Goal: Task Accomplishment & Management: Complete application form

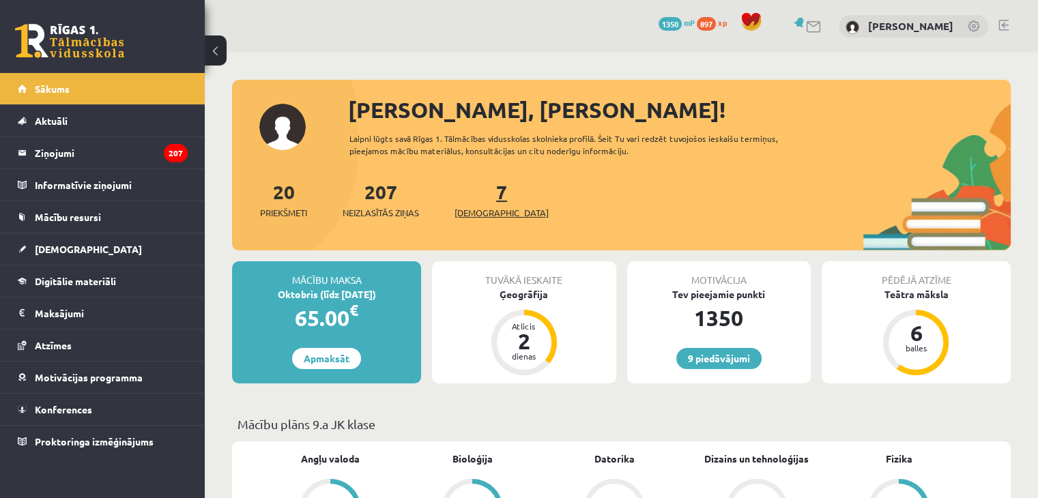
click at [484, 200] on link "7 Ieskaites" at bounding box center [501, 199] width 94 height 40
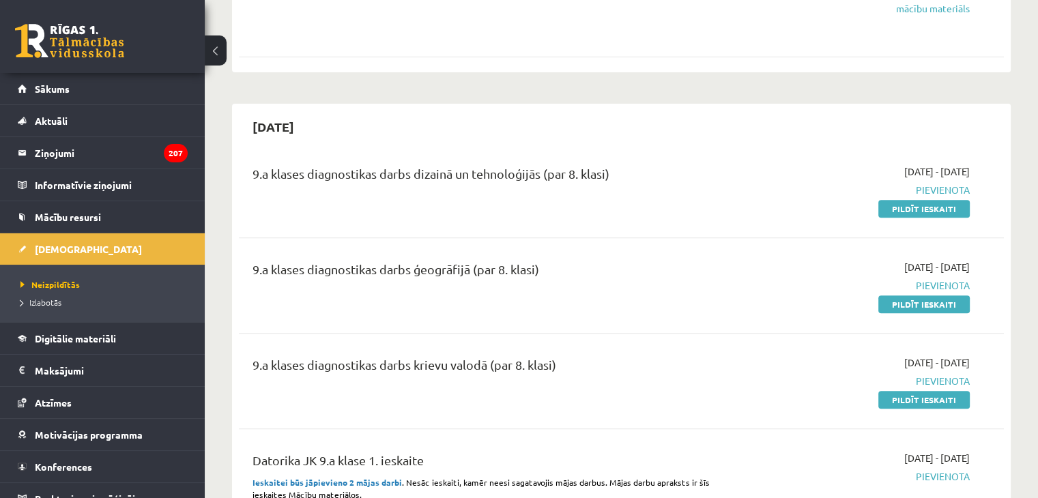
scroll to position [471, 0]
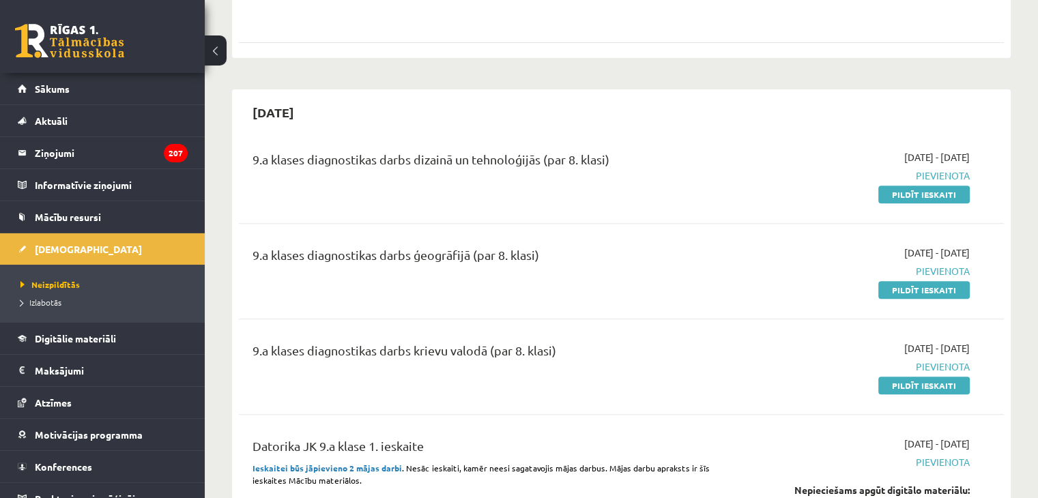
drag, startPoint x: 917, startPoint y: 200, endPoint x: 574, endPoint y: 63, distance: 368.6
click at [917, 200] on link "Pildīt ieskaiti" at bounding box center [923, 195] width 91 height 18
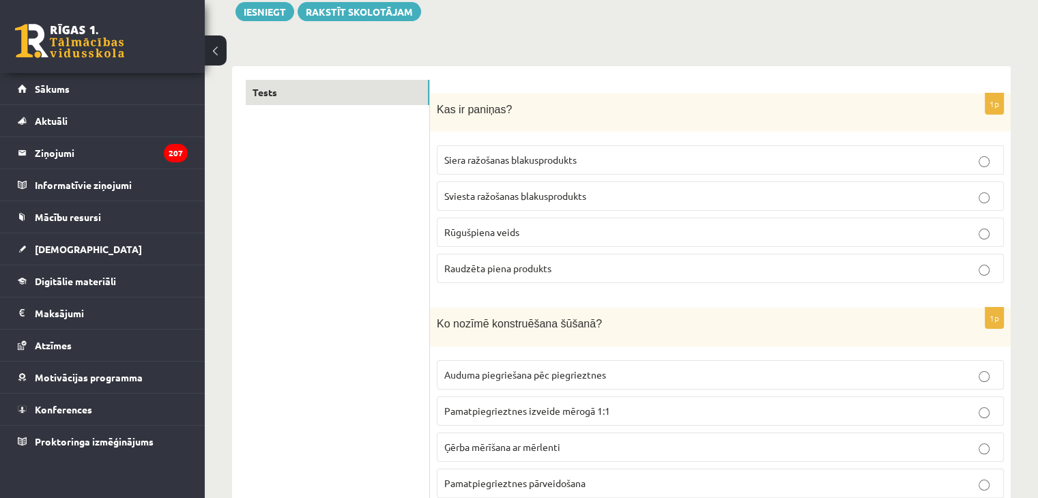
scroll to position [158, 0]
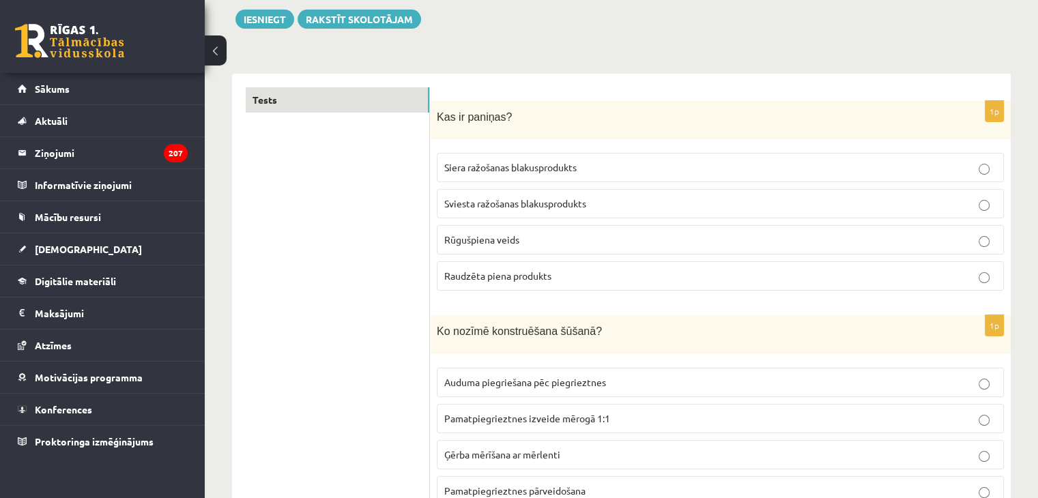
click at [588, 276] on p "Raudzēta piena produkts" at bounding box center [720, 276] width 552 height 14
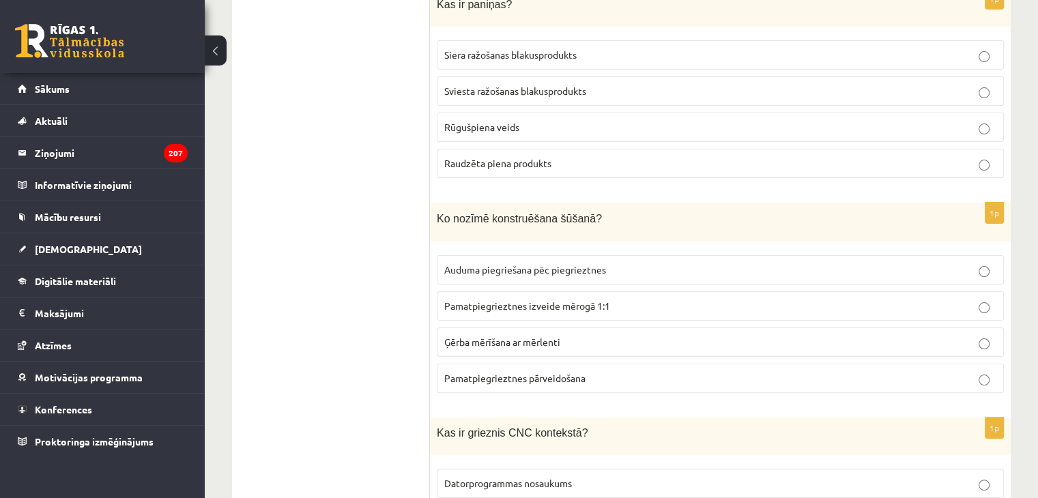
scroll to position [340, 0]
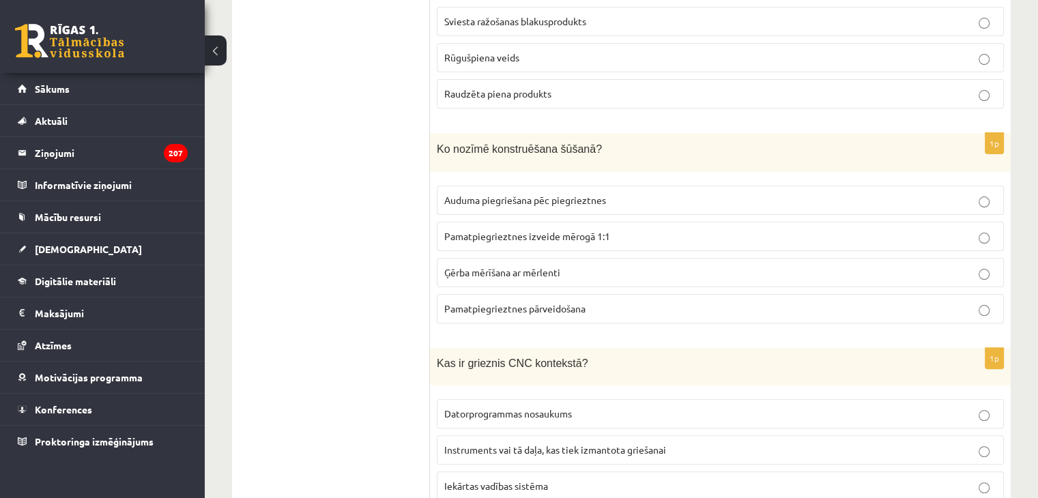
click at [769, 61] on p "Rūgušpiena veids" at bounding box center [720, 57] width 552 height 14
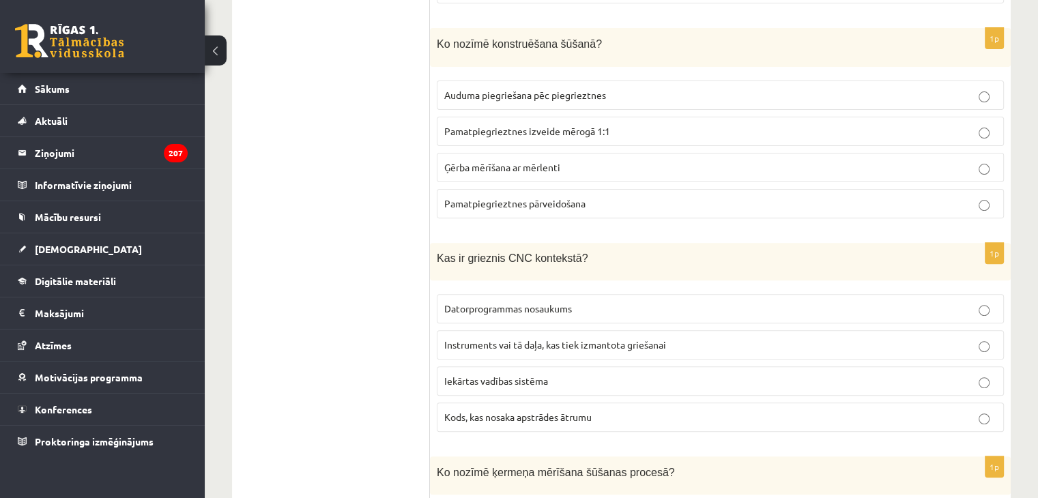
scroll to position [447, 0]
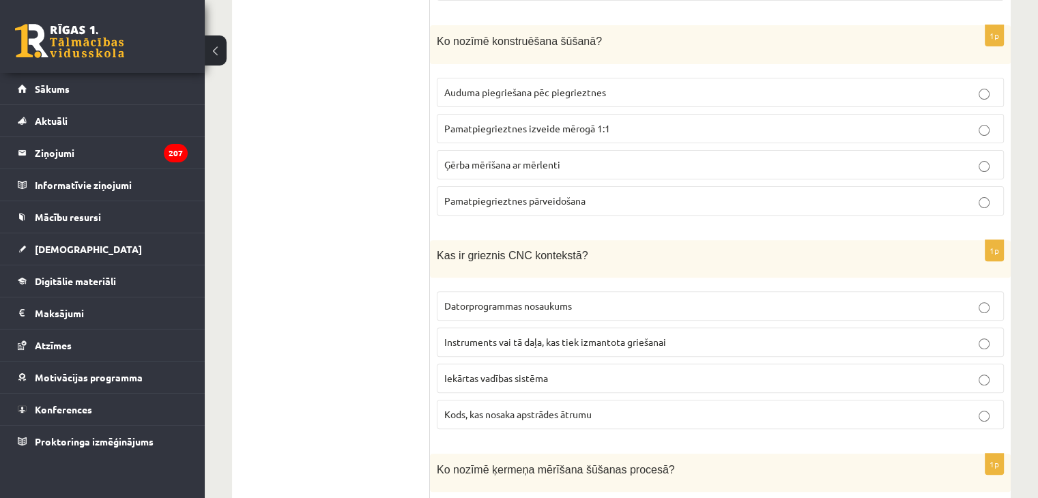
click at [643, 172] on label "Ģērba mērīšana ar mērlenti" at bounding box center [720, 164] width 567 height 29
click at [610, 336] on span "Instruments vai tā daļa, kas tiek izmantota griešanai" at bounding box center [555, 342] width 222 height 12
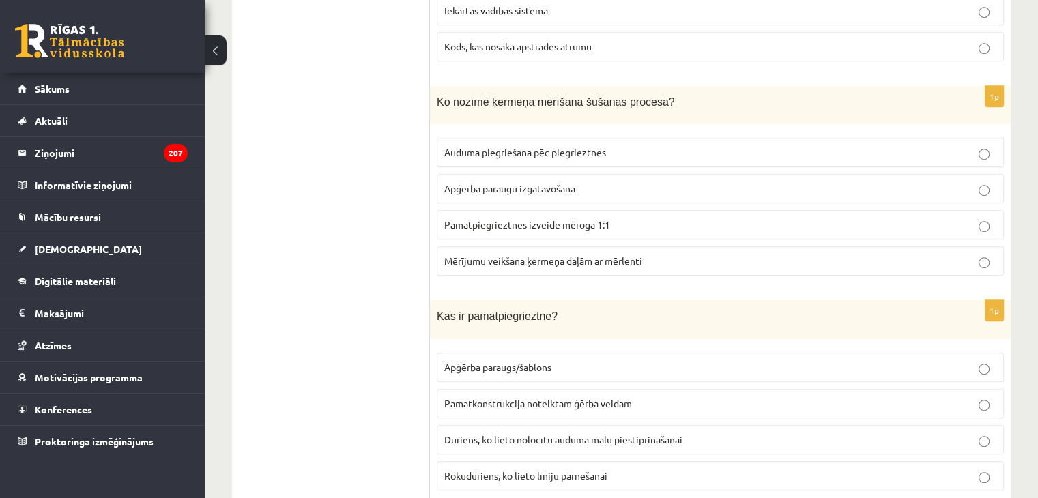
scroll to position [884, 0]
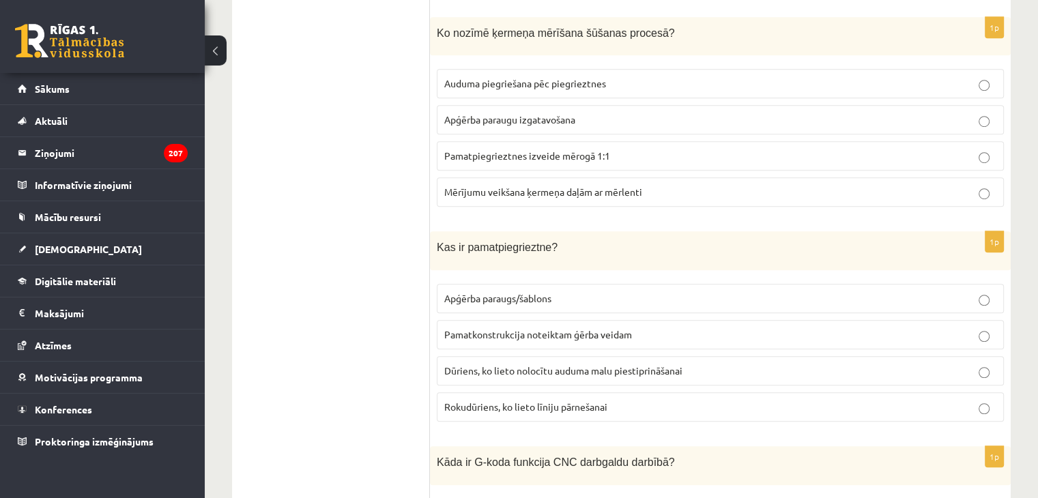
click at [979, 177] on label "Mērījumu veikšana ķermeņa daļām ar mērlenti" at bounding box center [720, 191] width 567 height 29
click at [925, 336] on label "Pamatkonstrukcija noteiktam ģērba veidam" at bounding box center [720, 334] width 567 height 29
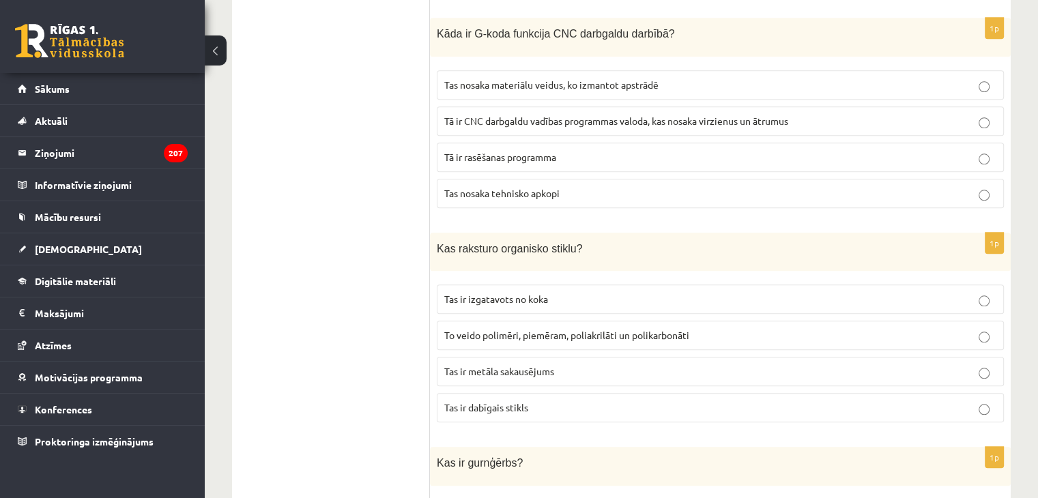
scroll to position [1351, 0]
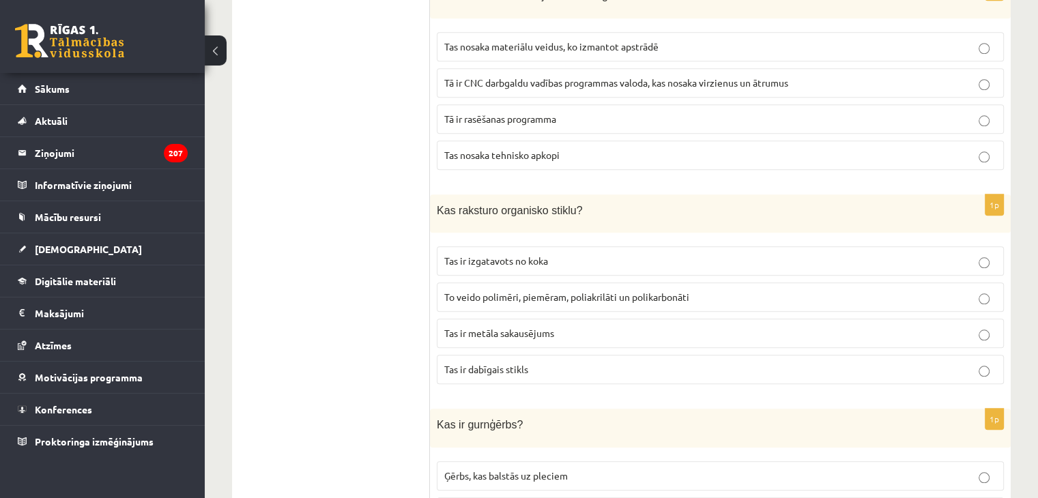
click at [966, 104] on label "Tā ir rasēšanas programma" at bounding box center [720, 118] width 567 height 29
click at [969, 263] on fieldset "Tas ir izgatavots no koka To veido polimēri, piemēram, poliakrilāti un polikarb…" at bounding box center [720, 313] width 567 height 149
click at [977, 290] on p "To veido polimēri, piemēram, poliakrilāti un polikarbonāti" at bounding box center [720, 297] width 552 height 14
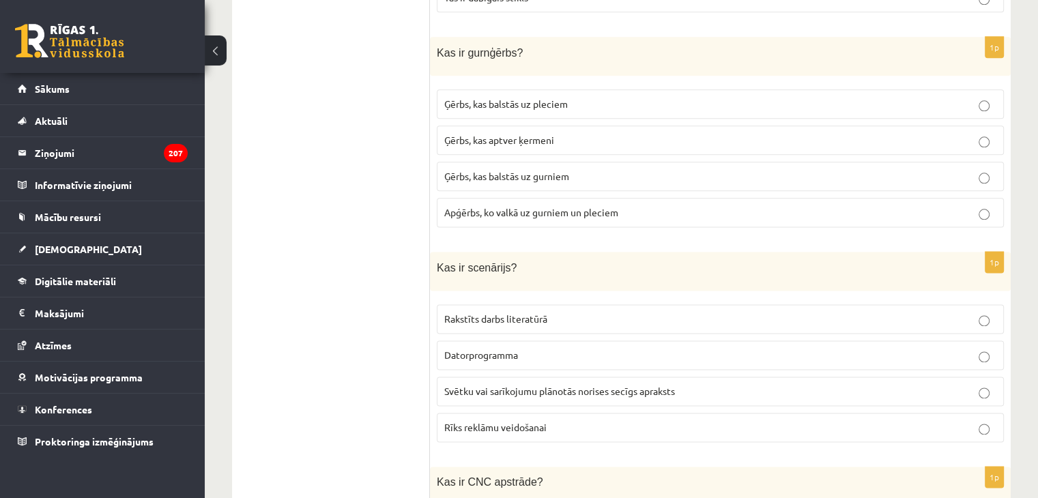
scroll to position [1715, 0]
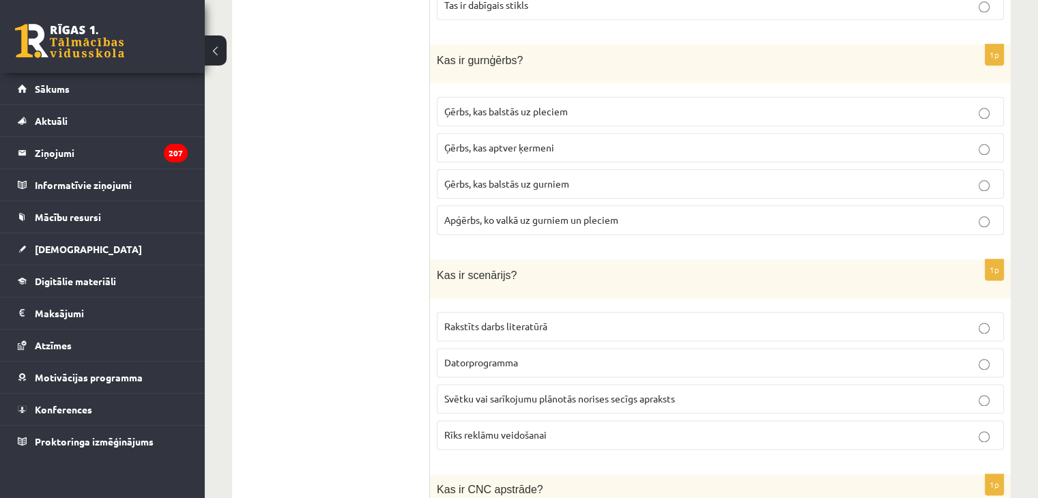
click at [980, 179] on label "Ģērbs, kas balstās uz gurniem" at bounding box center [720, 183] width 567 height 29
click at [986, 423] on label "Rīks reklāmu veidošanai" at bounding box center [720, 434] width 567 height 29
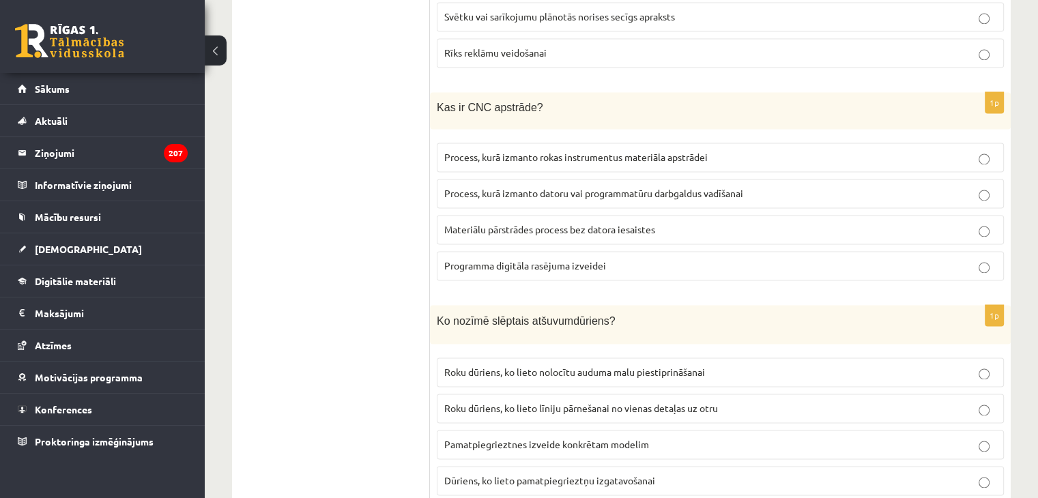
scroll to position [2166, 0]
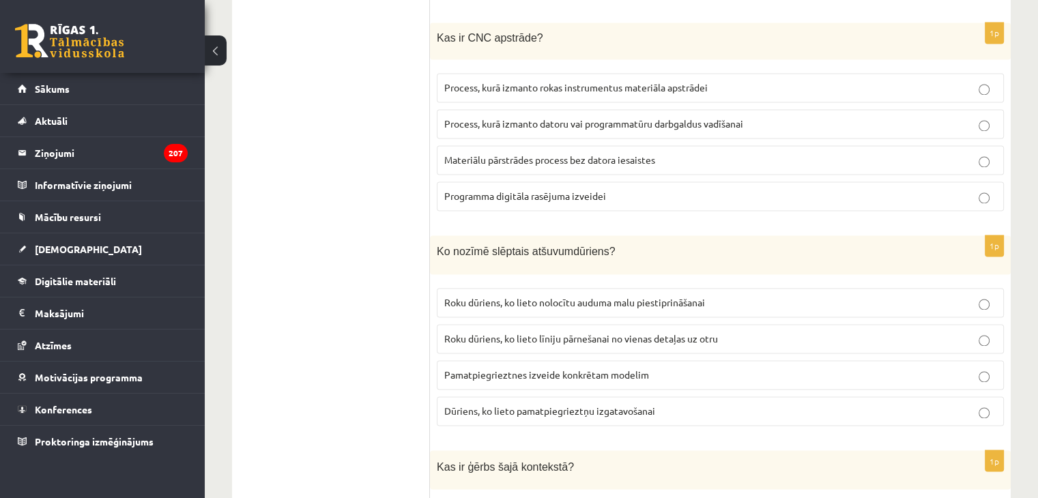
click at [1001, 111] on label "Process, kurā izmanto datoru vai programmatūru darbgaldus vadīšanai" at bounding box center [720, 123] width 567 height 29
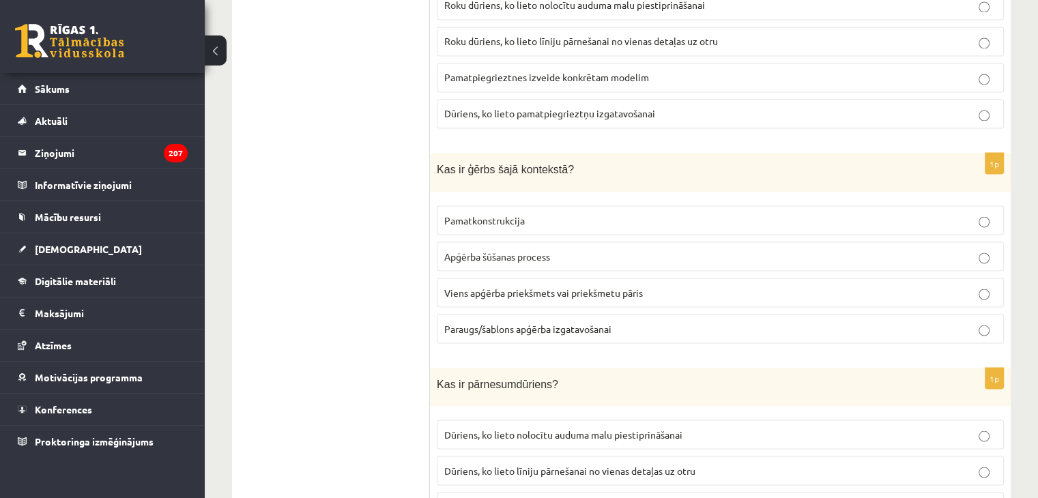
scroll to position [2495, 0]
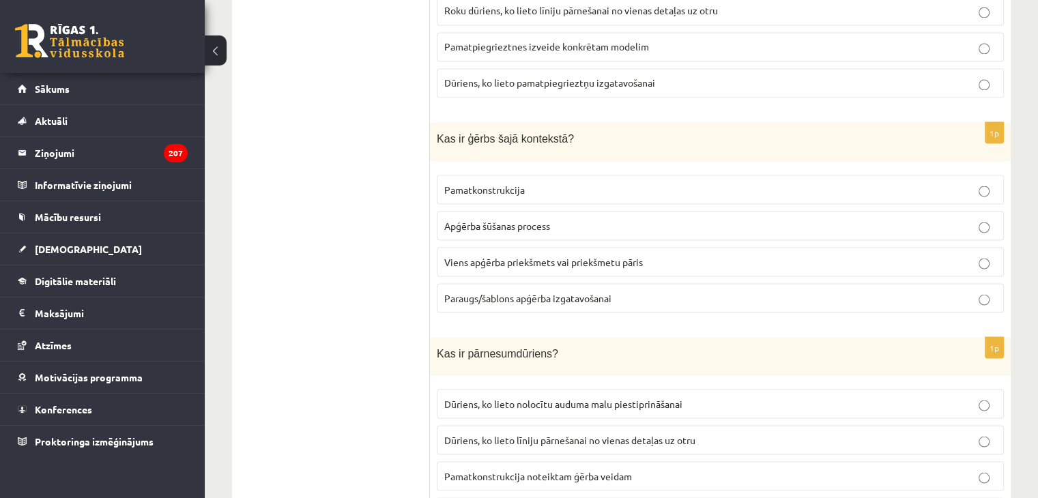
click at [980, 215] on fieldset "Pamatkonstrukcija Apģērba šūšanas process Viens apģērba priekšmets vai priekšme…" at bounding box center [720, 242] width 567 height 149
click at [990, 218] on p "Apģērba šūšanas process" at bounding box center [720, 225] width 552 height 14
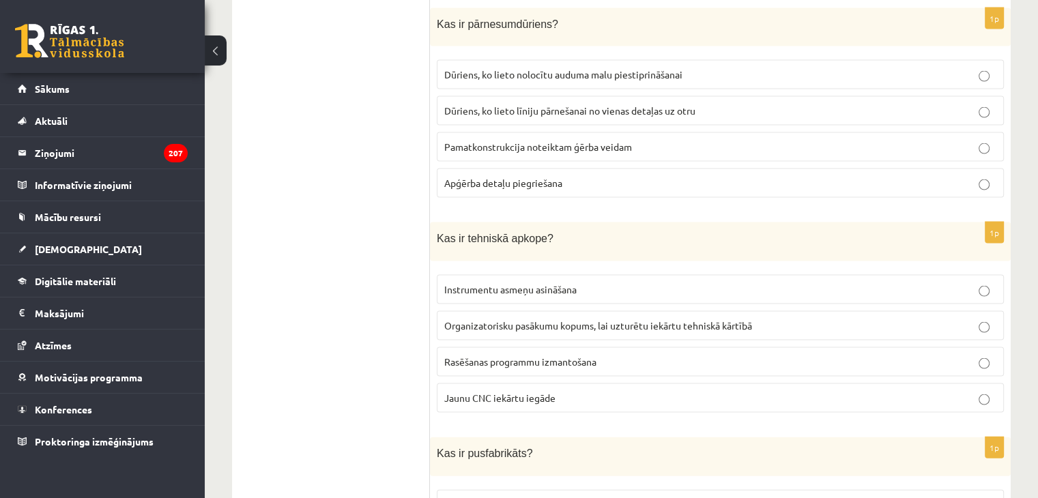
scroll to position [2846, 0]
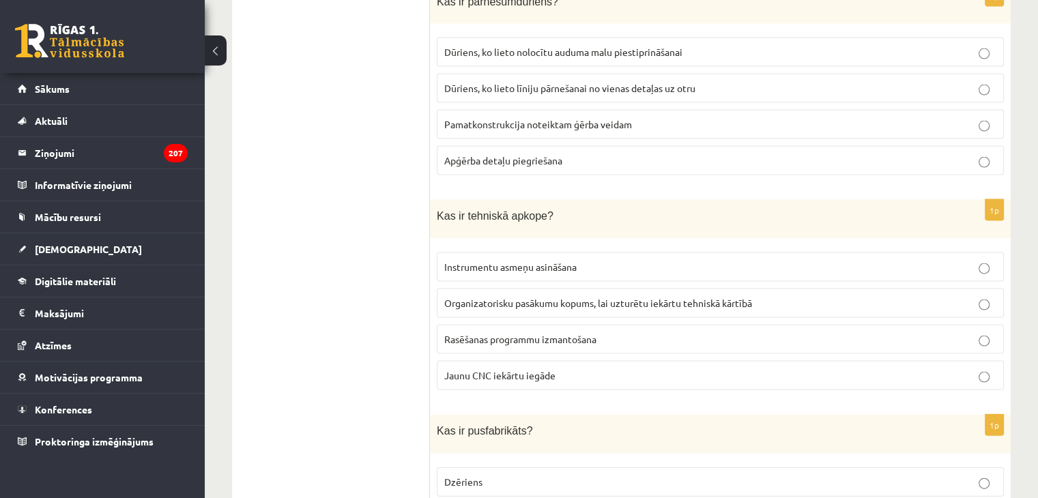
click at [973, 260] on p "Instrumentu asmeņu asināšana" at bounding box center [720, 267] width 552 height 14
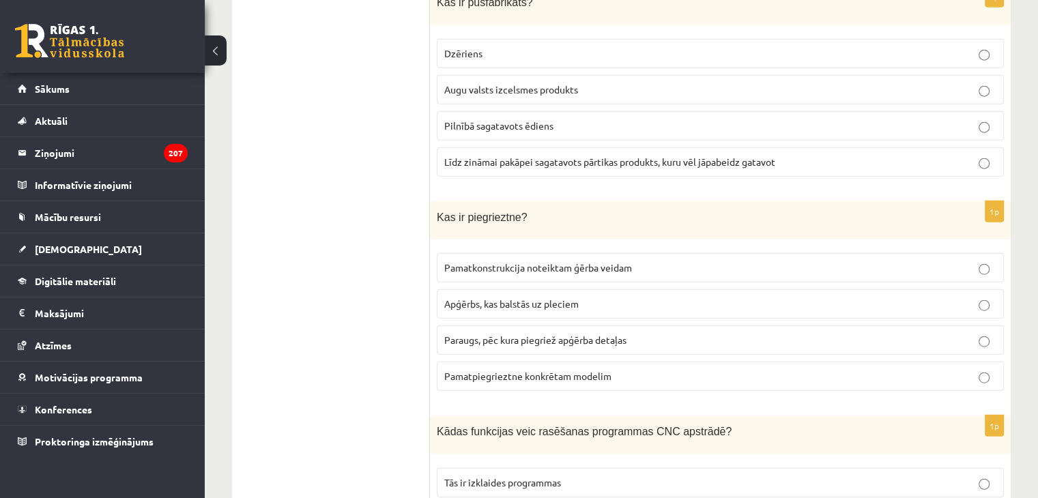
scroll to position [3321, 0]
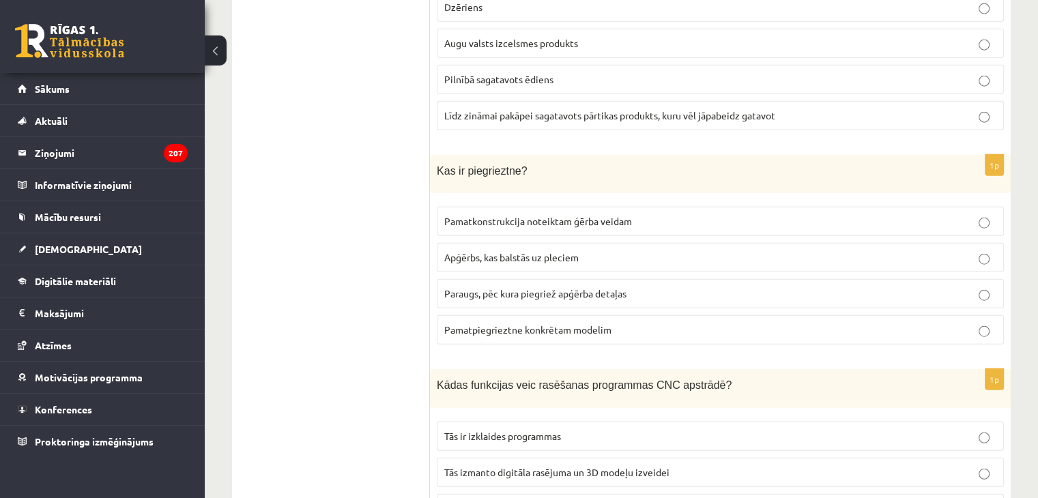
click at [974, 240] on fieldset "Pamatkonstrukcija noteiktam ģērba veidam Apģērbs, kas balstās uz pleciem Paraug…" at bounding box center [720, 274] width 567 height 149
click at [975, 286] on p "Paraugs, pēc kura piegriež apģērba detaļas" at bounding box center [720, 293] width 552 height 14
click at [982, 422] on label "Tās ir izklaides programmas" at bounding box center [720, 436] width 567 height 29
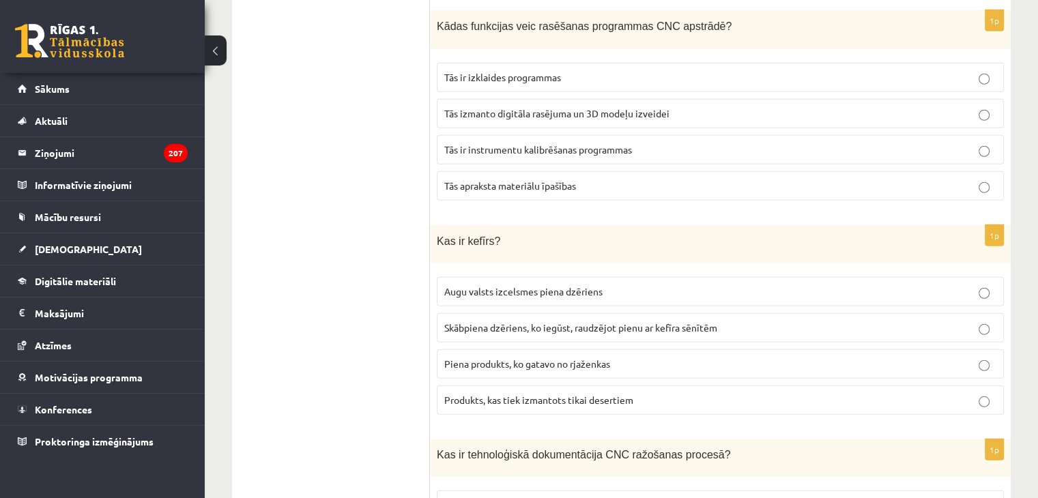
scroll to position [3694, 0]
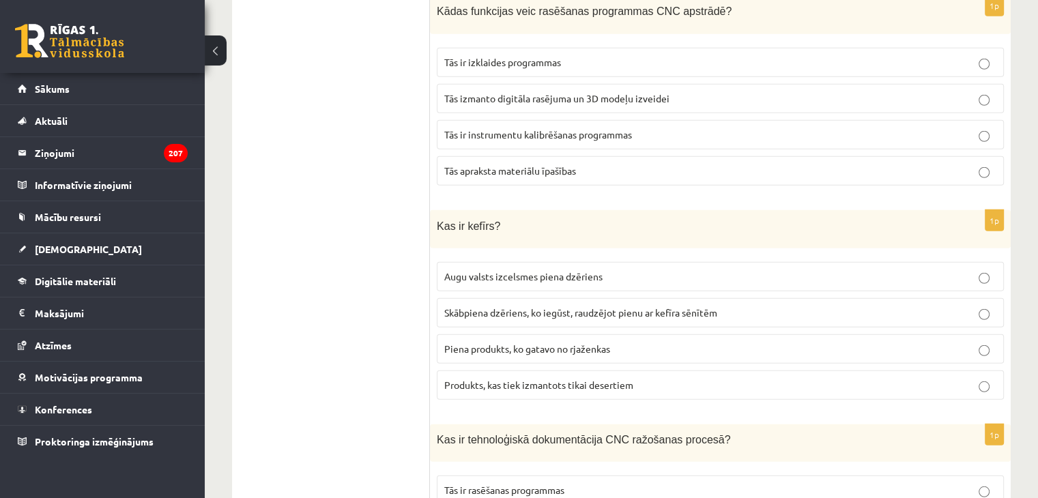
click at [1003, 284] on div "1p Kas ir kefīrs? Augu valsts izcelsmes piena dzēriens Skābpiena dzēriens, ko i…" at bounding box center [720, 310] width 580 height 201
click at [980, 306] on p "Skābpiena dzēriens, ko iegūst, raudzējot pienu ar kefīra sēnītēm" at bounding box center [720, 313] width 552 height 14
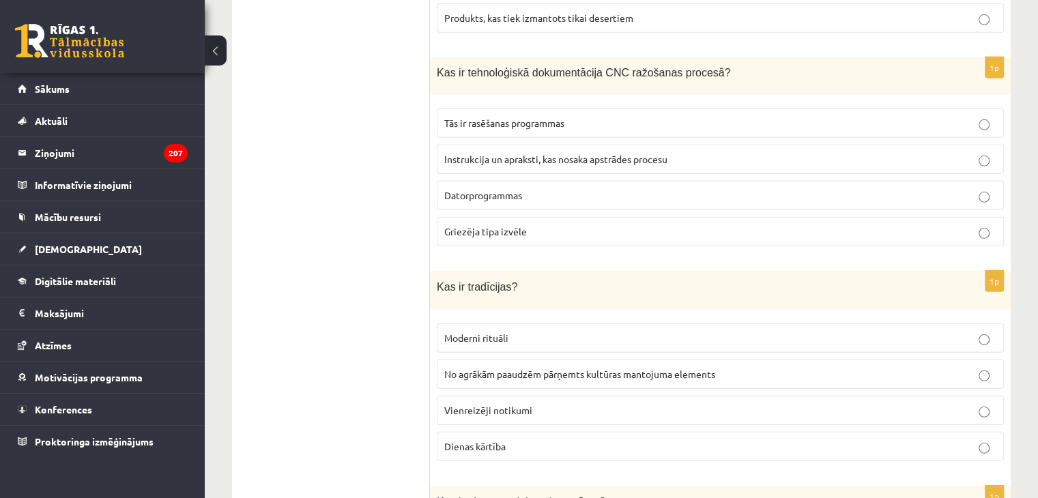
scroll to position [4093, 0]
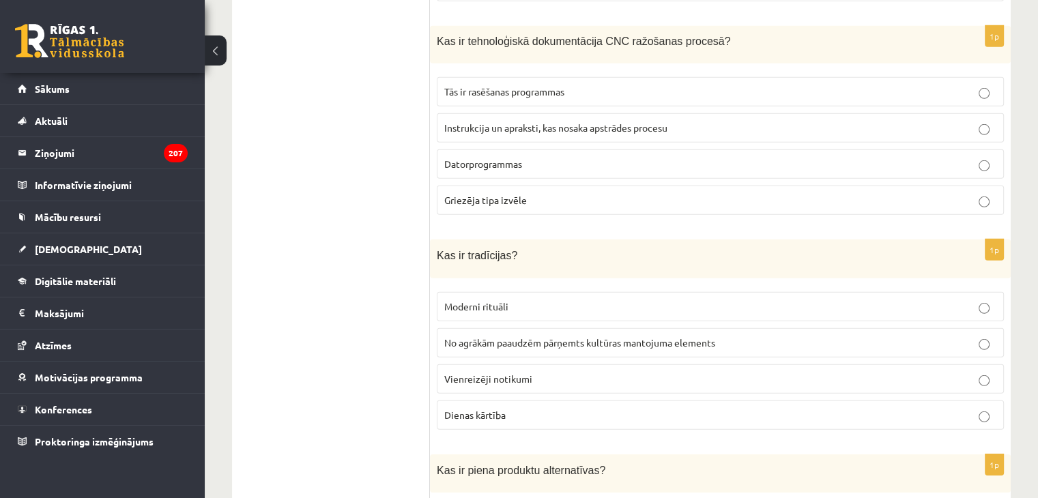
click at [972, 193] on p "Griezēja tipa izvēle" at bounding box center [720, 200] width 552 height 14
click at [988, 317] on fieldset "Moderni rituāli No agrākām paaudzēm pārņemts kultūras mantojuma elements Vienre…" at bounding box center [720, 359] width 567 height 149
click at [990, 336] on p "No agrākām paaudzēm pārņemts kultūras mantojuma elements" at bounding box center [720, 343] width 552 height 14
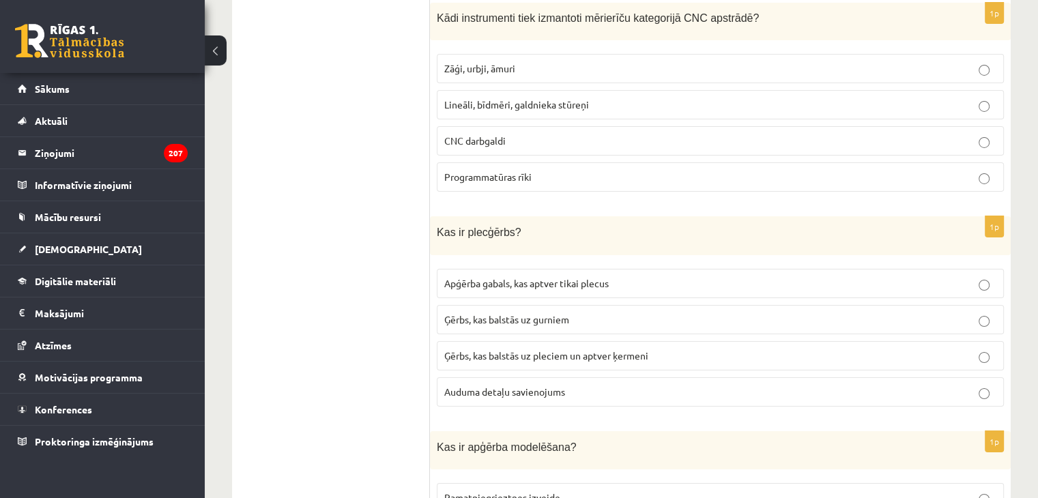
scroll to position [4767, 0]
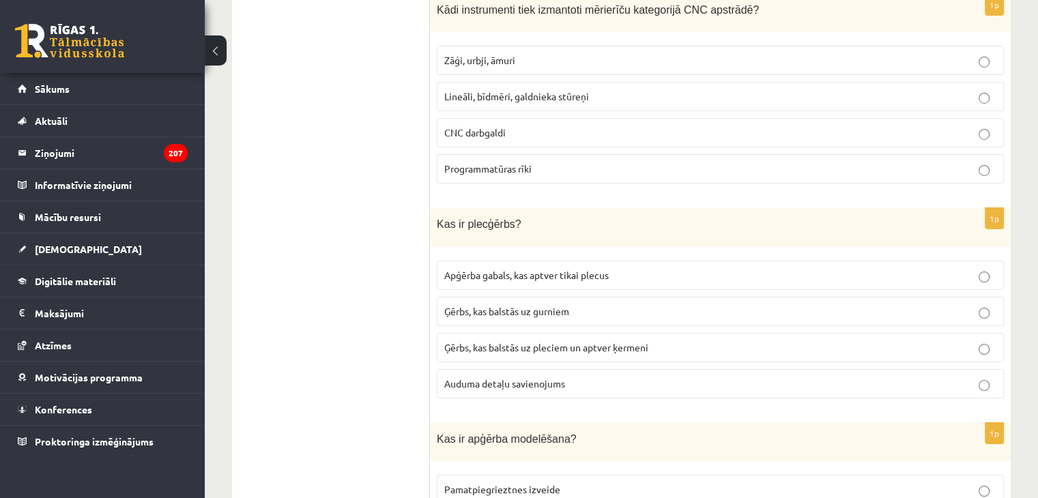
click at [984, 340] on p "Ģērbs, kas balstās uz pleciem un aptver ķermeni" at bounding box center [720, 347] width 552 height 14
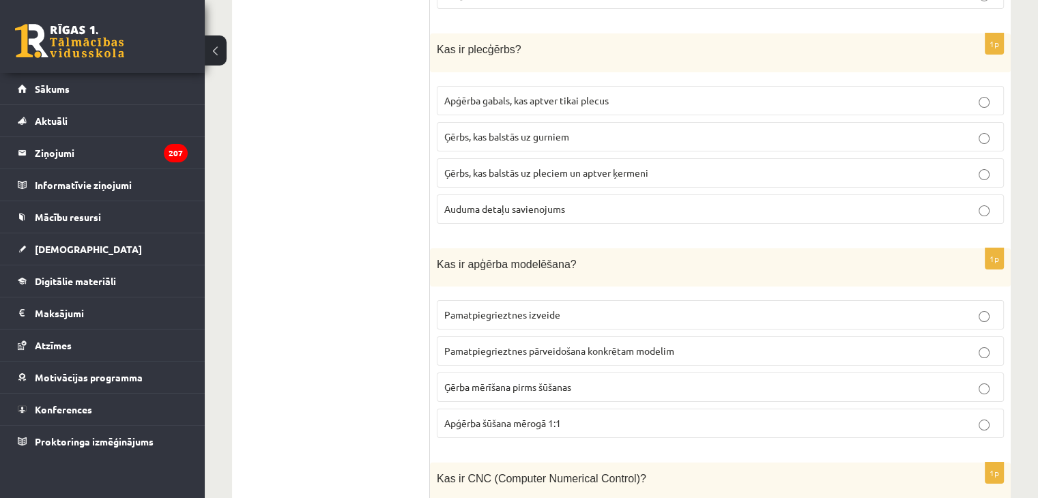
scroll to position [4971, 0]
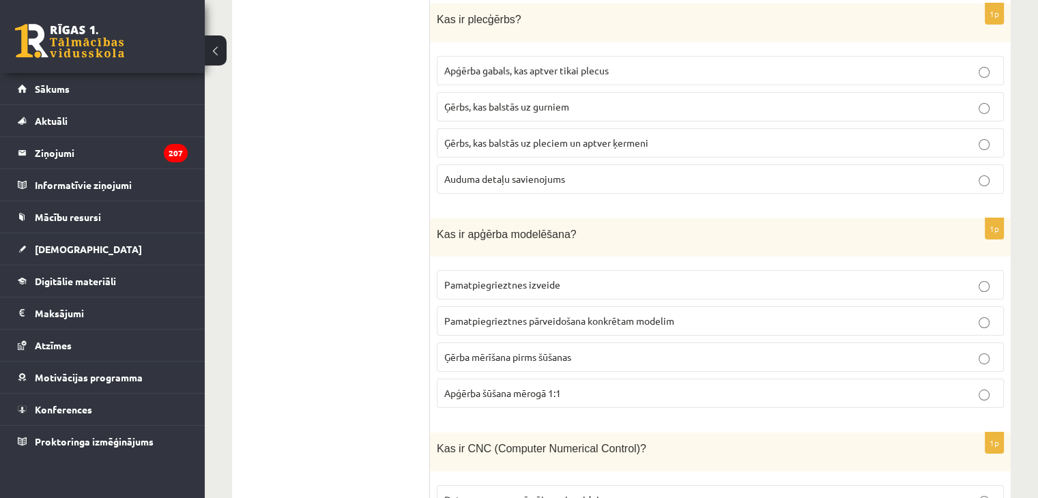
click at [986, 306] on label "Pamatpiegrieztnes pārveidošana konkrētam modelim" at bounding box center [720, 320] width 567 height 29
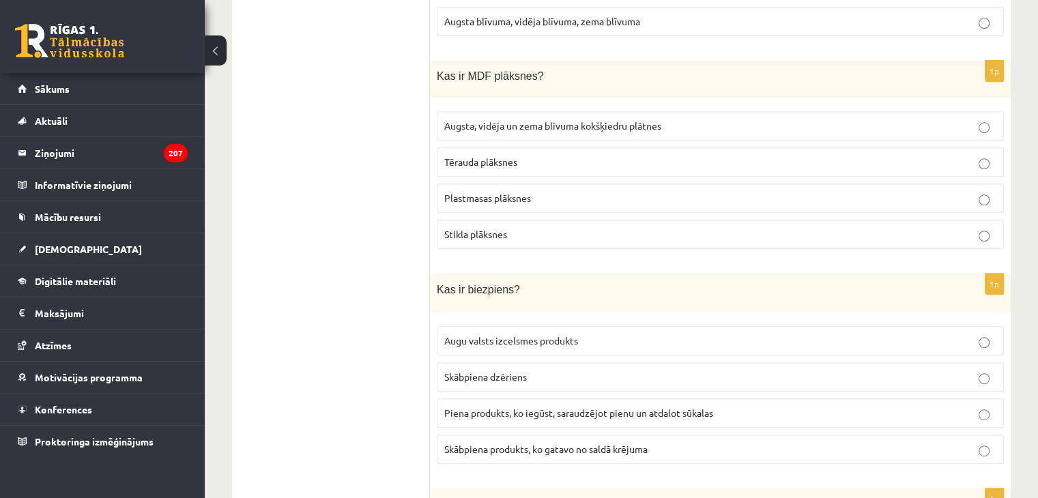
scroll to position [5833, 0]
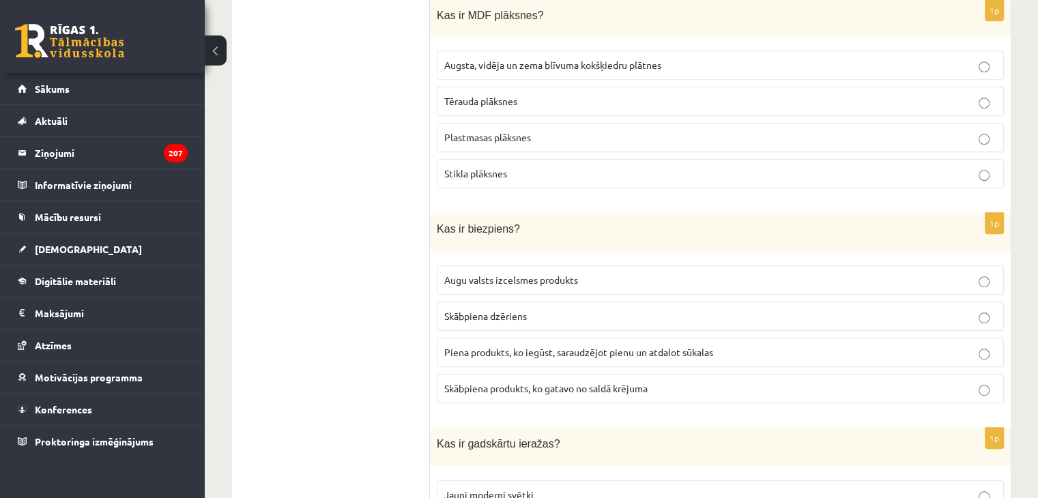
click at [982, 345] on p "Piena produkts, ko iegūst, saraudzējot pienu un atdalot sūkalas" at bounding box center [720, 352] width 552 height 14
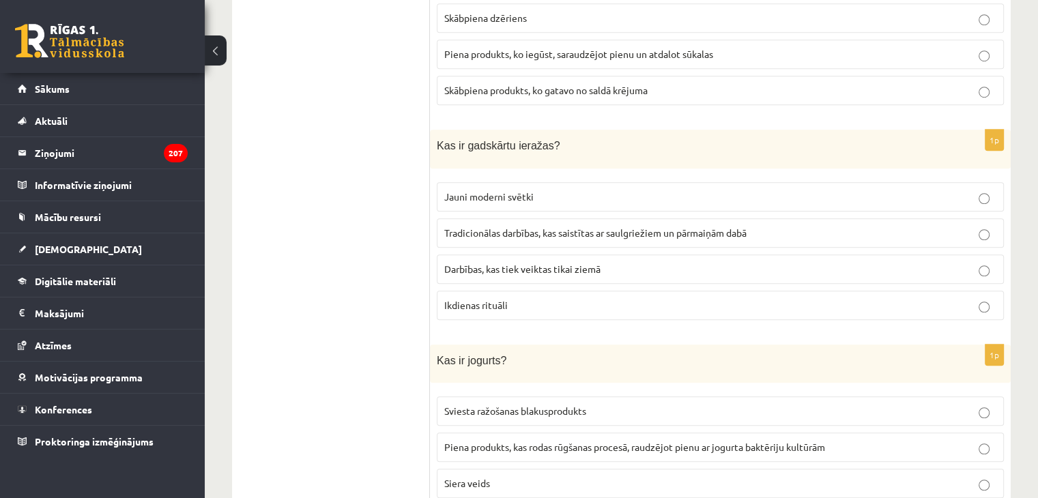
scroll to position [6153, 0]
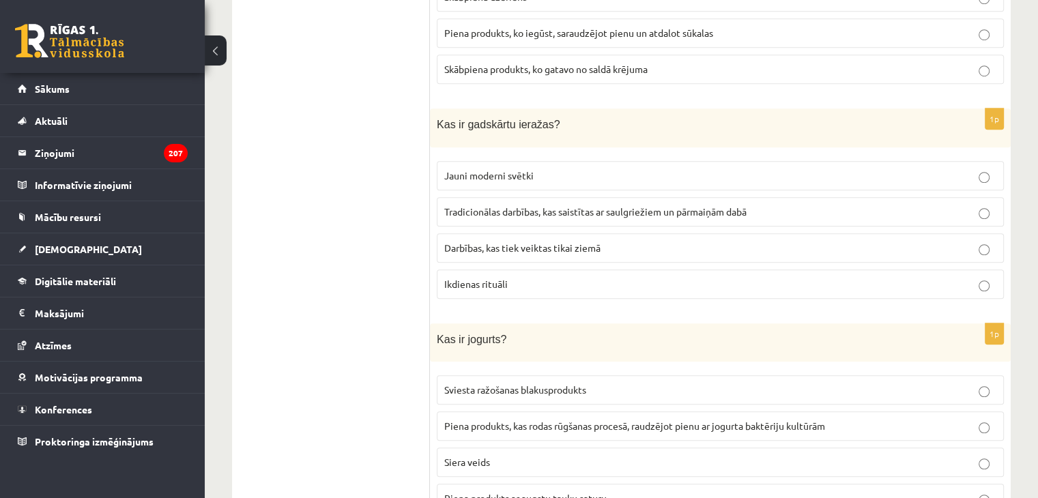
click at [989, 168] on p "Jauni moderni svētki" at bounding box center [720, 175] width 552 height 14
click at [976, 455] on p "Siera veids" at bounding box center [720, 462] width 552 height 14
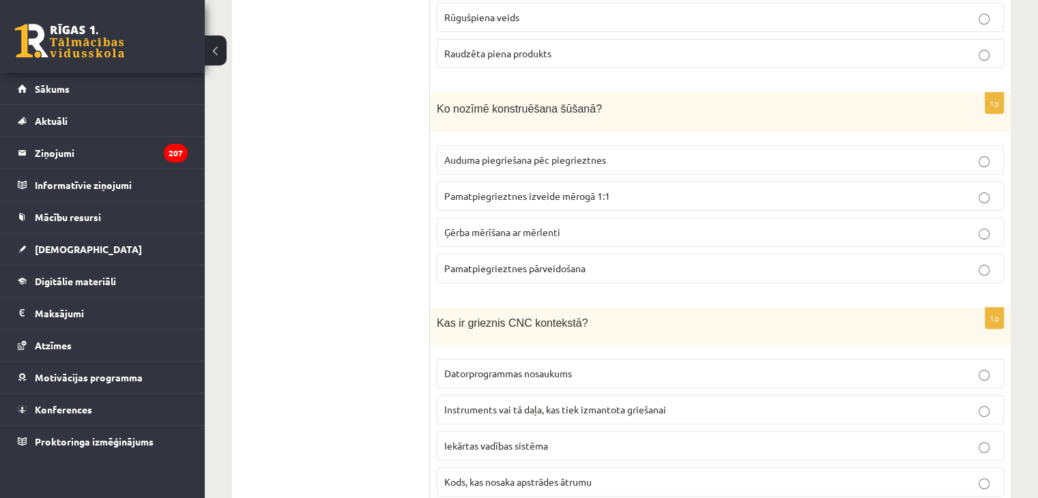
scroll to position [0, 0]
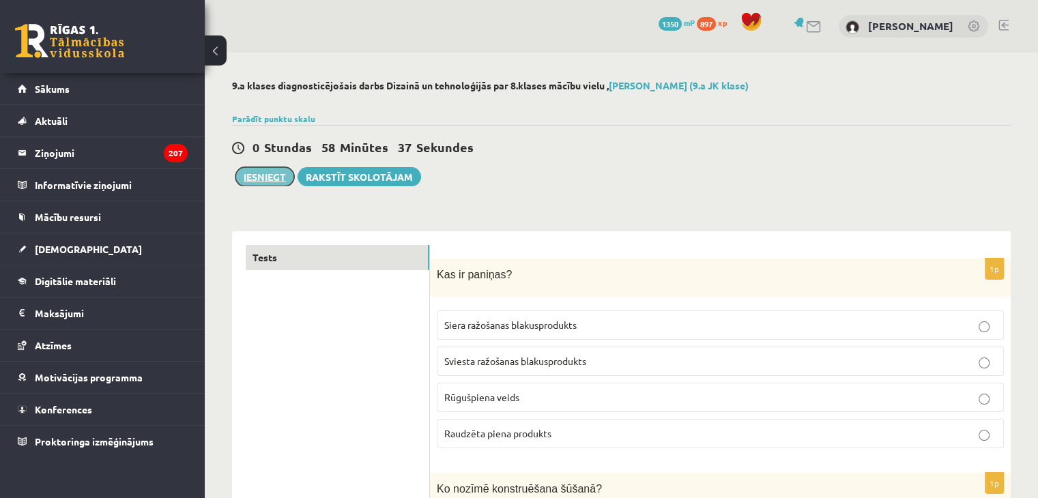
click at [280, 175] on button "Iesniegt" at bounding box center [264, 176] width 59 height 19
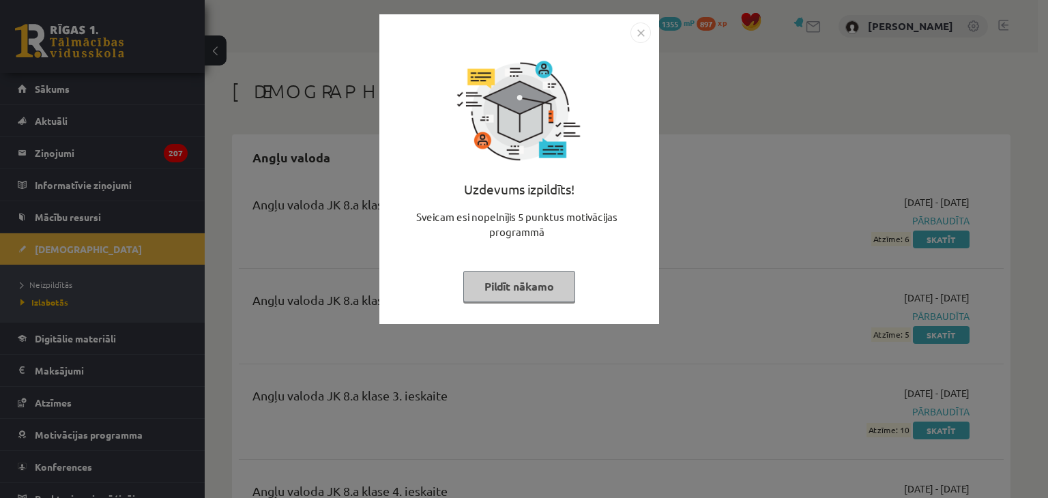
click at [636, 34] on img "Close" at bounding box center [640, 33] width 20 height 20
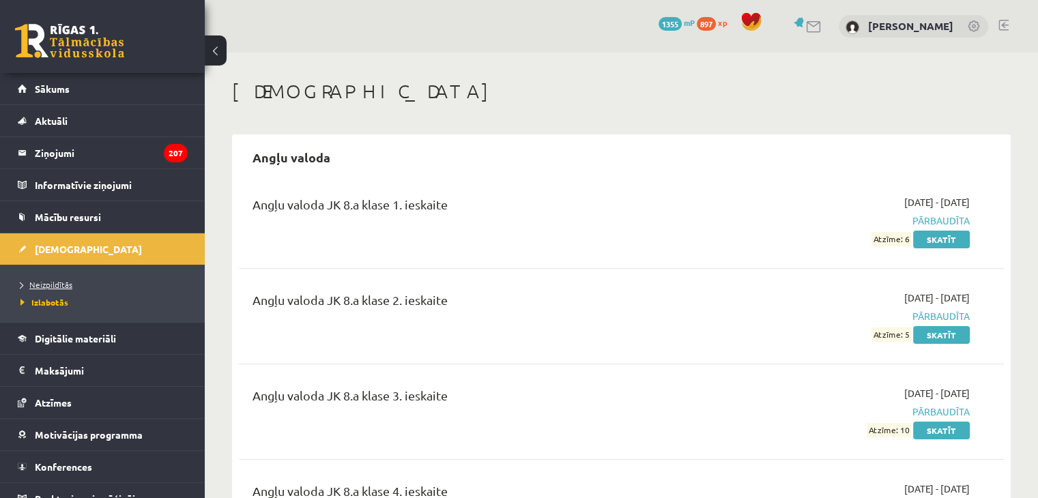
click at [48, 284] on span "Neizpildītās" at bounding box center [46, 284] width 52 height 11
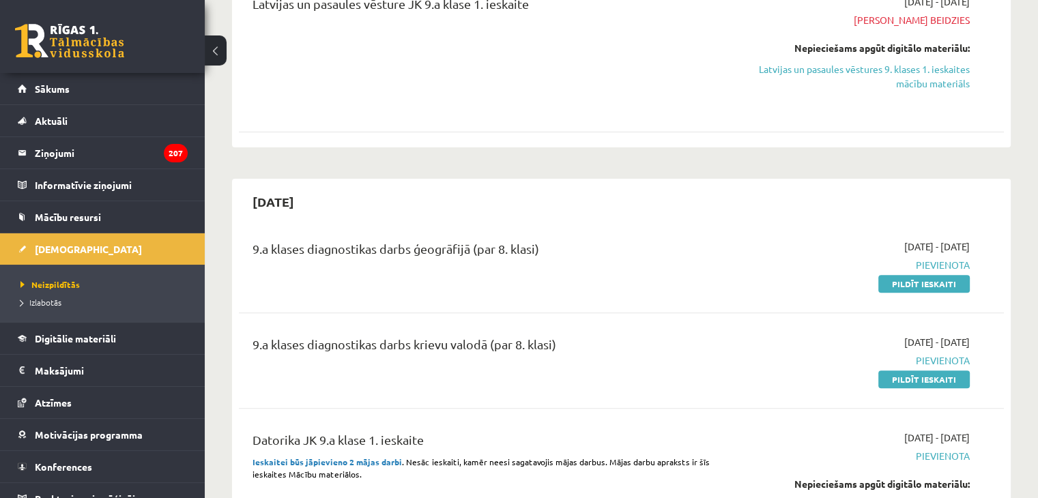
scroll to position [524, 0]
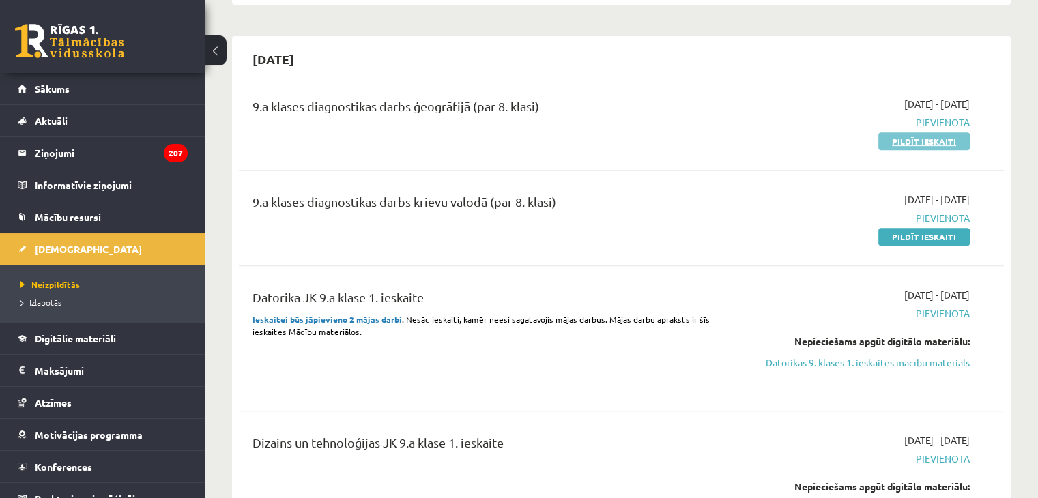
click at [932, 143] on link "Pildīt ieskaiti" at bounding box center [923, 141] width 91 height 18
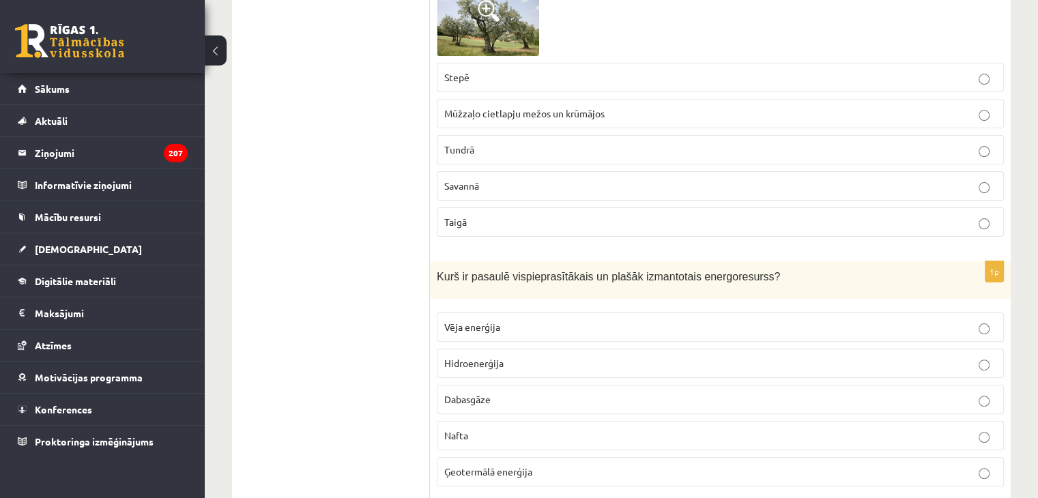
scroll to position [314, 0]
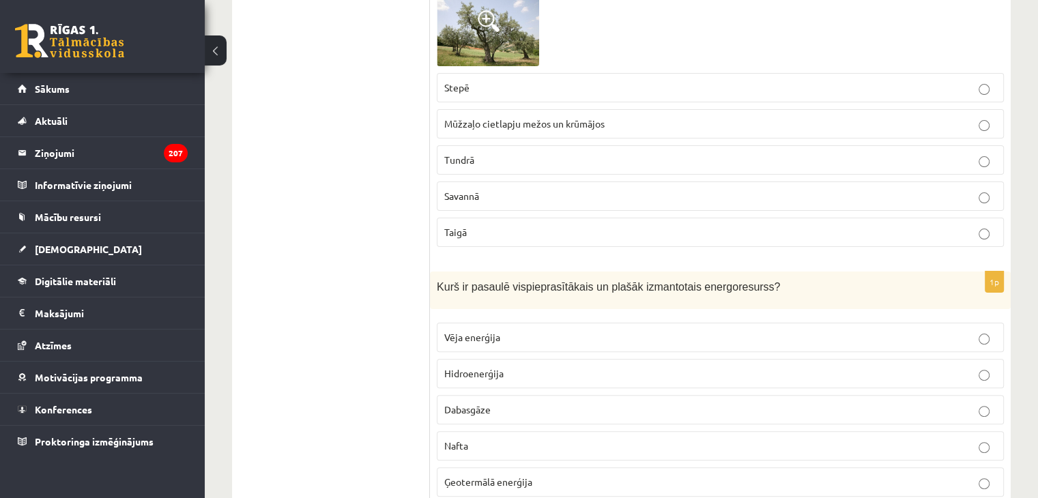
click at [578, 72] on fieldset "Stepē Mūžzaļo cietlapju mežos un krūmājos [GEOGRAPHIC_DATA] [GEOGRAPHIC_DATA] […" at bounding box center [720, 158] width 567 height 185
click at [576, 87] on p "Stepē" at bounding box center [720, 87] width 552 height 14
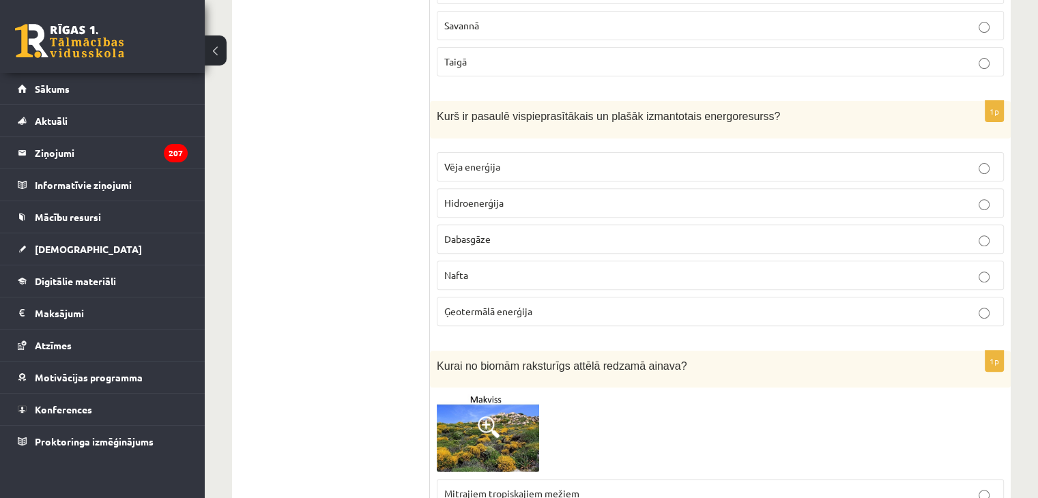
scroll to position [556, 0]
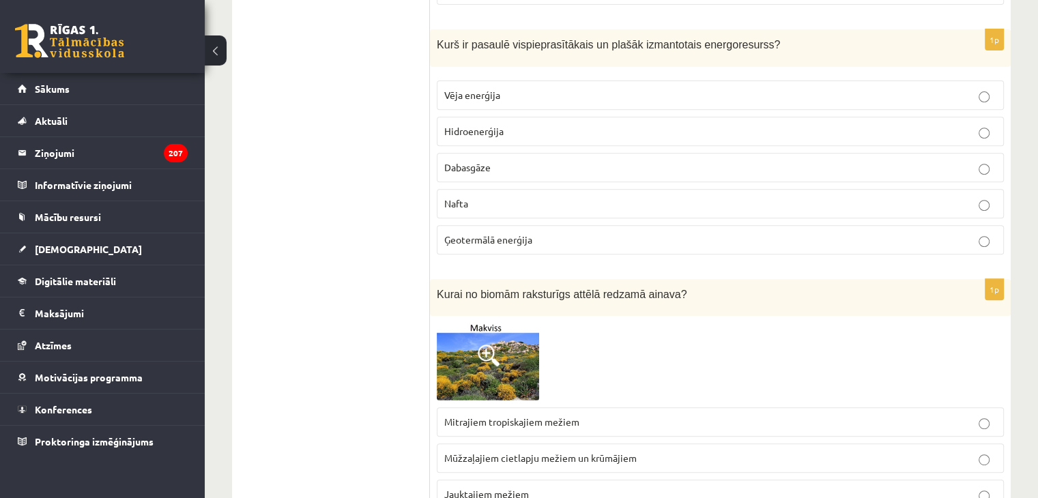
click at [530, 96] on p "Vēja enerģija" at bounding box center [720, 95] width 552 height 14
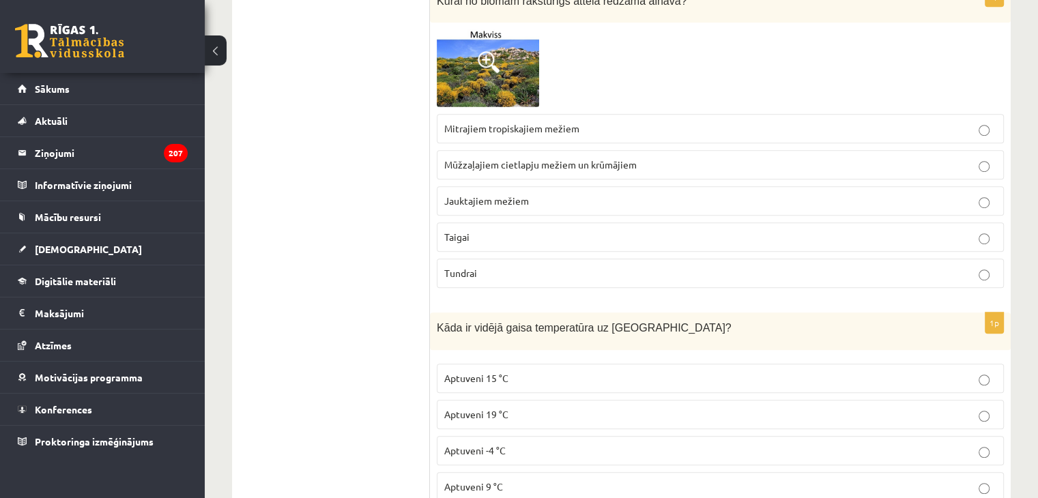
scroll to position [880, 0]
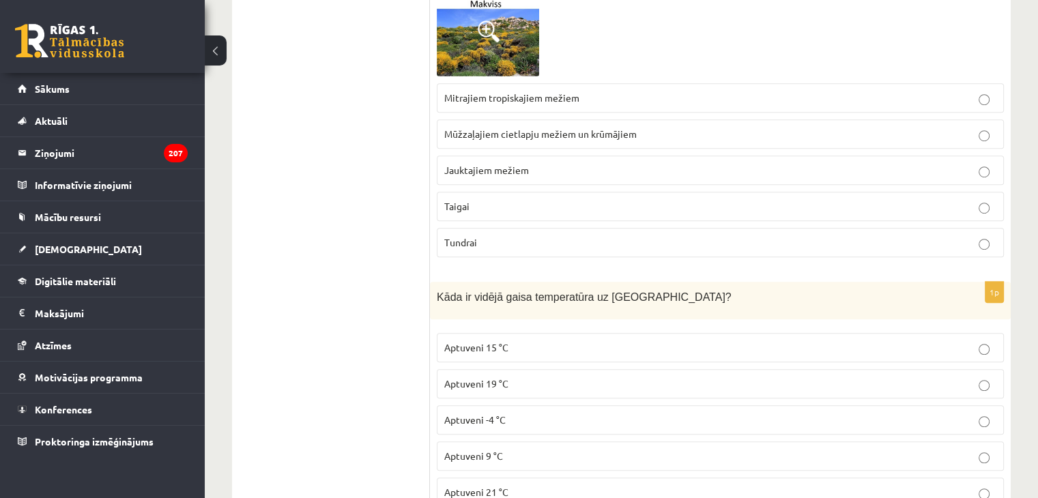
click at [548, 163] on p "Jauktajiem mežiem" at bounding box center [720, 170] width 552 height 14
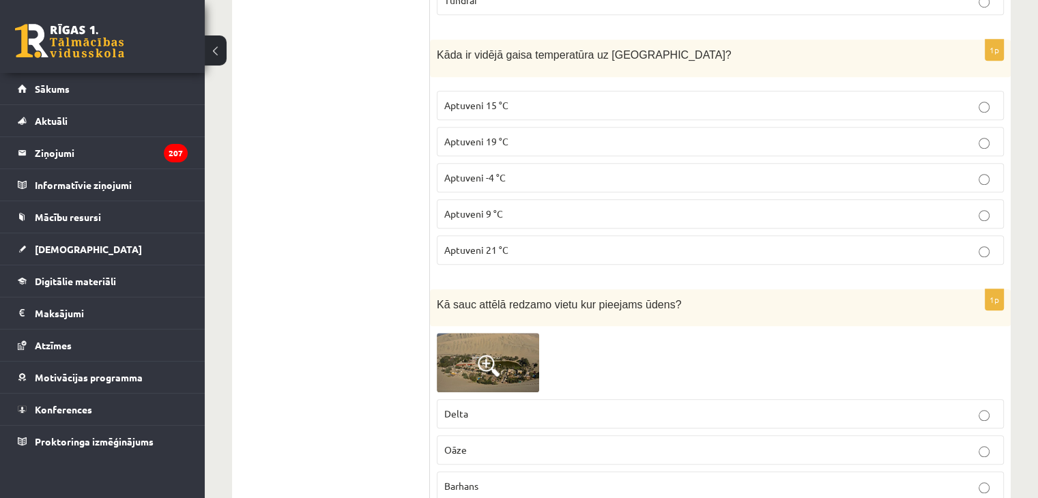
click at [575, 141] on p "Aptuveni 19 °C" at bounding box center [720, 141] width 552 height 14
click at [568, 98] on p "Aptuveni 15 °C" at bounding box center [720, 105] width 552 height 14
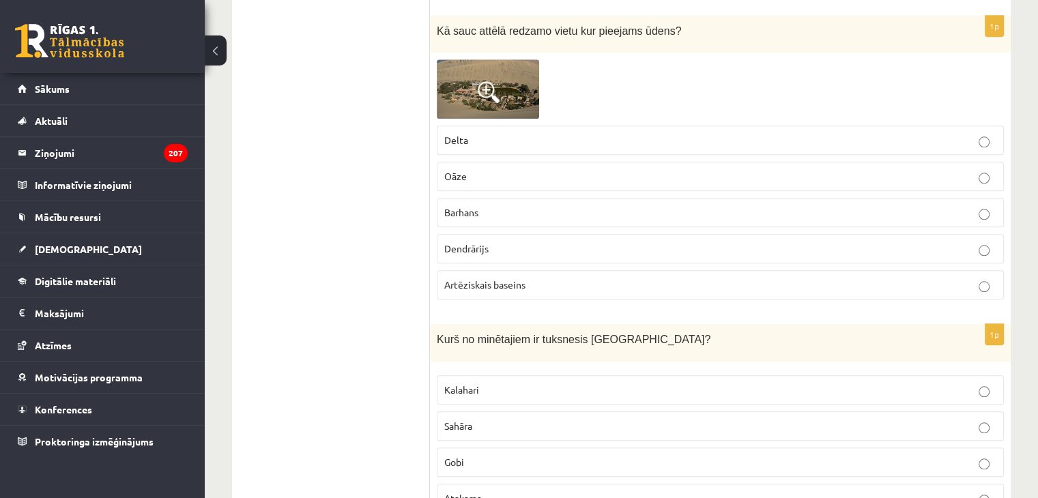
scroll to position [1416, 0]
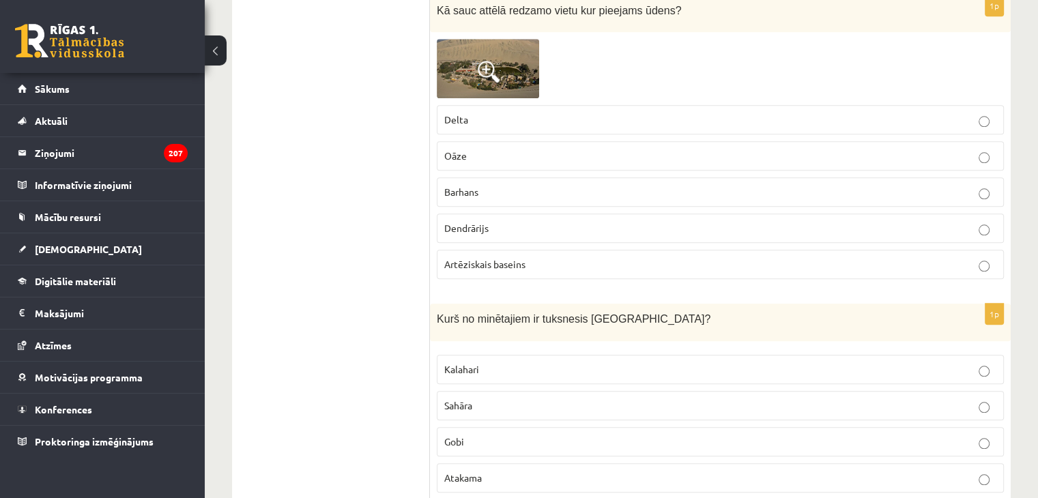
click at [519, 258] on span "Artēziskais baseins" at bounding box center [484, 264] width 81 height 12
click at [541, 113] on p "Delta" at bounding box center [720, 120] width 552 height 14
click at [849, 161] on label "Oāze" at bounding box center [720, 155] width 567 height 29
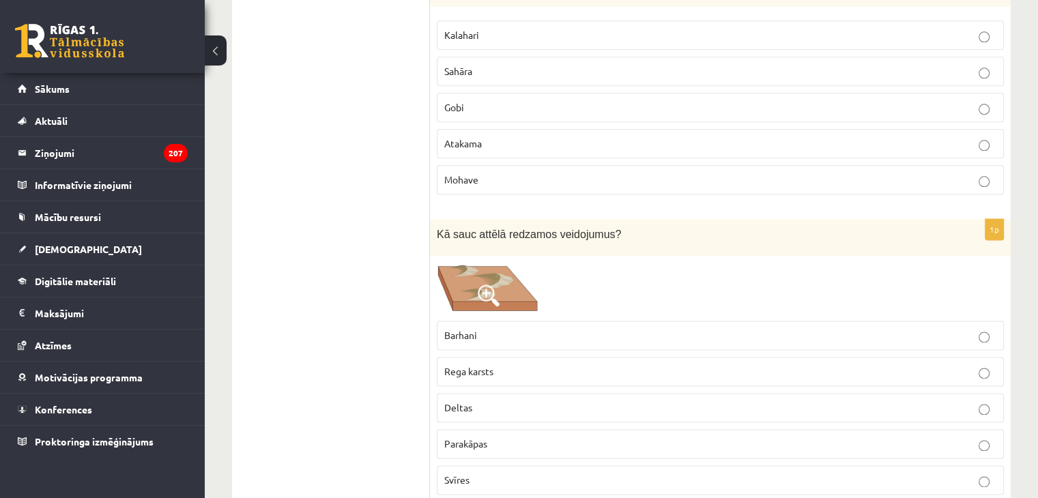
scroll to position [1730, 0]
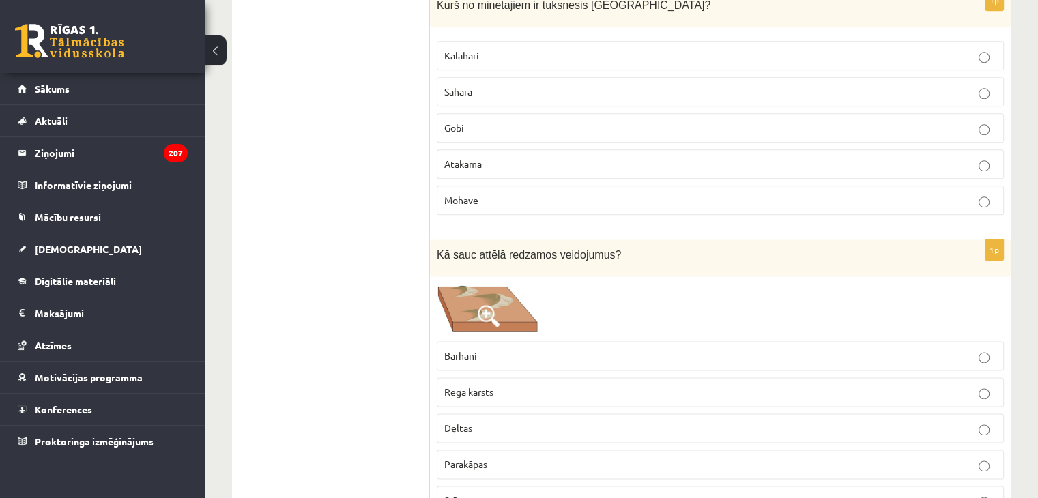
click at [529, 157] on p "Atakama" at bounding box center [720, 164] width 552 height 14
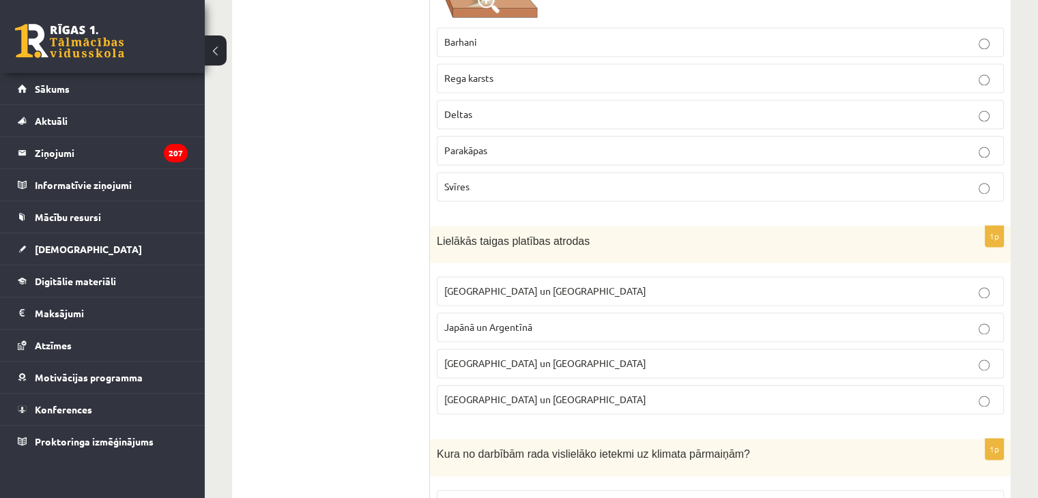
scroll to position [2054, 0]
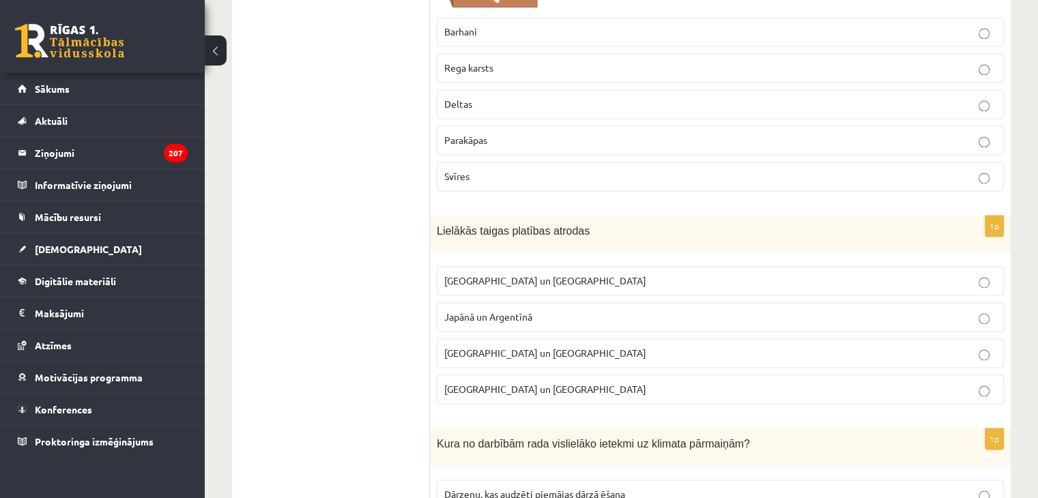
click at [533, 134] on p "Parakāpas" at bounding box center [720, 140] width 552 height 14
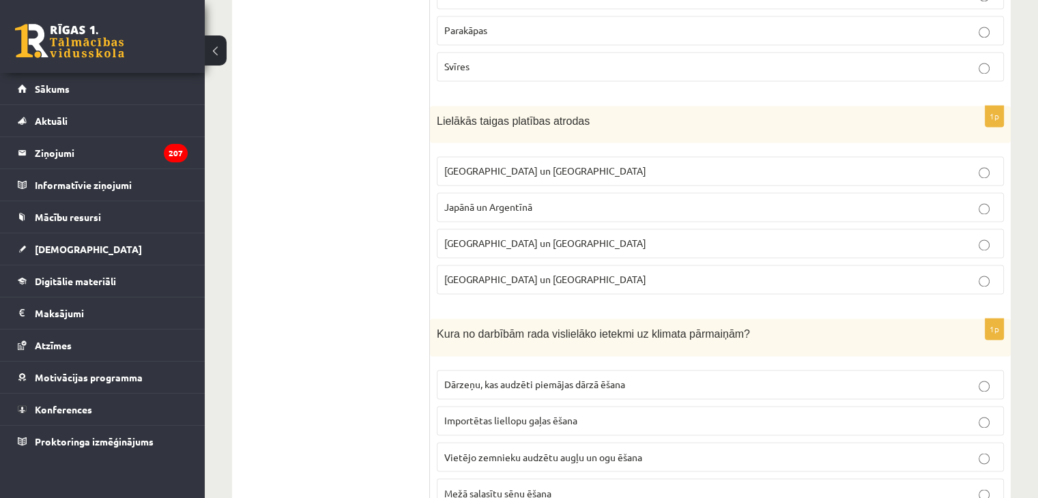
scroll to position [2194, 0]
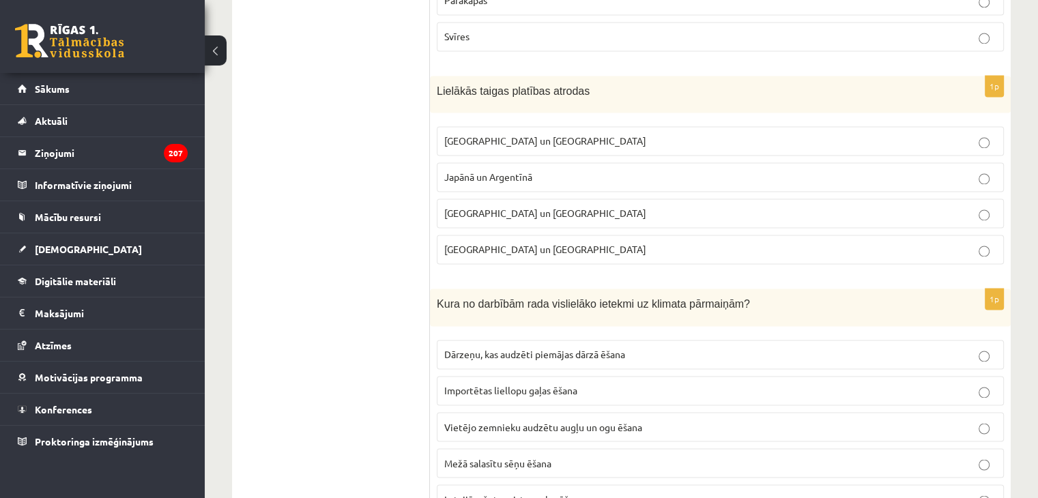
click at [559, 206] on p "Austrālijā un Polijā" at bounding box center [720, 213] width 552 height 14
click at [580, 243] on p "Brazīlijā un Indijā" at bounding box center [720, 249] width 552 height 14
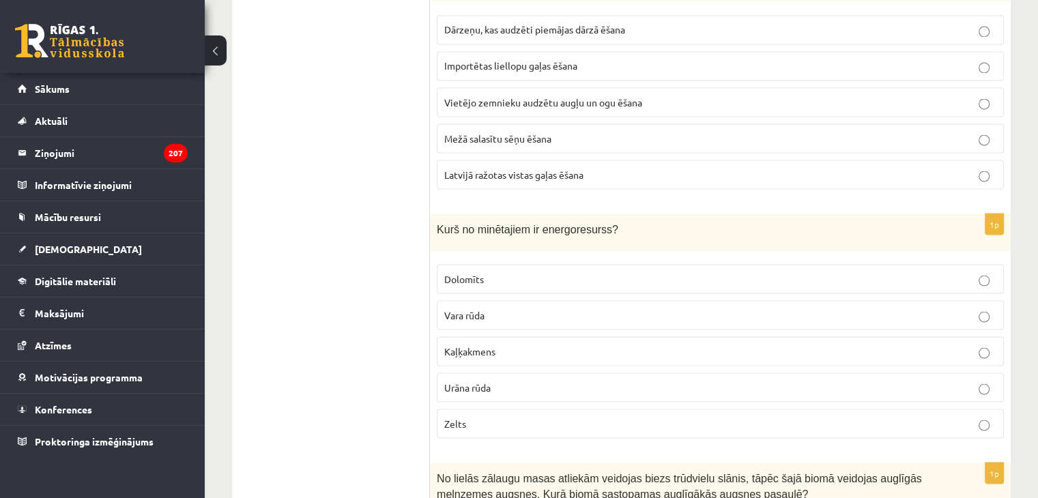
scroll to position [2498, 0]
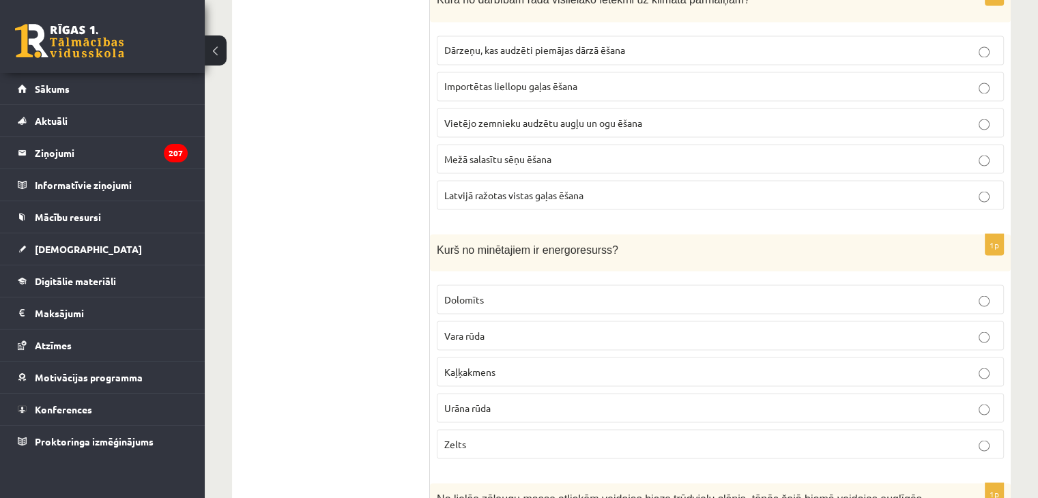
click at [517, 364] on p "Kaļķakmens" at bounding box center [720, 371] width 552 height 14
click at [626, 79] on p "Importētas liellopu gaļas ēšana" at bounding box center [720, 86] width 552 height 14
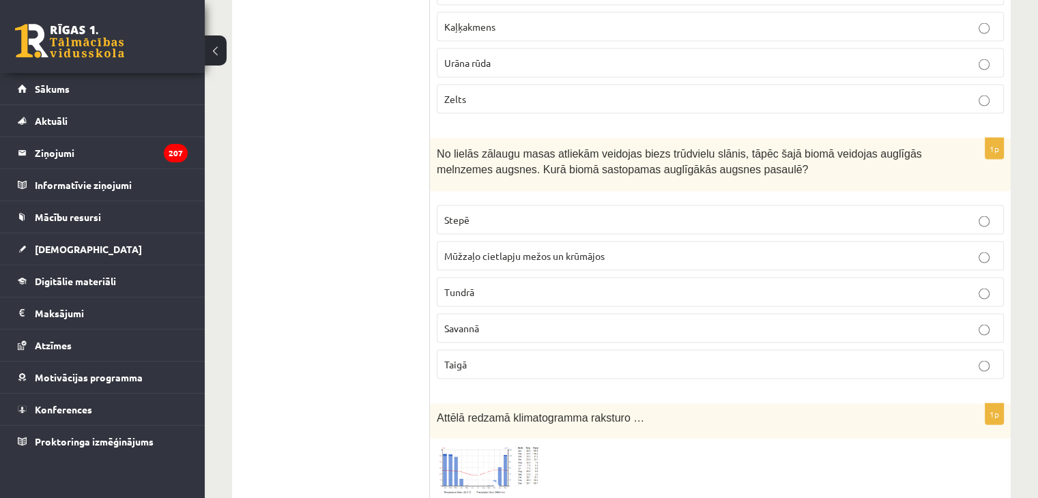
scroll to position [2914, 0]
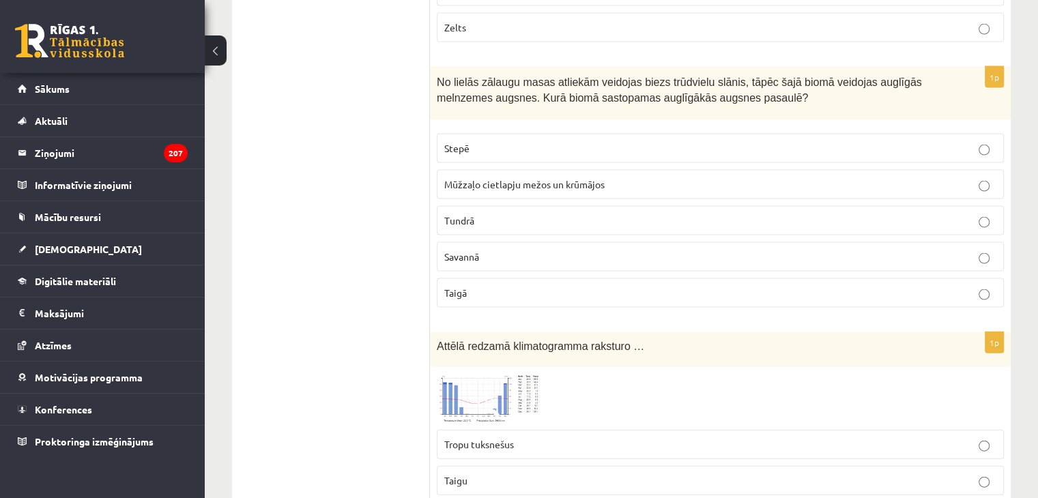
click at [580, 214] on label "Tundrā" at bounding box center [720, 220] width 567 height 29
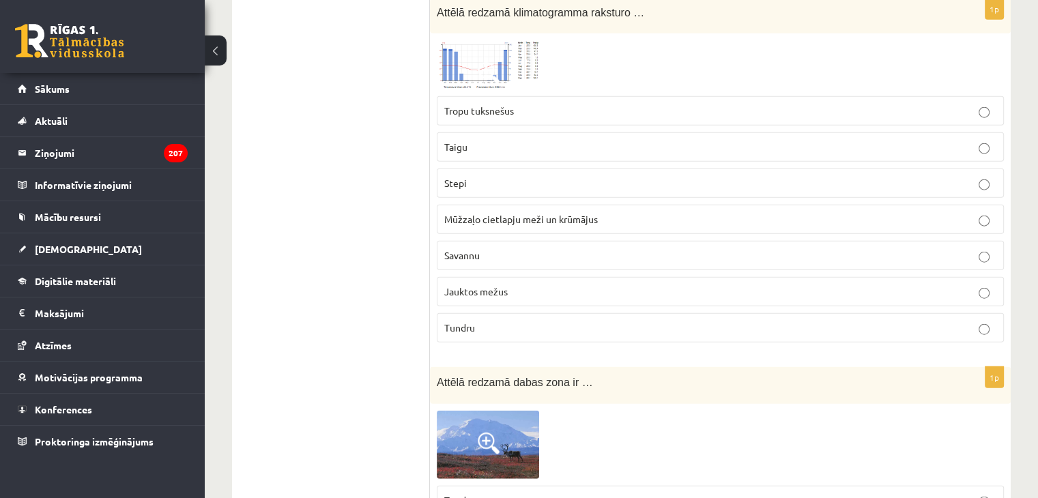
scroll to position [3238, 0]
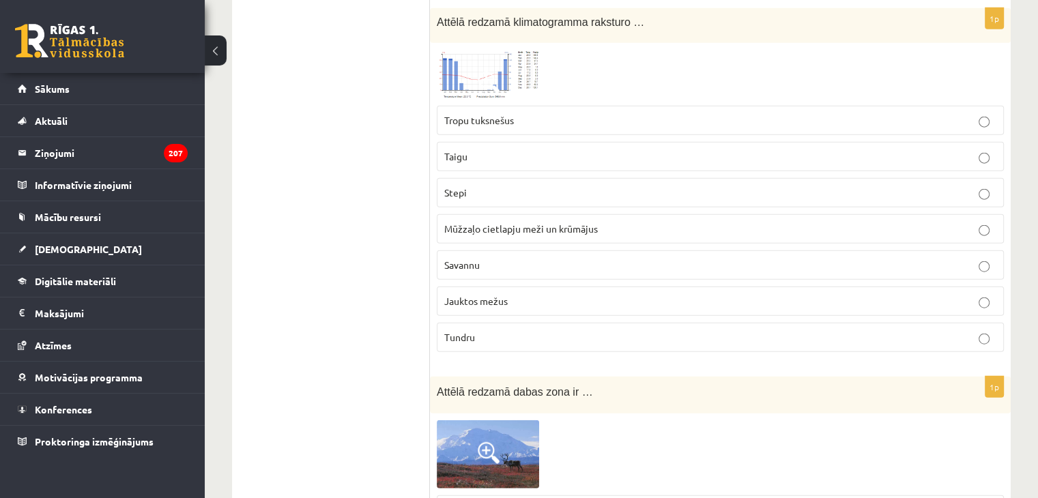
click at [572, 147] on label "Taigu" at bounding box center [720, 156] width 567 height 29
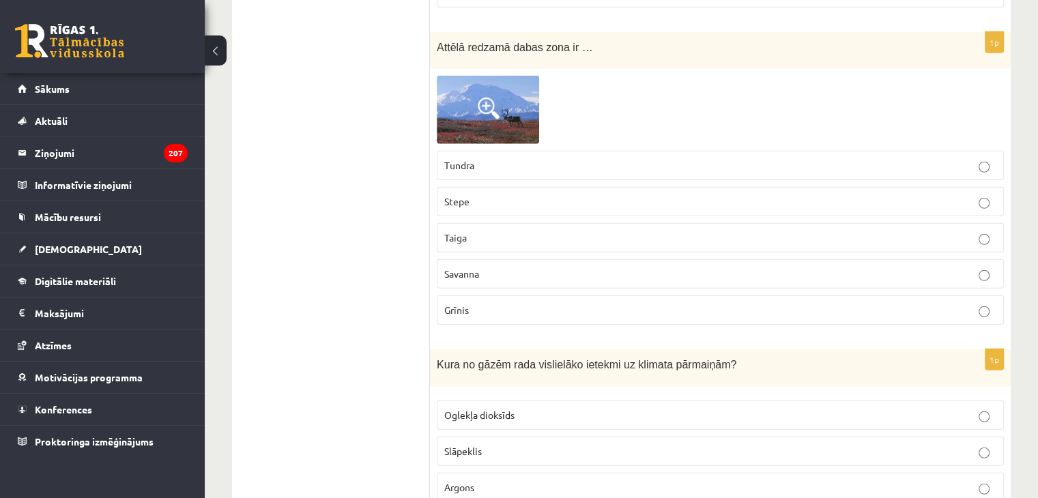
scroll to position [3593, 0]
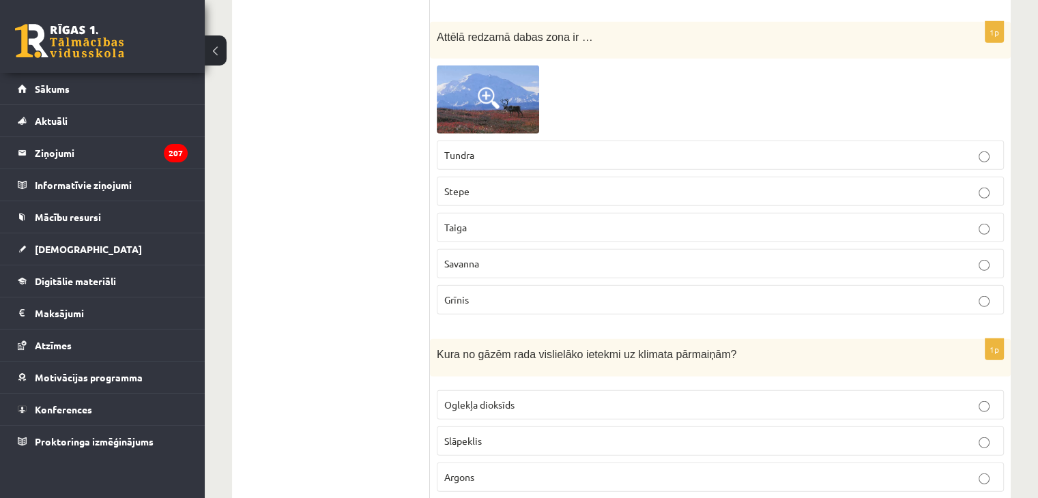
click at [495, 293] on p "Grīnis" at bounding box center [720, 300] width 552 height 14
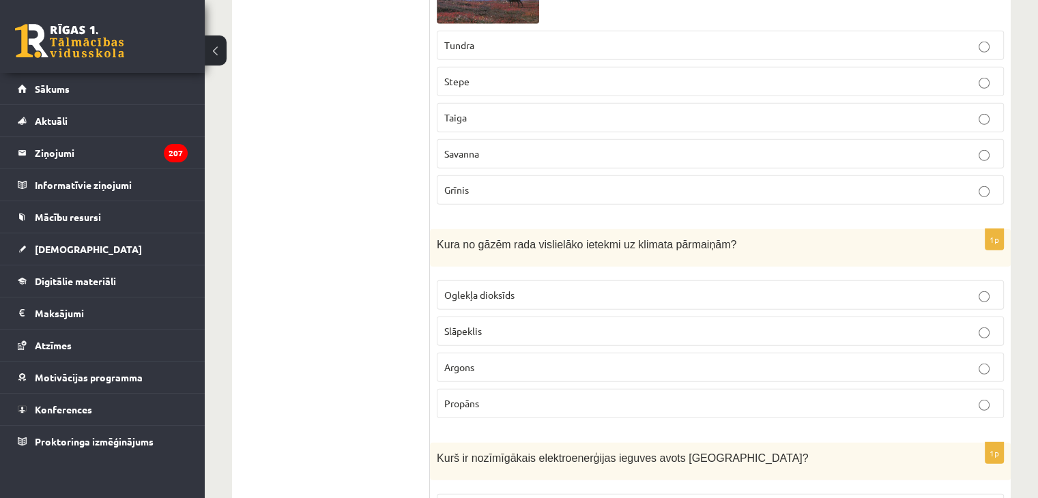
scroll to position [3713, 0]
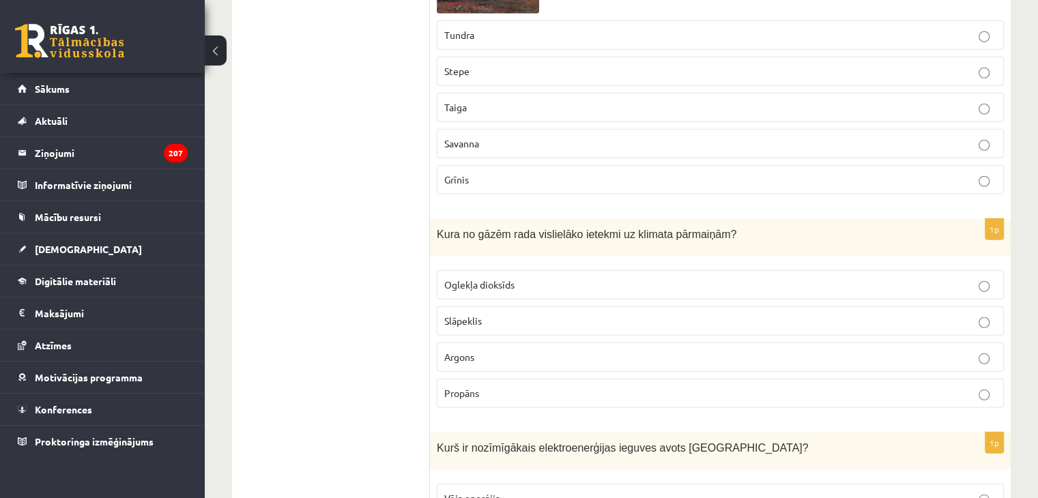
click at [694, 28] on p "Tundra" at bounding box center [720, 35] width 552 height 14
click at [546, 274] on label "Oglekļa dioksīds" at bounding box center [720, 284] width 567 height 29
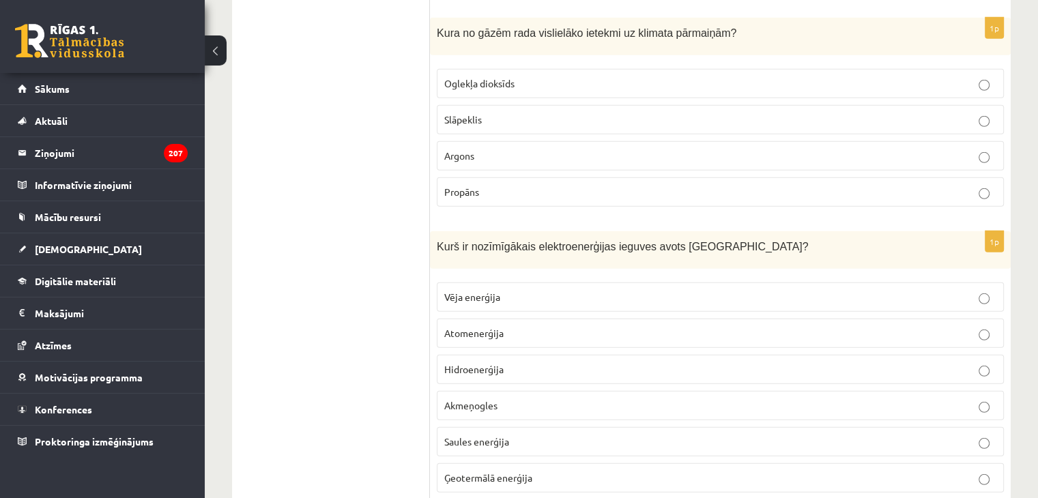
scroll to position [3924, 0]
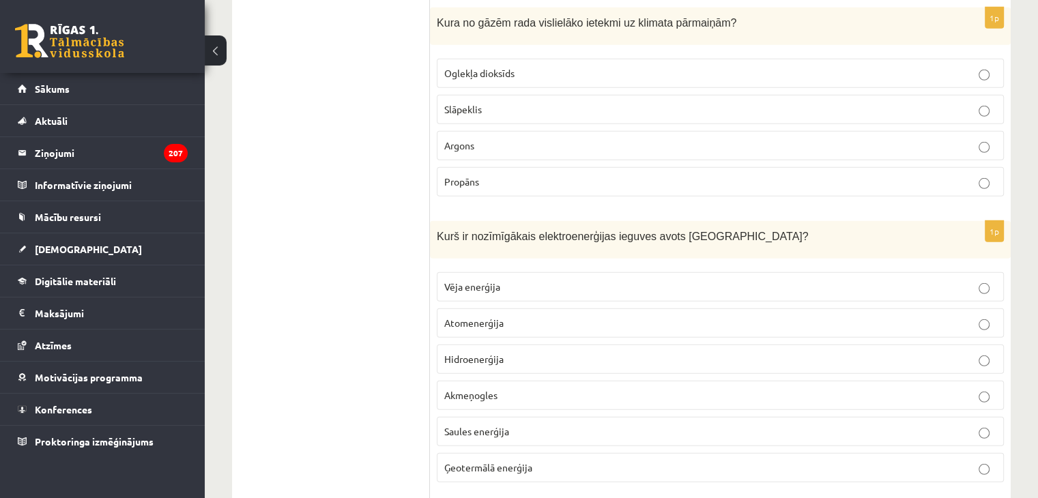
click at [544, 388] on p "Akmeņogles" at bounding box center [720, 395] width 552 height 14
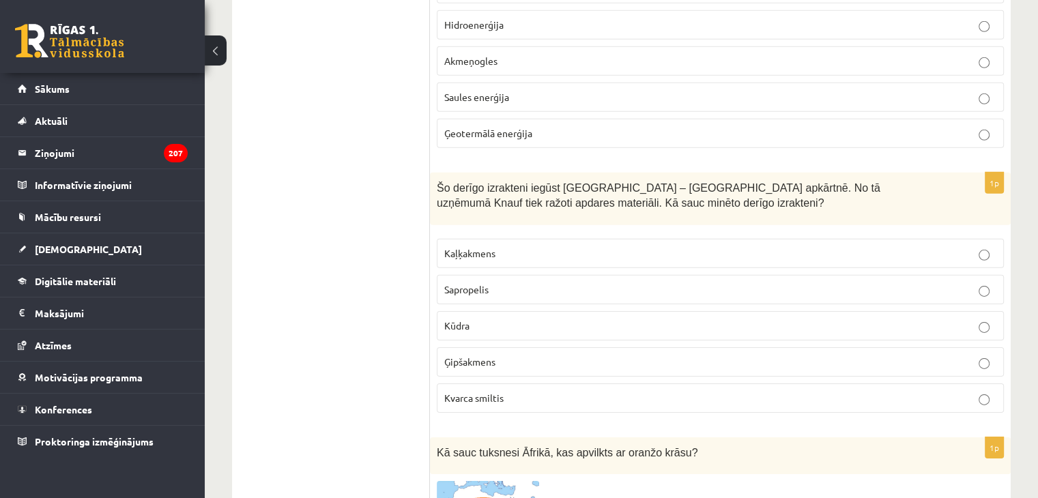
scroll to position [4319, 0]
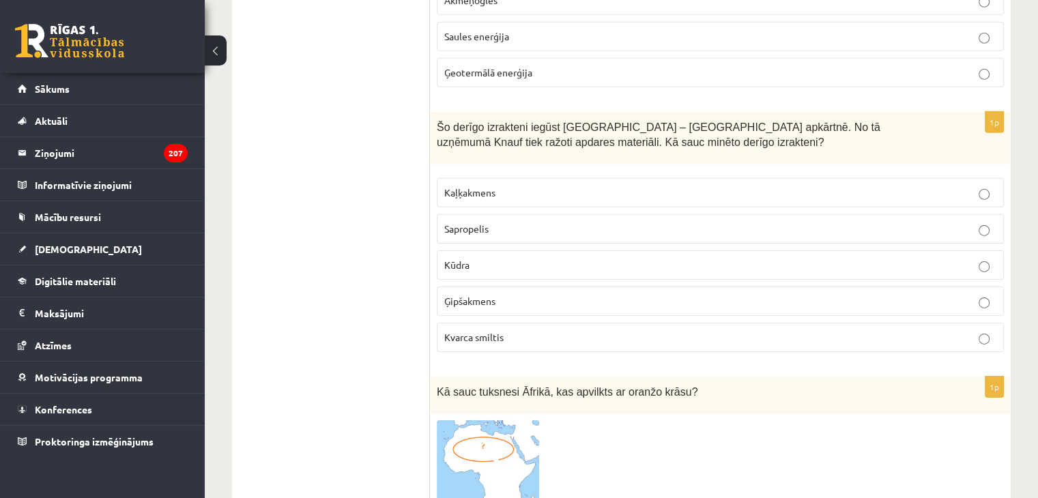
click at [601, 222] on p "Sapropelis" at bounding box center [720, 229] width 552 height 14
click at [601, 258] on p "Kūdra" at bounding box center [720, 265] width 552 height 14
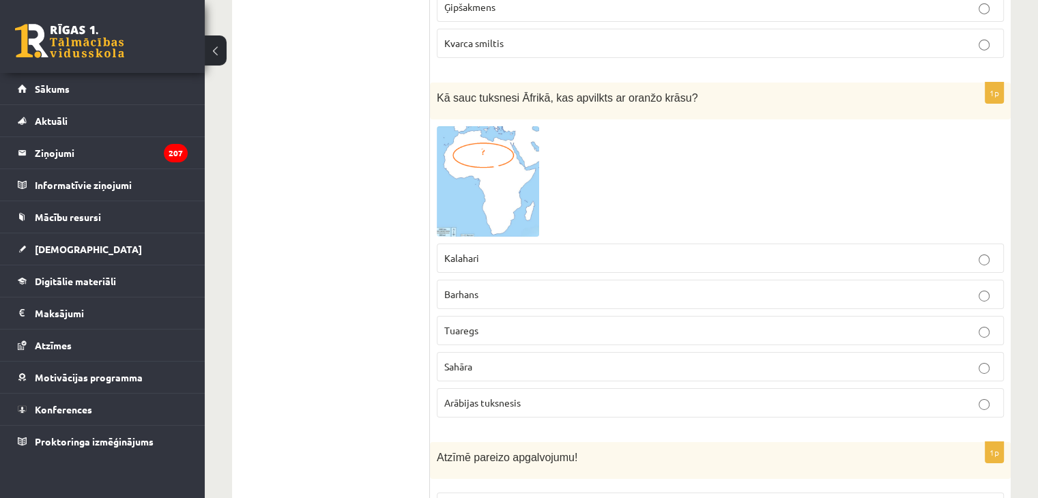
scroll to position [4654, 0]
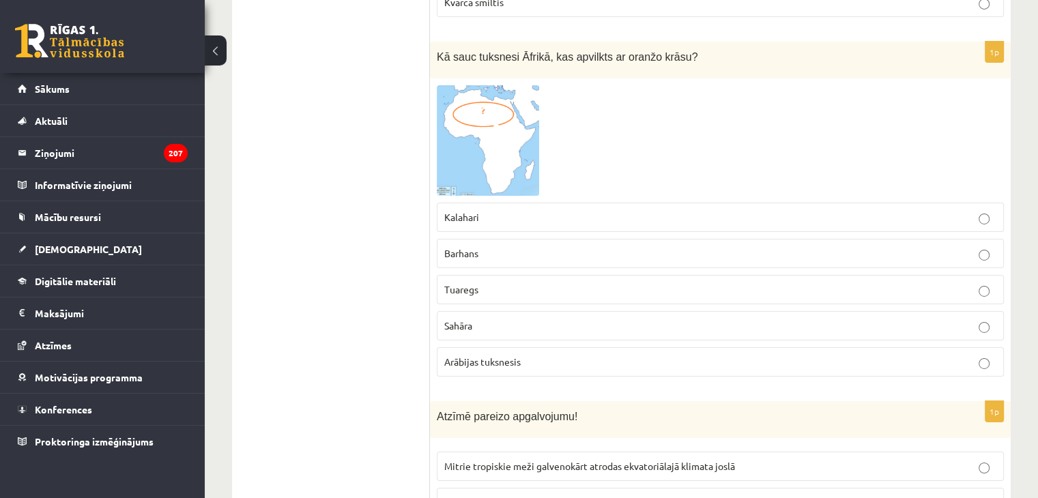
click at [522, 246] on p "Barhans" at bounding box center [720, 253] width 552 height 14
click at [544, 210] on p "Kalahari" at bounding box center [720, 217] width 552 height 14
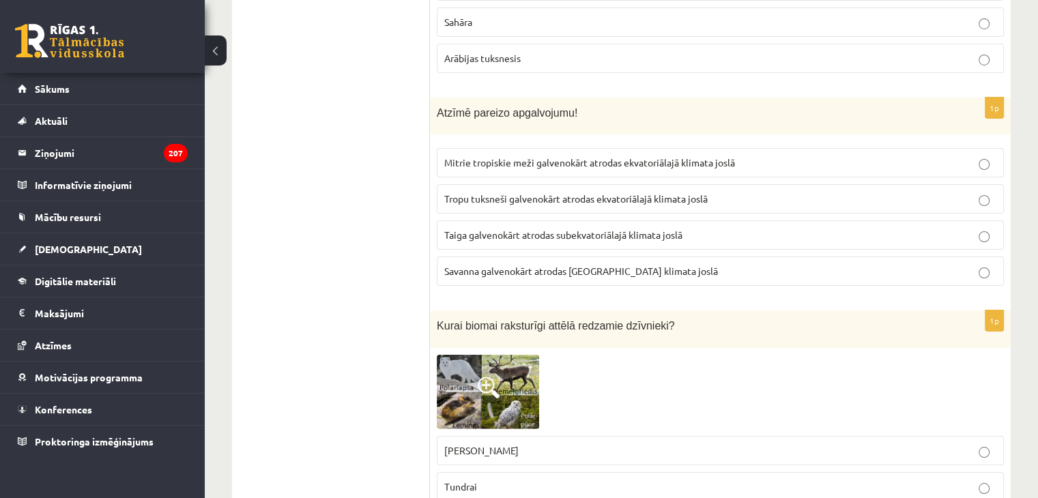
scroll to position [5050, 0]
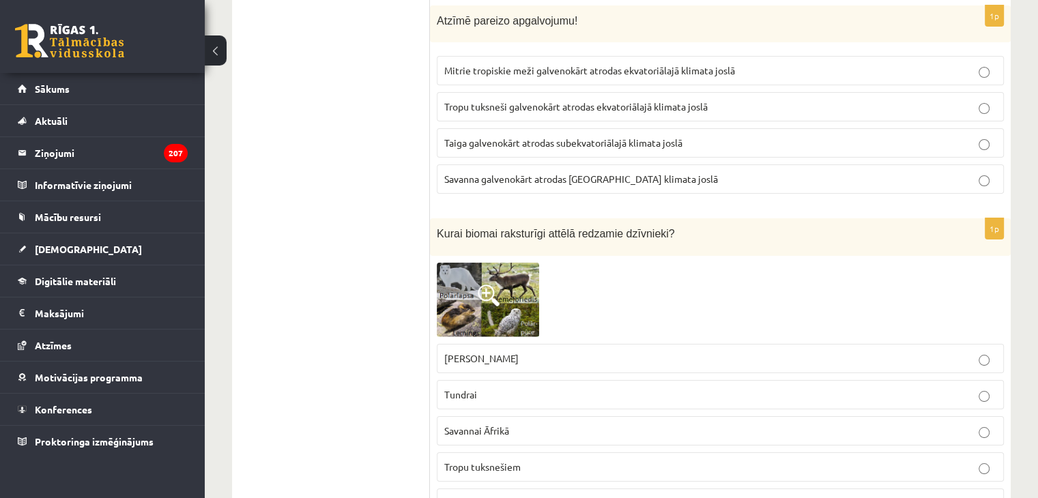
click at [651, 129] on label "Taiga galvenokārt atrodas subekvatoriālajā klimata joslā" at bounding box center [720, 142] width 567 height 29
click at [532, 387] on p "Tundrai" at bounding box center [720, 394] width 552 height 14
click at [577, 351] on p "Stepei Ziemeļamerikā" at bounding box center [720, 358] width 552 height 14
click at [491, 284] on span at bounding box center [488, 295] width 22 height 22
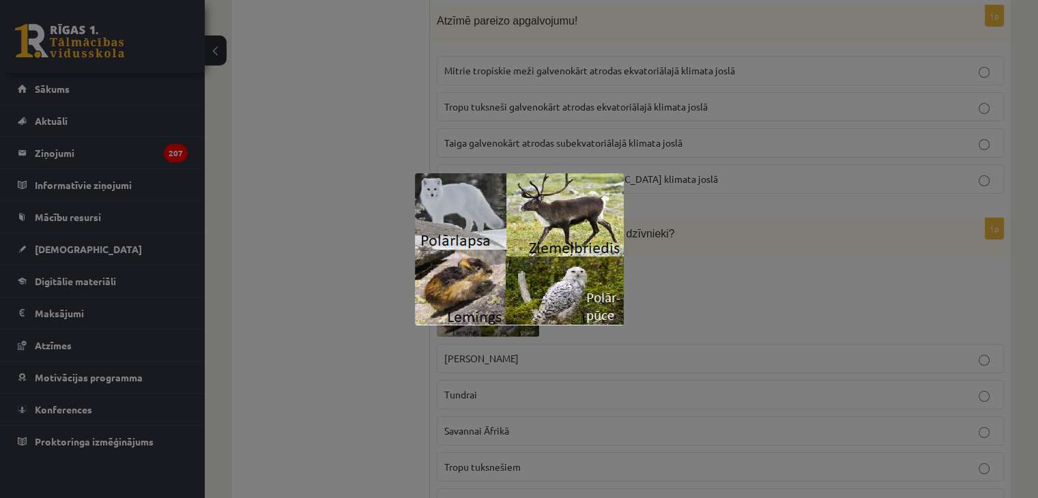
click at [752, 244] on div at bounding box center [519, 249] width 1038 height 498
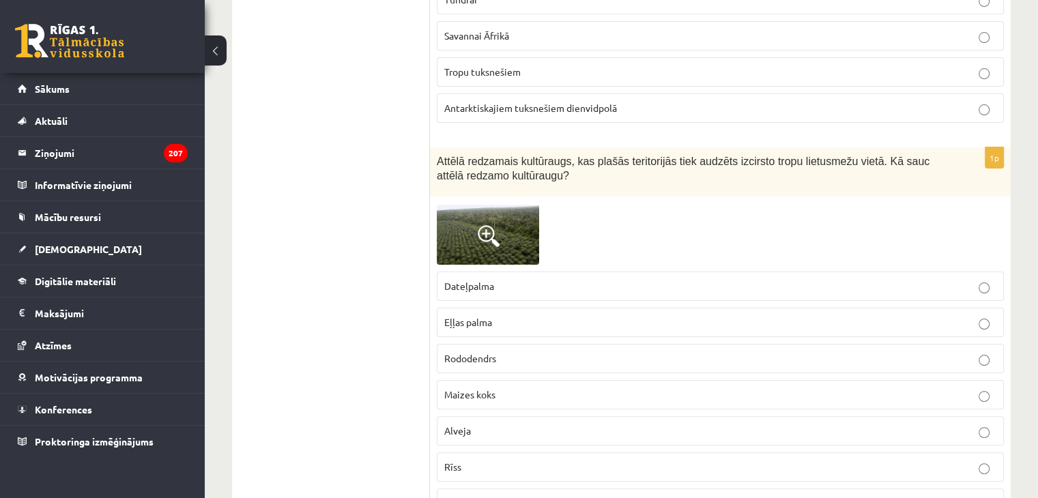
scroll to position [5516, 0]
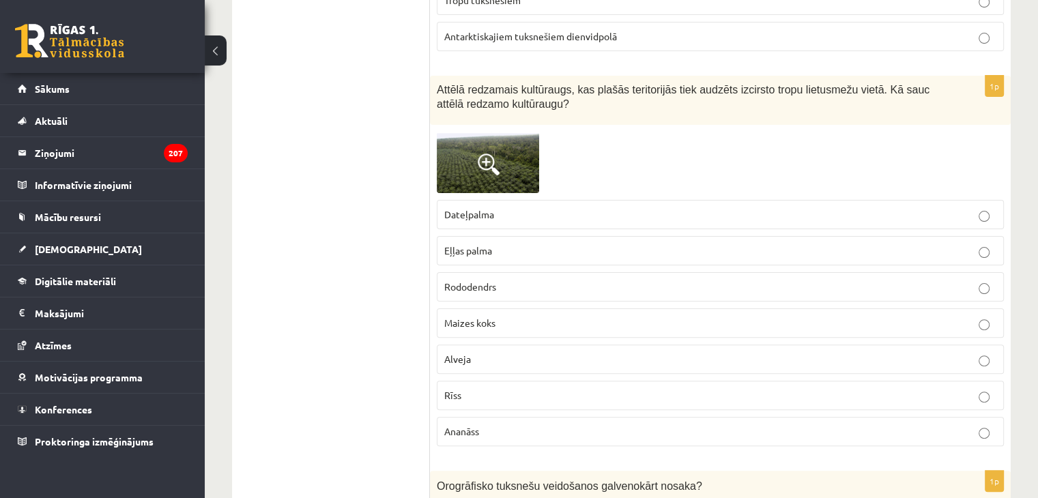
click at [551, 205] on fieldset "Dateļpalma Eļļas palma Rododendrs Maizes koks Alveja Rīss Ananāss" at bounding box center [720, 321] width 567 height 257
click at [559, 207] on p "Dateļpalma" at bounding box center [720, 214] width 552 height 14
click at [538, 316] on p "Maizes koks" at bounding box center [720, 323] width 552 height 14
click at [546, 416] on fieldset "Dateļpalma Eļļas palma Rododendrs Maizes koks Alveja Rīss Ananāss" at bounding box center [720, 321] width 567 height 257
click at [550, 424] on p "Ananāss" at bounding box center [720, 431] width 552 height 14
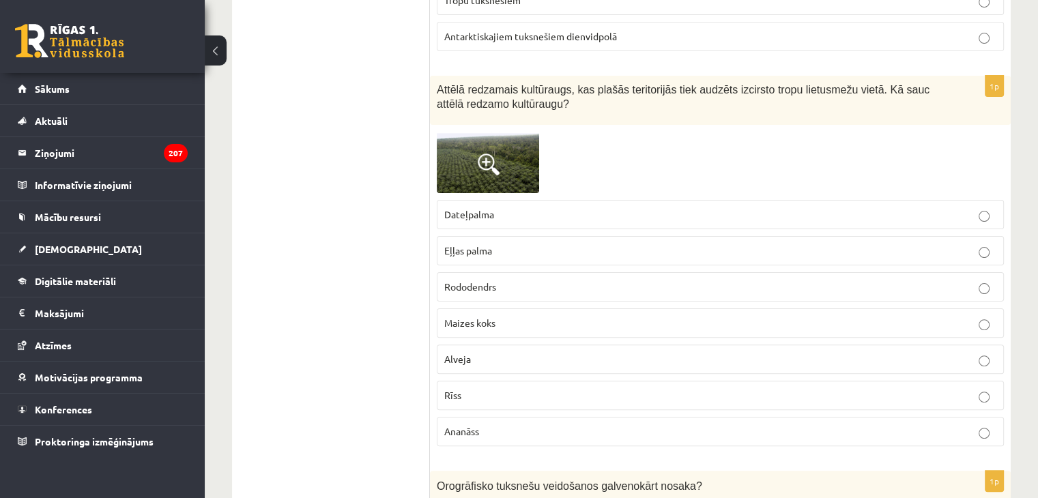
click at [488, 132] on img at bounding box center [488, 162] width 102 height 61
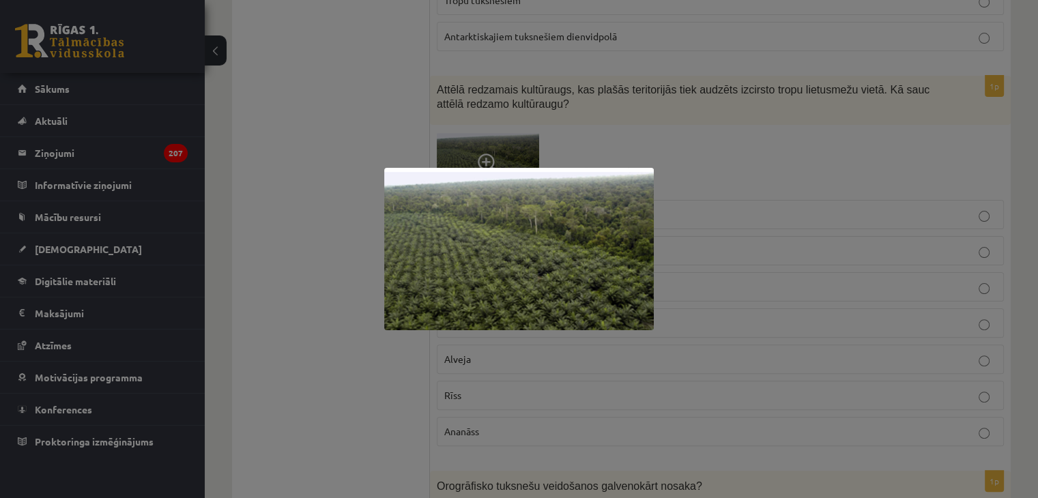
click at [689, 203] on div at bounding box center [519, 249] width 1038 height 498
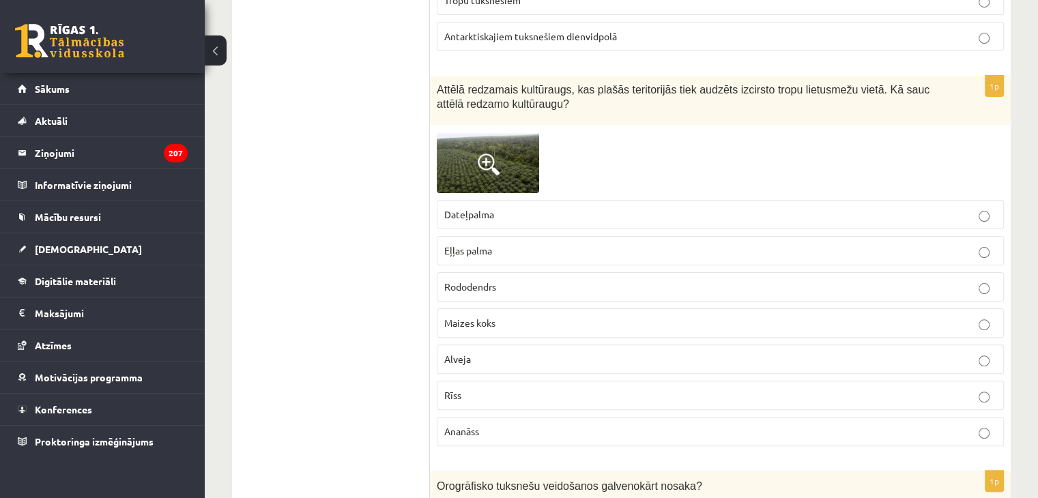
click at [507, 352] on p "Alveja" at bounding box center [720, 359] width 552 height 14
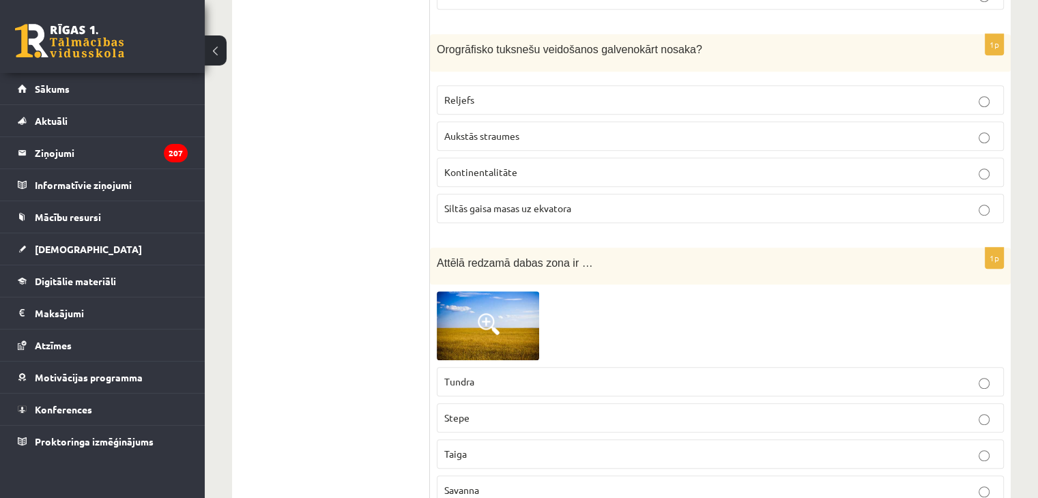
scroll to position [5963, 0]
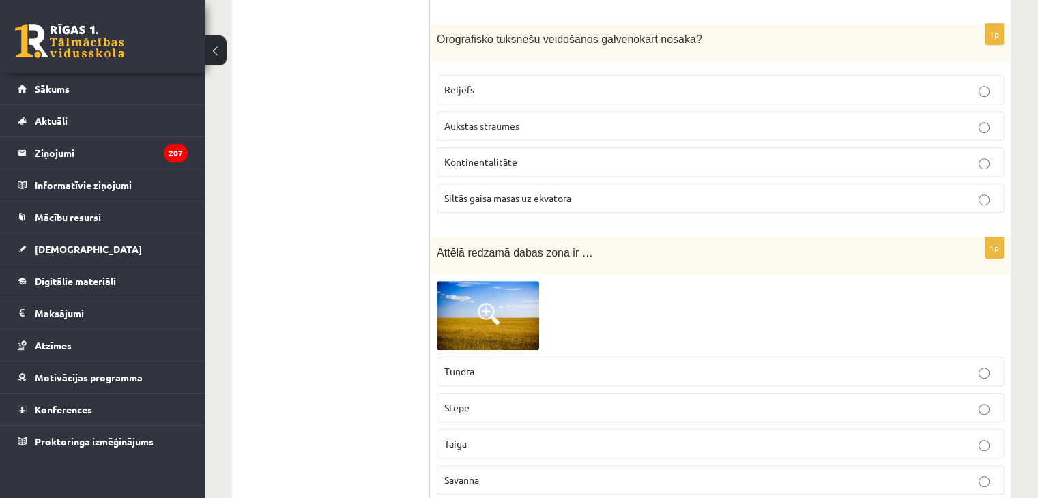
click at [562, 119] on p "Aukstās straumes" at bounding box center [720, 126] width 552 height 14
click at [507, 437] on p "Taiga" at bounding box center [720, 444] width 552 height 14
click at [503, 281] on img at bounding box center [488, 315] width 102 height 68
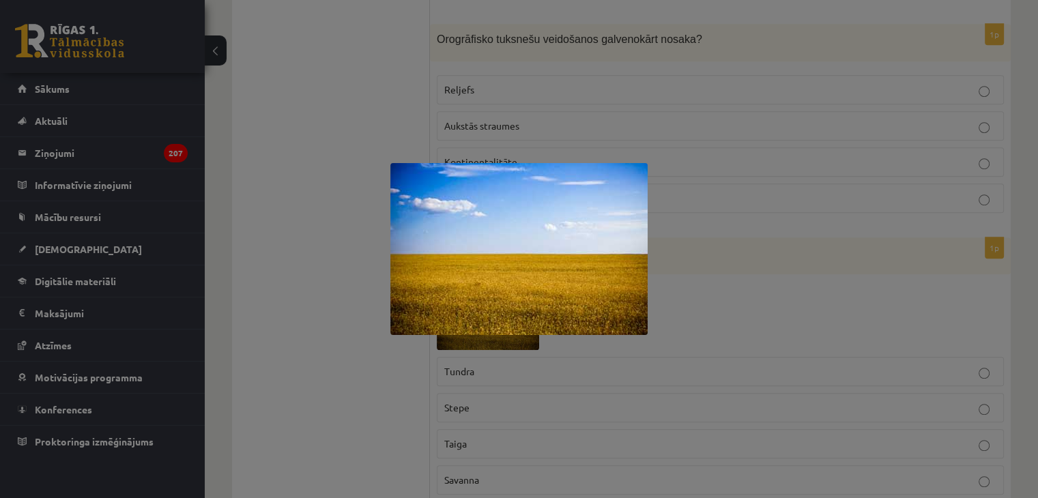
click at [756, 245] on div at bounding box center [519, 249] width 1038 height 498
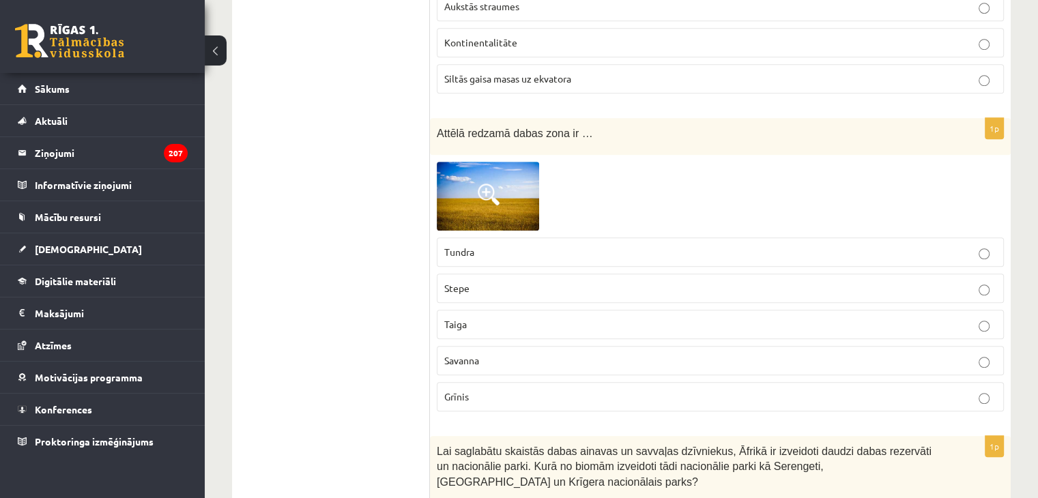
scroll to position [6154, 0]
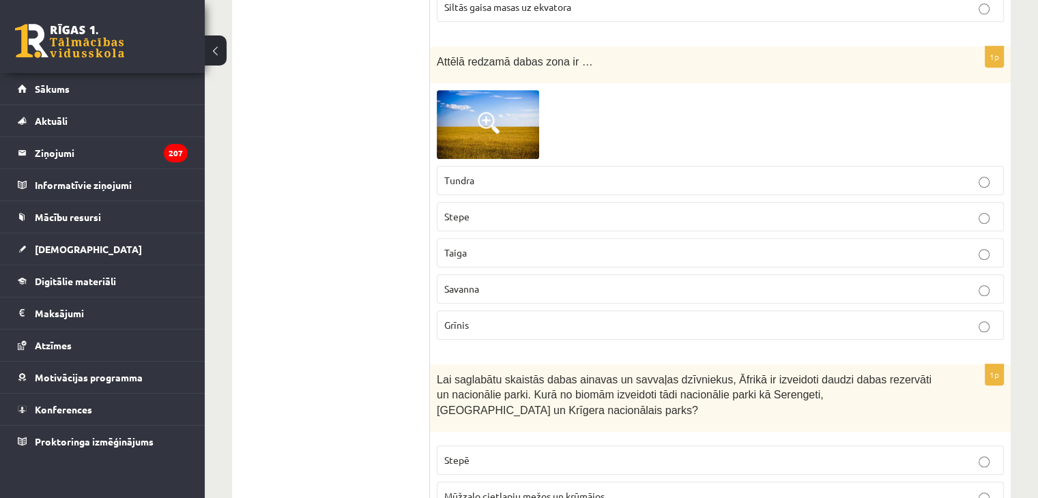
click at [973, 202] on label "Stepe" at bounding box center [720, 216] width 567 height 29
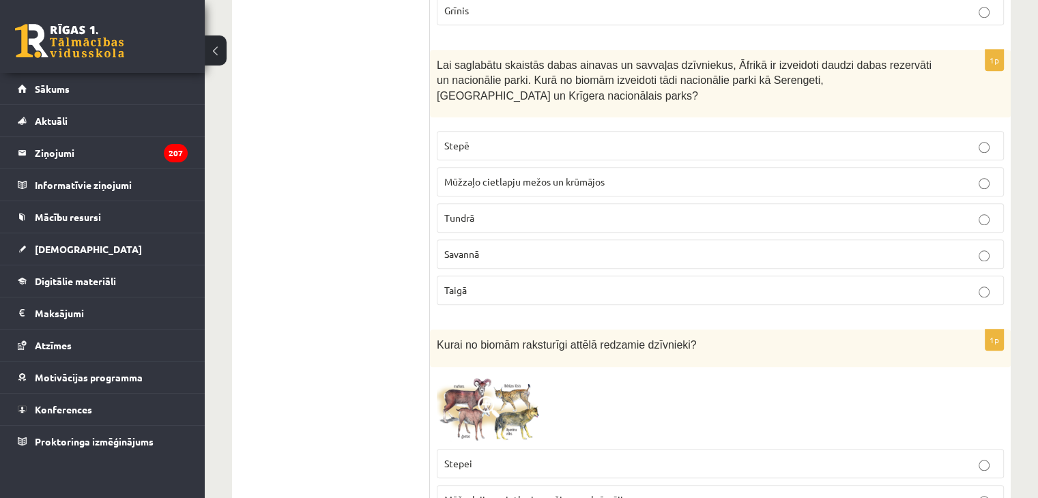
scroll to position [6499, 0]
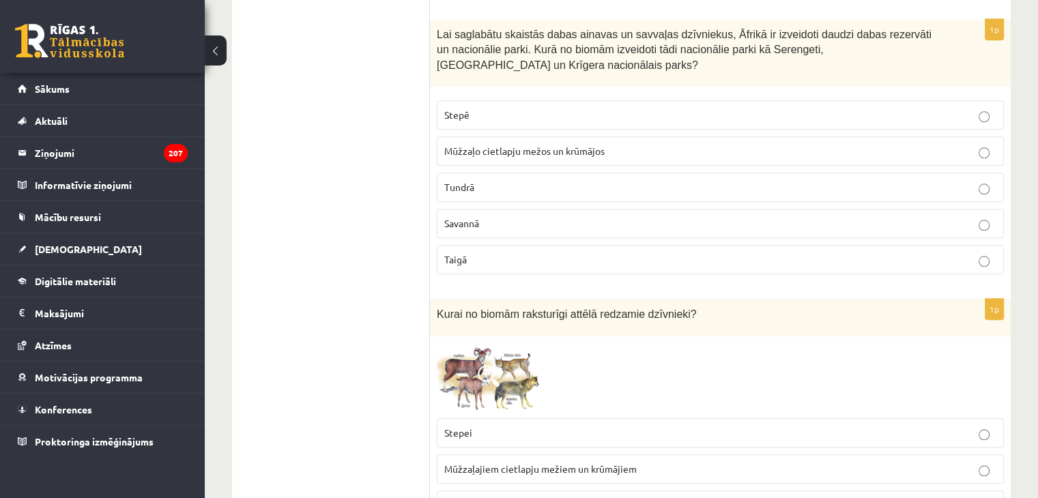
click at [623, 180] on p "Tundrā" at bounding box center [720, 187] width 552 height 14
click at [491, 365] on span at bounding box center [488, 376] width 22 height 22
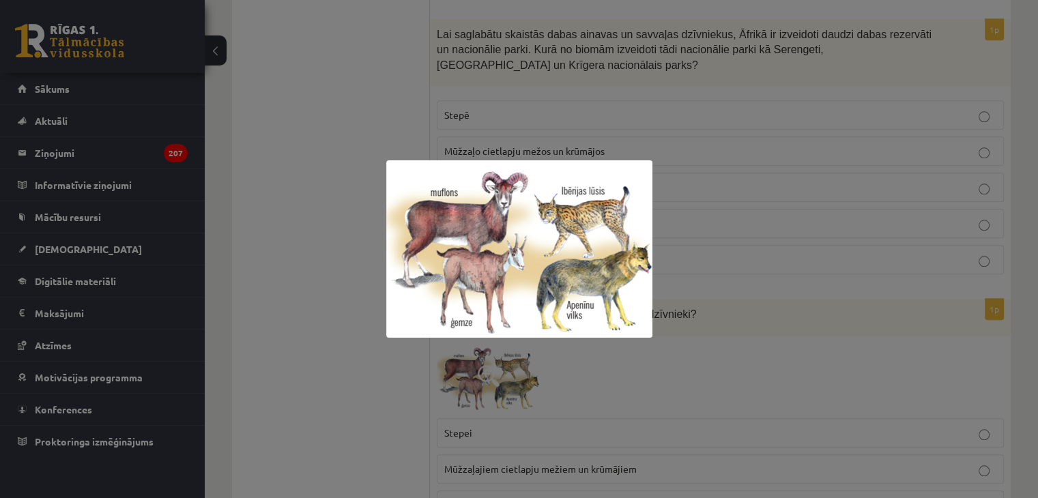
click at [806, 308] on div at bounding box center [519, 249] width 1038 height 498
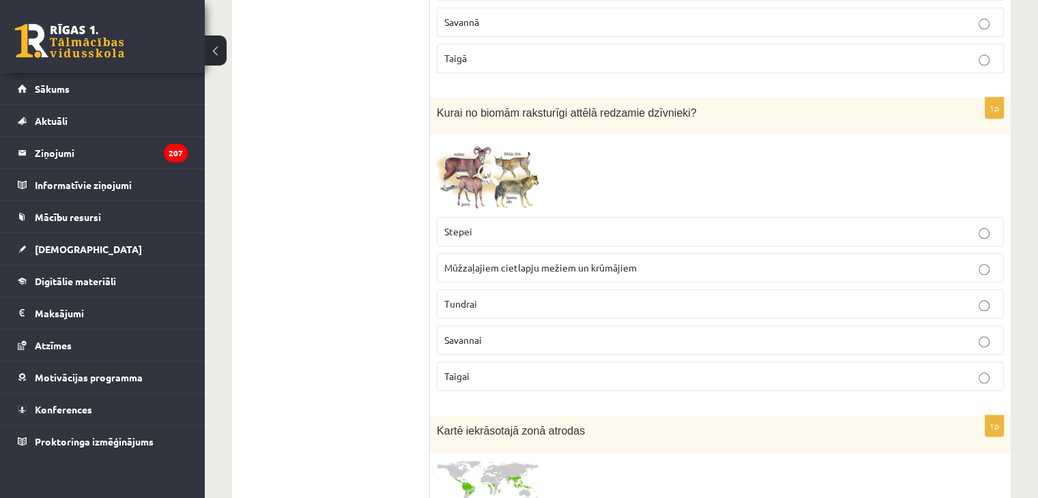
scroll to position [6761, 0]
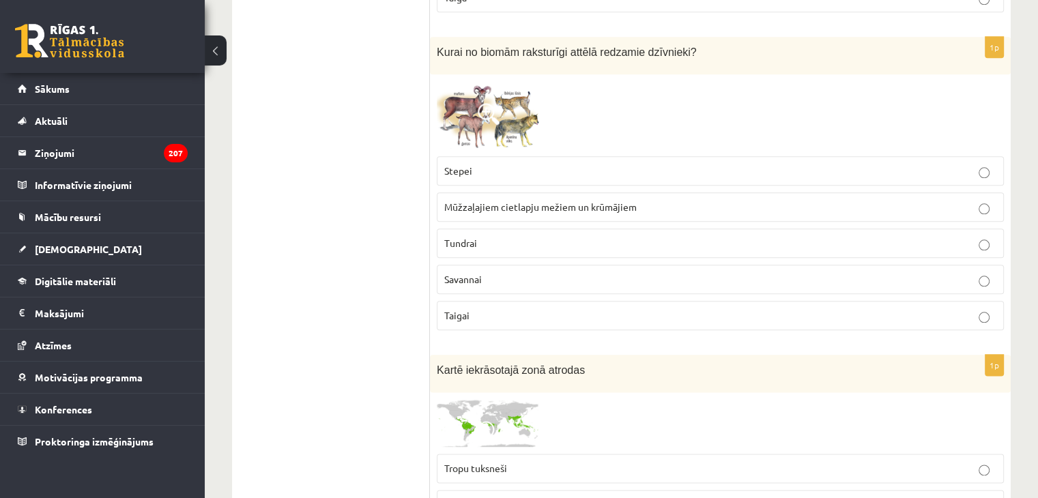
click at [535, 272] on p "Savannai" at bounding box center [720, 279] width 552 height 14
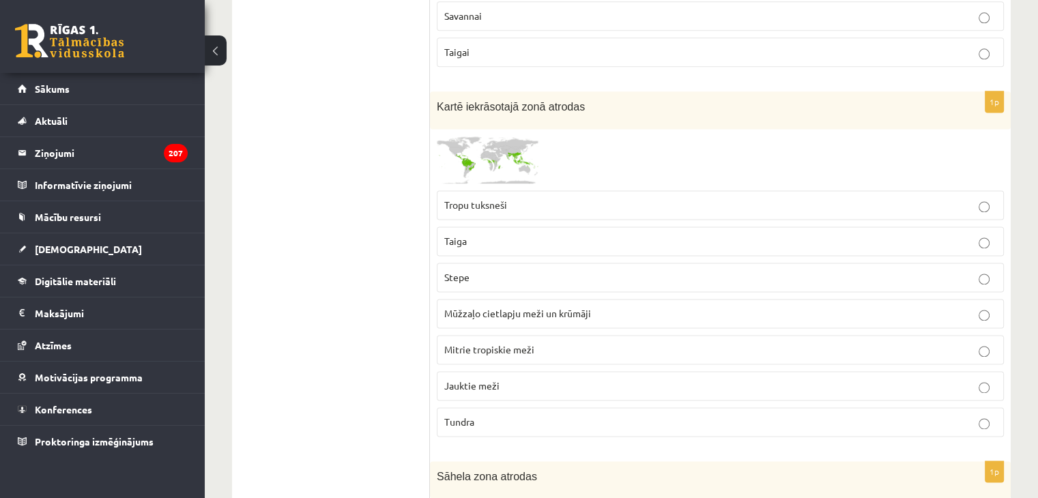
scroll to position [7106, 0]
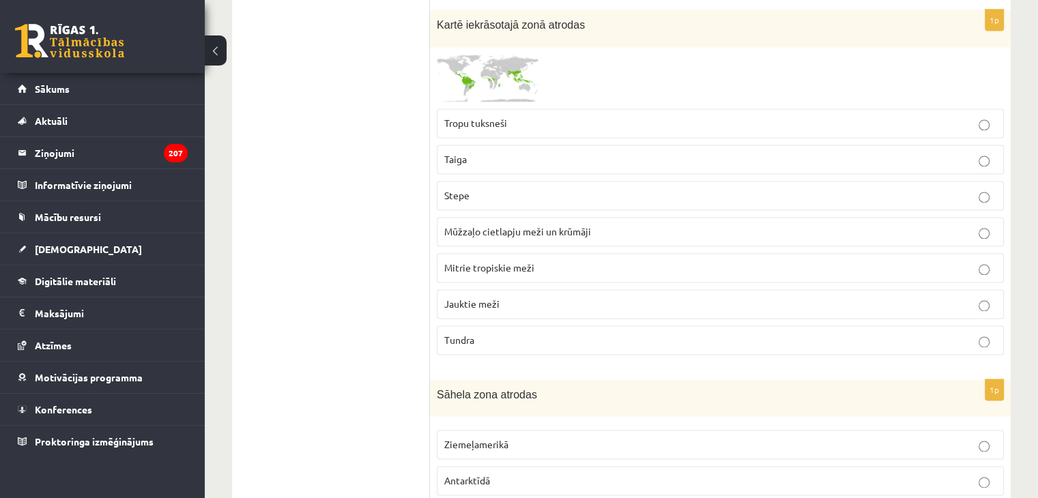
click at [510, 152] on p "Taiga" at bounding box center [720, 159] width 552 height 14
click at [609, 297] on p "Jauktie meži" at bounding box center [720, 304] width 552 height 14
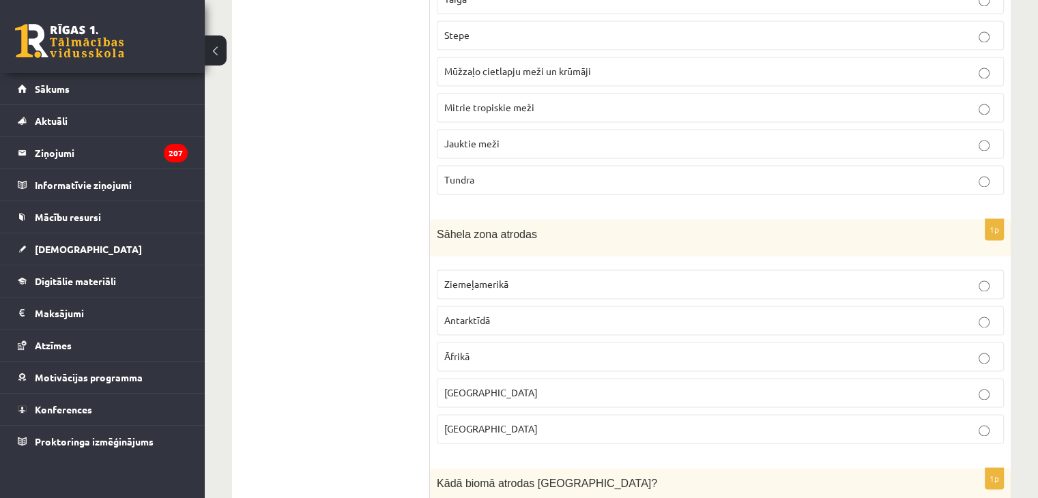
scroll to position [7369, 0]
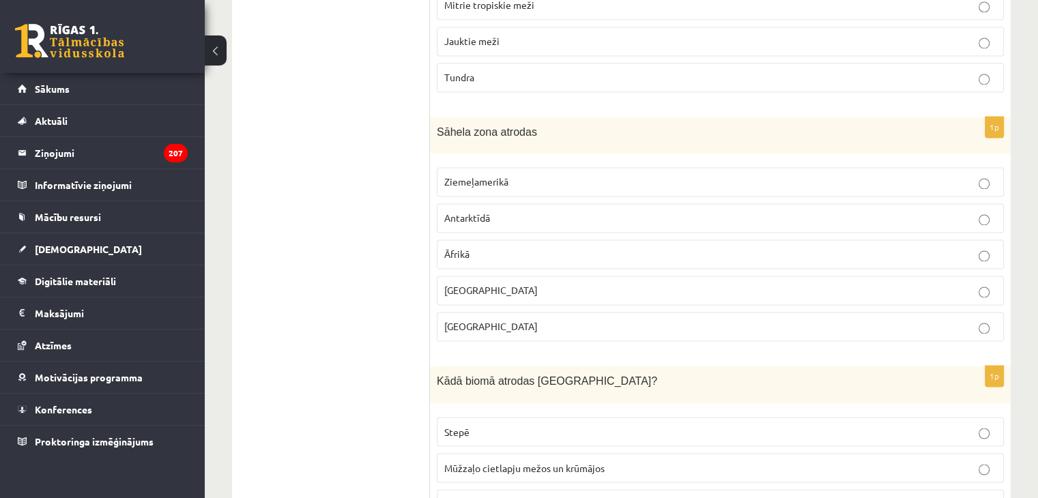
click at [511, 239] on label "Āfrikā" at bounding box center [720, 253] width 567 height 29
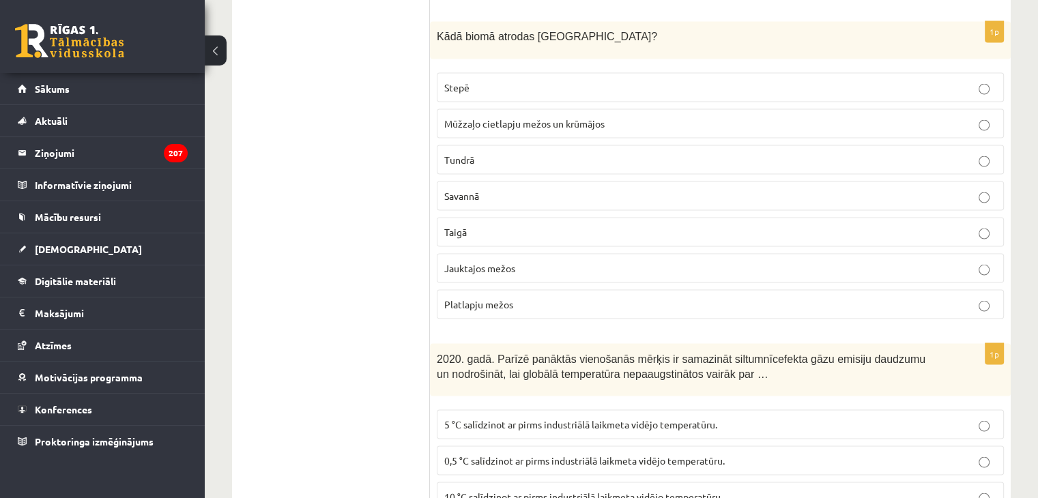
scroll to position [7744, 0]
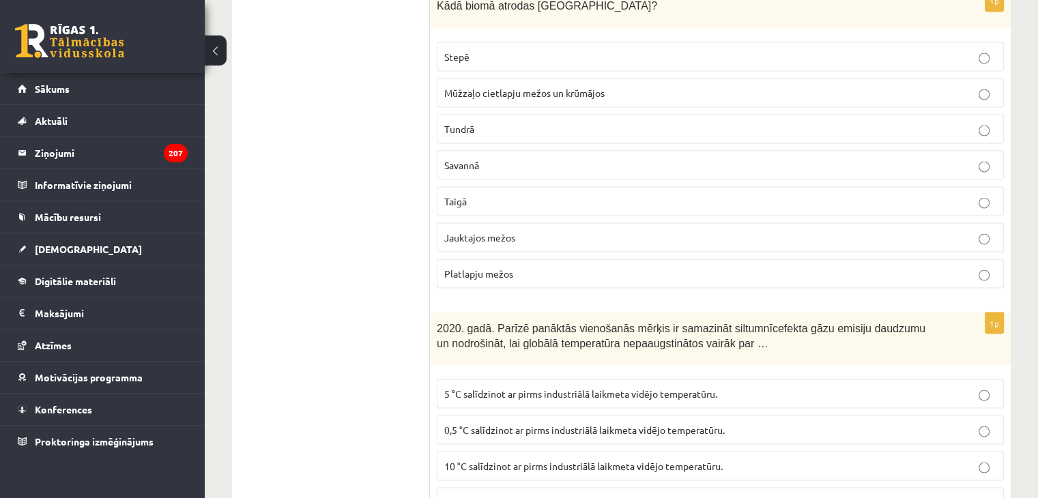
click at [602, 194] on p "Taigā" at bounding box center [720, 201] width 552 height 14
drag, startPoint x: 694, startPoint y: 430, endPoint x: 632, endPoint y: 421, distance: 63.4
click at [632, 459] on span "10 °C salīdzinot ar pirms industriālā laikmeta vidējo temperatūru." at bounding box center [583, 465] width 278 height 12
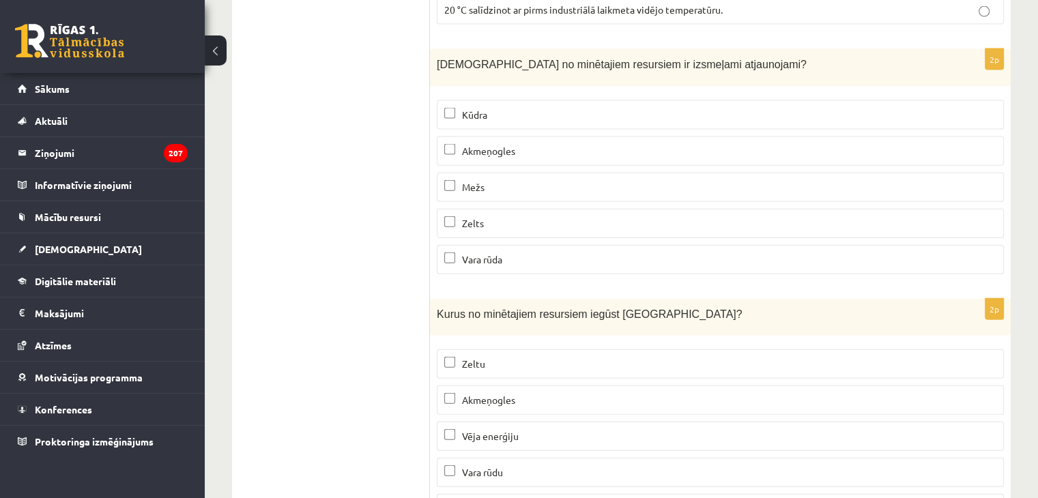
scroll to position [8293, 0]
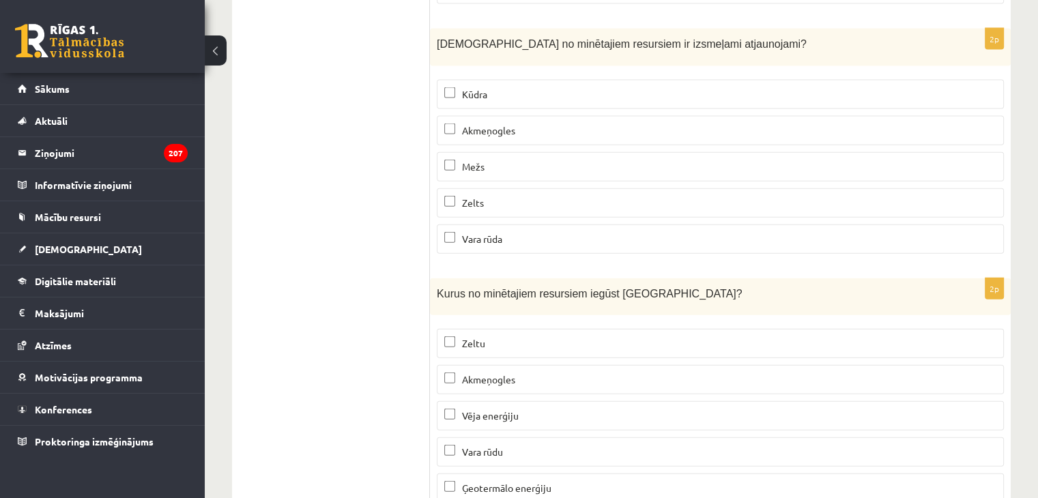
click at [619, 160] on p "Mežs" at bounding box center [720, 167] width 552 height 14
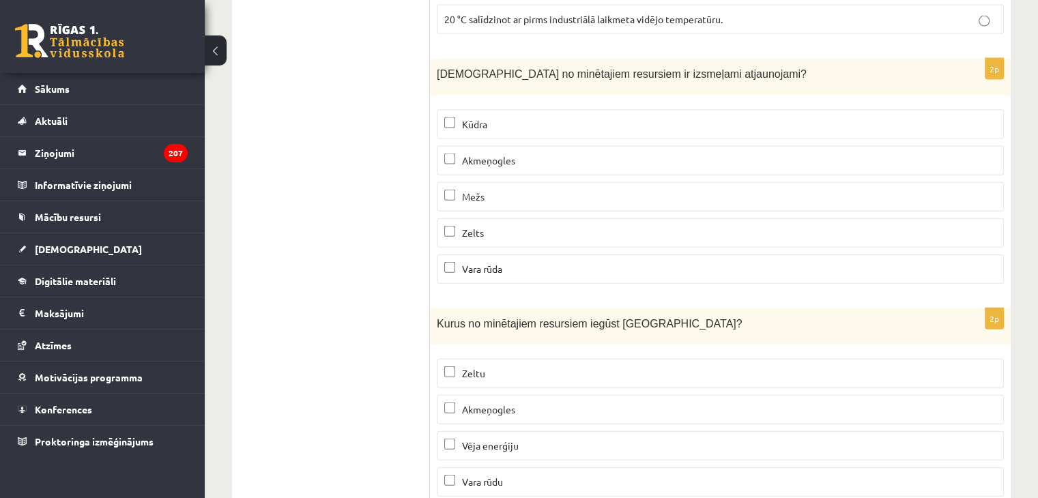
scroll to position [8181, 0]
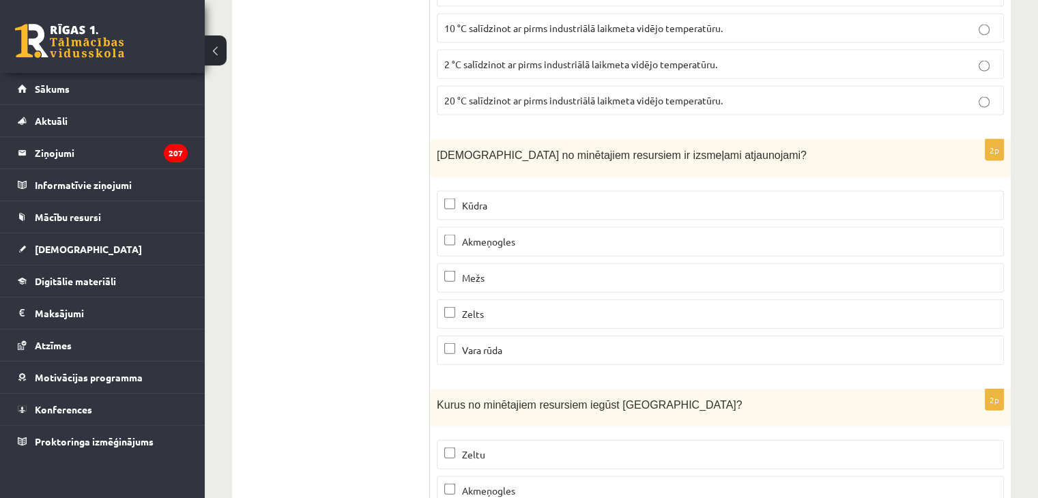
click at [531, 235] on p "Akmeņogles" at bounding box center [720, 242] width 552 height 14
click at [521, 307] on p "Zelts" at bounding box center [720, 314] width 552 height 14
click at [514, 343] on p "Vara rūda" at bounding box center [720, 350] width 552 height 14
click at [739, 191] on label "Kūdra" at bounding box center [720, 205] width 567 height 29
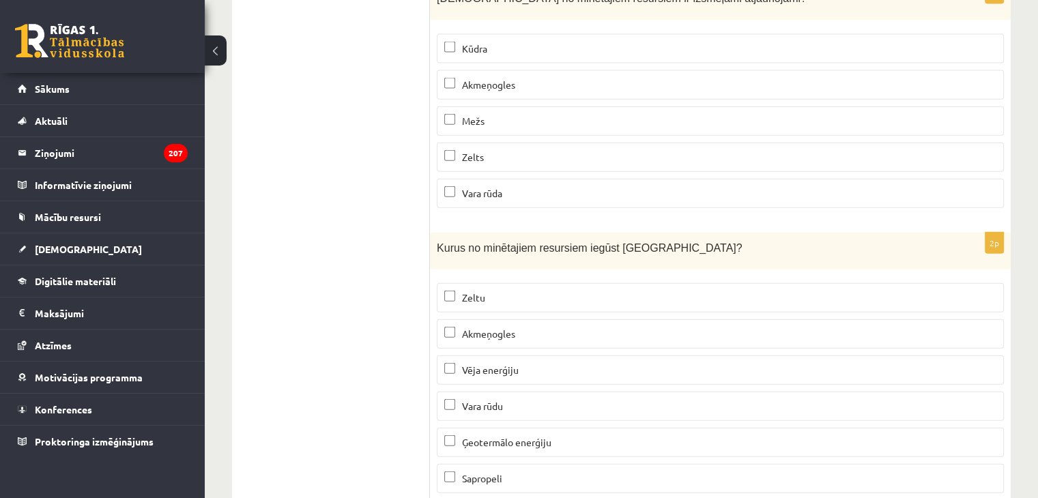
click at [550, 363] on p "Vēja enerģiju" at bounding box center [720, 370] width 552 height 14
click at [546, 436] on span "Ģeotermālo enerģiju" at bounding box center [506, 442] width 89 height 12
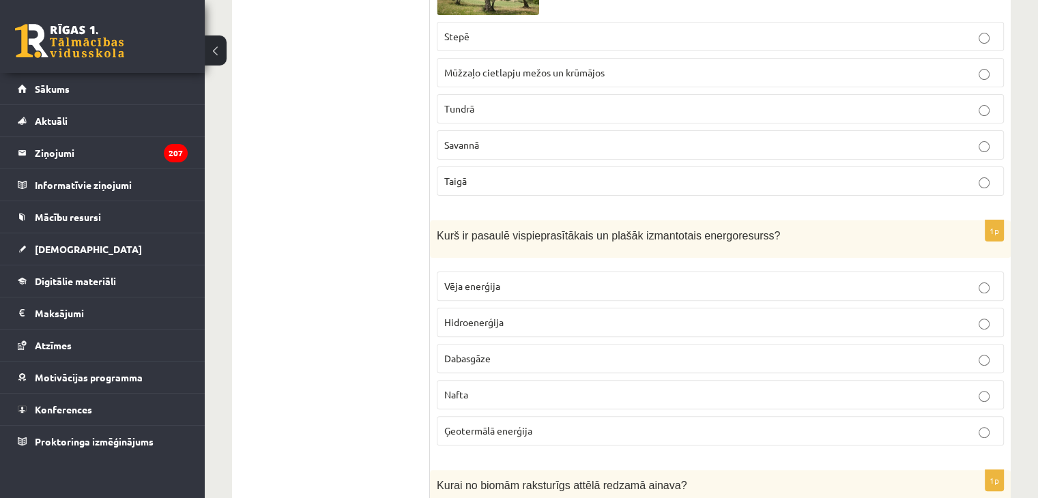
scroll to position [0, 0]
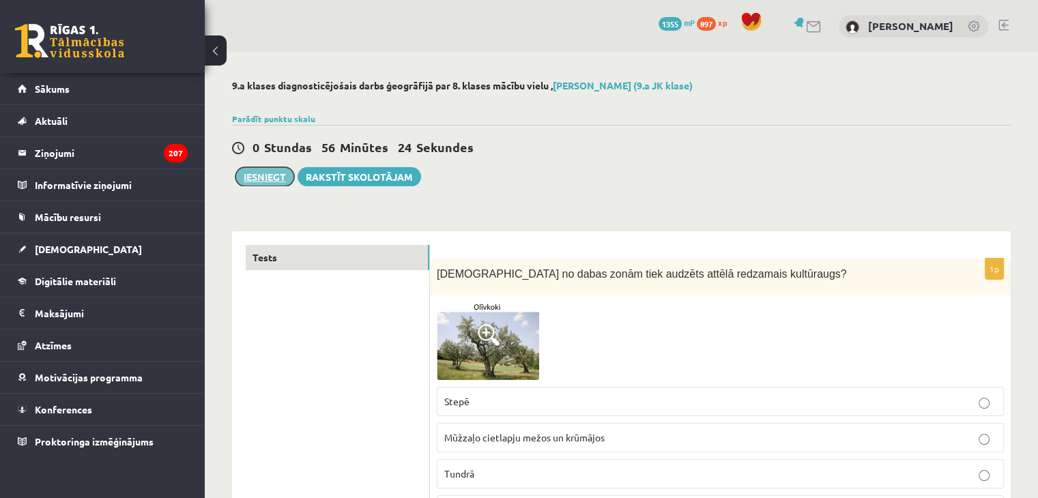
click at [276, 175] on button "Iesniegt" at bounding box center [264, 176] width 59 height 19
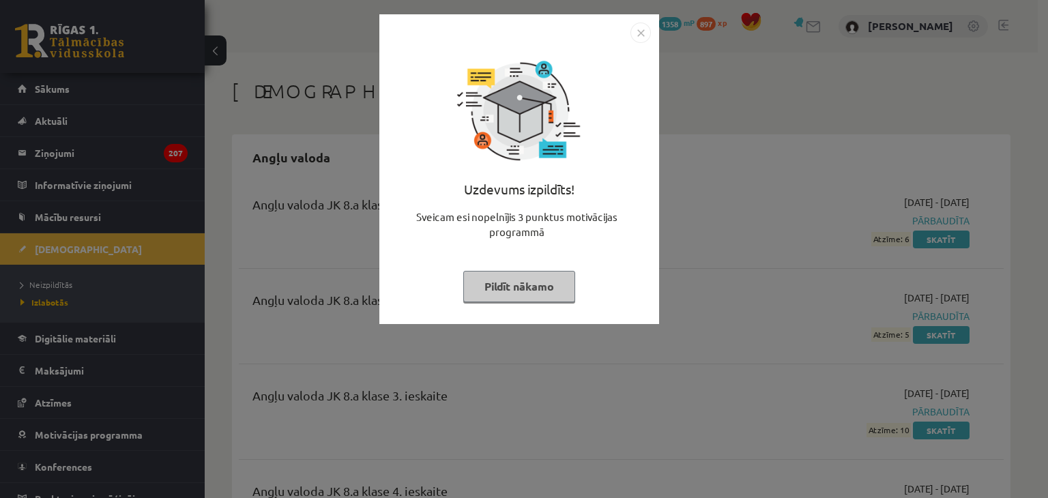
click at [647, 28] on img "Close" at bounding box center [640, 33] width 20 height 20
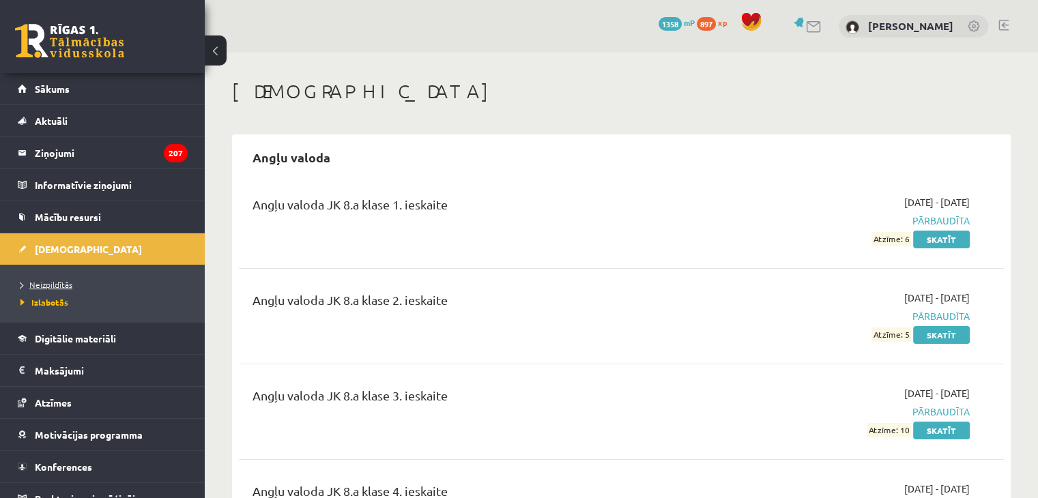
click at [43, 280] on span "Neizpildītās" at bounding box center [46, 284] width 52 height 11
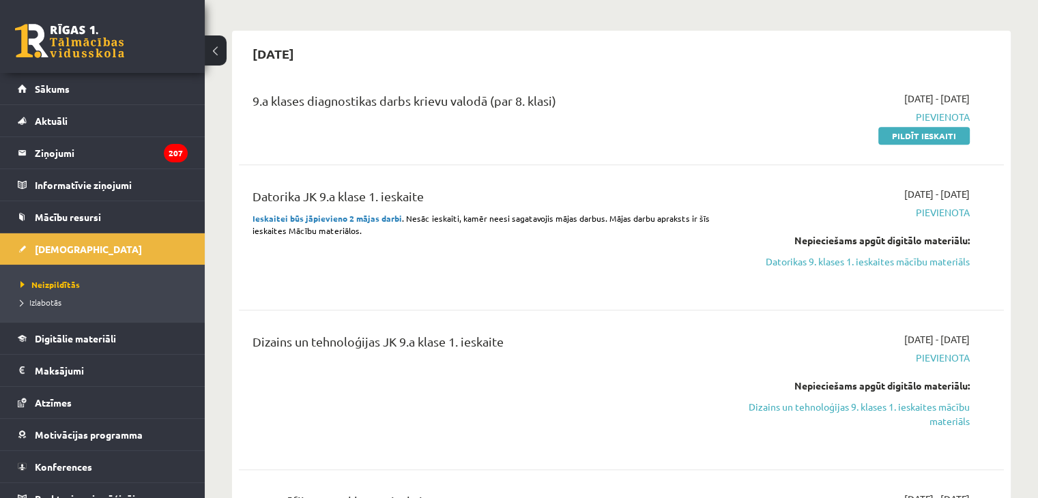
scroll to position [557, 0]
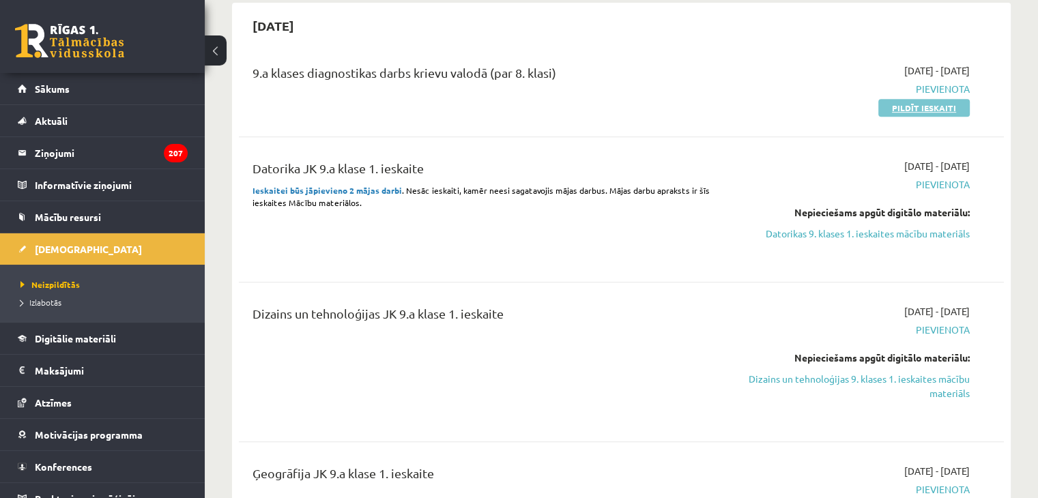
click at [902, 100] on link "Pildīt ieskaiti" at bounding box center [923, 108] width 91 height 18
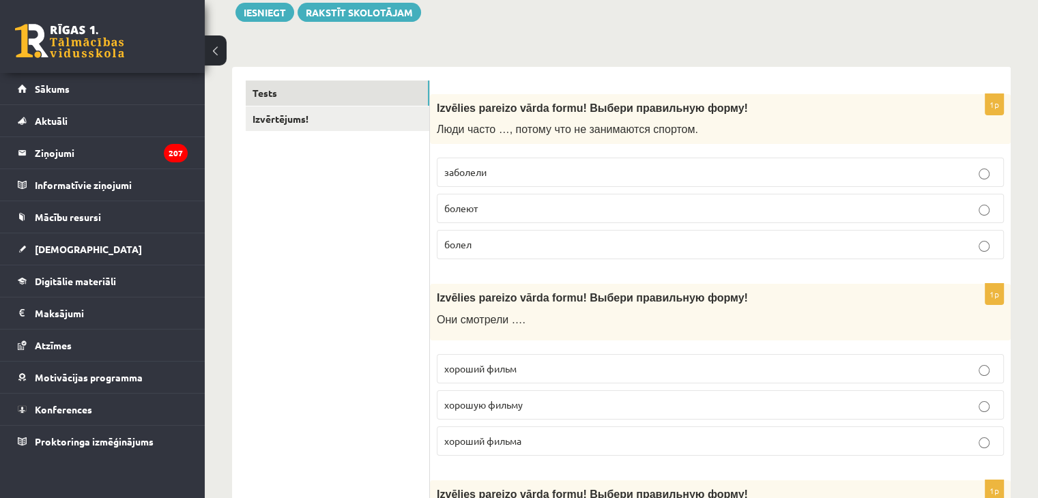
scroll to position [218, 0]
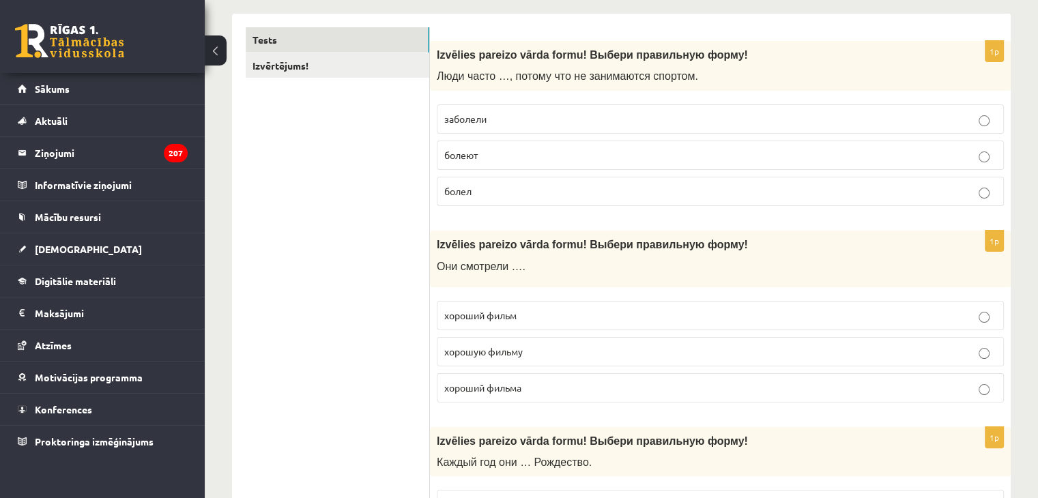
click at [538, 159] on p "болеют" at bounding box center [720, 155] width 552 height 14
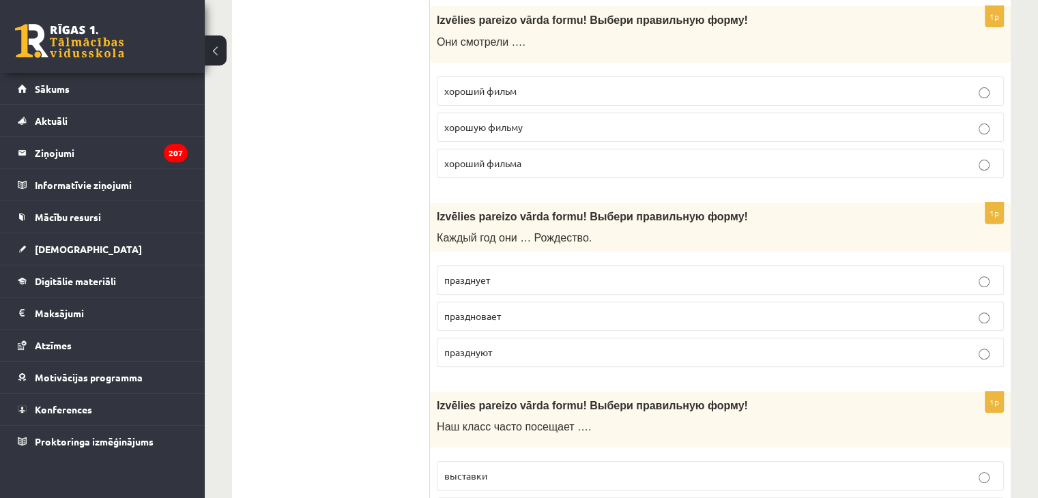
scroll to position [435, 0]
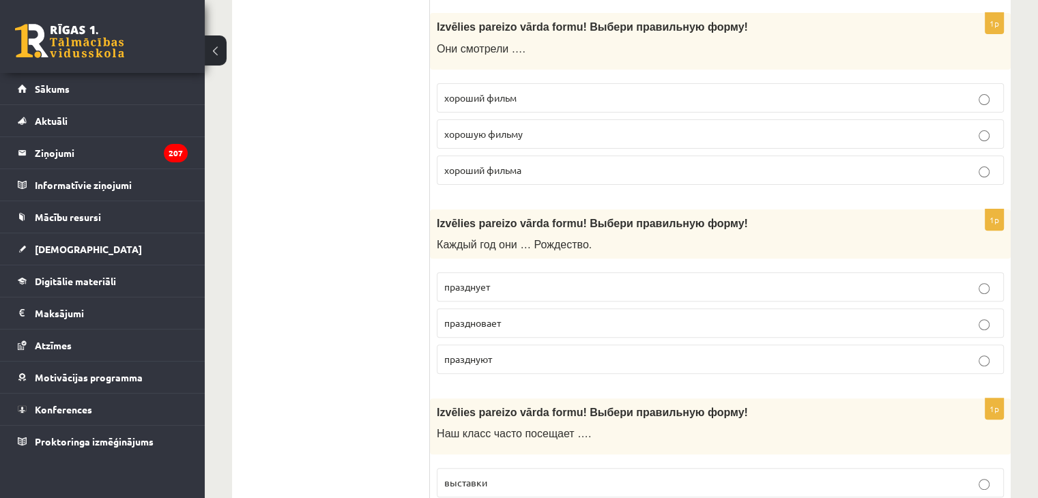
click at [548, 85] on label "хороший фильм" at bounding box center [720, 97] width 567 height 29
click at [533, 357] on p "празднуют" at bounding box center [720, 359] width 552 height 14
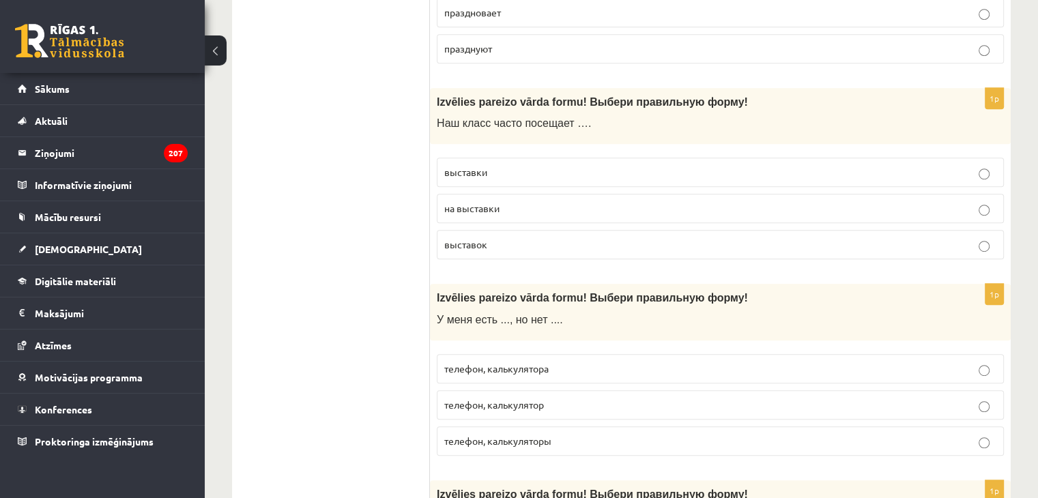
scroll to position [793, 0]
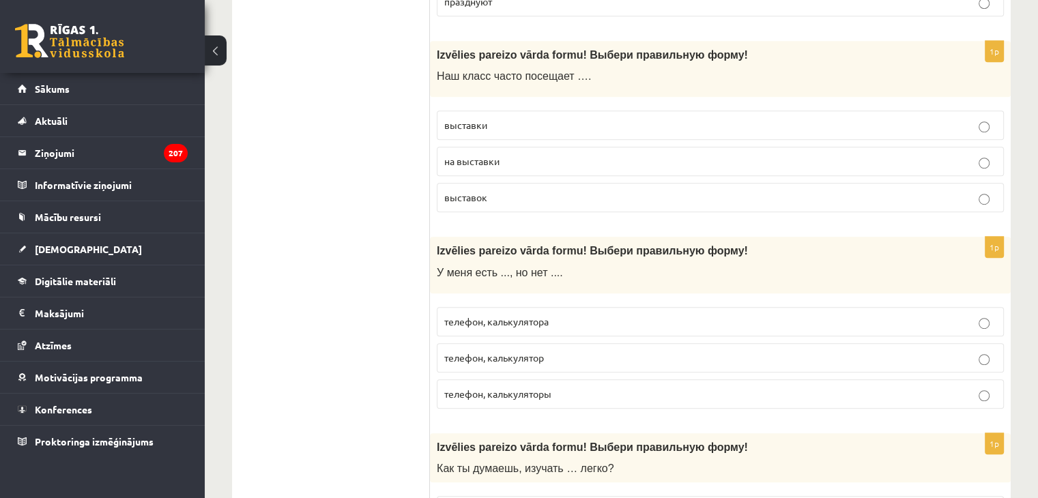
click at [561, 122] on p "выставки" at bounding box center [720, 125] width 552 height 14
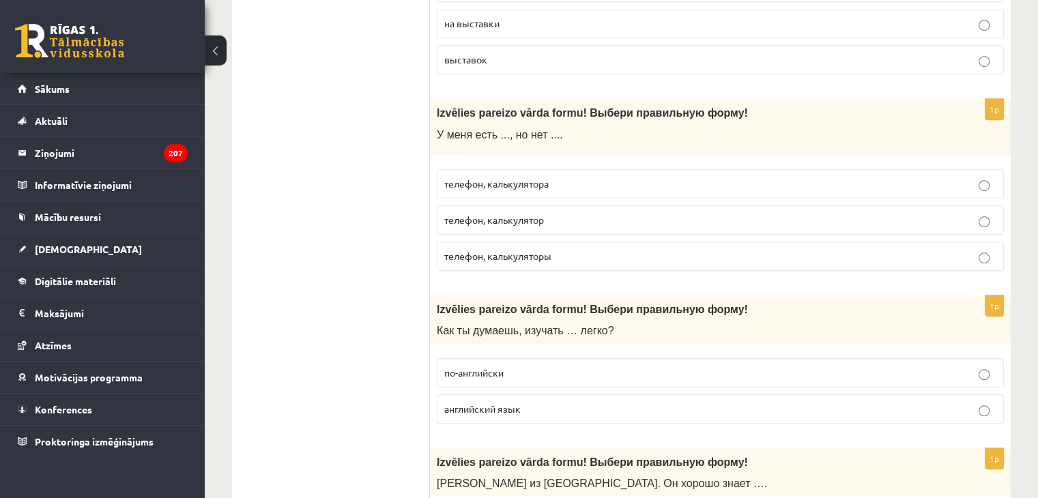
scroll to position [937, 0]
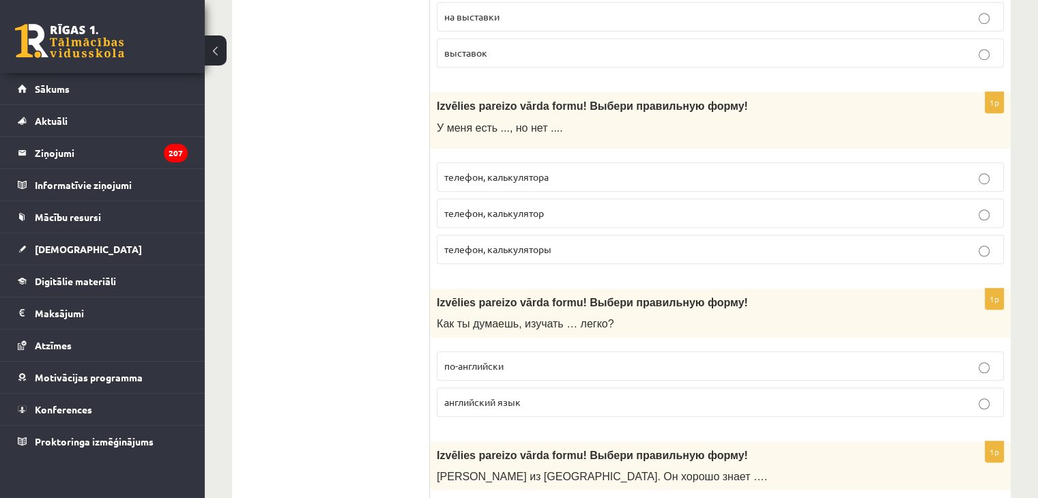
click at [579, 216] on label "телефон, калькулятор" at bounding box center [720, 212] width 567 height 29
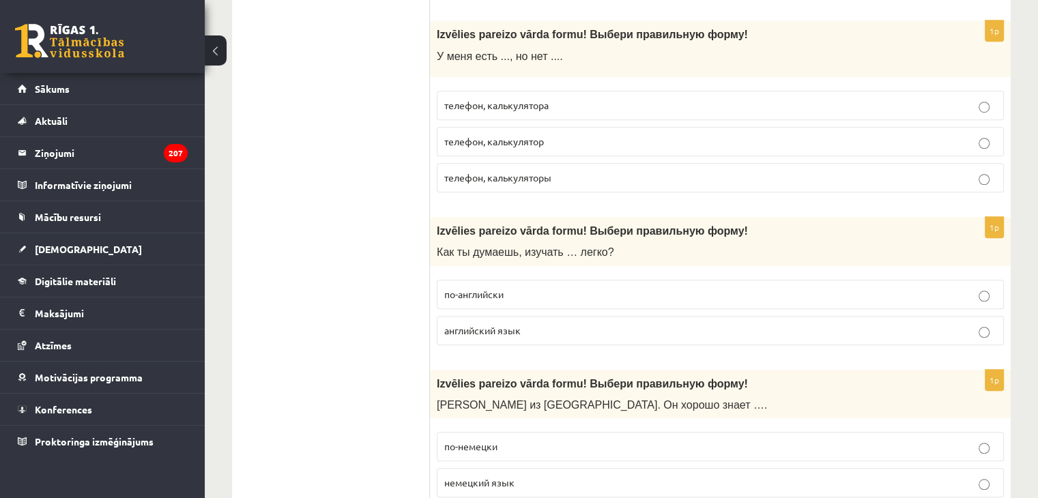
scroll to position [995, 0]
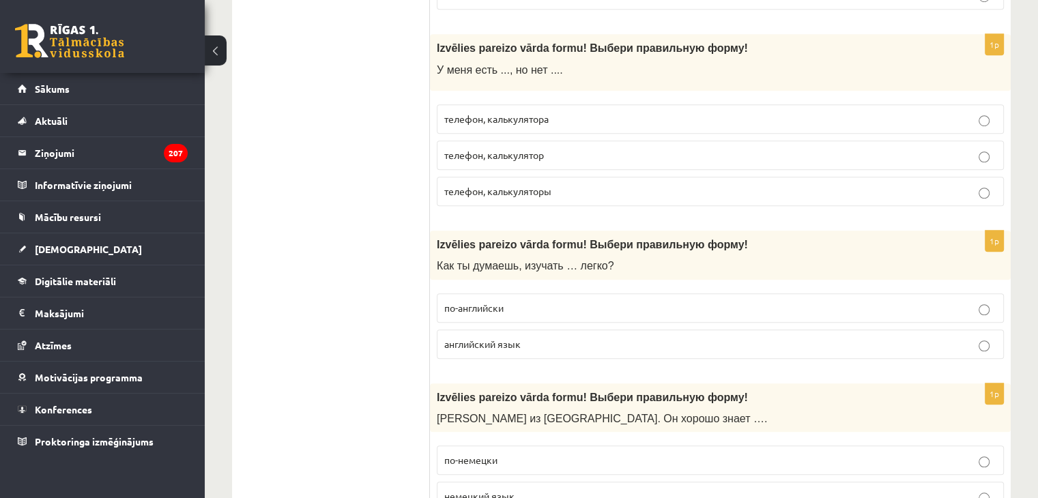
click at [628, 112] on p "телефон, калькулятора" at bounding box center [720, 119] width 552 height 14
click at [533, 344] on p "английский язык" at bounding box center [720, 344] width 552 height 14
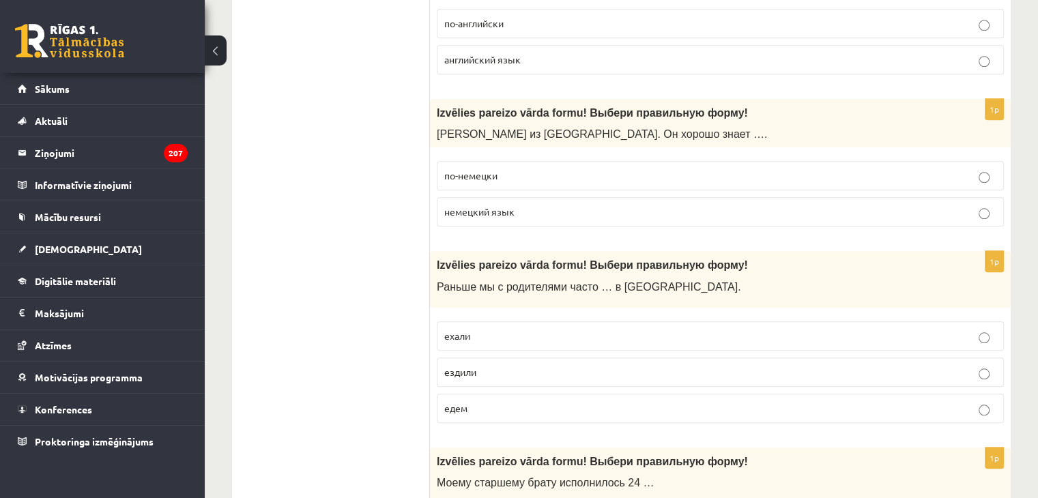
scroll to position [1386, 0]
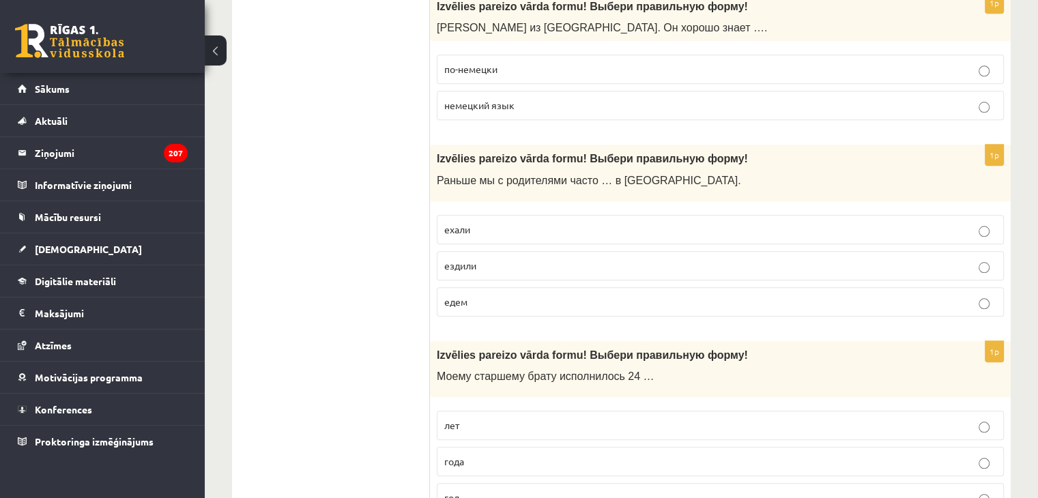
click at [548, 65] on p "по-немецки" at bounding box center [720, 69] width 552 height 14
click at [543, 98] on p "немецкий язык" at bounding box center [720, 105] width 552 height 14
click at [538, 228] on p "ехали" at bounding box center [720, 229] width 552 height 14
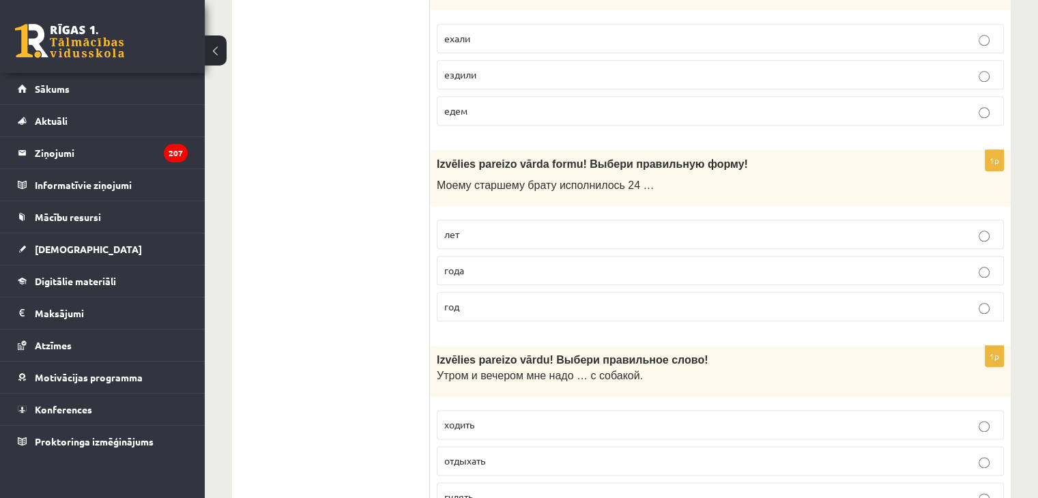
scroll to position [1670, 0]
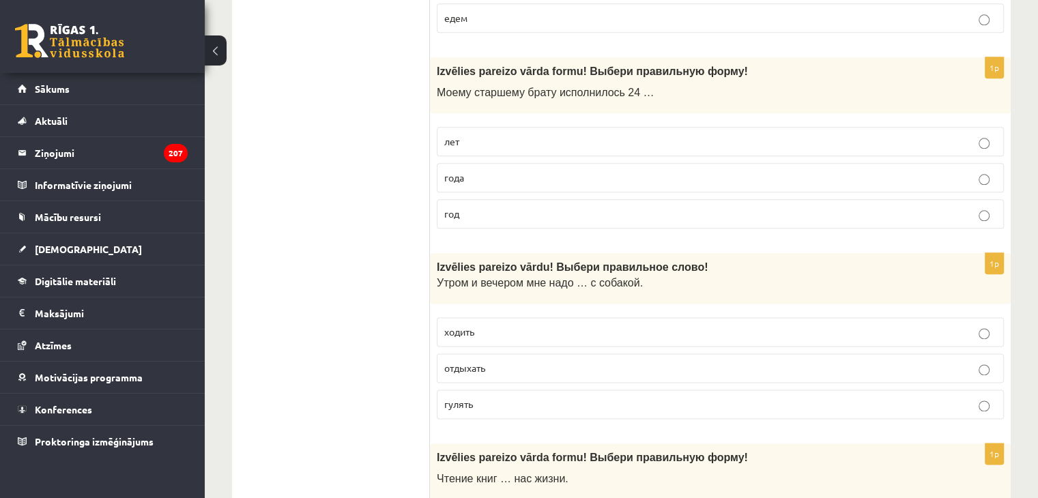
click at [518, 173] on p "года" at bounding box center [720, 178] width 552 height 14
click at [562, 329] on p "ходить" at bounding box center [720, 332] width 552 height 14
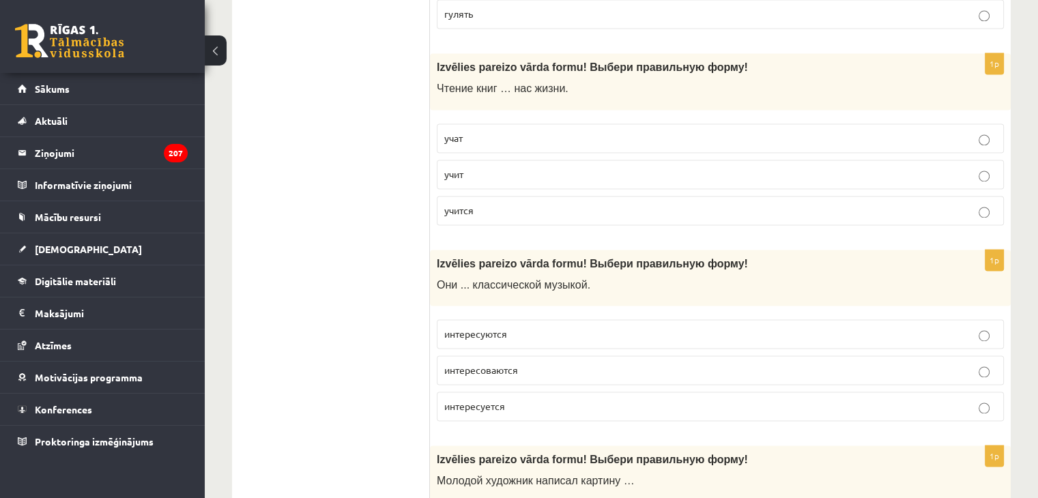
scroll to position [2074, 0]
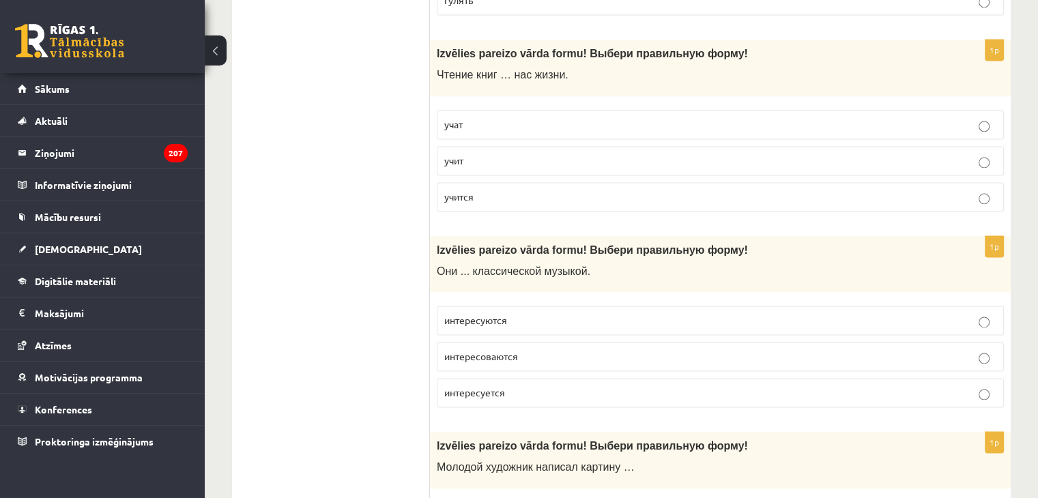
click at [593, 134] on fieldset "учат учит учится" at bounding box center [720, 159] width 567 height 113
click at [527, 153] on p "учит" at bounding box center [720, 160] width 552 height 14
click at [563, 117] on p "учат" at bounding box center [720, 124] width 552 height 14
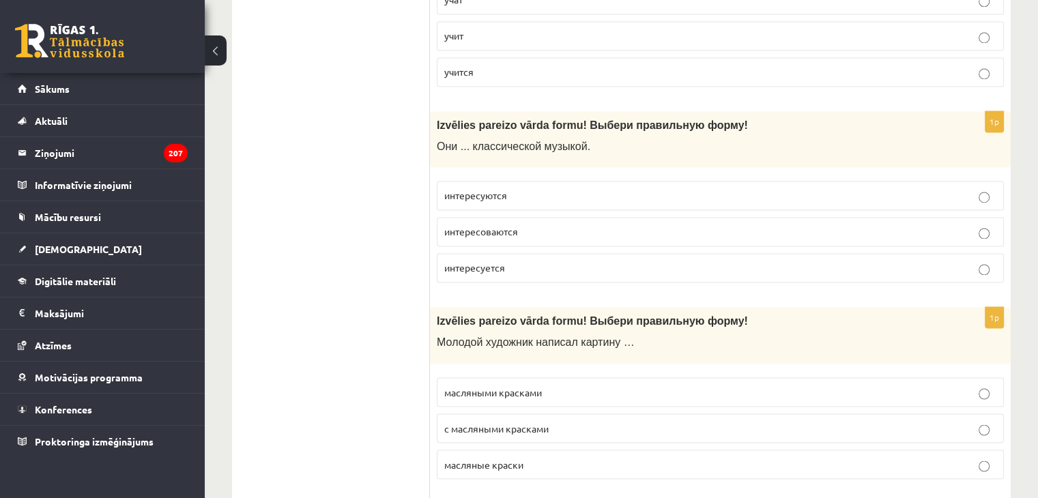
scroll to position [2205, 0]
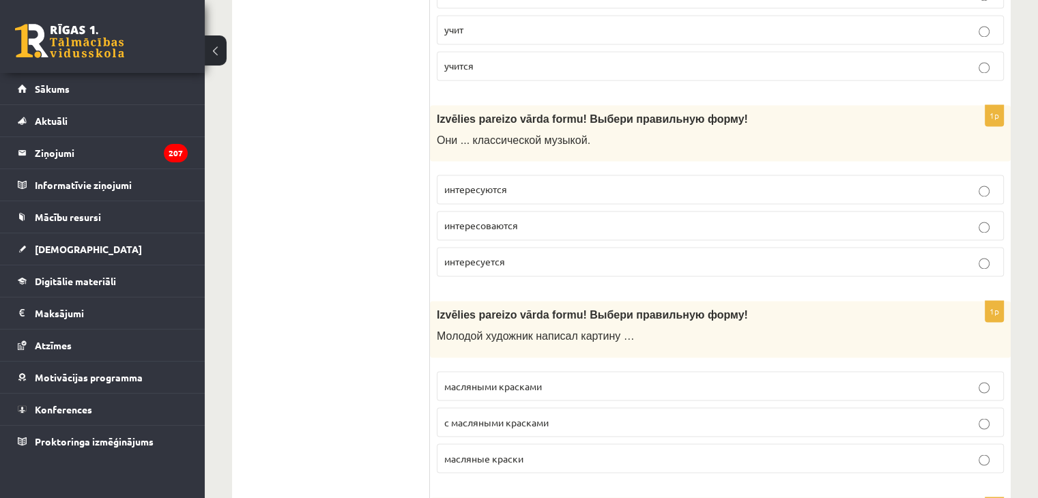
click at [531, 182] on p "интересуются" at bounding box center [720, 189] width 552 height 14
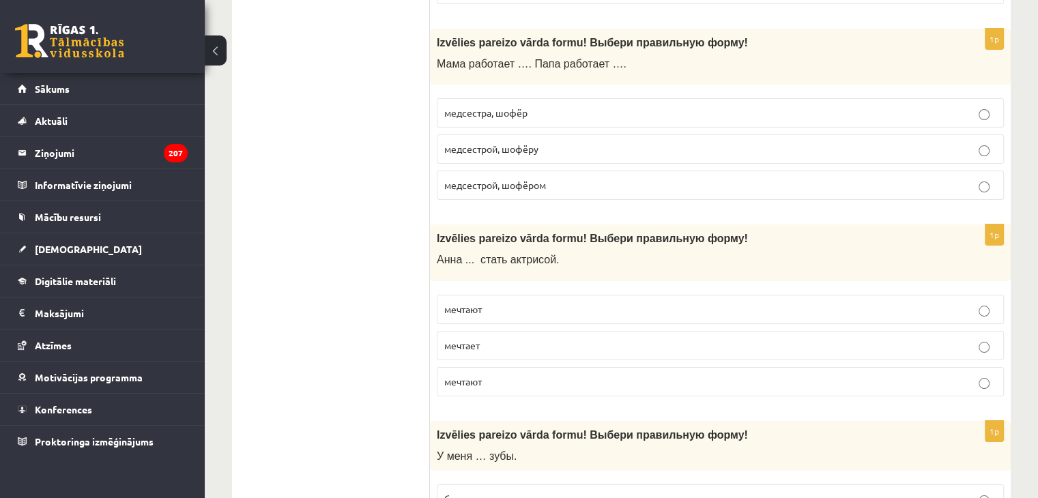
scroll to position [5258, 0]
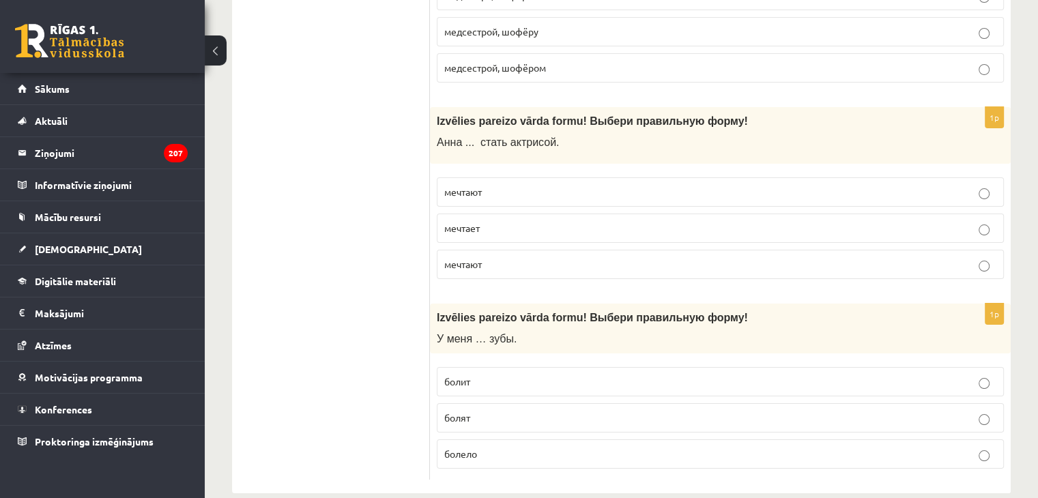
click at [517, 374] on p "болит" at bounding box center [720, 381] width 552 height 14
click at [505, 411] on p "болят" at bounding box center [720, 418] width 552 height 14
click at [506, 221] on p "мечтает" at bounding box center [720, 228] width 552 height 14
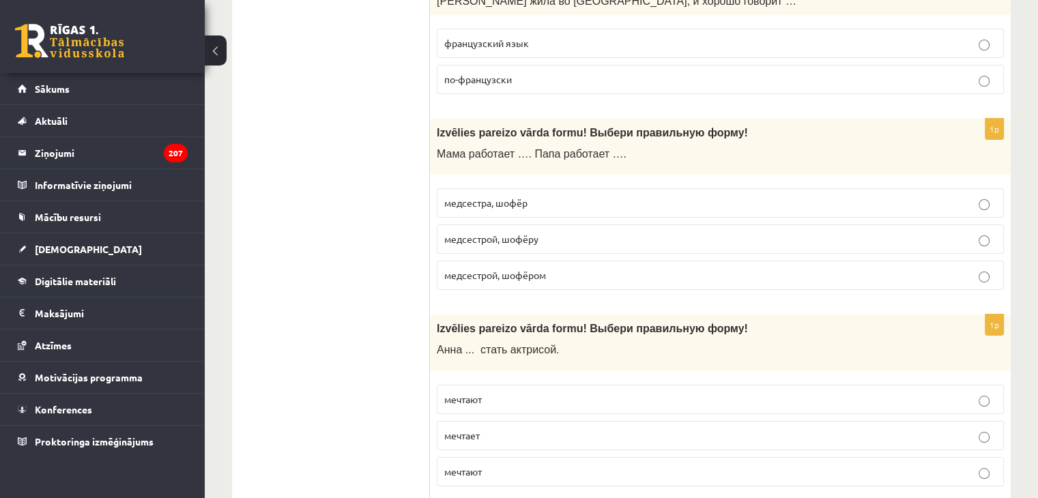
scroll to position [4930, 0]
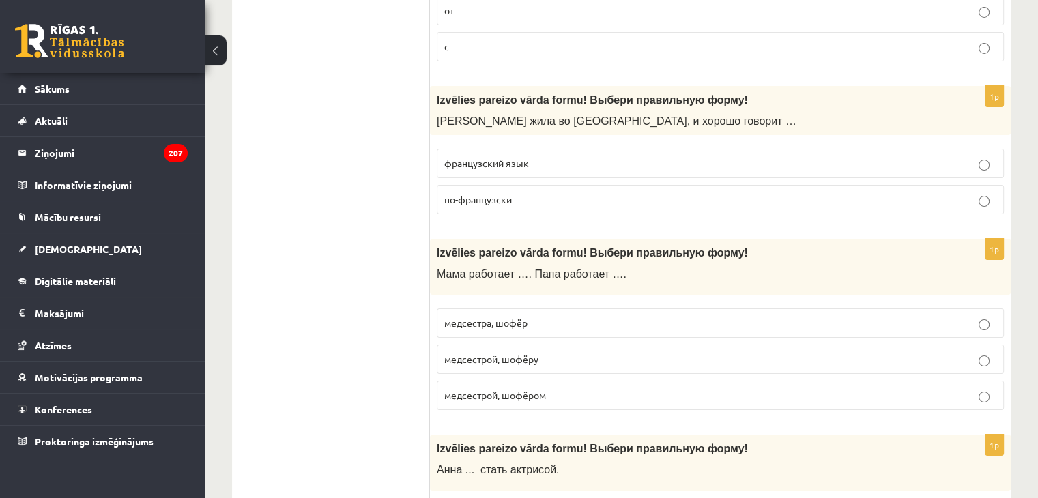
click at [549, 352] on p "медсестрой, шофёру" at bounding box center [720, 359] width 552 height 14
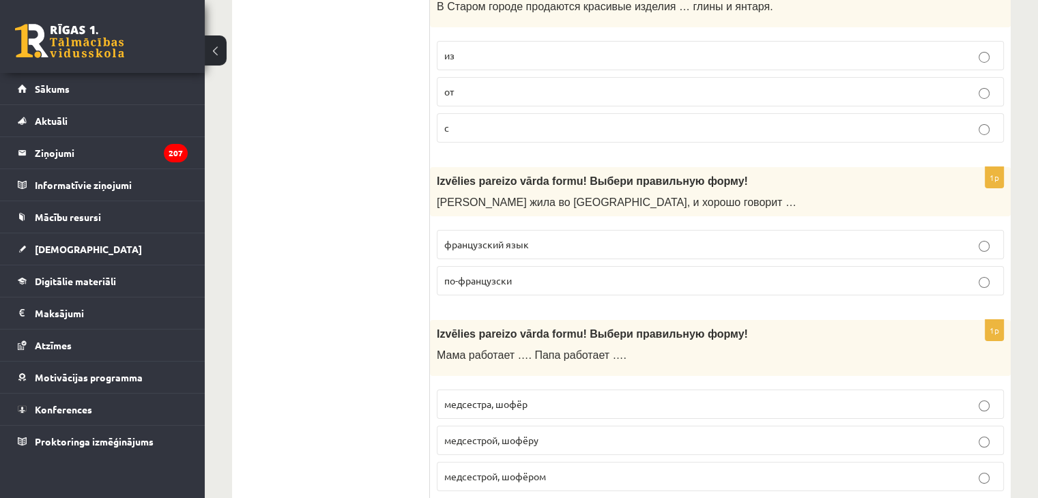
scroll to position [4829, 0]
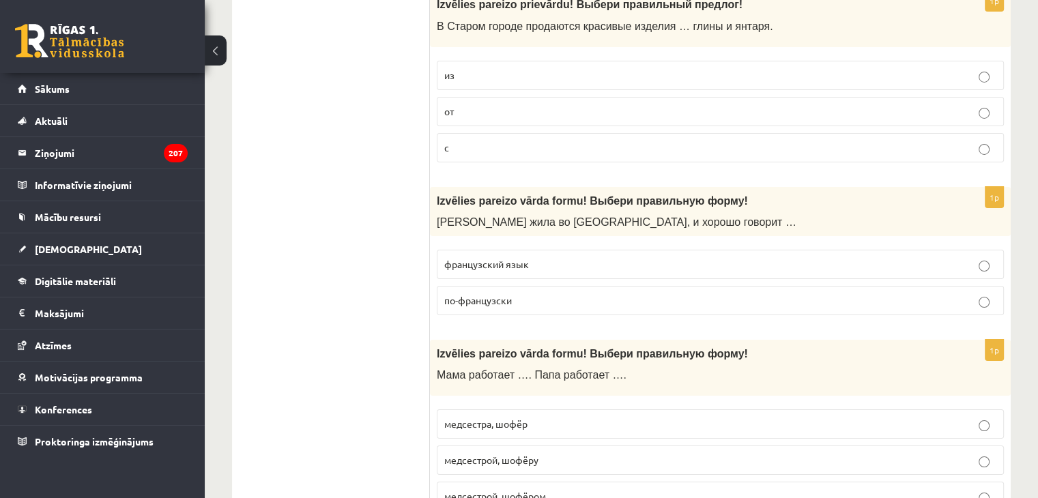
click at [608, 489] on p "медсестрой, шофёром" at bounding box center [720, 496] width 552 height 14
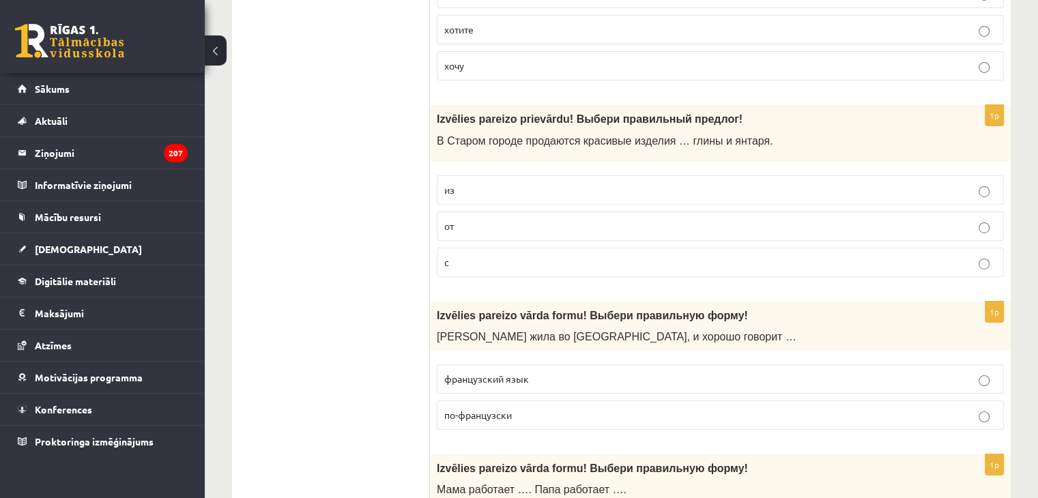
scroll to position [4681, 0]
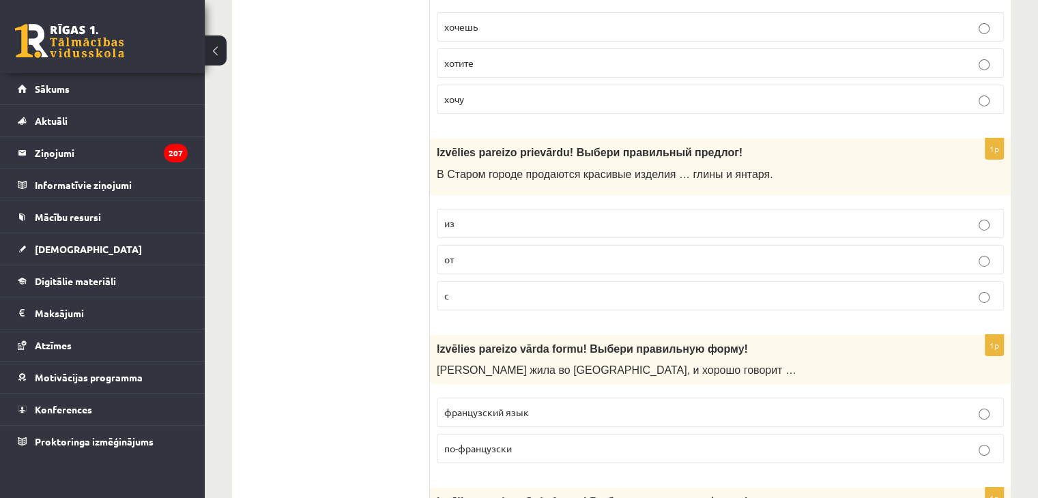
click at [534, 441] on p "по-французски" at bounding box center [720, 448] width 552 height 14
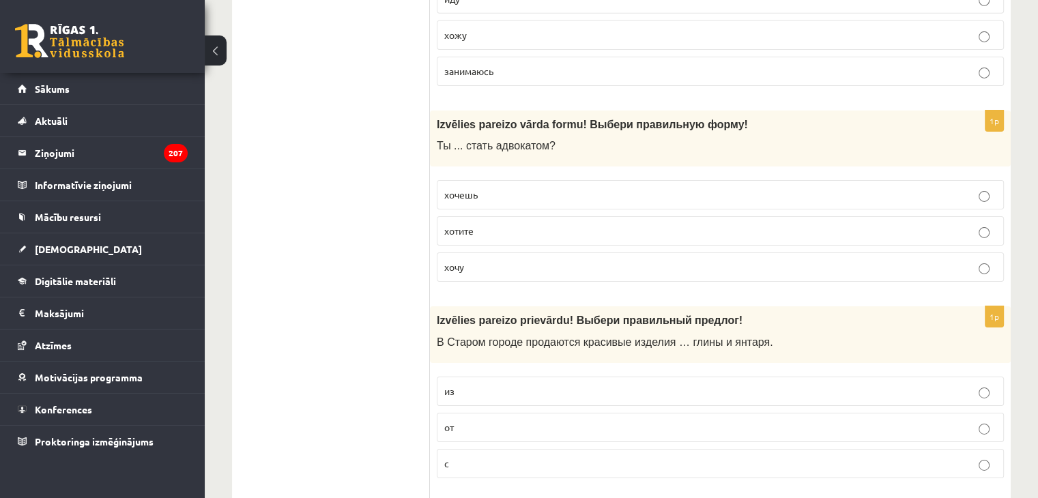
scroll to position [4507, 0]
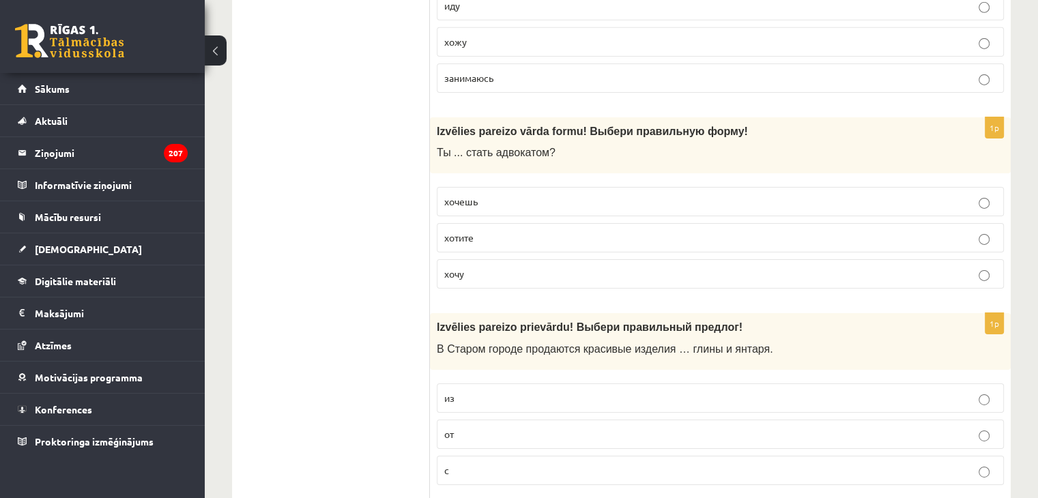
click at [563, 391] on p "из" at bounding box center [720, 398] width 552 height 14
click at [520, 194] on p "хочешь" at bounding box center [720, 201] width 552 height 14
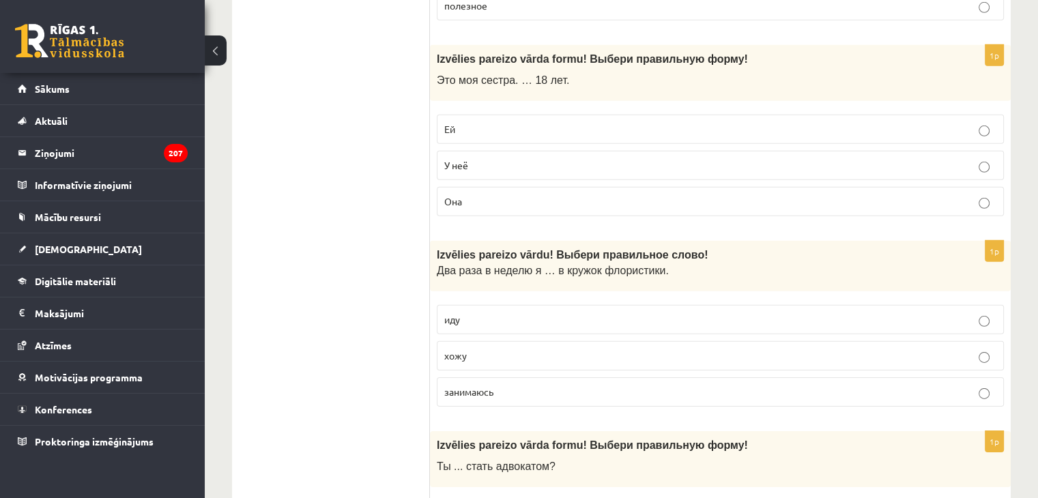
scroll to position [4186, 0]
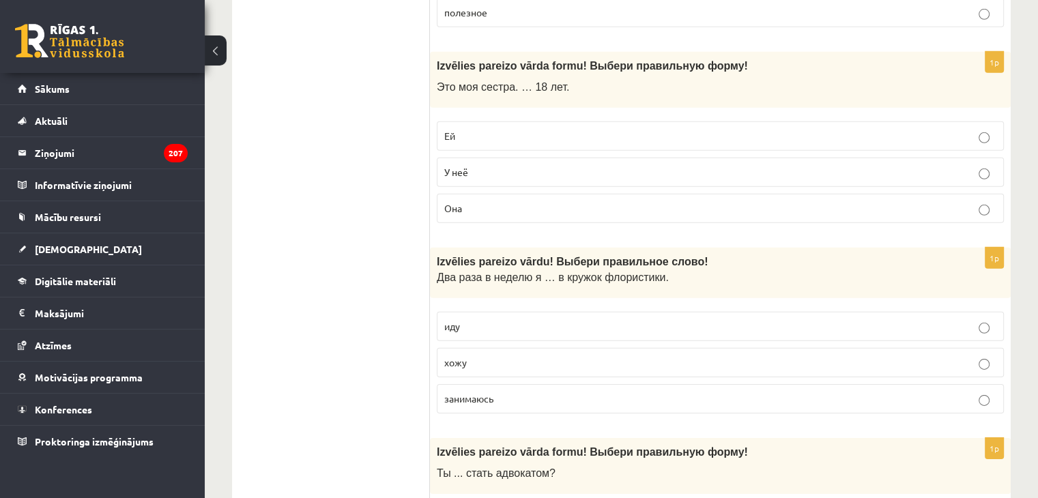
click at [521, 319] on p "иду" at bounding box center [720, 326] width 552 height 14
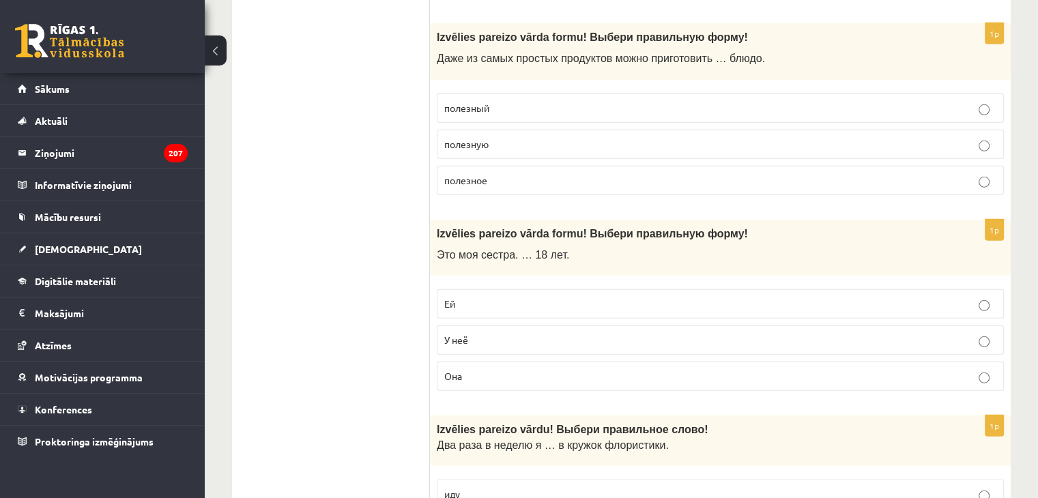
scroll to position [3985, 0]
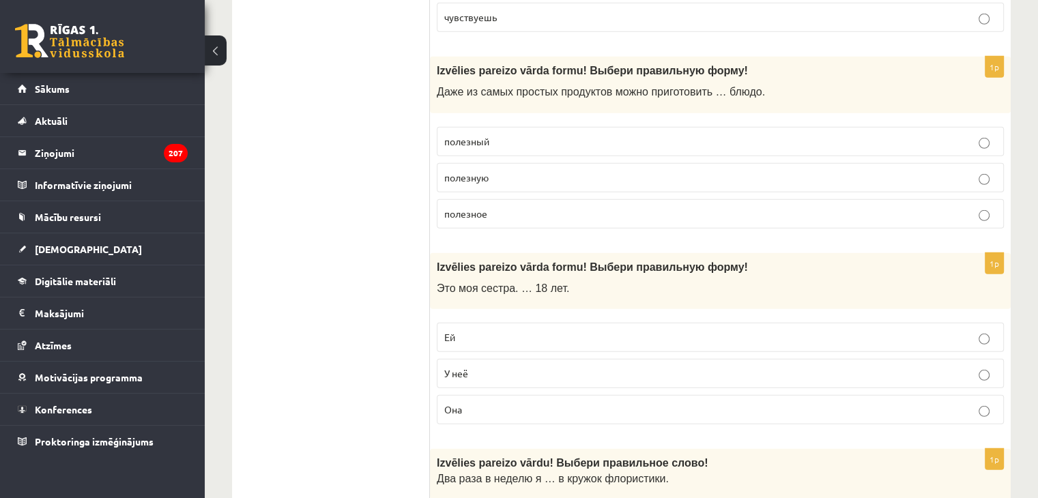
click at [497, 330] on p "Ей" at bounding box center [720, 337] width 552 height 14
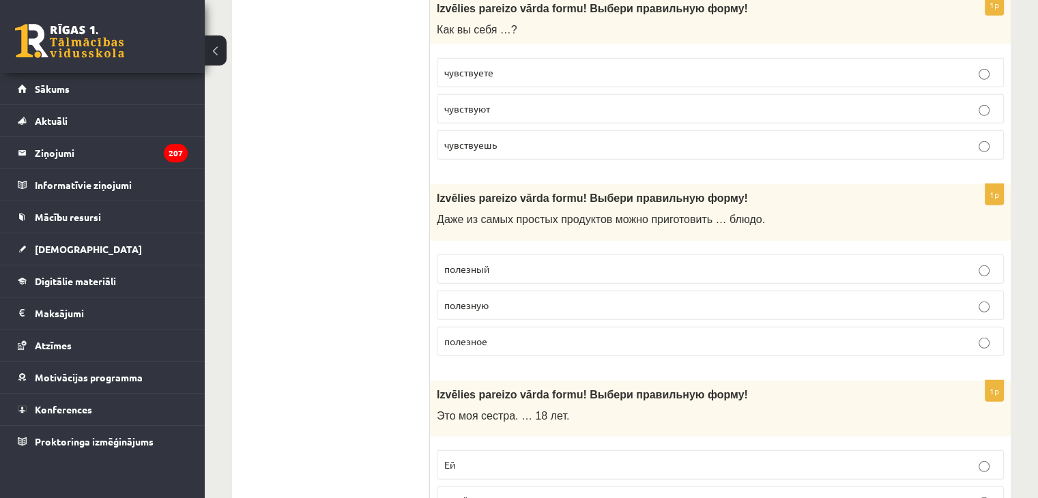
scroll to position [3850, 0]
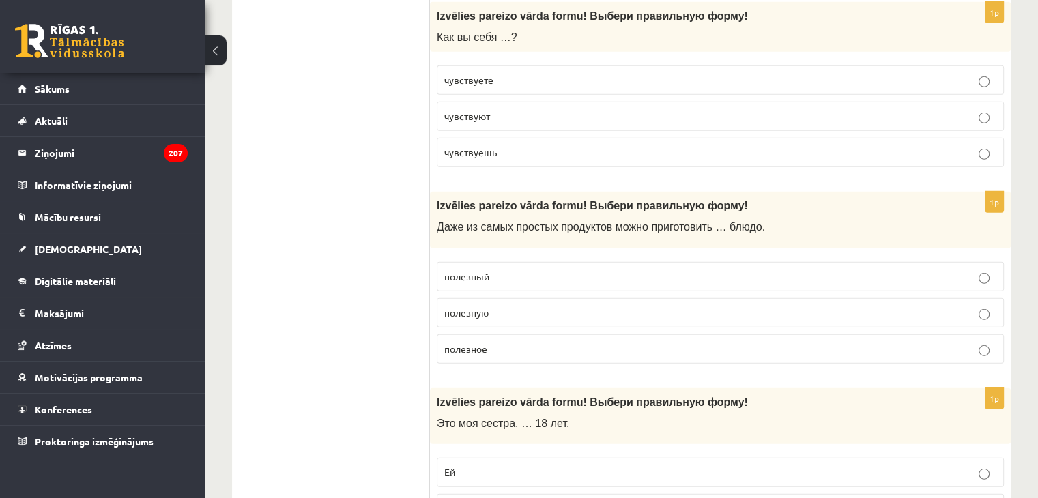
click at [520, 342] on p "полезное" at bounding box center [720, 349] width 552 height 14
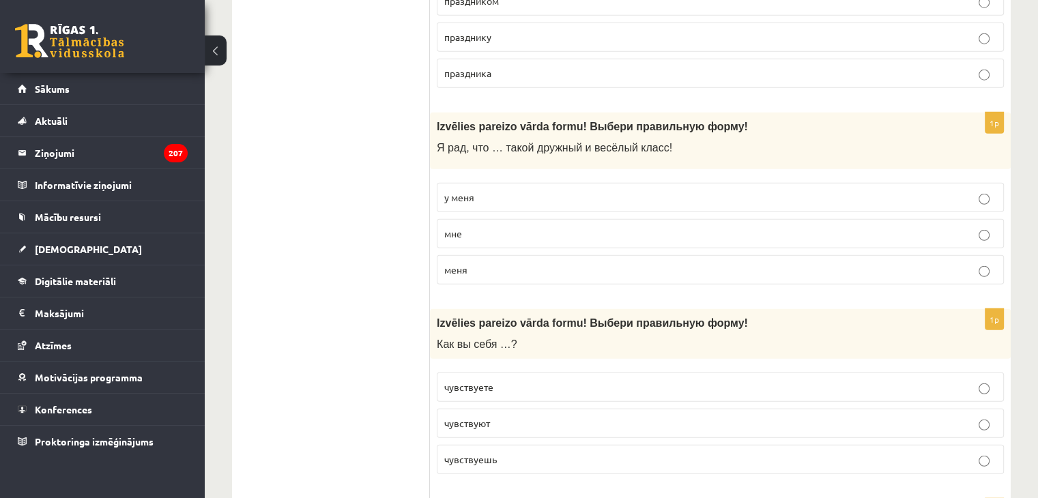
scroll to position [3536, 0]
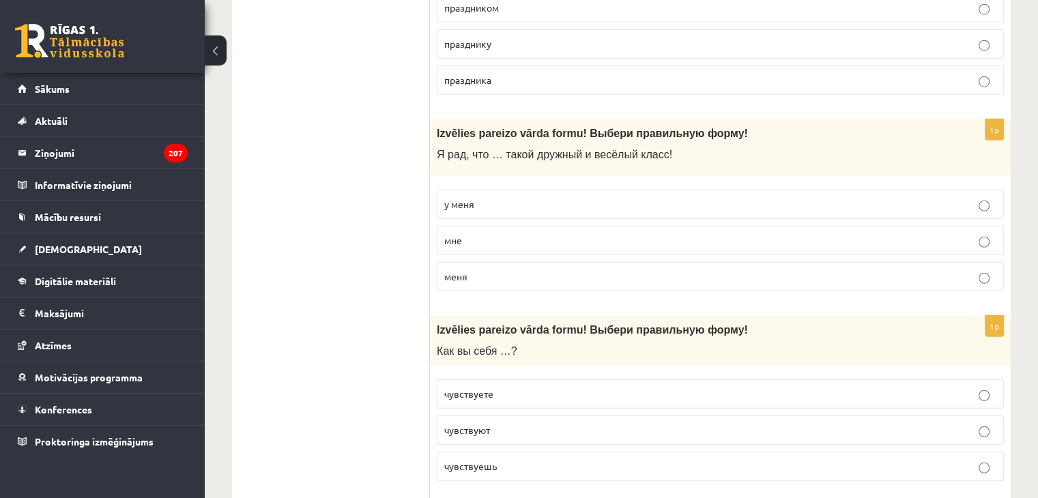
click at [527, 387] on p "чувствуете" at bounding box center [720, 394] width 552 height 14
click at [512, 197] on p "у меня" at bounding box center [720, 204] width 552 height 14
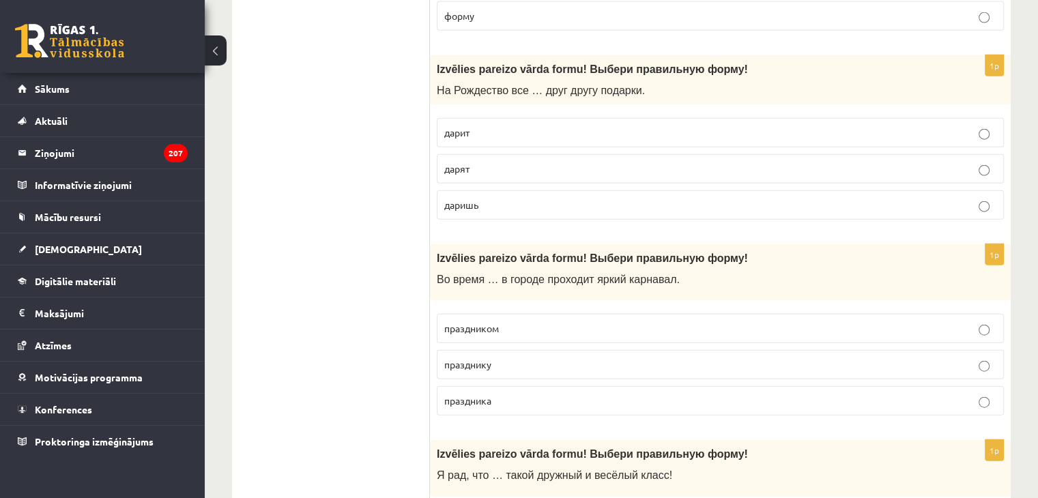
scroll to position [3209, 0]
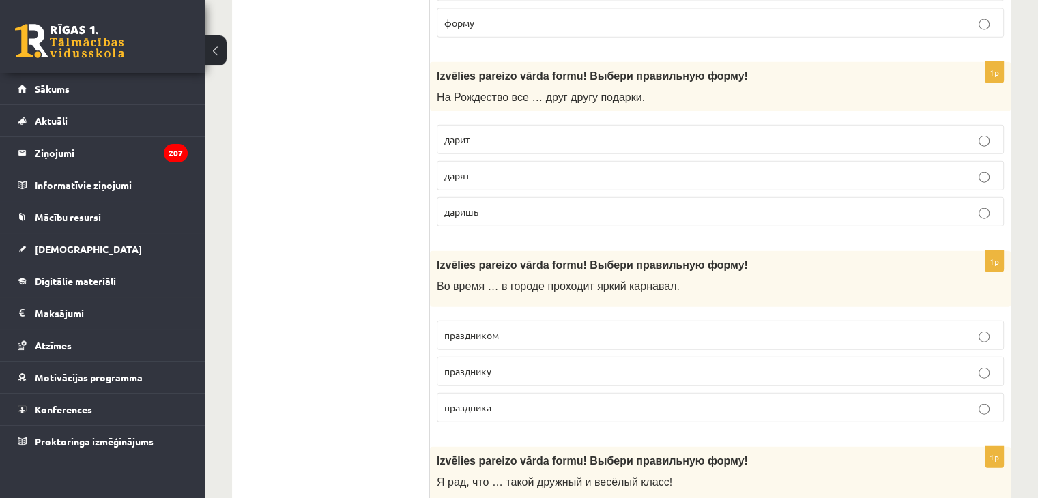
click at [514, 400] on p "праздника" at bounding box center [720, 407] width 552 height 14
click at [531, 168] on p "дарят" at bounding box center [720, 175] width 552 height 14
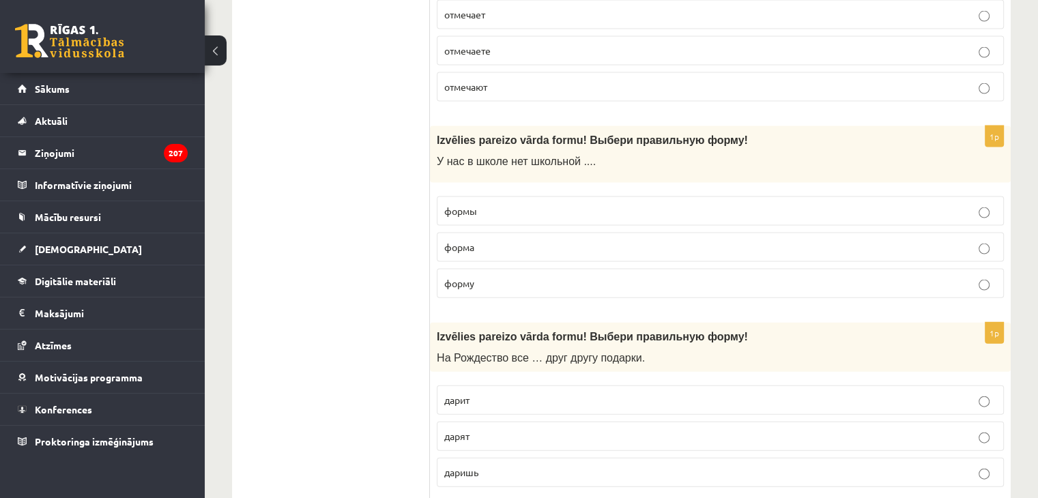
scroll to position [2941, 0]
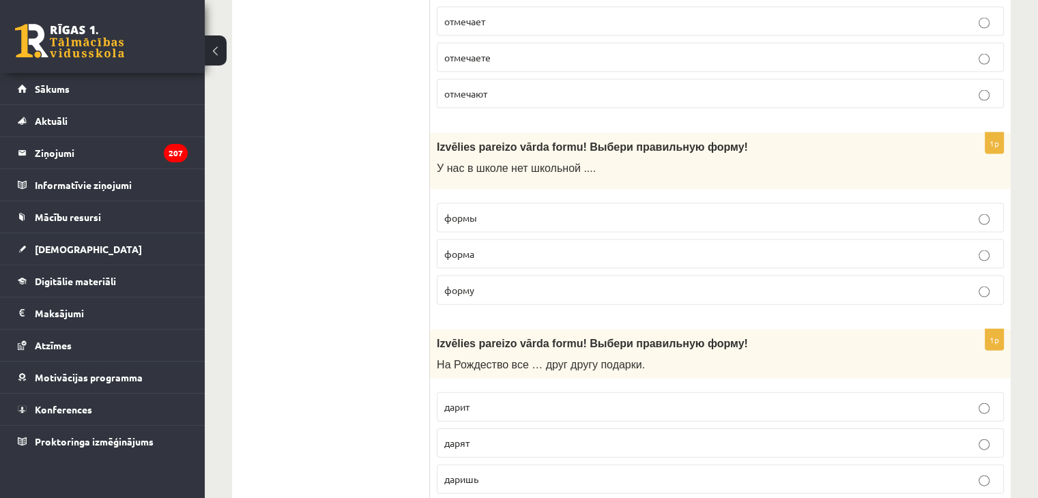
click at [543, 203] on label "формы" at bounding box center [720, 217] width 567 height 29
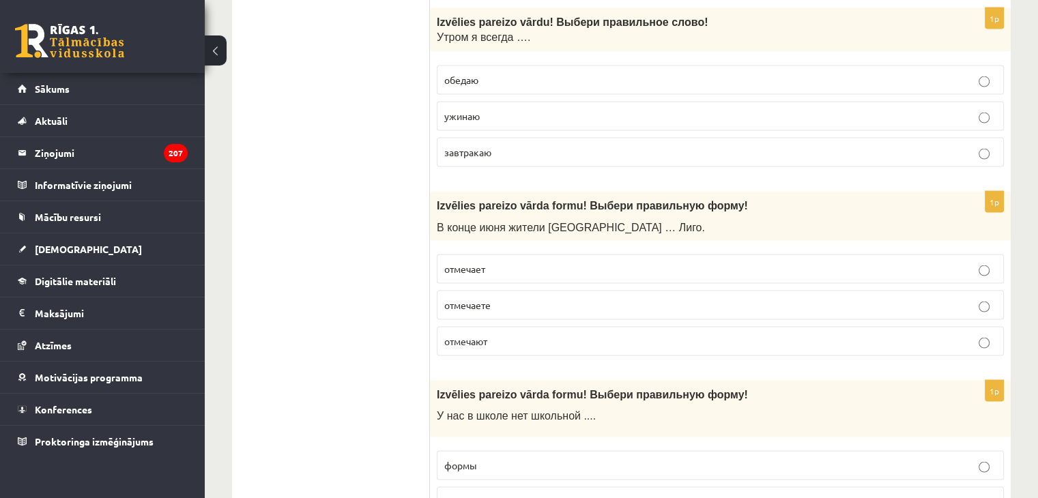
scroll to position [2654, 0]
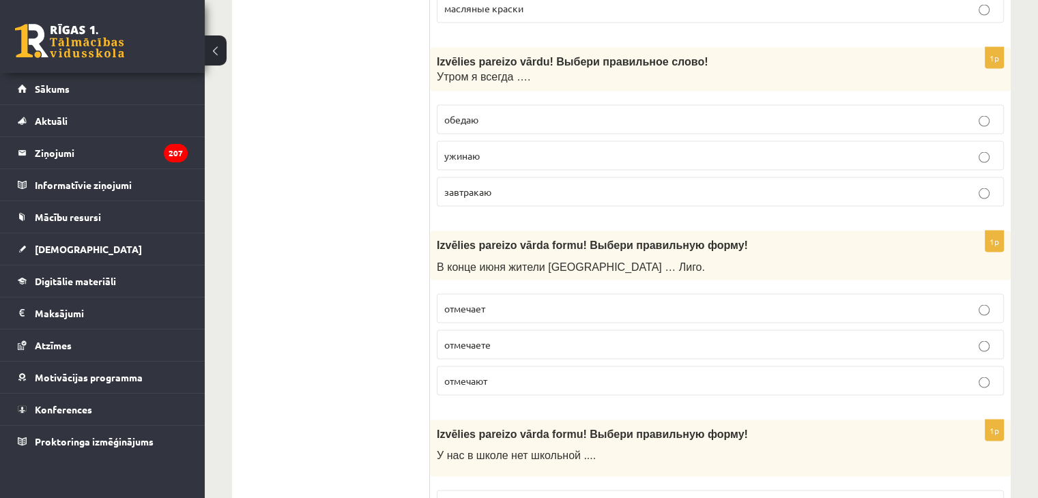
click at [521, 383] on label "отмечают" at bounding box center [720, 380] width 567 height 29
click at [569, 185] on p "завтракаю" at bounding box center [720, 192] width 552 height 14
click at [574, 113] on p "обедаю" at bounding box center [720, 120] width 552 height 14
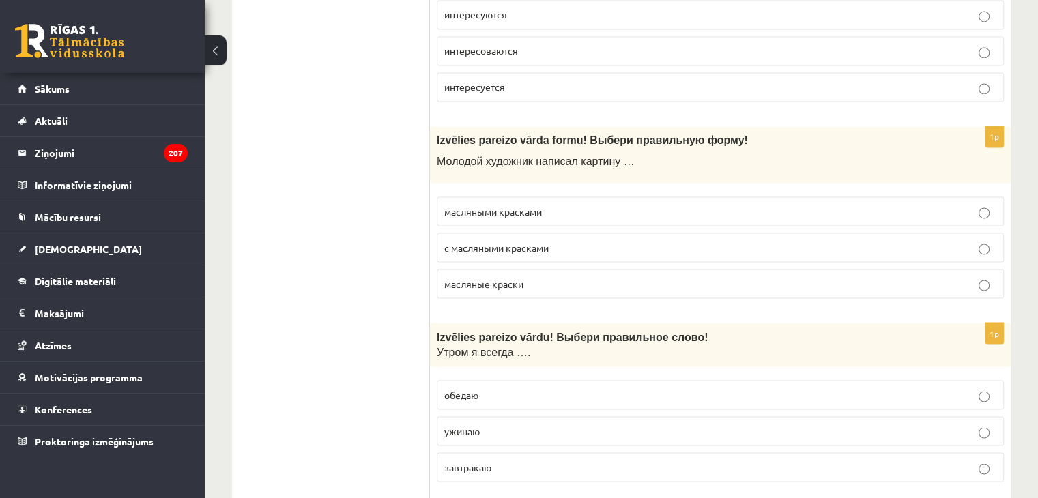
scroll to position [2373, 0]
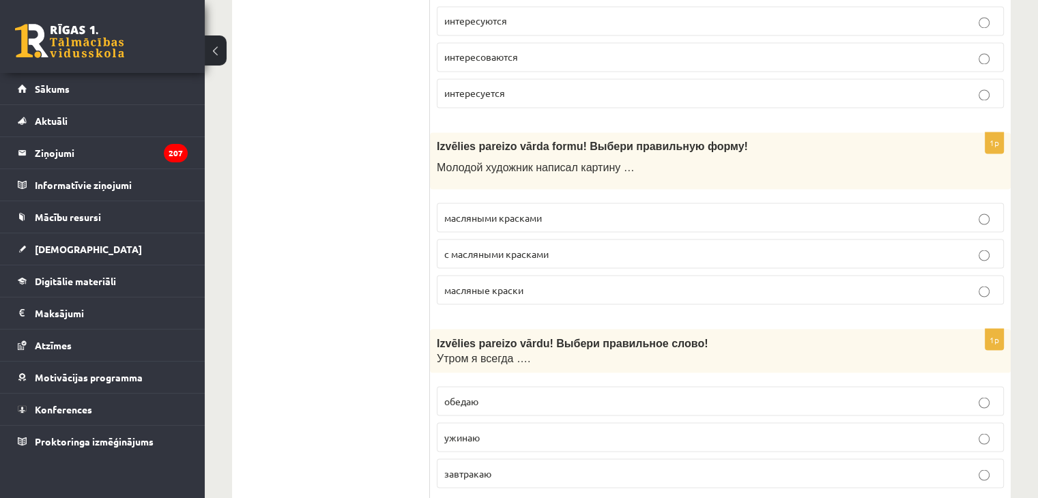
click at [583, 211] on p "масляными красками" at bounding box center [720, 217] width 552 height 14
click at [709, 252] on label "с масляными красками" at bounding box center [720, 253] width 567 height 29
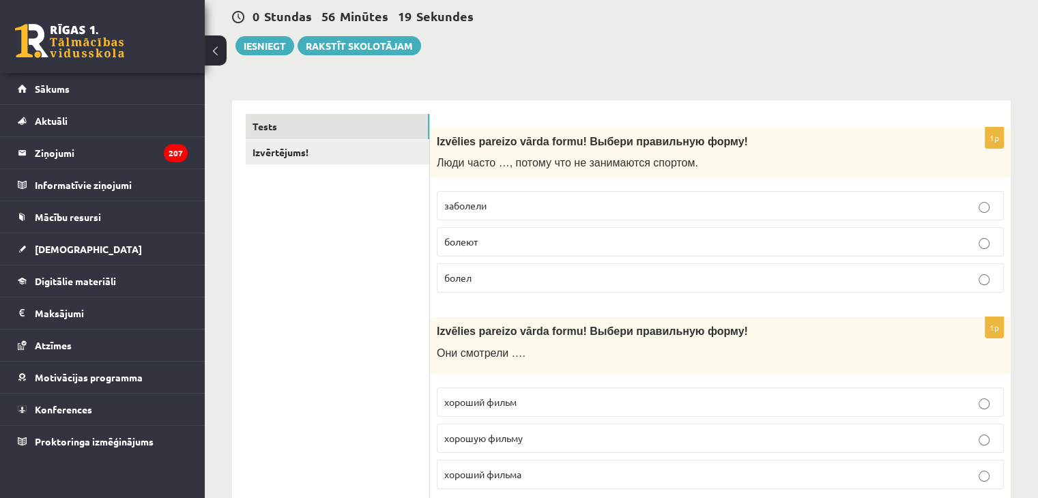
scroll to position [0, 0]
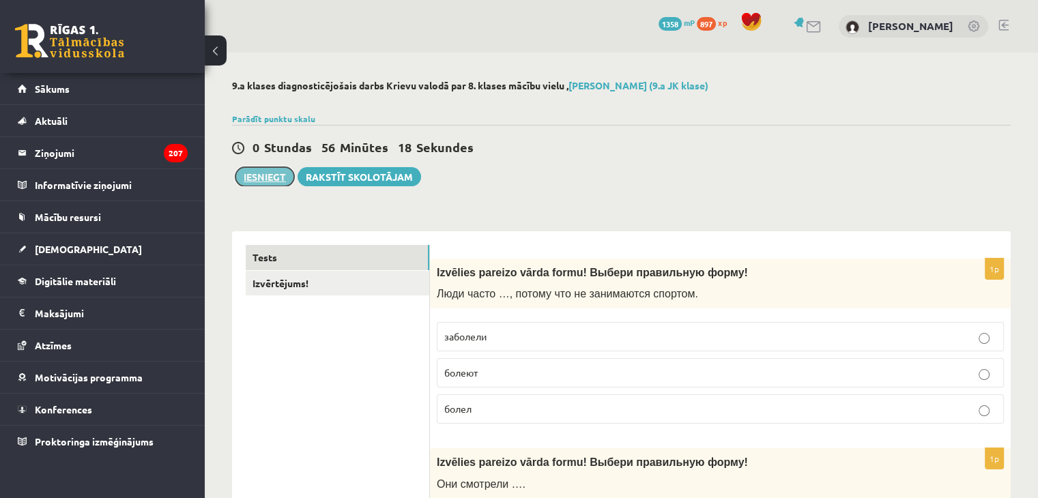
click at [282, 171] on button "Iesniegt" at bounding box center [264, 176] width 59 height 19
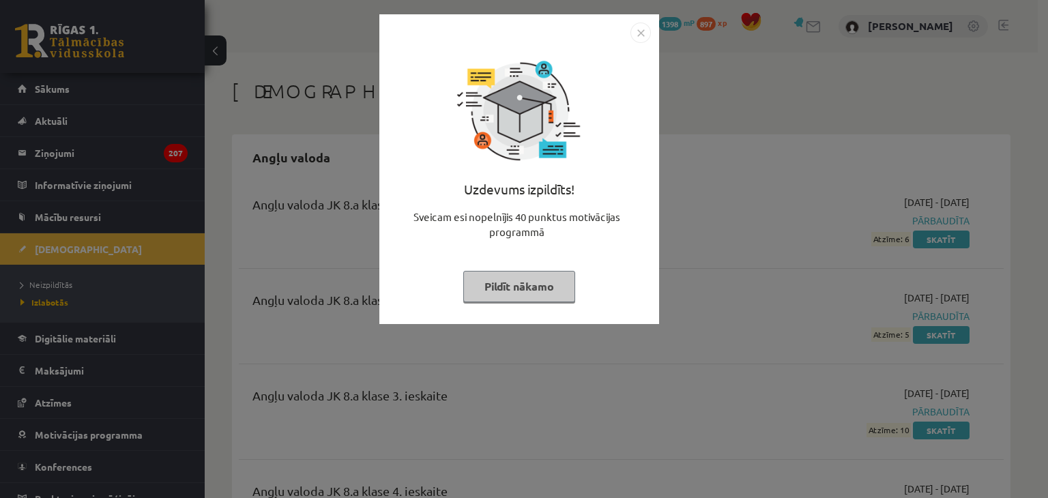
click at [644, 29] on img "Close" at bounding box center [640, 33] width 20 height 20
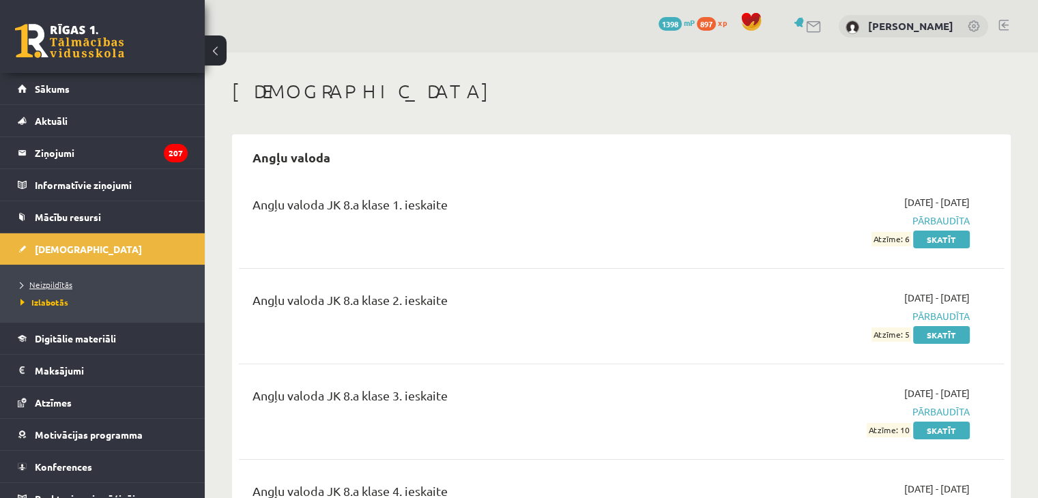
click at [55, 282] on span "Neizpildītās" at bounding box center [46, 284] width 52 height 11
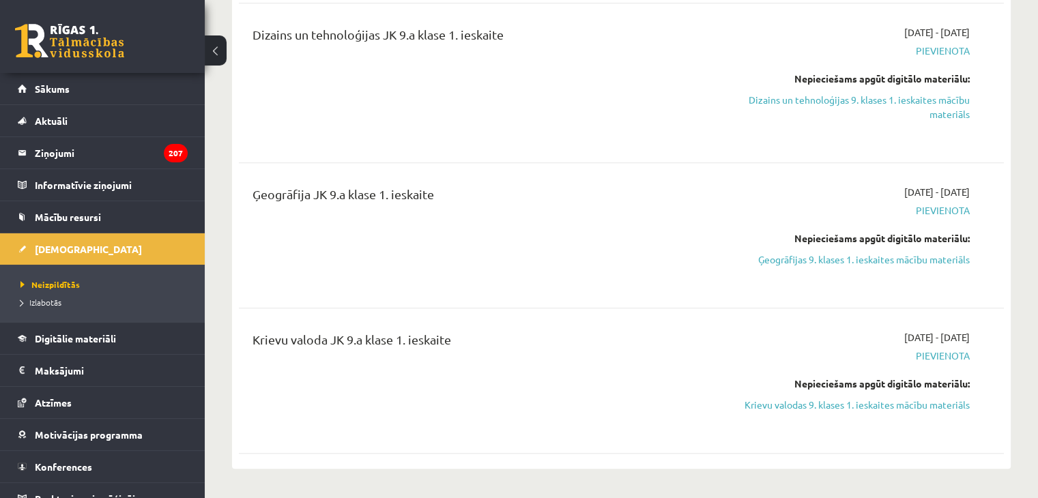
scroll to position [755, 0]
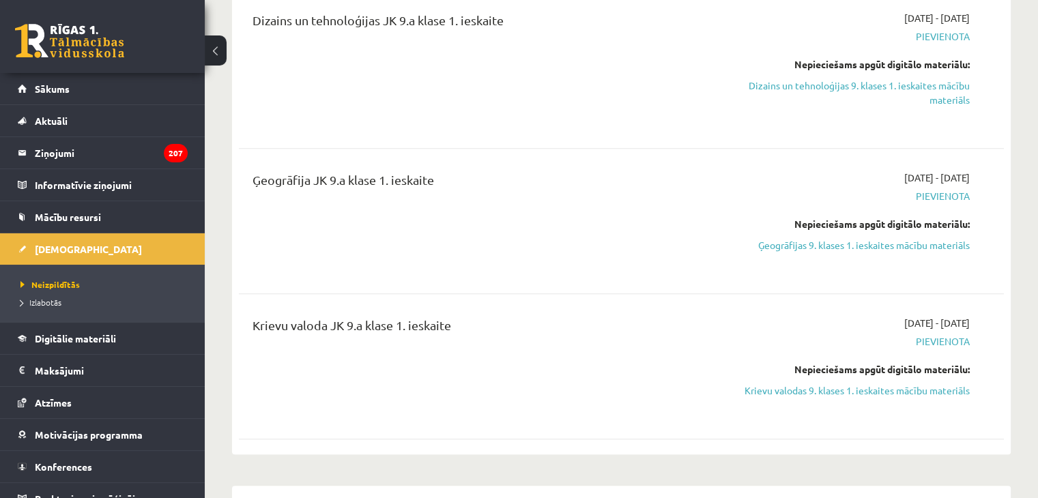
click at [960, 398] on link "Krievu valodas 9. klases 1. ieskaites mācību materiāls" at bounding box center [856, 390] width 225 height 14
click at [918, 385] on link "Krievu valodas 9. klases 1. ieskaites mācību materiāls" at bounding box center [856, 390] width 225 height 14
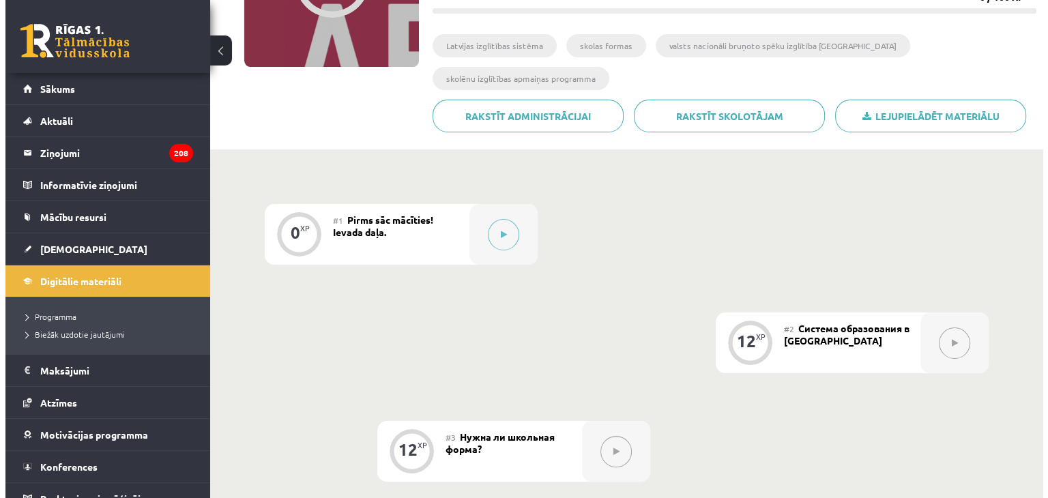
scroll to position [207, 0]
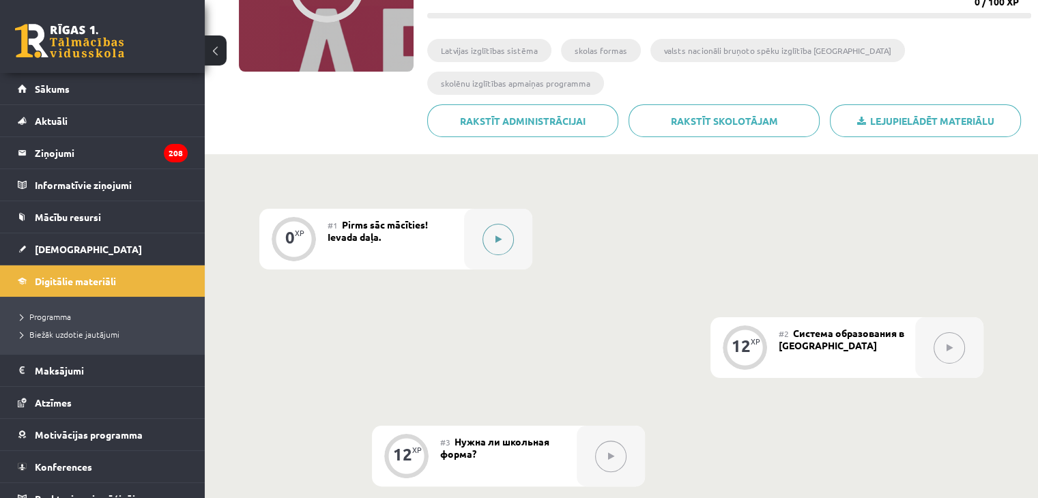
click at [499, 233] on button at bounding box center [497, 239] width 31 height 31
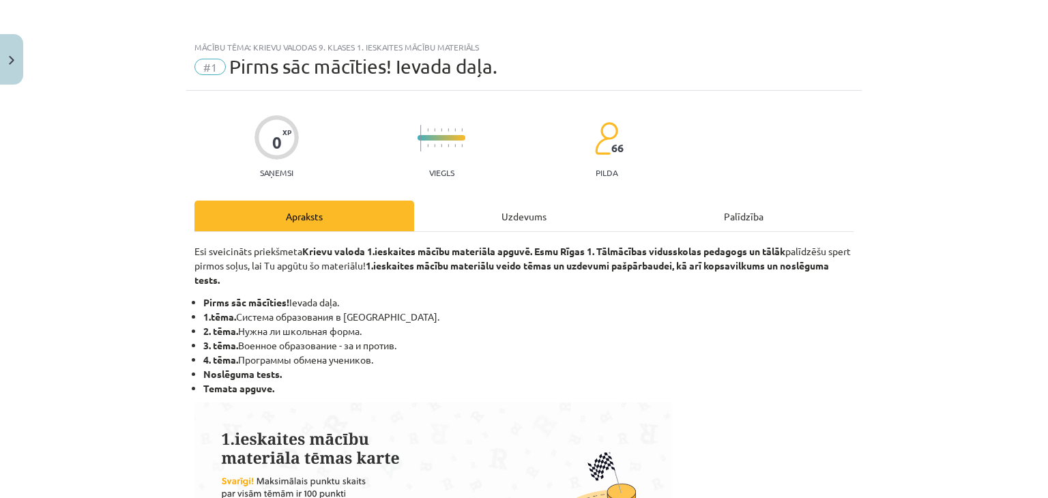
click at [525, 222] on div "Uzdevums" at bounding box center [524, 216] width 220 height 31
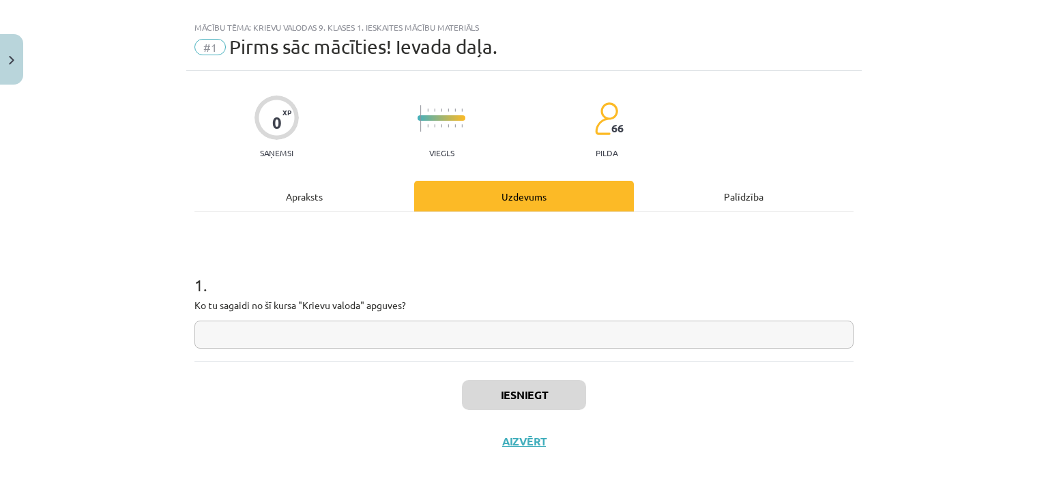
click at [420, 327] on input "text" at bounding box center [523, 335] width 659 height 28
type input "*"
click at [533, 390] on button "Iesniegt" at bounding box center [524, 395] width 124 height 30
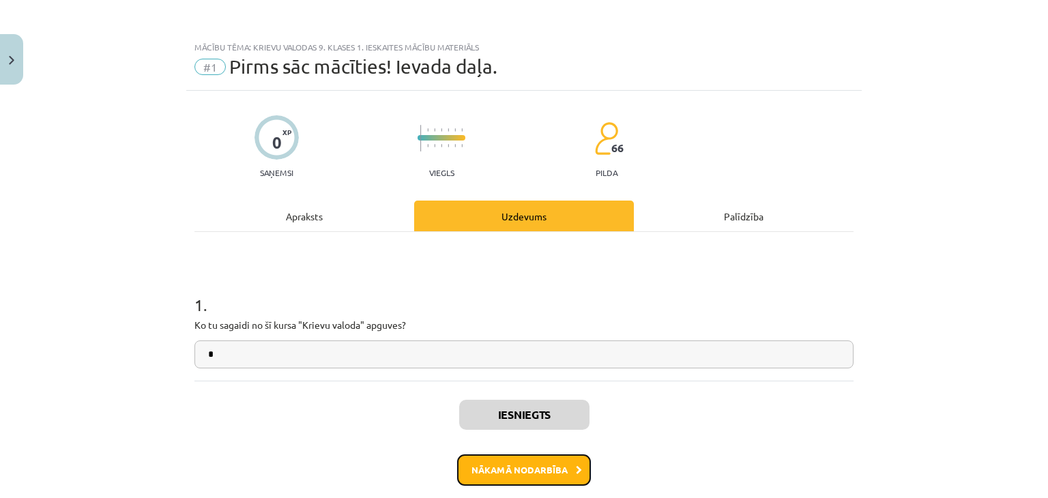
click at [576, 466] on icon at bounding box center [579, 470] width 6 height 9
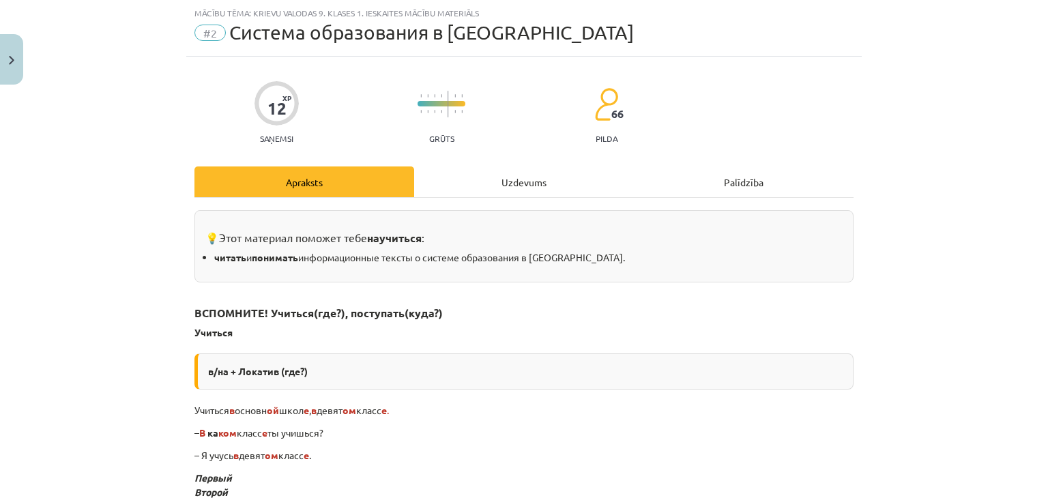
click at [519, 169] on div "Uzdevums" at bounding box center [524, 181] width 220 height 31
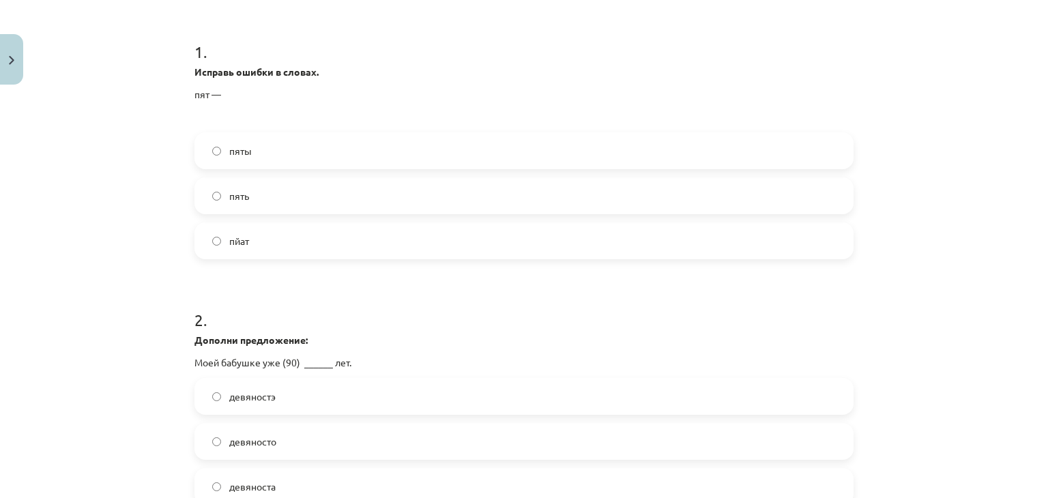
scroll to position [278, 0]
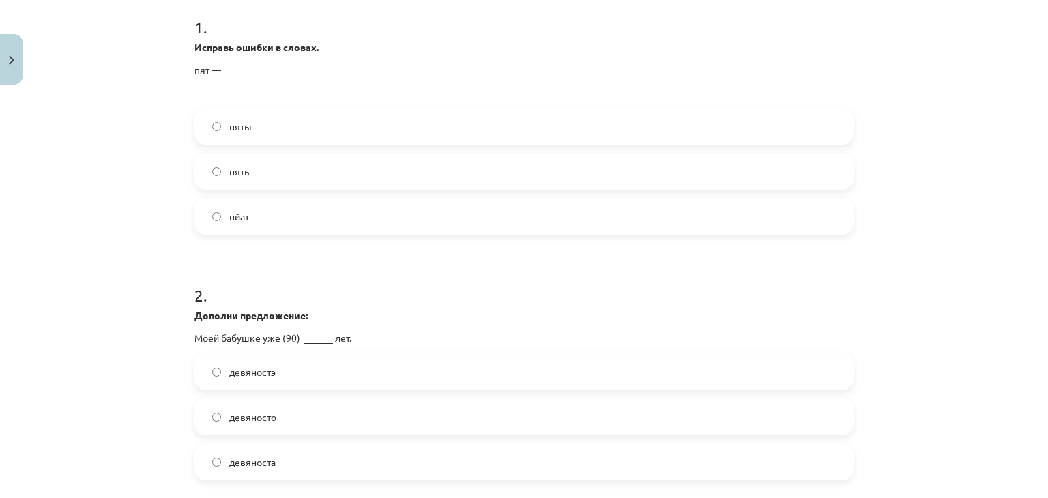
click at [295, 162] on label "пять" at bounding box center [524, 171] width 656 height 34
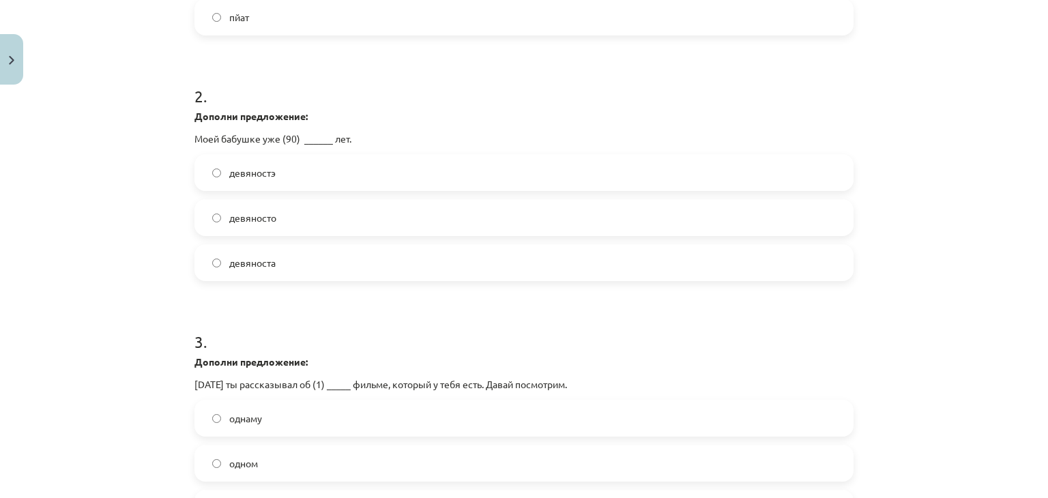
scroll to position [478, 0]
click at [301, 216] on label "девяносто" at bounding box center [524, 216] width 656 height 34
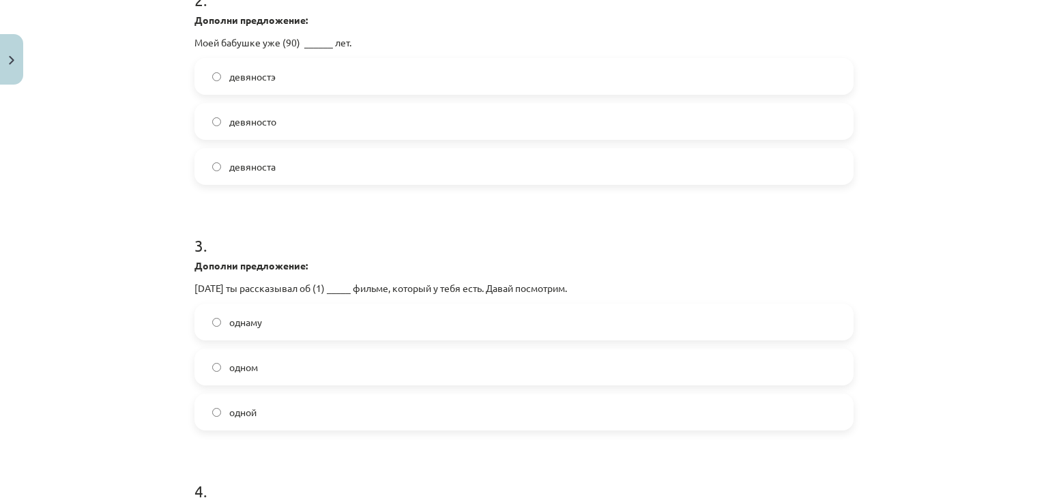
scroll to position [578, 0]
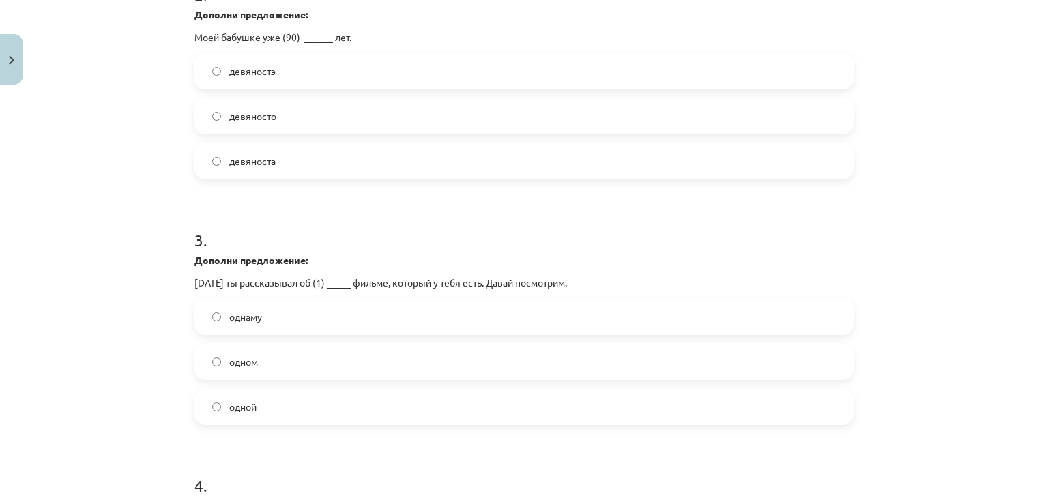
click at [668, 144] on label "девяноста" at bounding box center [524, 161] width 656 height 34
click at [502, 106] on label "девяносто" at bounding box center [524, 116] width 656 height 34
click at [416, 166] on label "девяноста" at bounding box center [524, 161] width 656 height 34
click at [342, 317] on label "однаму" at bounding box center [524, 316] width 656 height 34
click at [379, 353] on label "одном" at bounding box center [524, 361] width 656 height 34
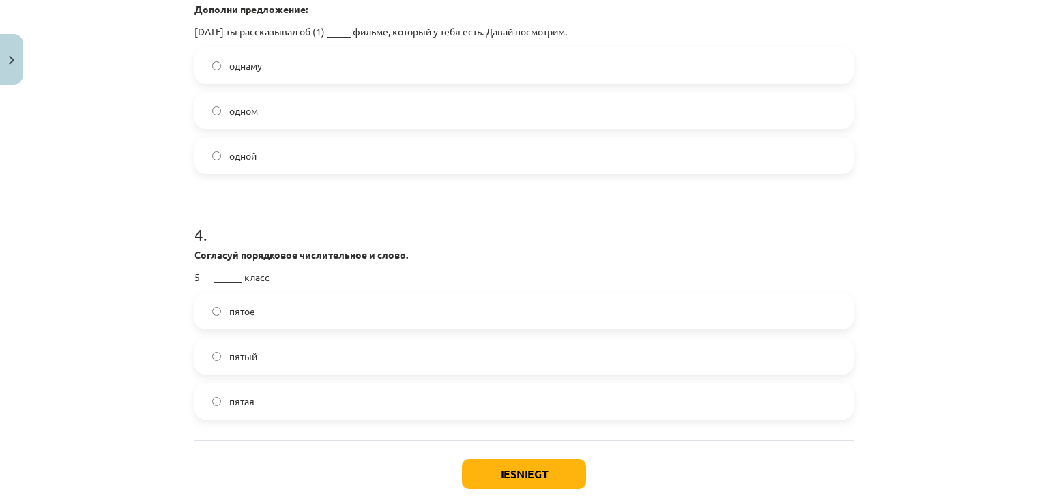
scroll to position [833, 0]
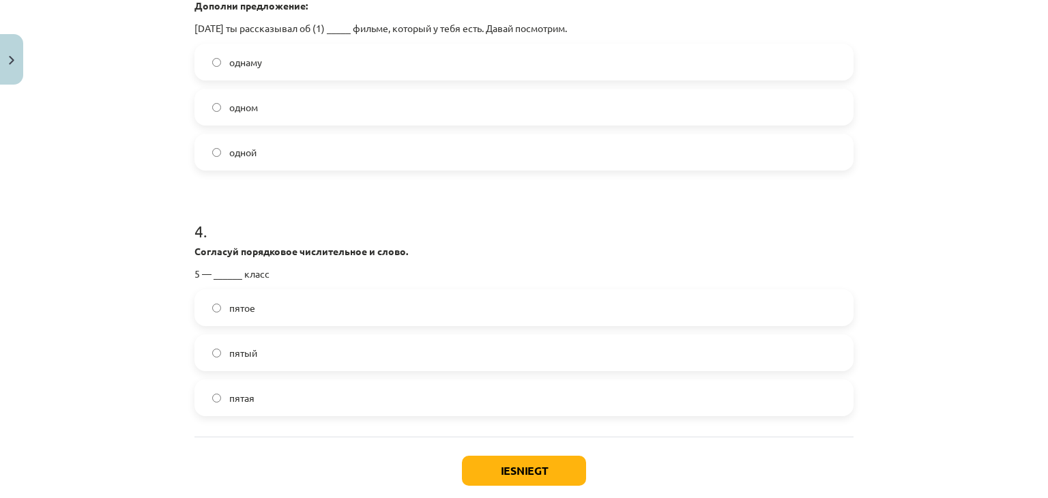
click at [326, 346] on label "пятый" at bounding box center [524, 353] width 656 height 34
click at [510, 475] on button "Iesniegt" at bounding box center [524, 471] width 124 height 30
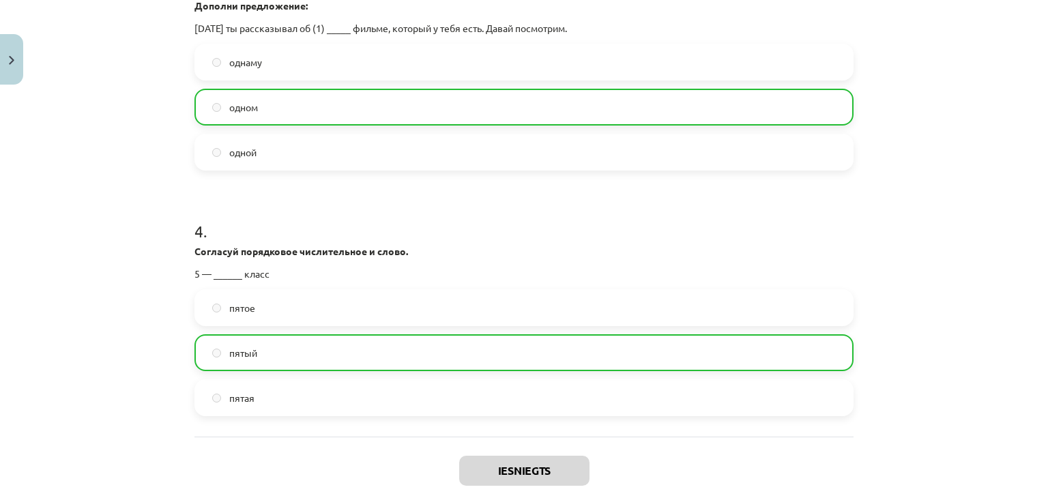
scroll to position [952, 0]
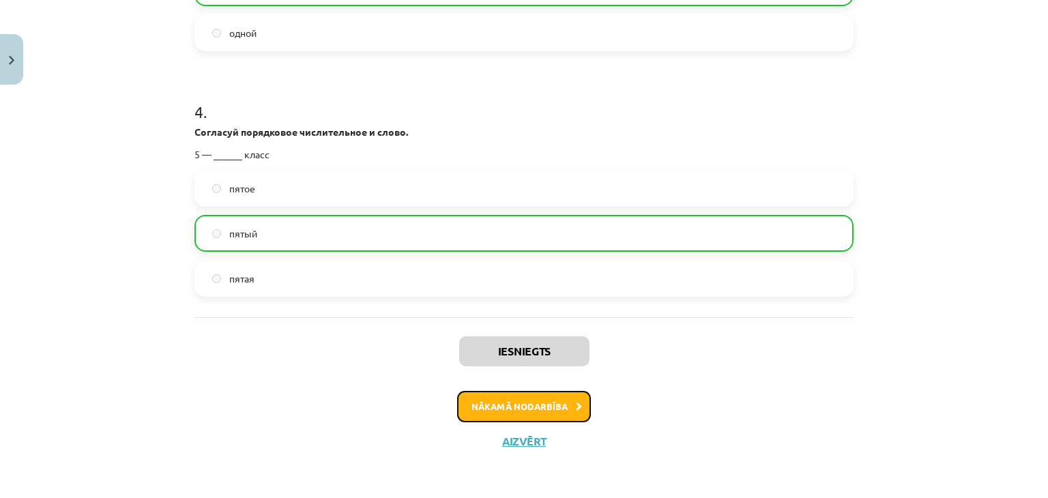
click at [545, 409] on button "Nākamā nodarbība" at bounding box center [524, 406] width 134 height 31
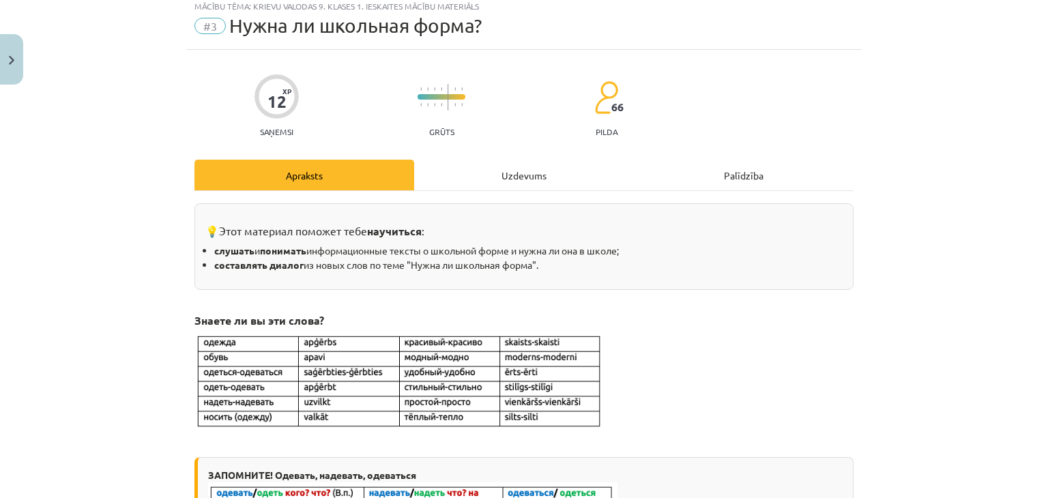
scroll to position [34, 0]
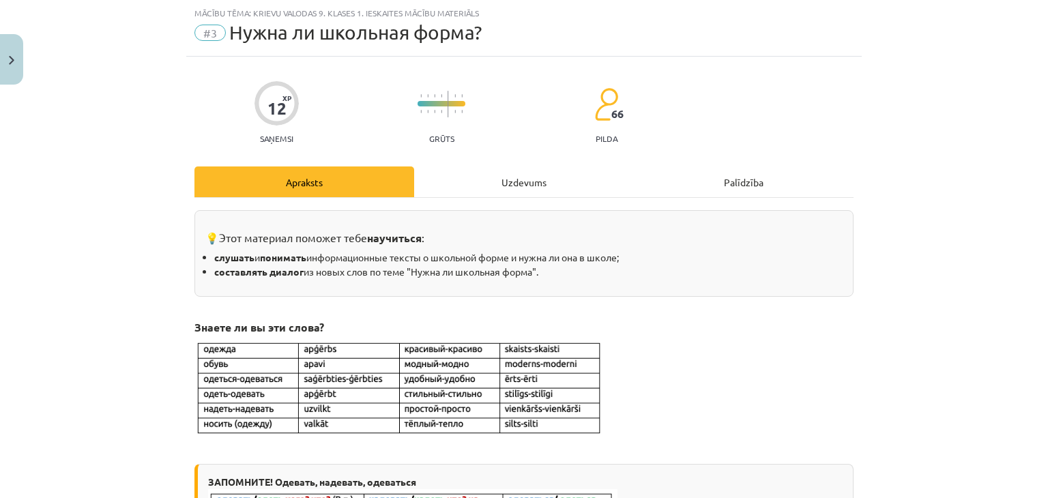
click at [536, 167] on div "Uzdevums" at bounding box center [524, 181] width 220 height 31
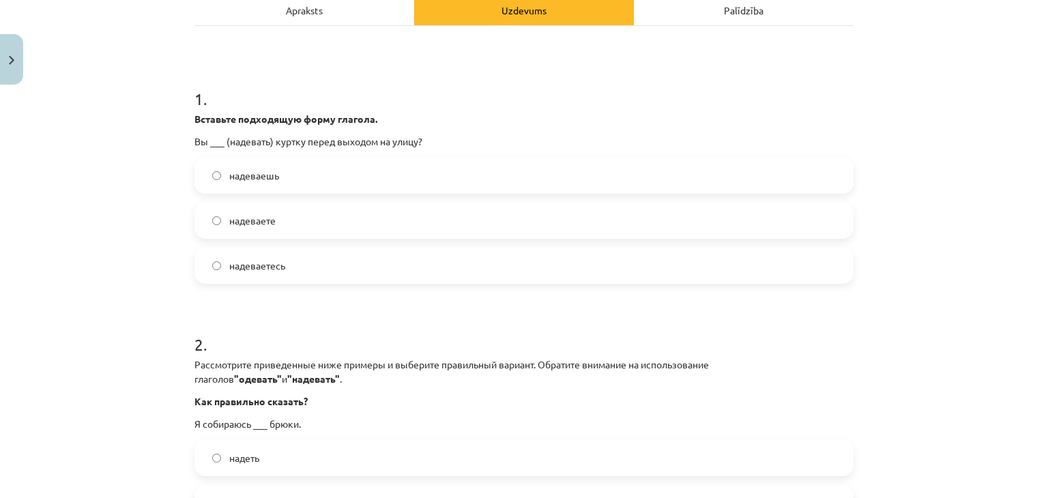
scroll to position [207, 0]
click at [350, 218] on label "надеваете" at bounding box center [524, 219] width 656 height 34
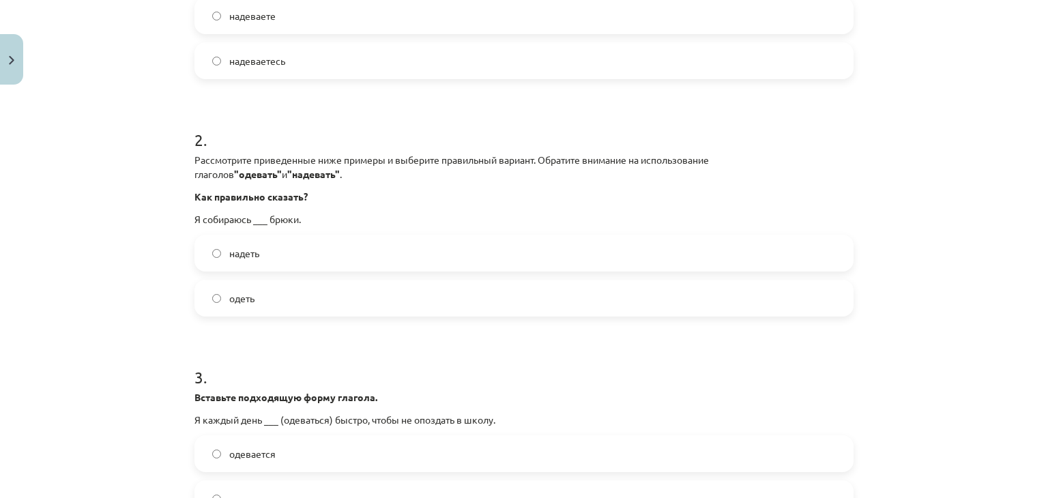
scroll to position [425, 0]
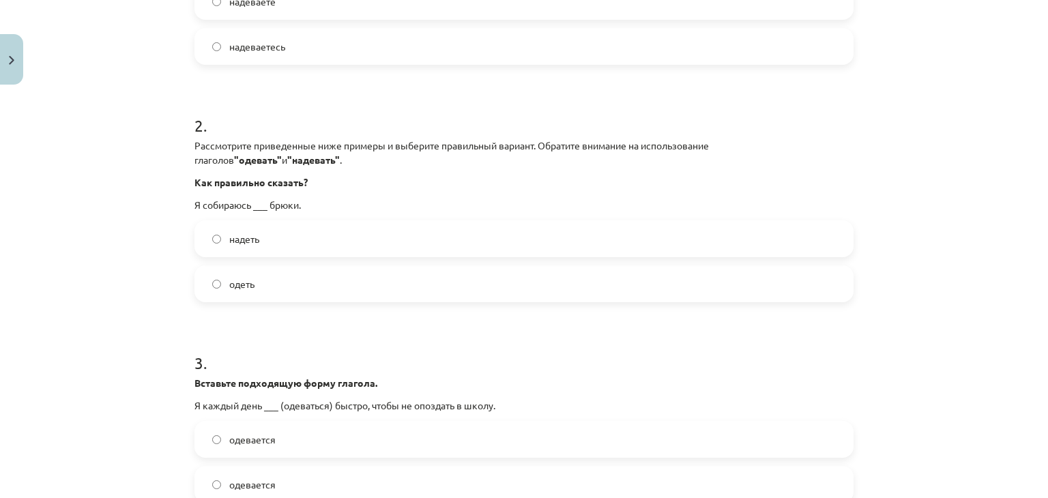
click at [317, 250] on label "надеть" at bounding box center [524, 239] width 656 height 34
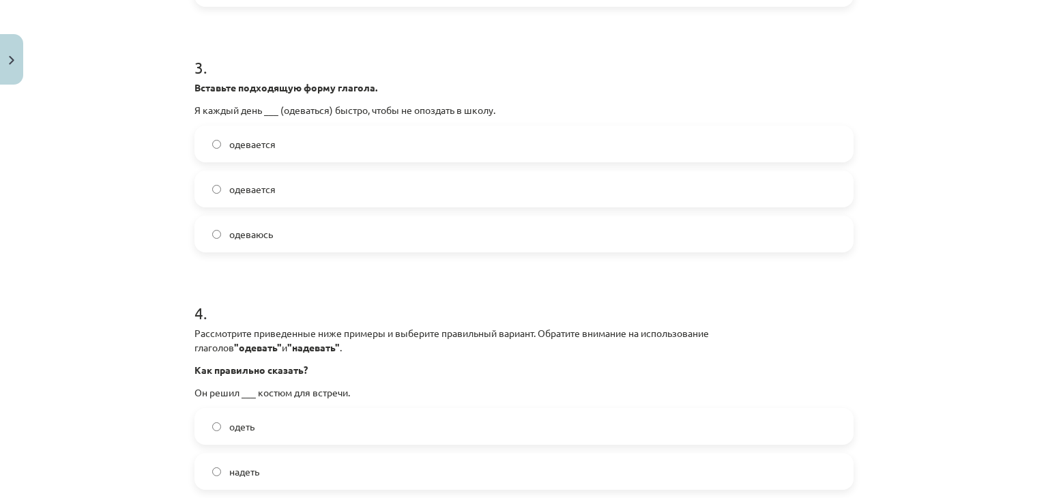
scroll to position [725, 0]
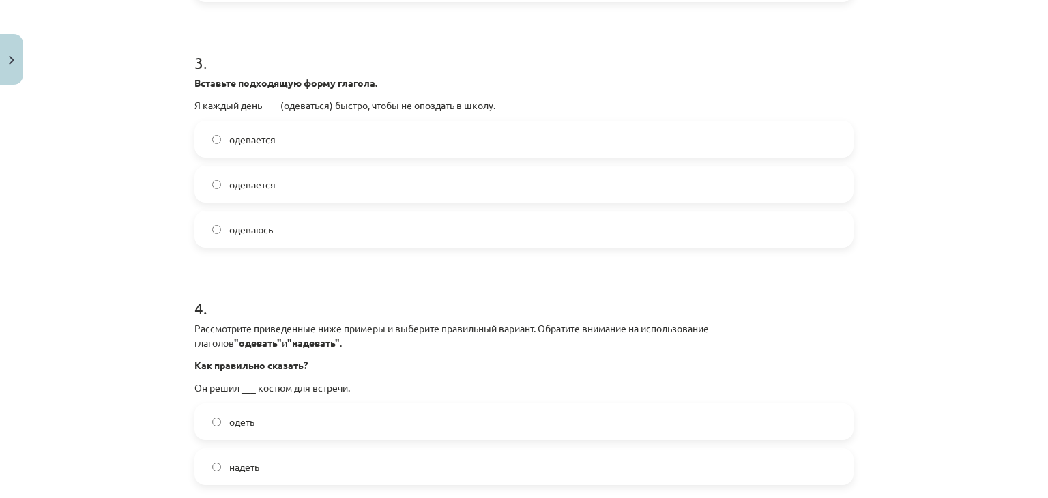
click at [326, 232] on label "одеваюсь" at bounding box center [524, 229] width 656 height 34
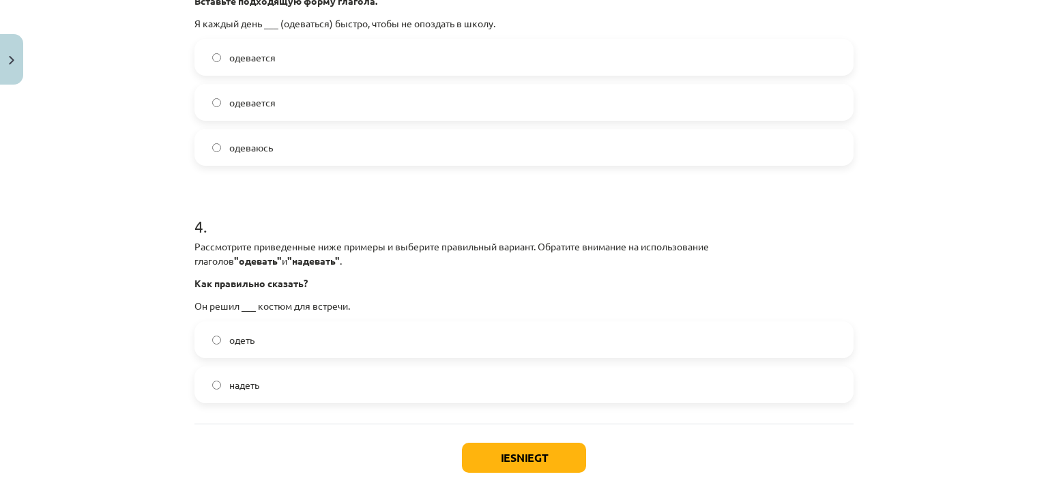
scroll to position [870, 0]
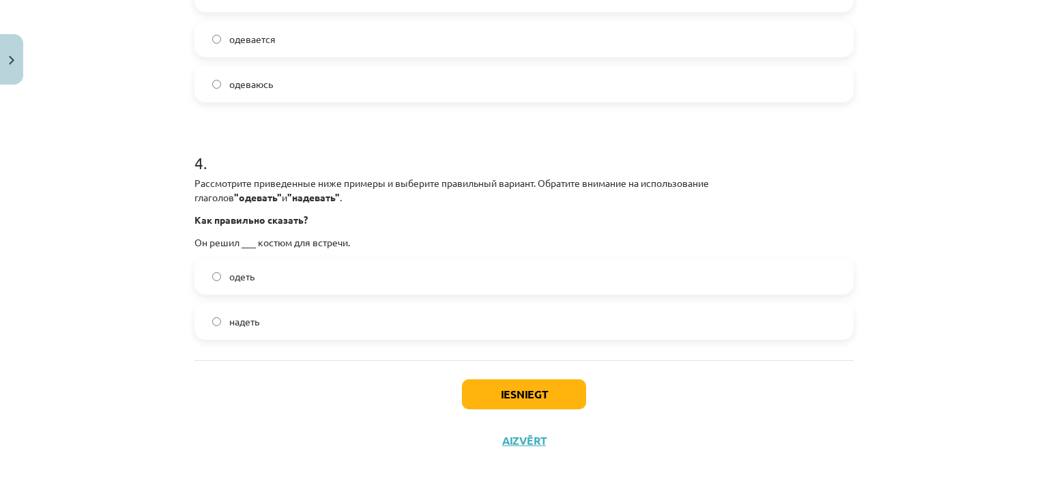
click at [351, 264] on label "одеть" at bounding box center [524, 276] width 656 height 34
click at [533, 407] on button "Iesniegt" at bounding box center [524, 394] width 124 height 30
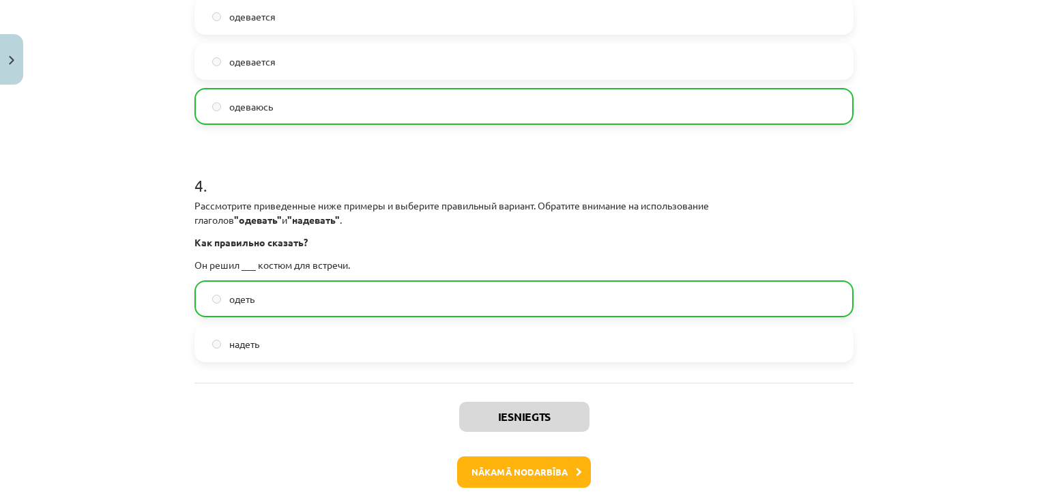
scroll to position [851, 0]
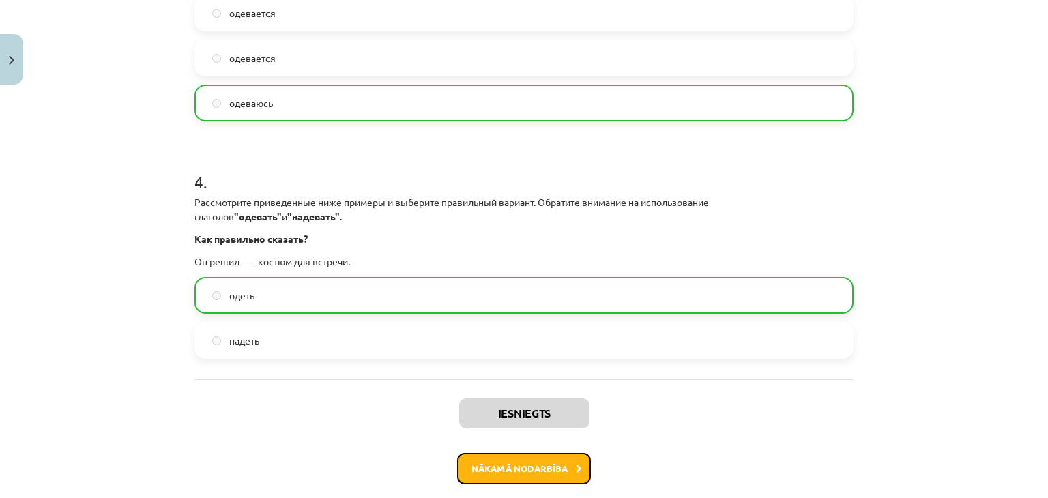
click at [553, 477] on button "Nākamā nodarbība" at bounding box center [524, 468] width 134 height 31
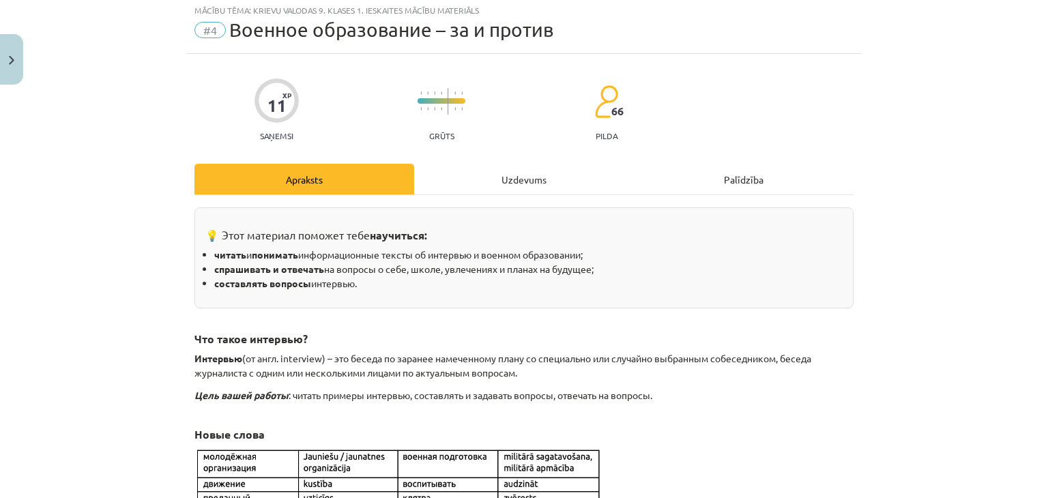
scroll to position [34, 0]
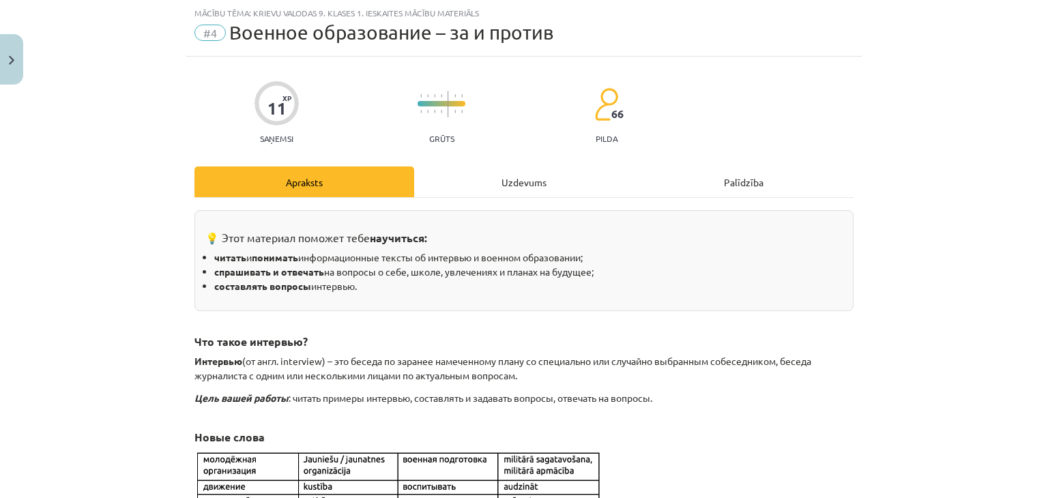
click at [543, 175] on div "Uzdevums" at bounding box center [524, 181] width 220 height 31
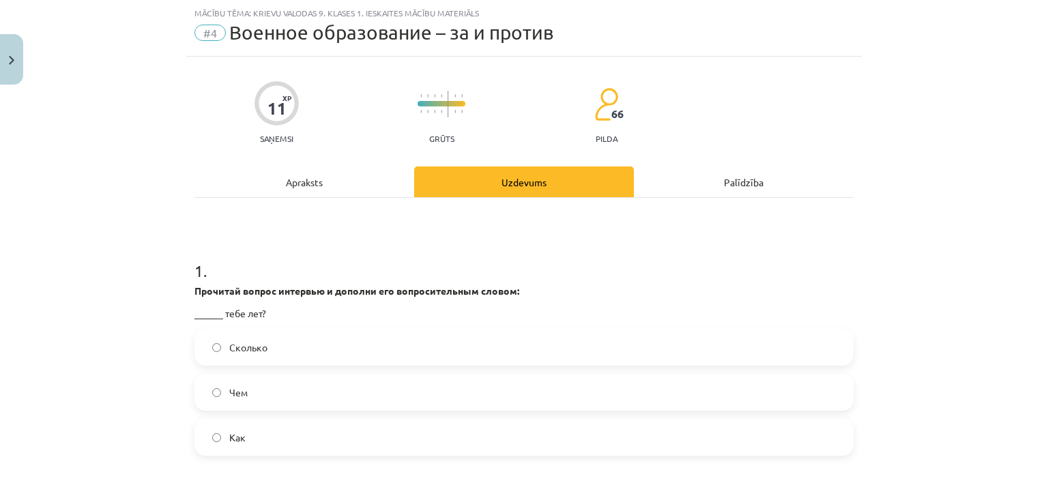
click at [304, 345] on label "Сколько" at bounding box center [524, 347] width 656 height 34
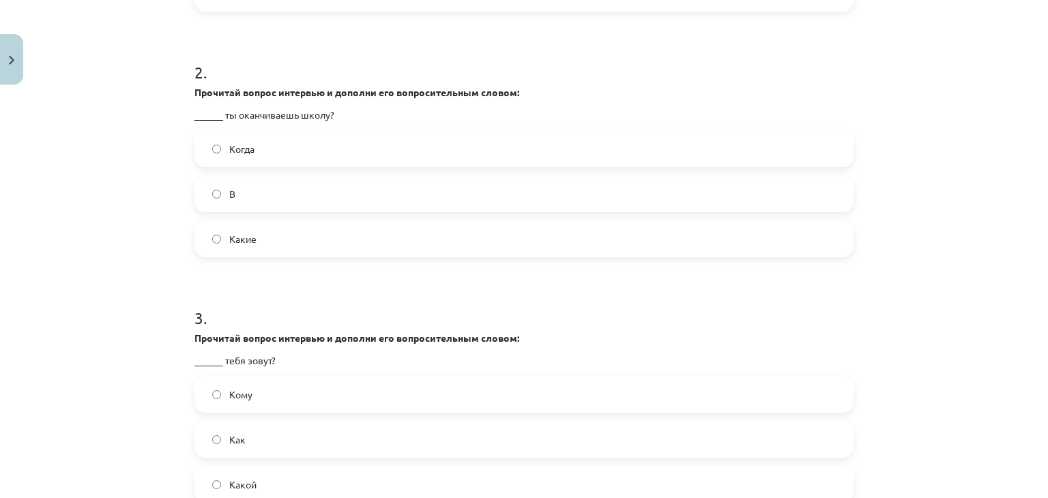
scroll to position [509, 0]
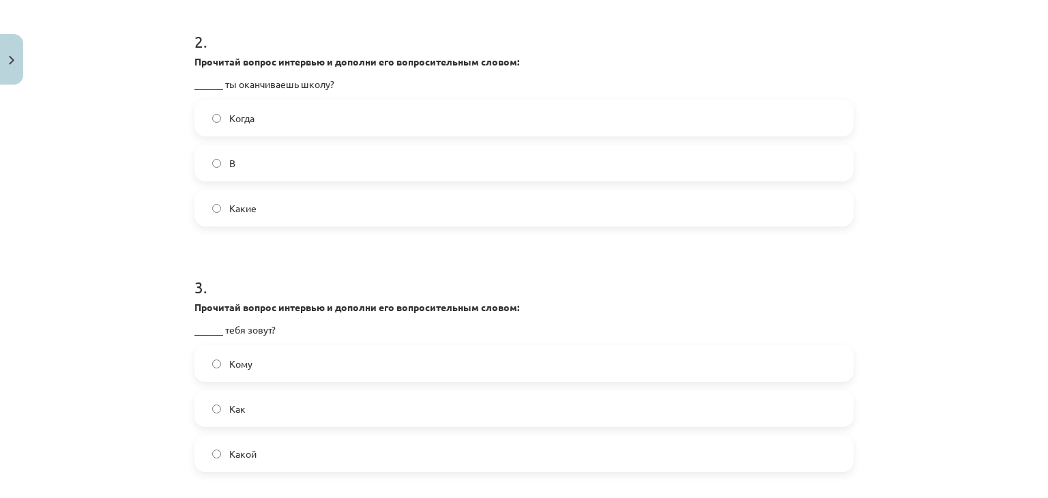
click at [416, 118] on label "Когда" at bounding box center [524, 118] width 656 height 34
click at [286, 417] on label "Как" at bounding box center [524, 409] width 656 height 34
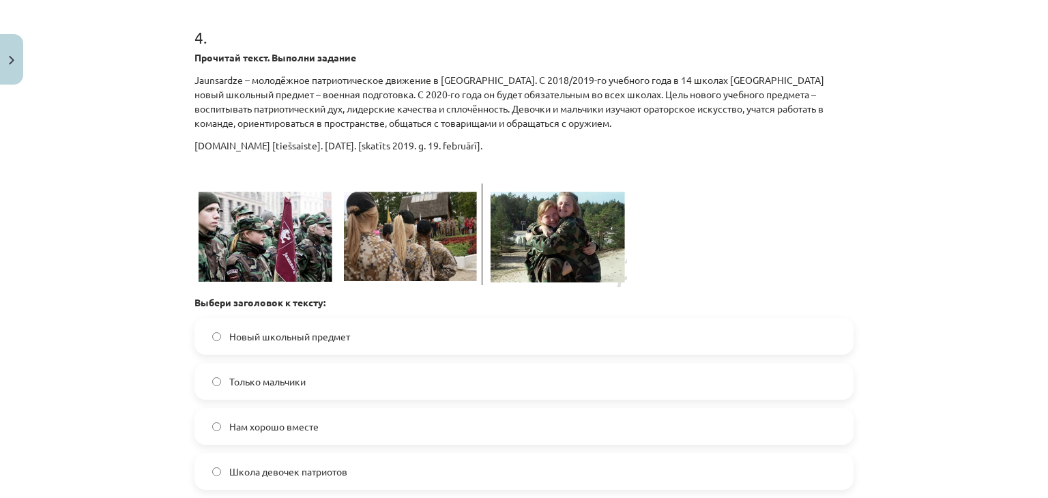
scroll to position [1097, 0]
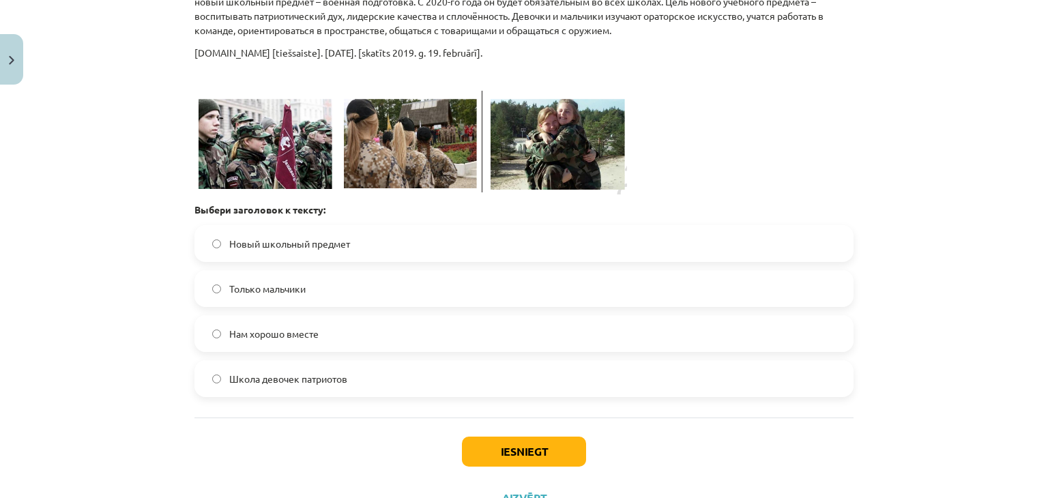
click at [394, 387] on label "Школа девочек патриотов" at bounding box center [524, 379] width 656 height 34
click at [521, 478] on div "Iesniegt Aizvērt" at bounding box center [523, 464] width 659 height 95
click at [559, 451] on button "Iesniegt" at bounding box center [524, 452] width 124 height 30
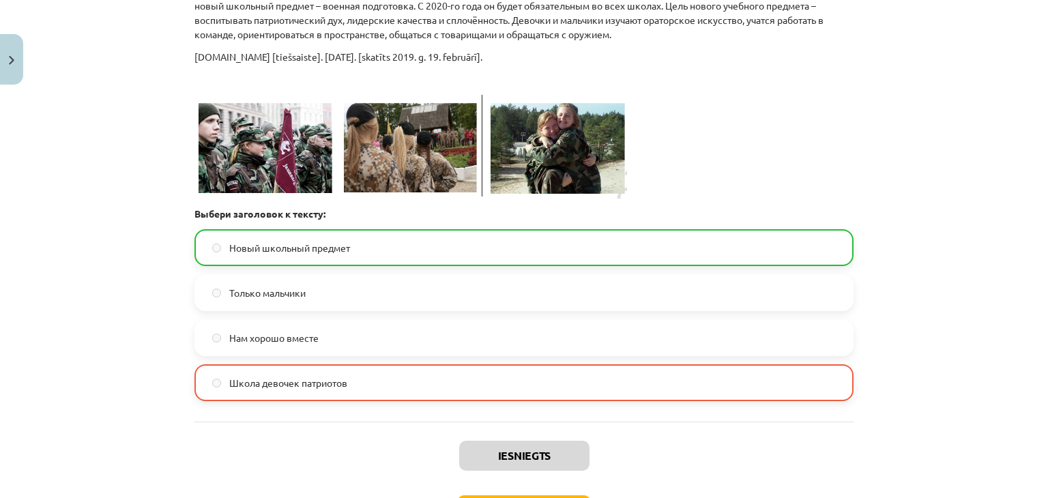
scroll to position [1197, 0]
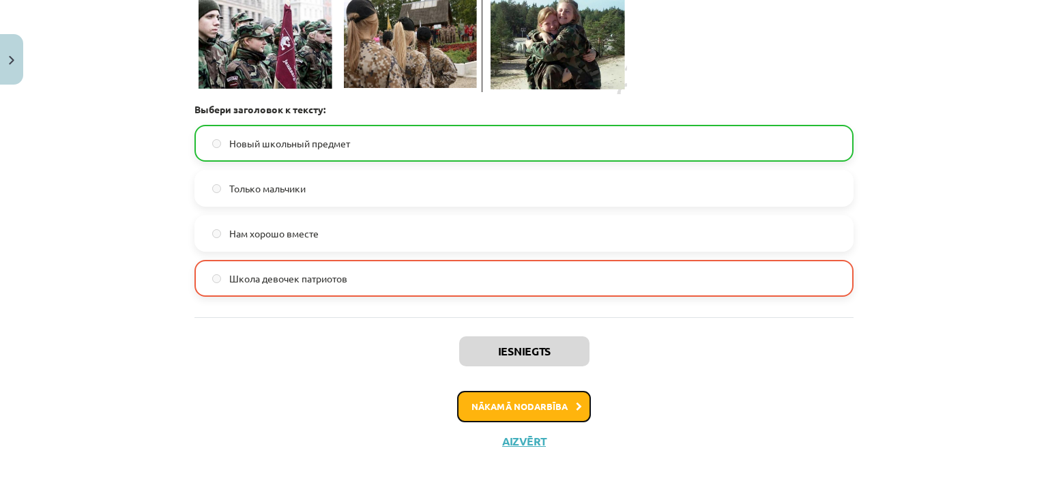
click at [540, 403] on button "Nākamā nodarbība" at bounding box center [524, 406] width 134 height 31
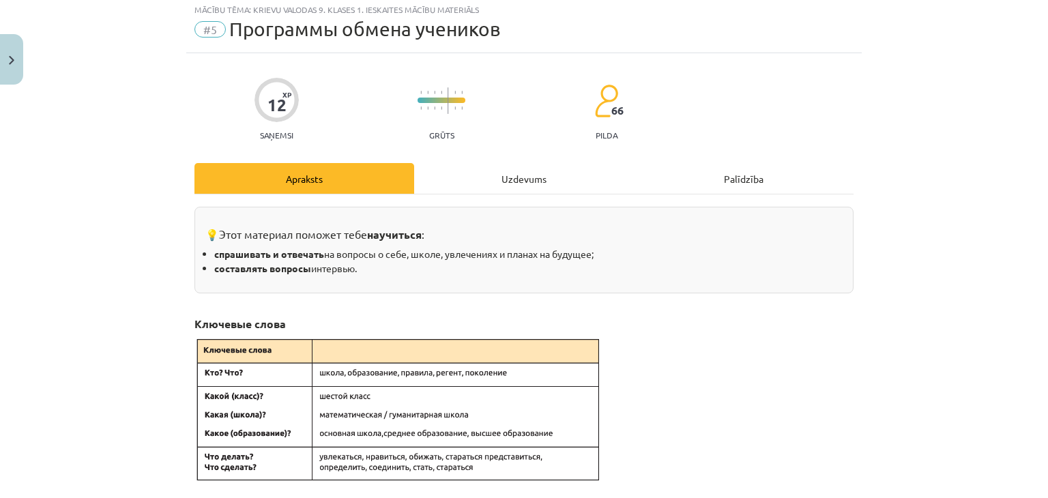
scroll to position [34, 0]
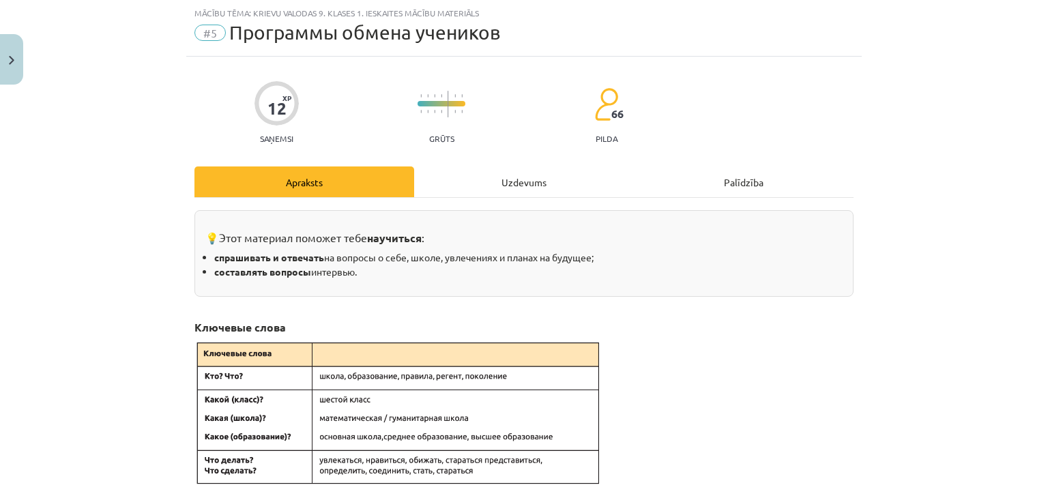
click at [531, 173] on div "Uzdevums" at bounding box center [524, 181] width 220 height 31
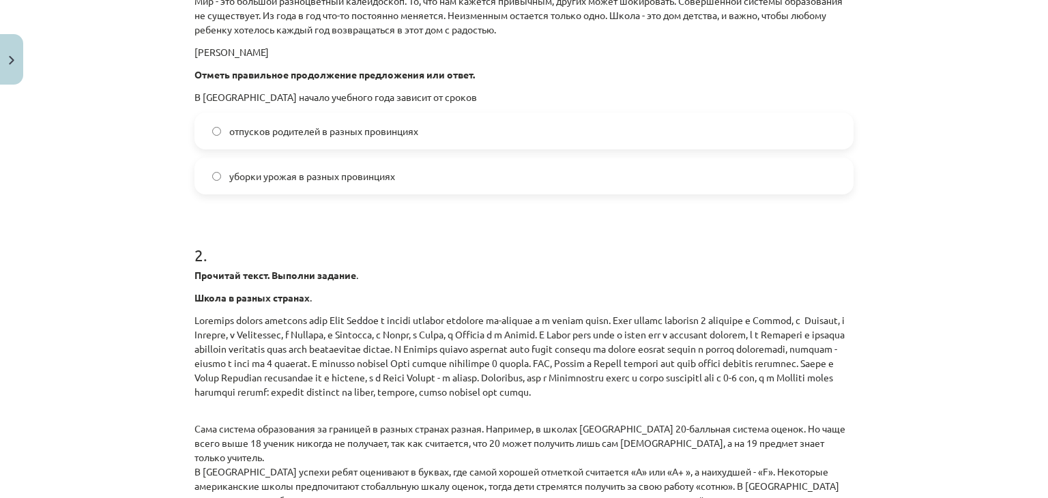
scroll to position [1081, 0]
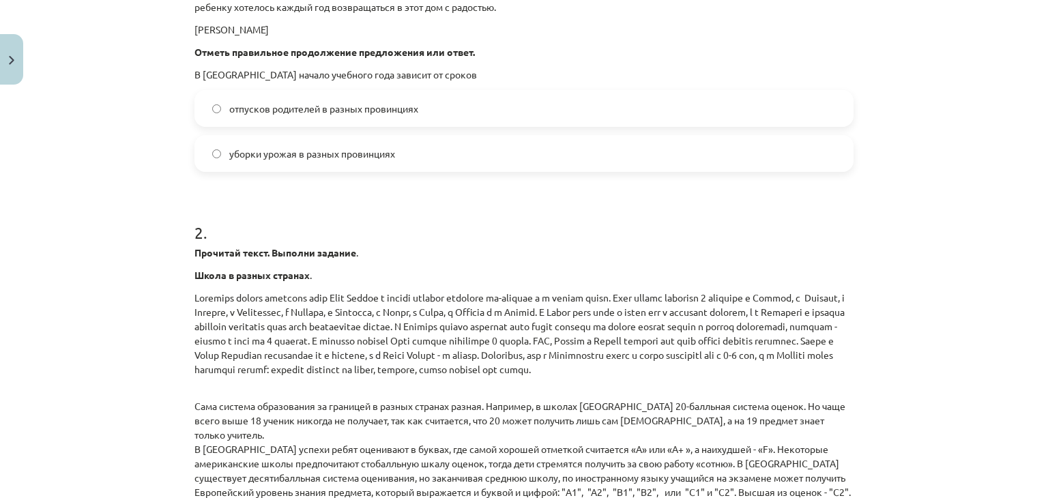
click at [379, 116] on label "отпусков родителей в разных провинциях" at bounding box center [524, 108] width 656 height 34
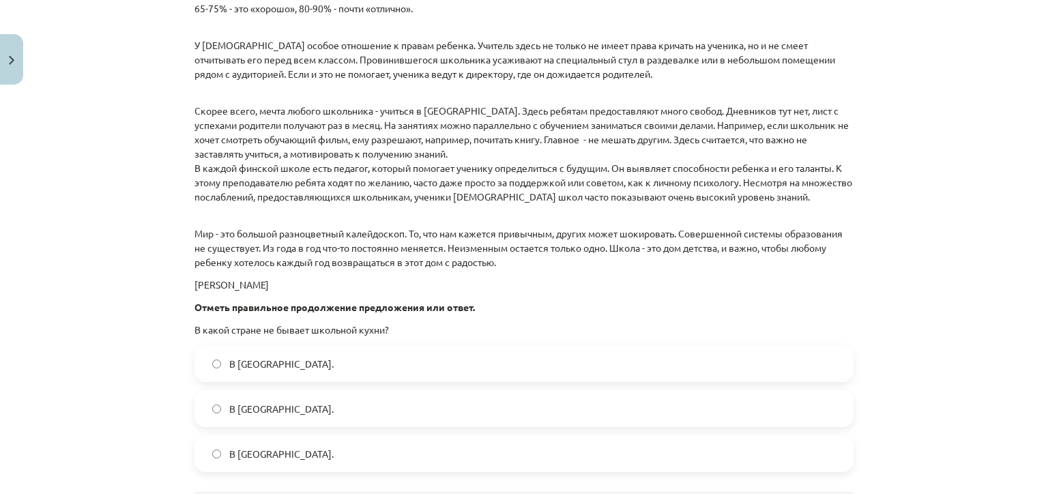
scroll to position [1967, 0]
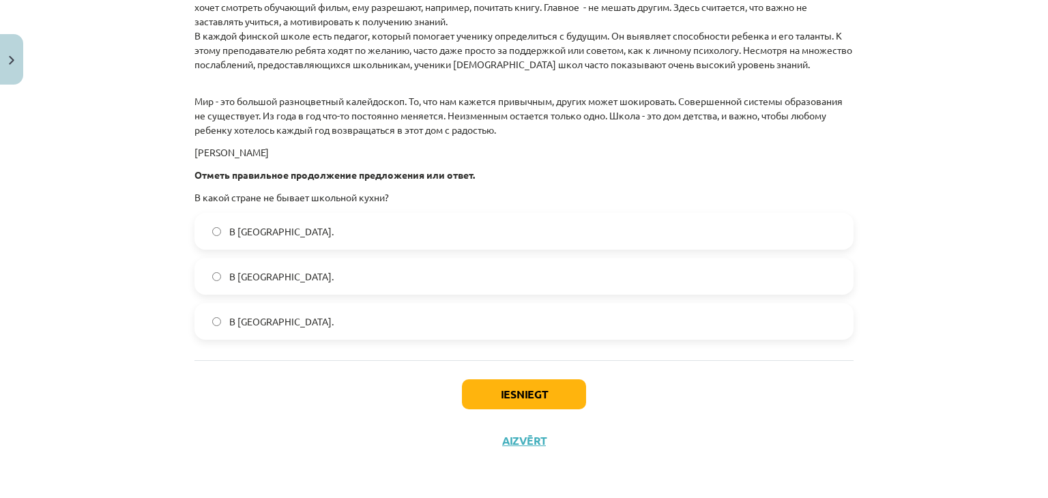
click at [348, 224] on label "В Норвегии." at bounding box center [524, 231] width 656 height 34
click at [502, 394] on button "Iesniegt" at bounding box center [524, 394] width 124 height 30
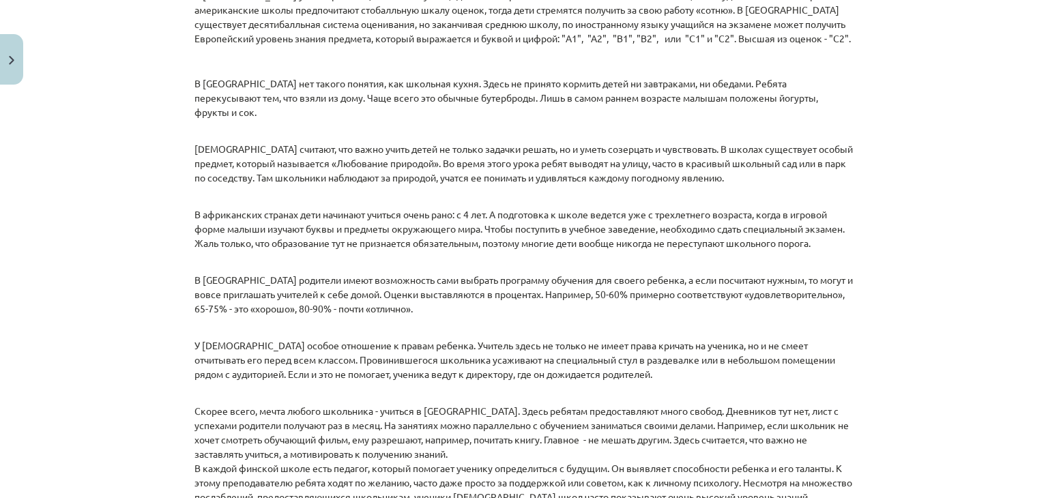
scroll to position [0, 0]
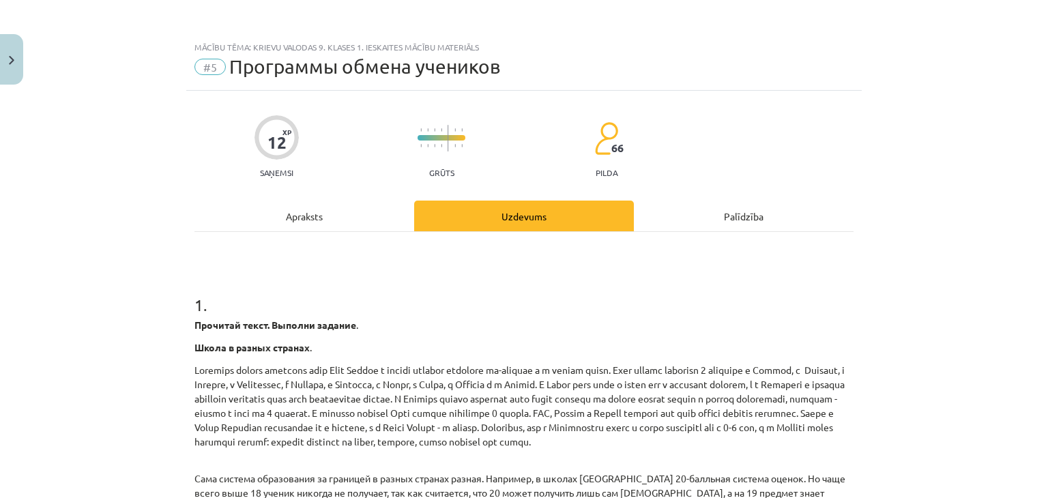
drag, startPoint x: 1047, startPoint y: 148, endPoint x: 688, endPoint y: 89, distance: 364.3
click at [688, 89] on div "Mācību tēma: Krievu valodas 9. klases 1. ieskaites mācību materiāls #5 Программ…" at bounding box center [523, 62] width 675 height 57
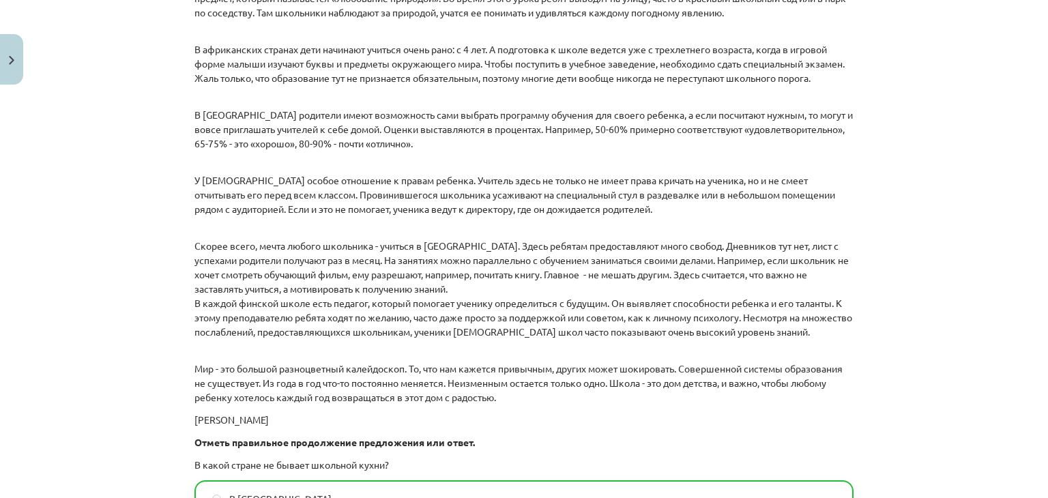
scroll to position [2010, 0]
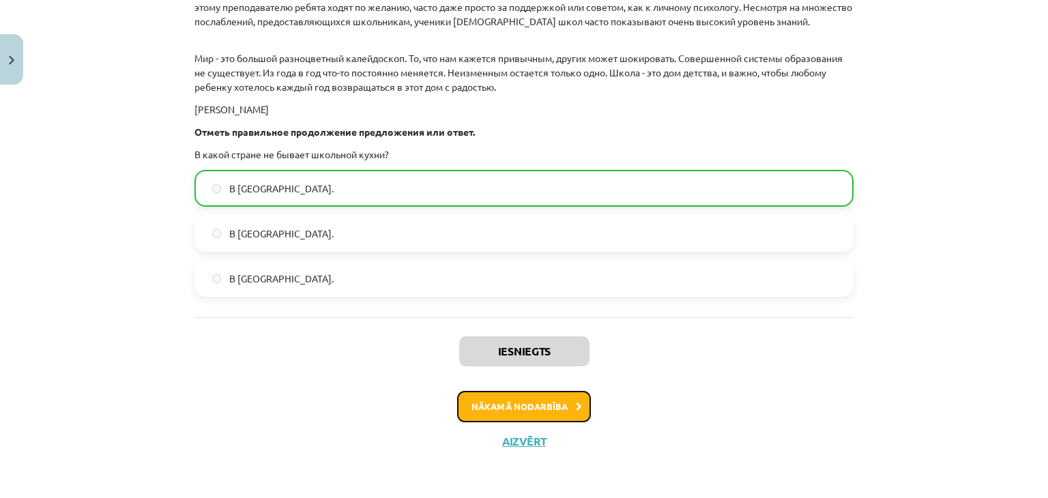
click at [536, 416] on button "Nākamā nodarbība" at bounding box center [524, 406] width 134 height 31
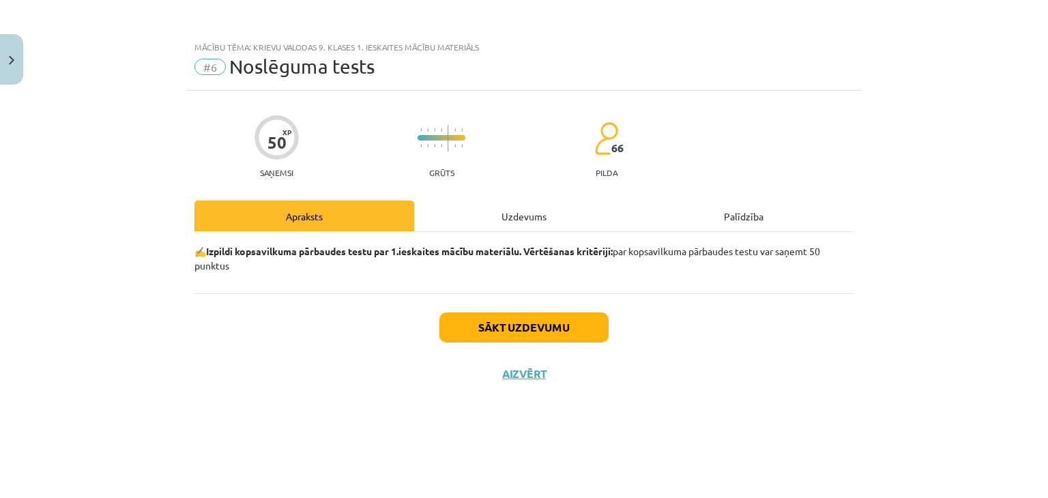
scroll to position [0, 0]
click at [532, 228] on div "Uzdevums" at bounding box center [524, 216] width 220 height 31
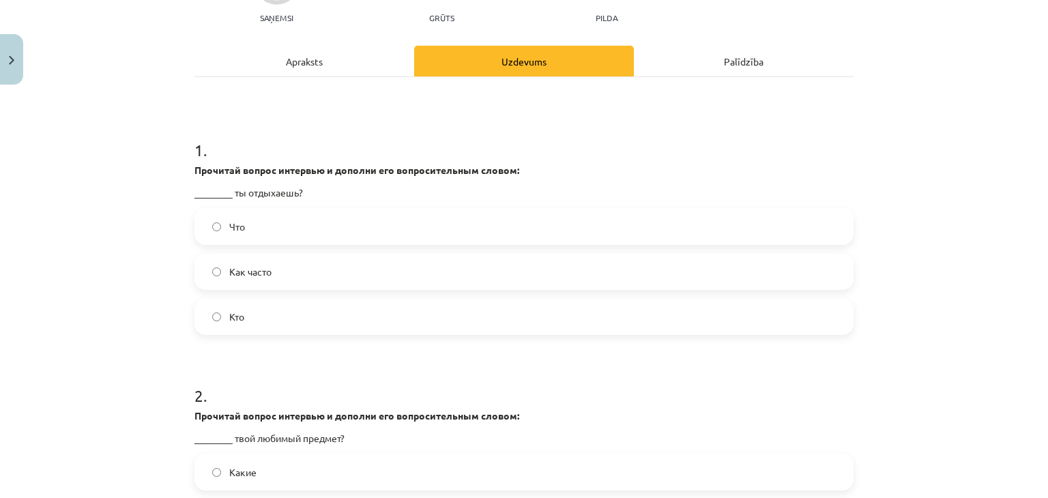
scroll to position [256, 0]
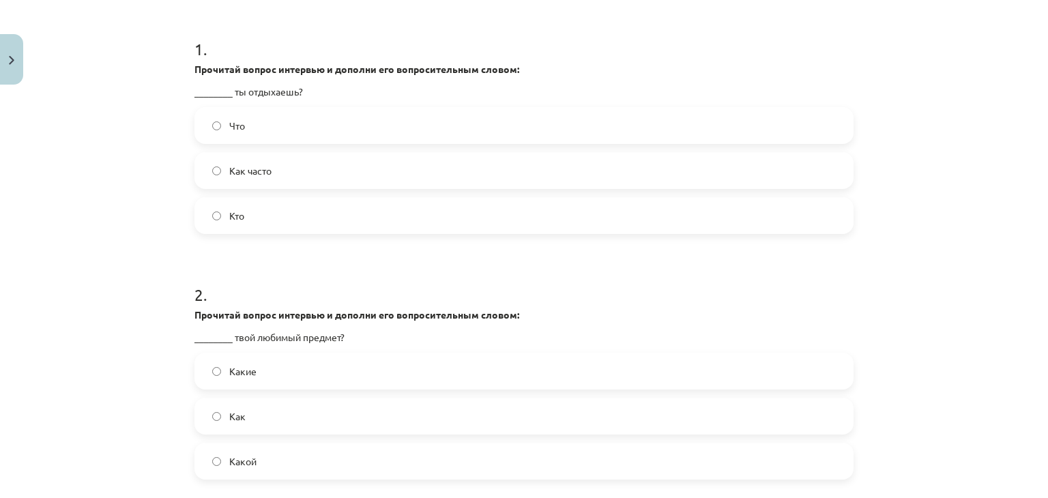
click at [332, 177] on label "Как часто" at bounding box center [524, 170] width 656 height 34
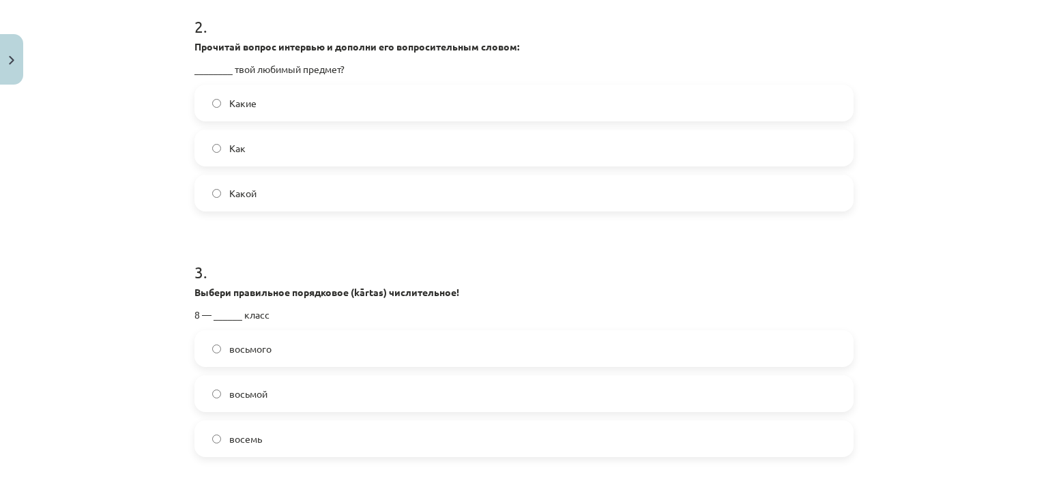
scroll to position [544, 0]
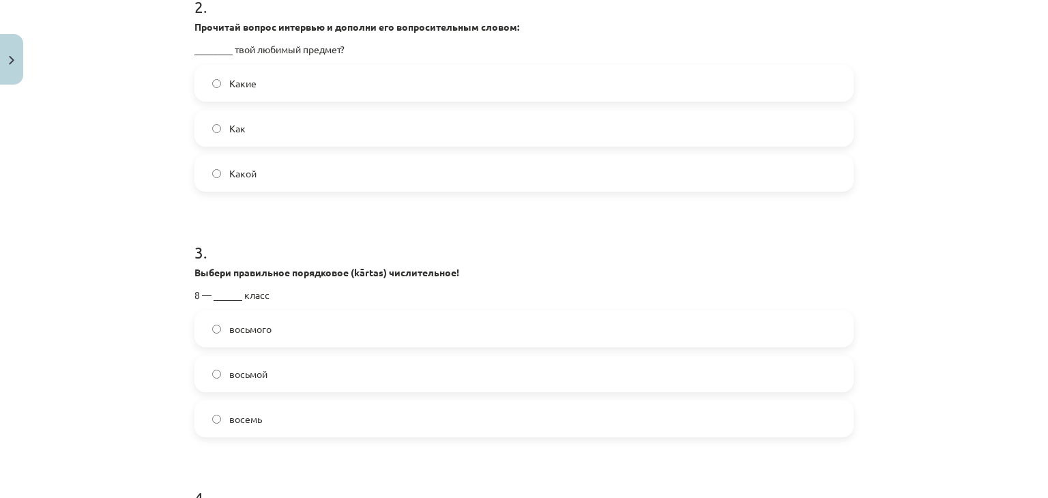
click at [285, 186] on label "Какой" at bounding box center [524, 173] width 656 height 34
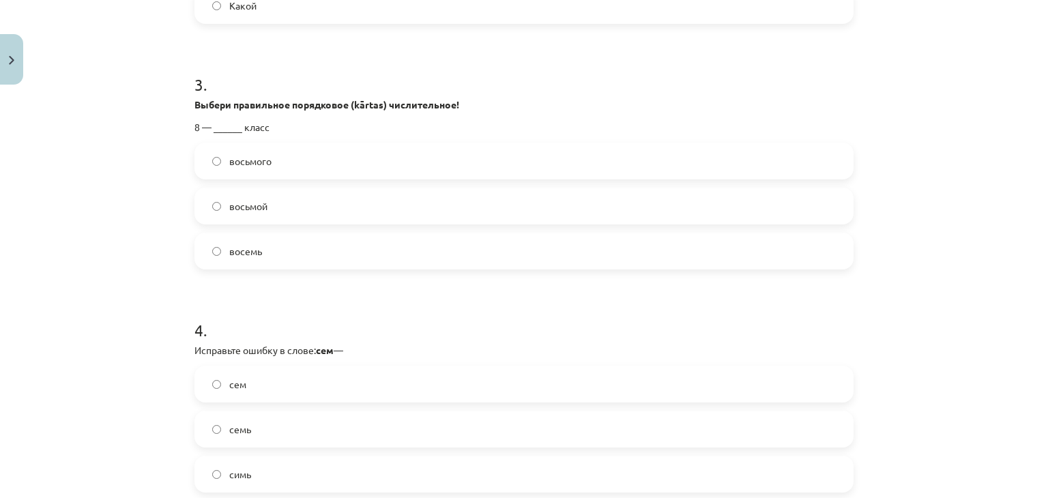
scroll to position [715, 0]
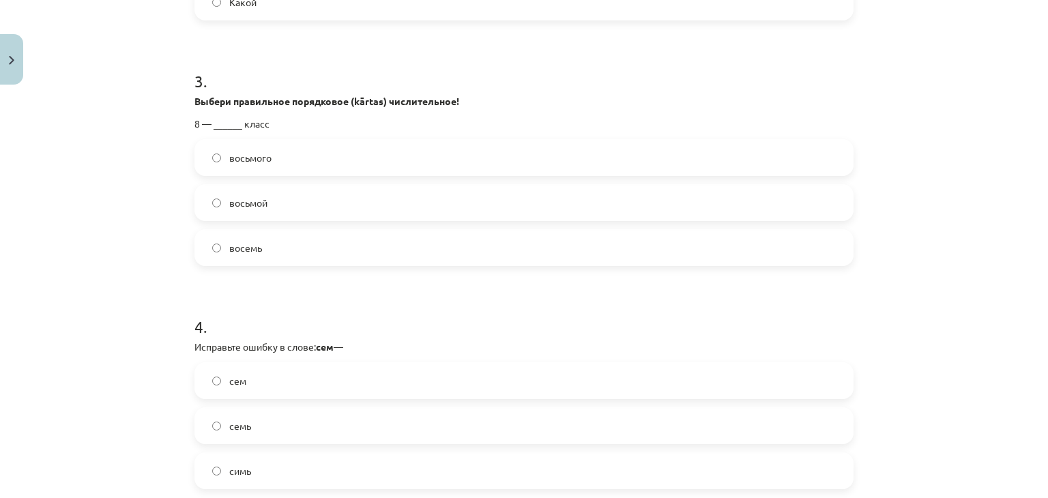
click at [344, 199] on label "восьмой" at bounding box center [524, 203] width 656 height 34
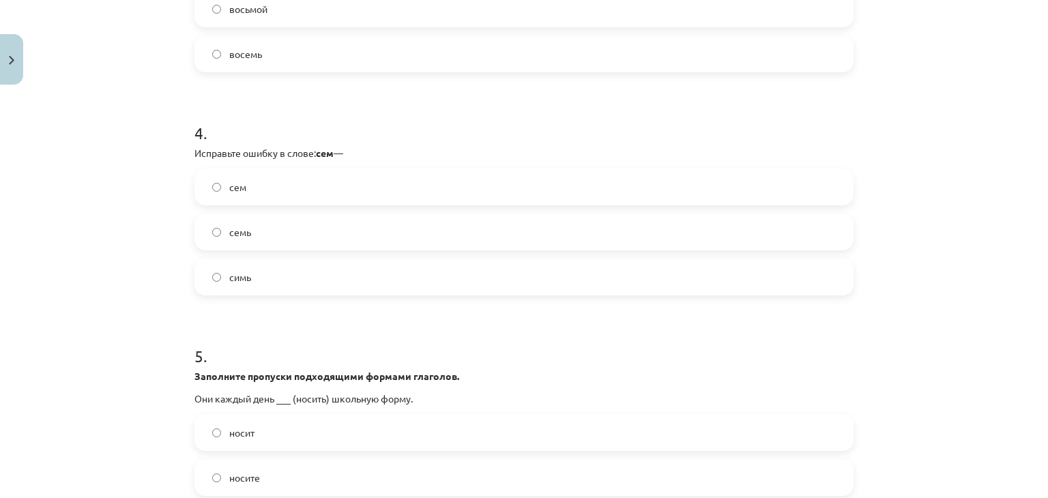
scroll to position [912, 0]
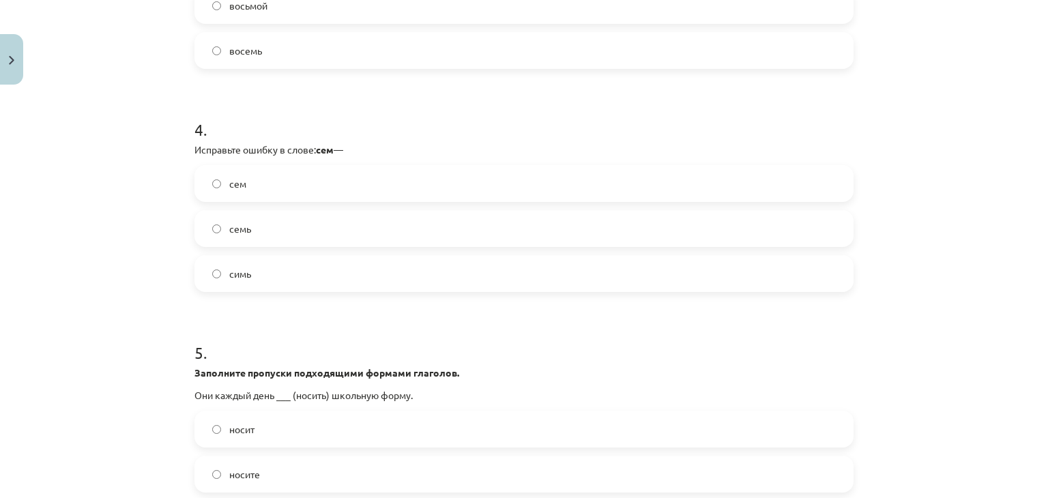
click at [301, 231] on label "семь" at bounding box center [524, 228] width 656 height 34
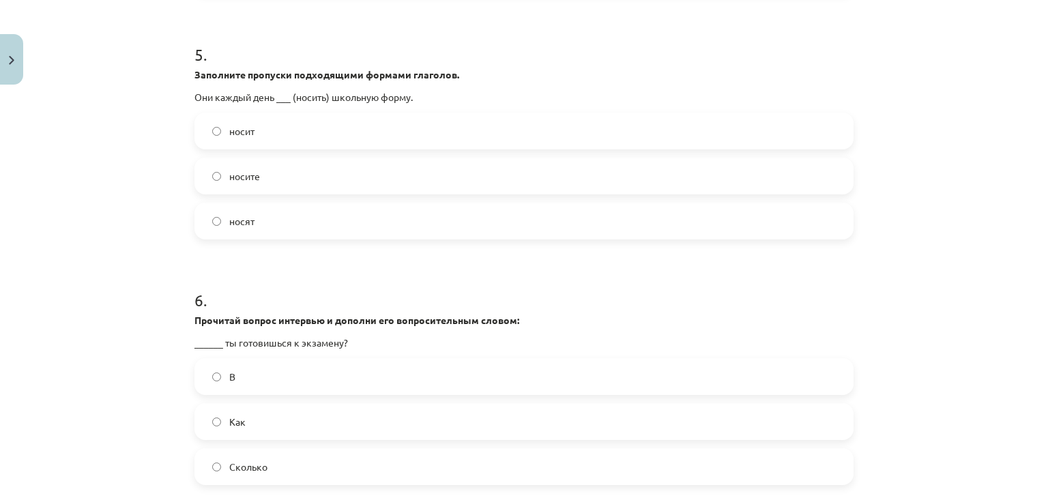
scroll to position [1213, 0]
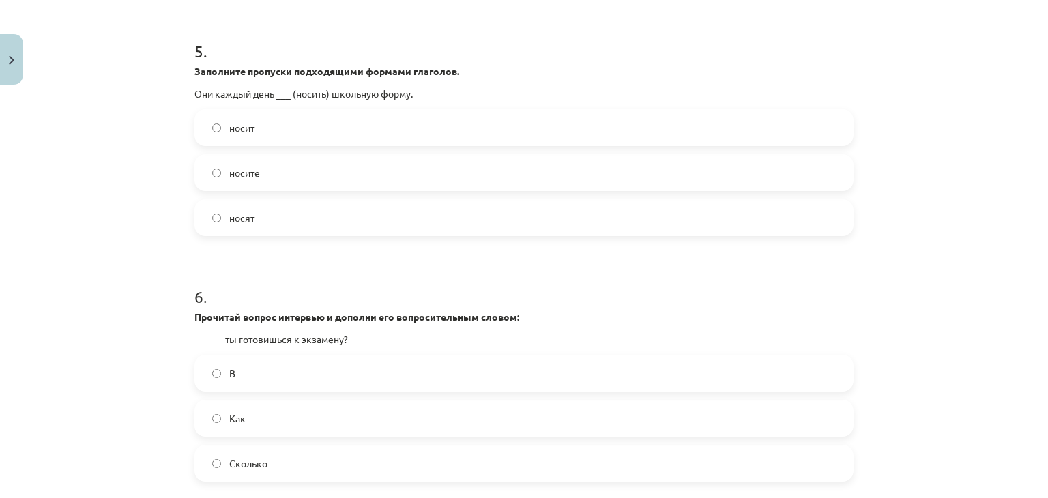
click at [422, 216] on label "носят" at bounding box center [524, 218] width 656 height 34
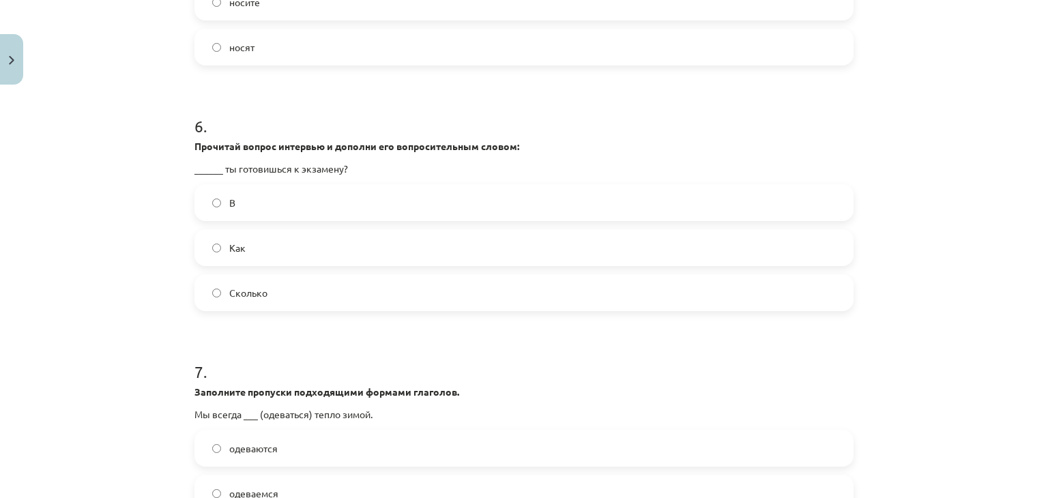
scroll to position [1397, 0]
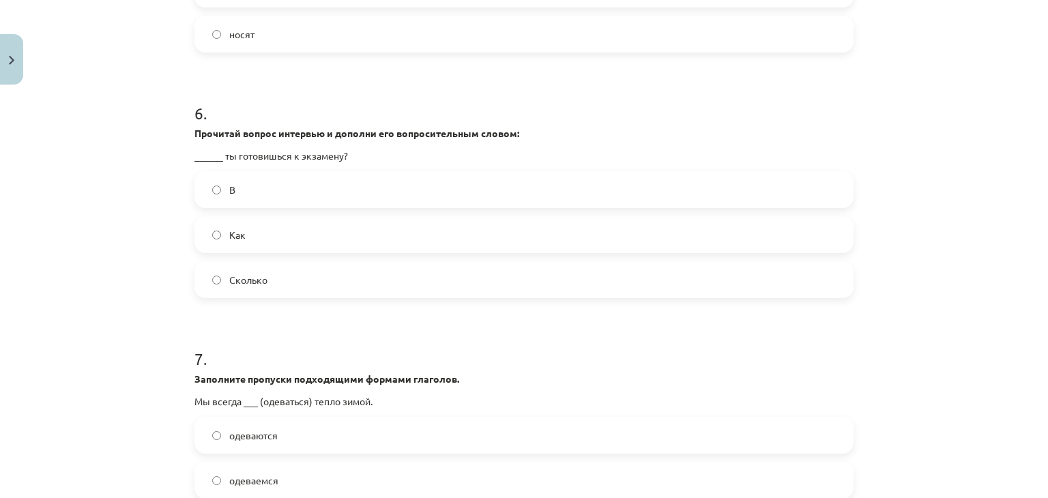
click at [405, 289] on label "Сколько" at bounding box center [524, 280] width 656 height 34
click at [414, 246] on label "Как" at bounding box center [524, 235] width 656 height 34
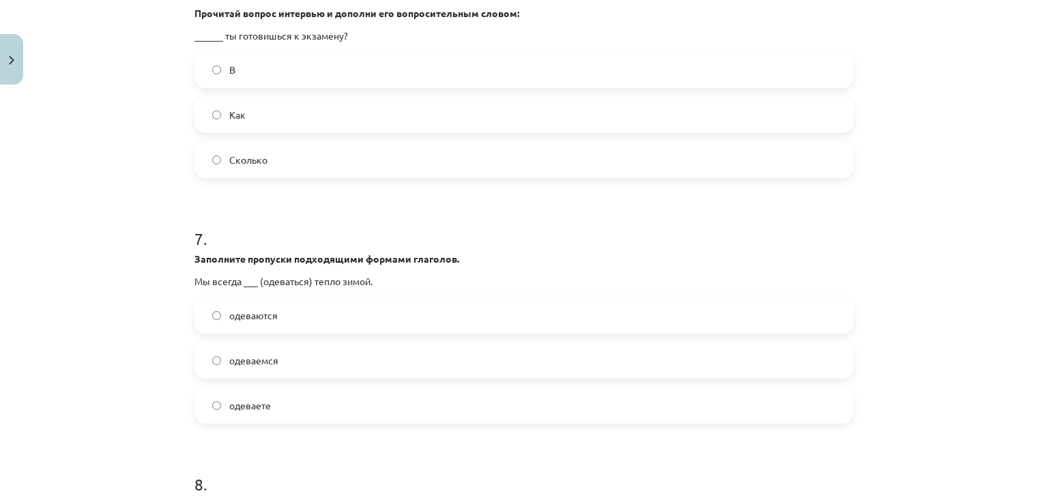
scroll to position [1623, 0]
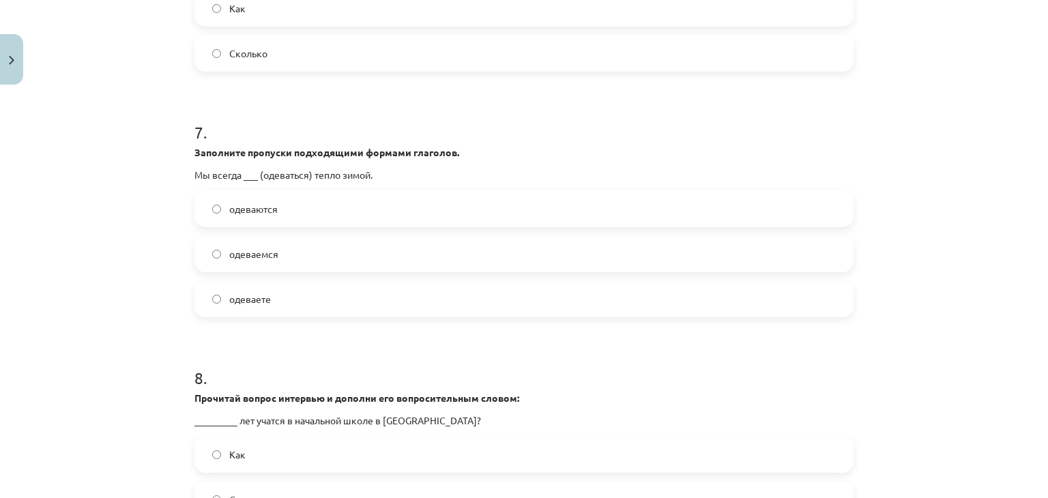
click at [321, 259] on label "одеваемся" at bounding box center [524, 254] width 656 height 34
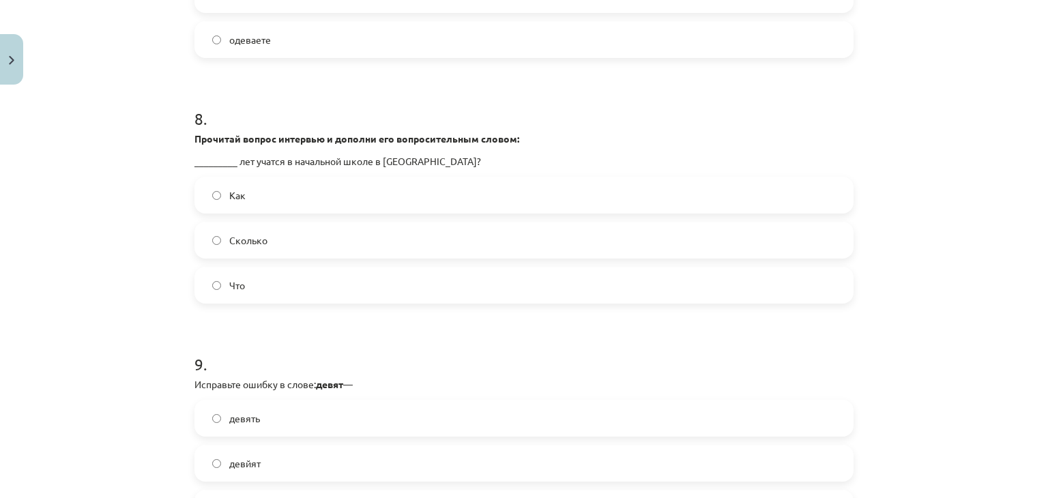
scroll to position [1896, 0]
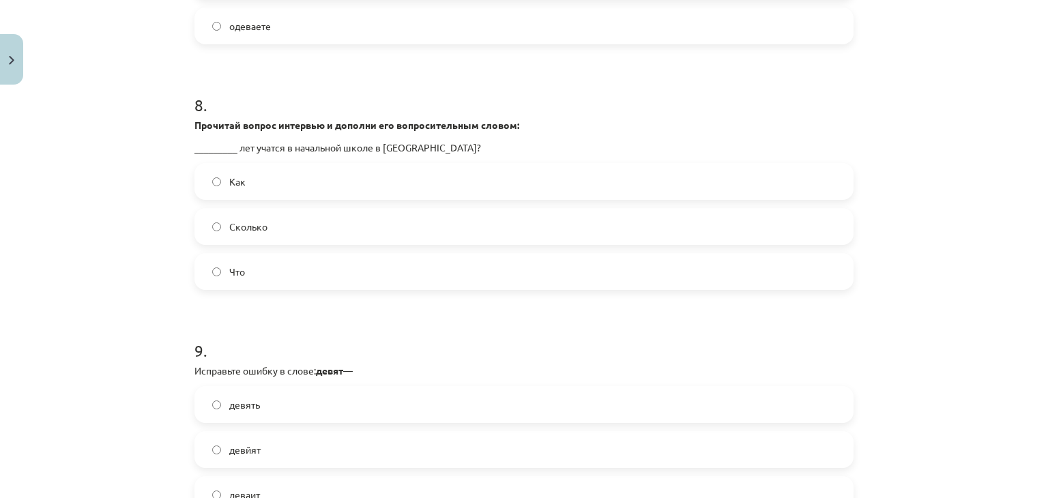
click at [374, 230] on label "Сколько" at bounding box center [524, 226] width 656 height 34
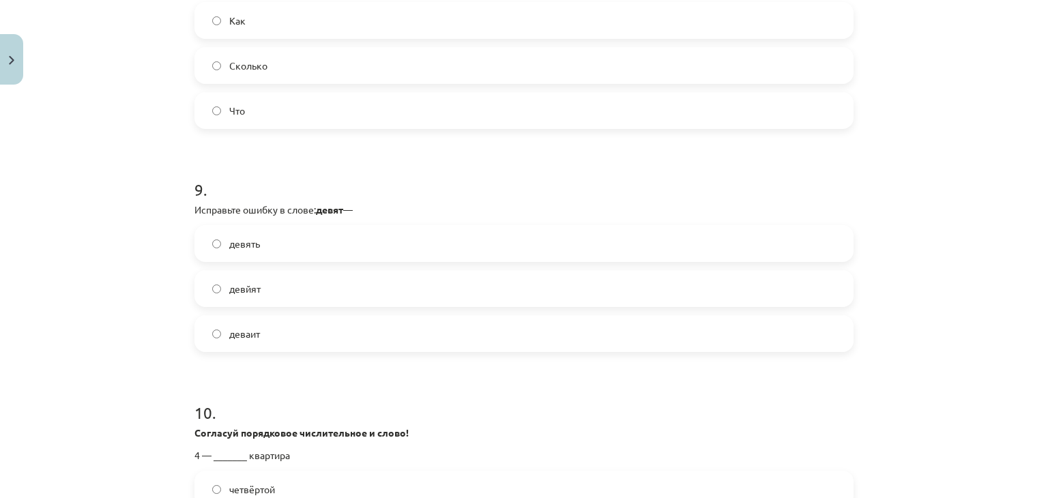
scroll to position [2083, 0]
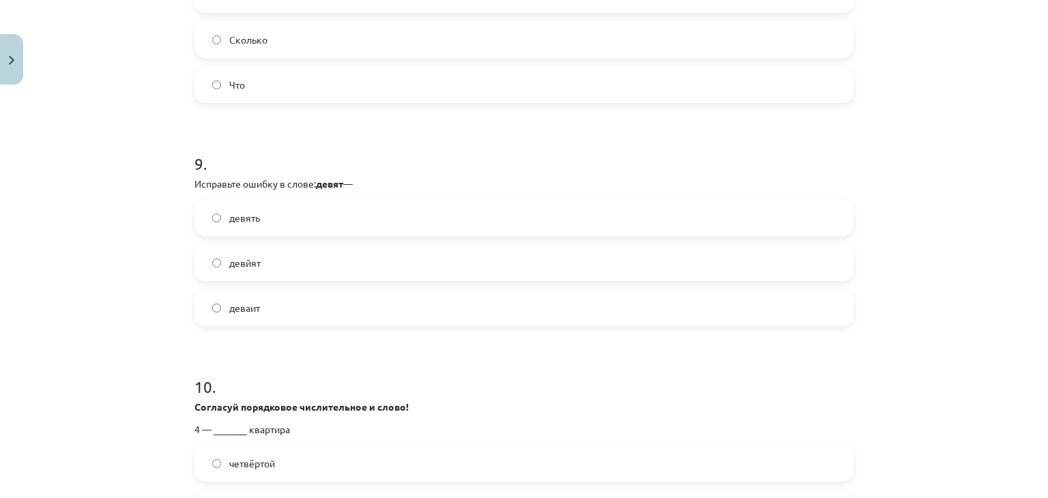
click at [342, 209] on label "девять" at bounding box center [524, 218] width 656 height 34
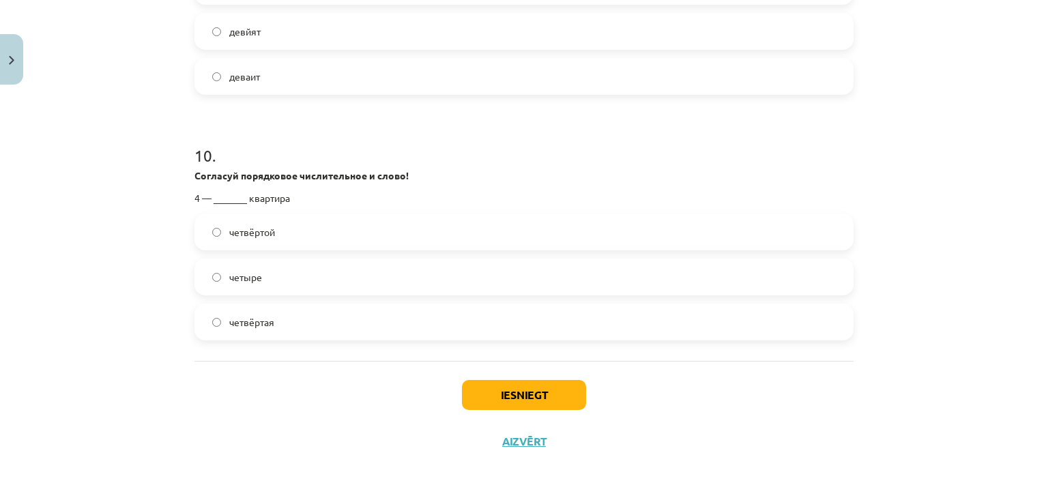
click at [311, 323] on label "четвёртая" at bounding box center [524, 322] width 656 height 34
click at [538, 396] on button "Iesniegt" at bounding box center [524, 395] width 124 height 30
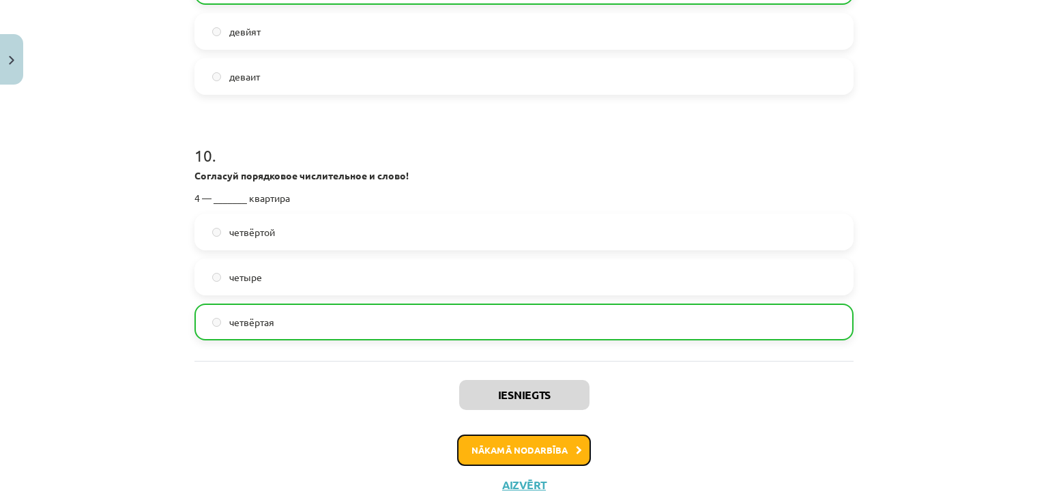
click at [482, 452] on button "Nākamā nodarbība" at bounding box center [524, 450] width 134 height 31
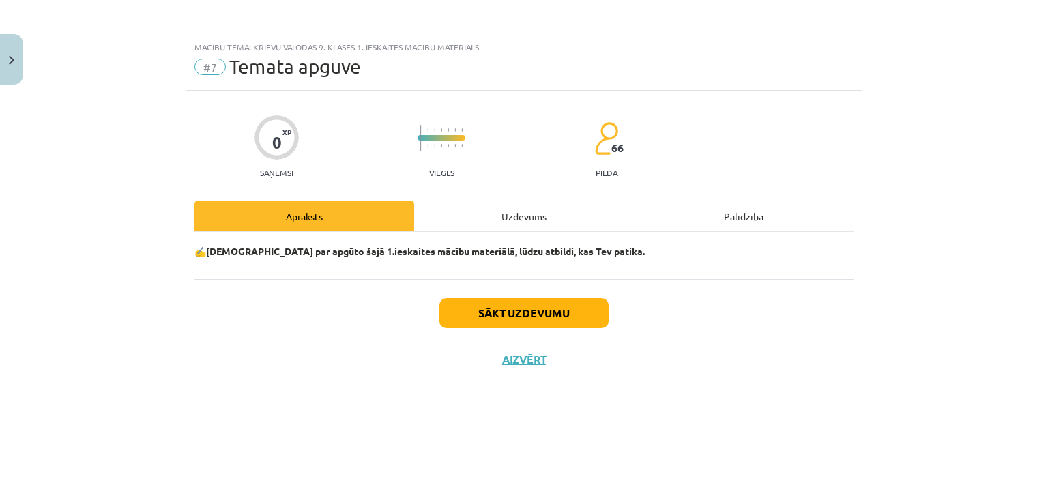
click at [527, 216] on div "Uzdevums" at bounding box center [524, 216] width 220 height 31
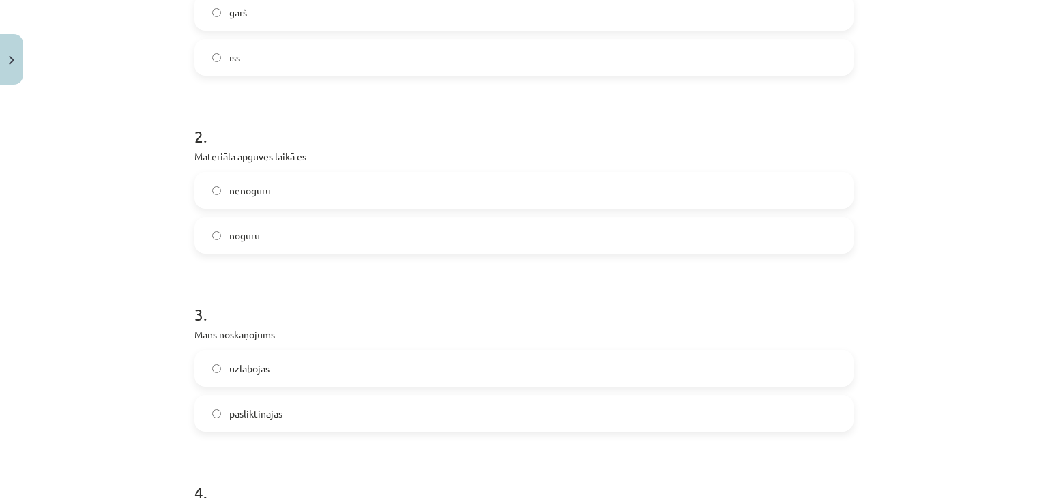
scroll to position [357, 0]
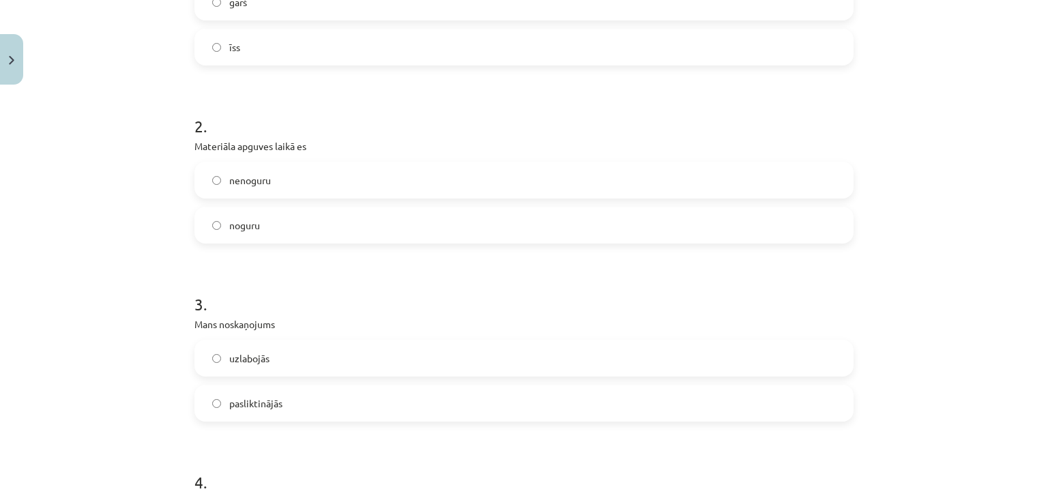
drag, startPoint x: 502, startPoint y: 182, endPoint x: 536, endPoint y: 187, distance: 34.4
click at [536, 187] on label "nenoguru" at bounding box center [524, 180] width 656 height 34
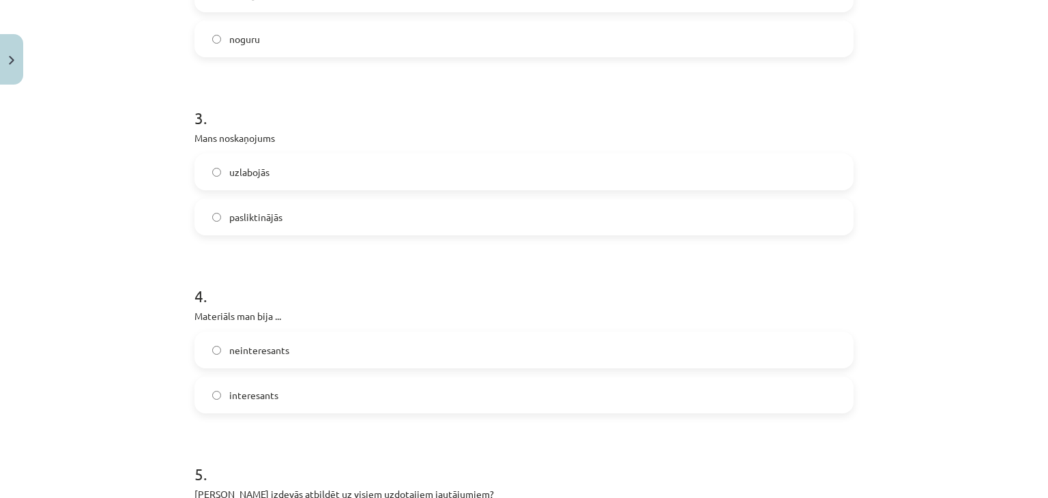
scroll to position [1204, 0]
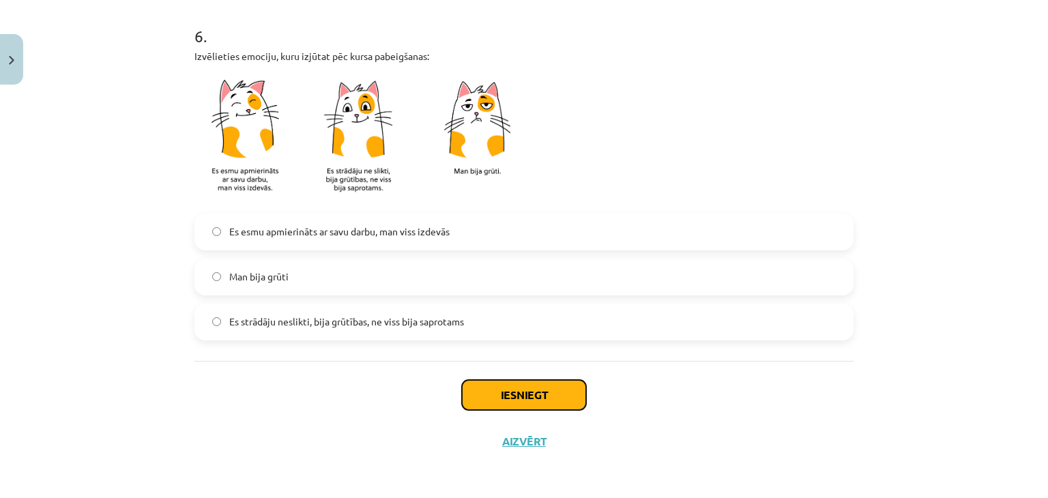
click at [507, 380] on button "Iesniegt" at bounding box center [524, 395] width 124 height 30
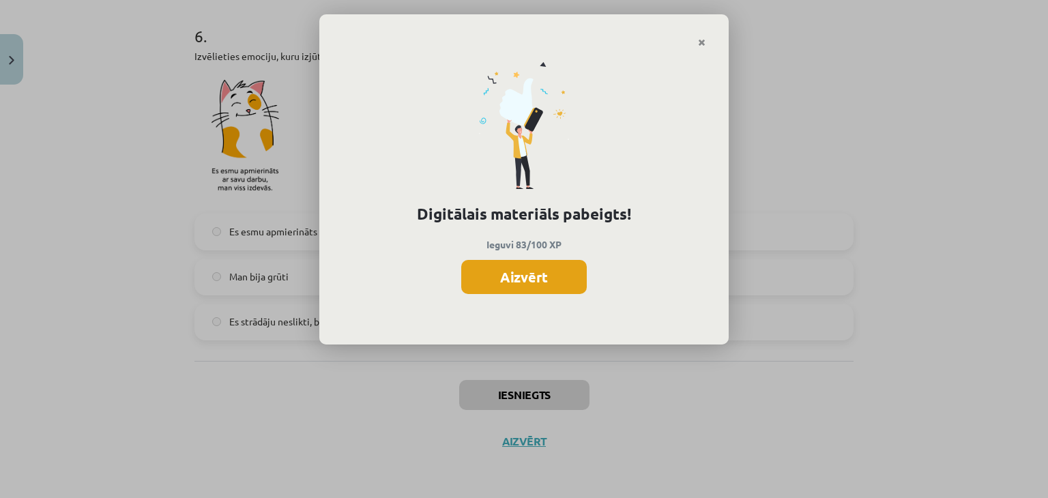
click at [557, 284] on button "Aizvērt" at bounding box center [524, 277] width 126 height 34
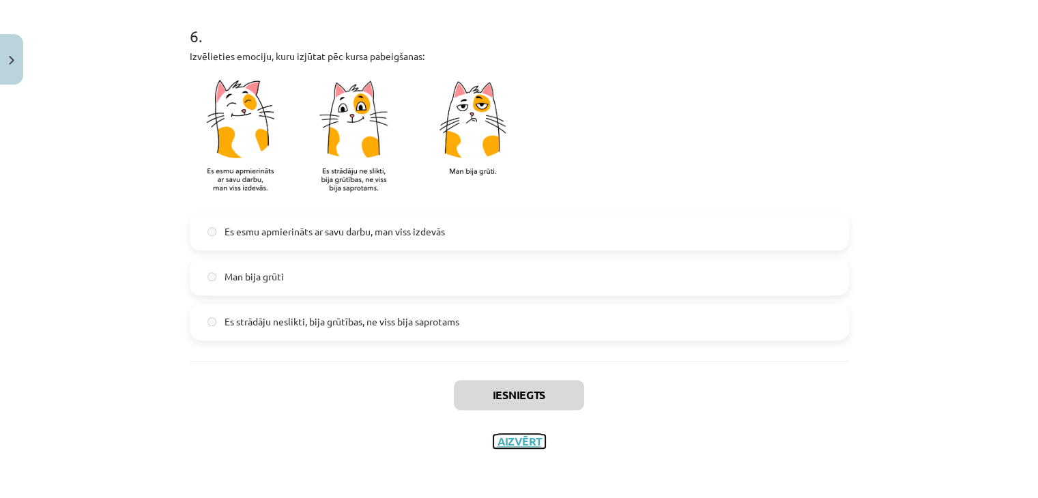
click at [526, 446] on button "Aizvērt" at bounding box center [519, 442] width 52 height 14
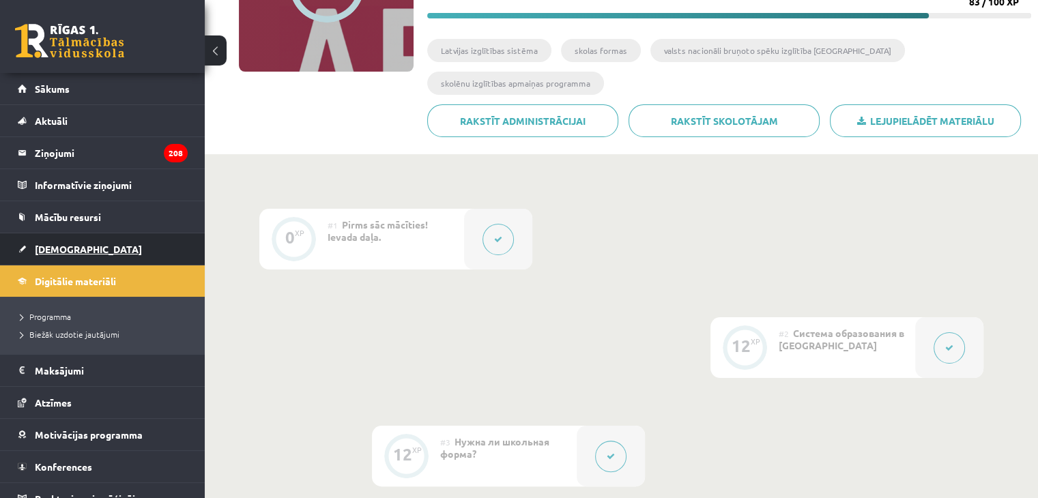
click at [123, 238] on link "[DEMOGRAPHIC_DATA]" at bounding box center [103, 248] width 170 height 31
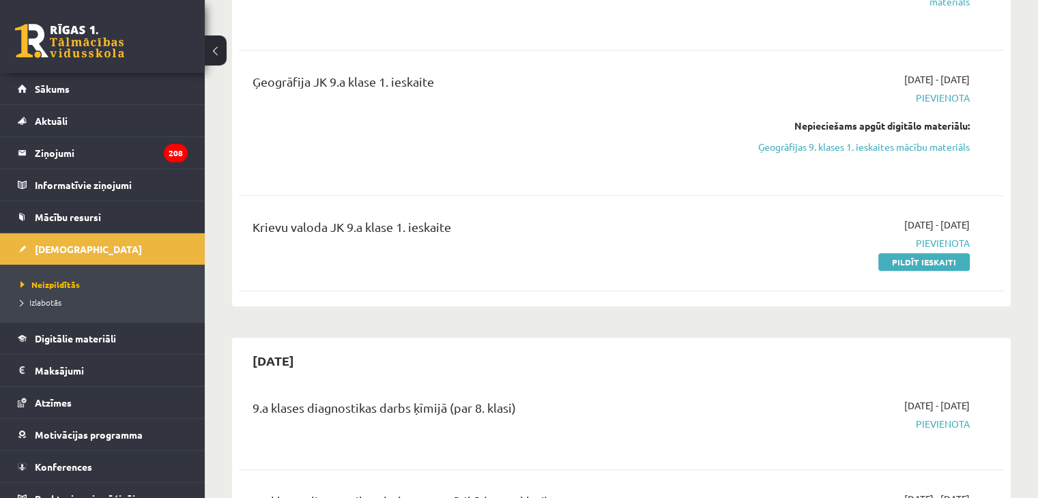
scroll to position [867, 0]
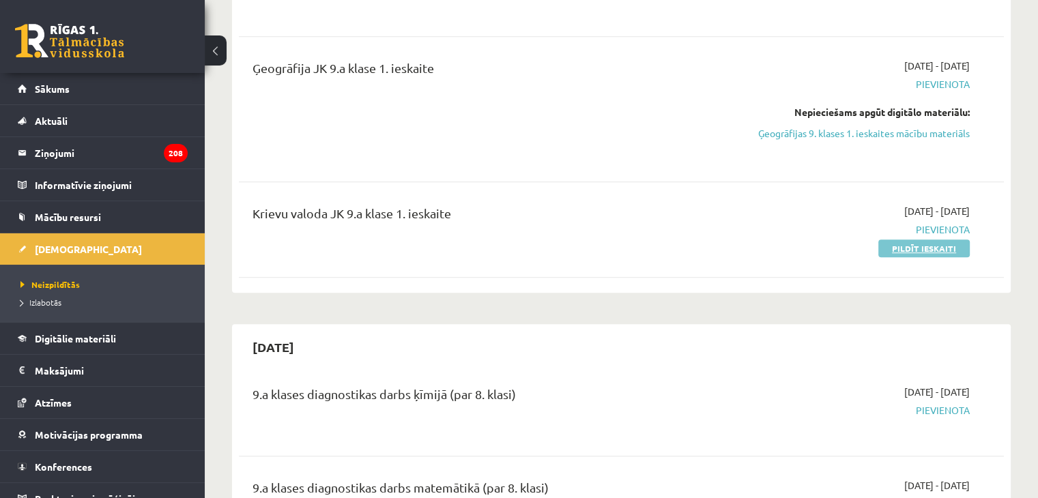
click at [938, 249] on link "Pildīt ieskaiti" at bounding box center [923, 248] width 91 height 18
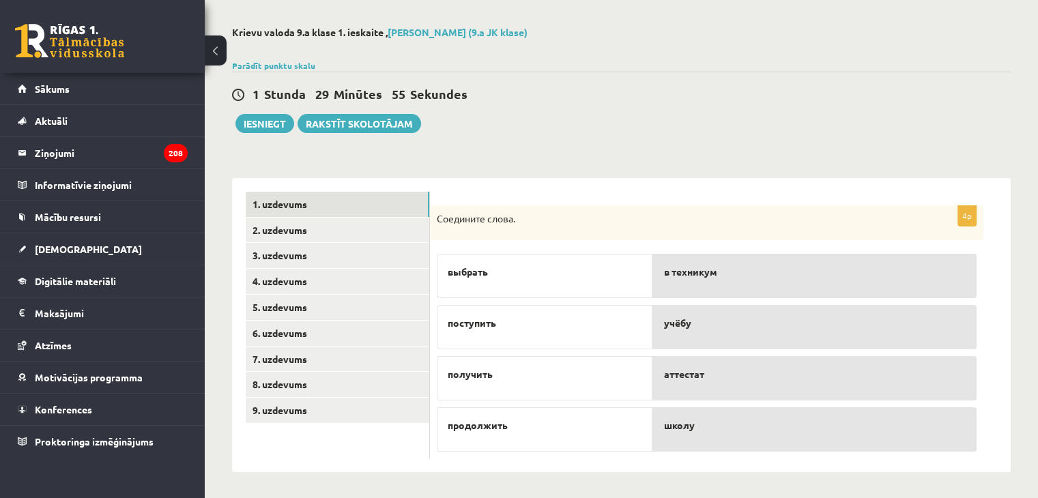
scroll to position [55, 0]
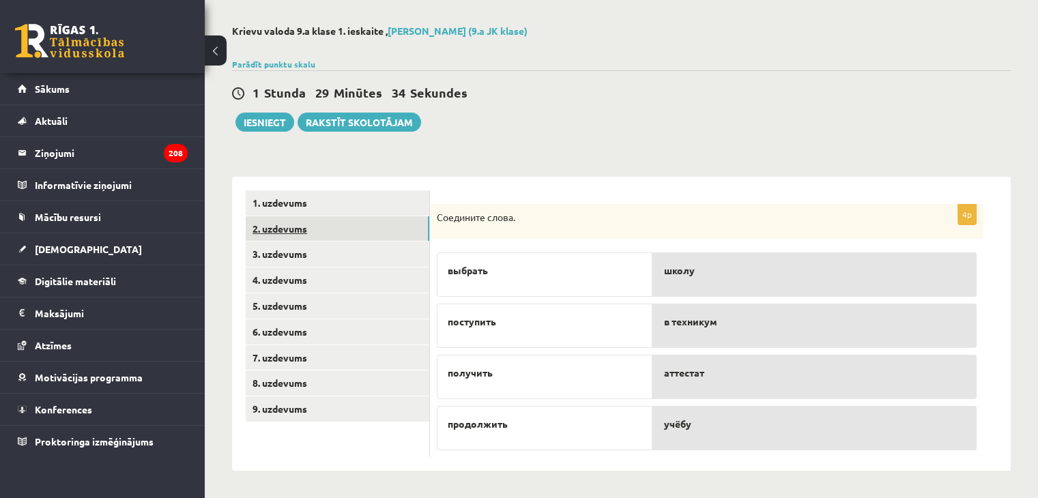
click at [384, 225] on link "2. uzdevums" at bounding box center [337, 228] width 183 height 25
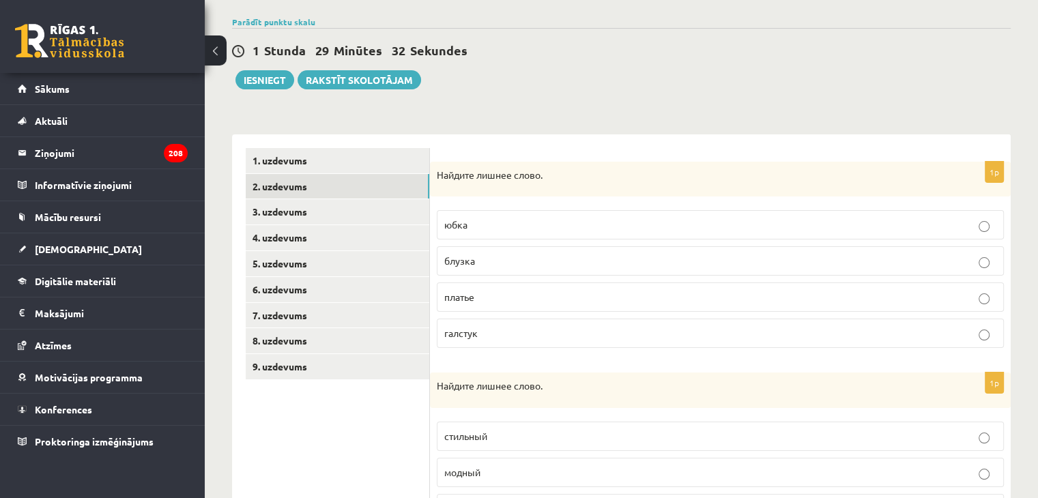
scroll to position [111, 0]
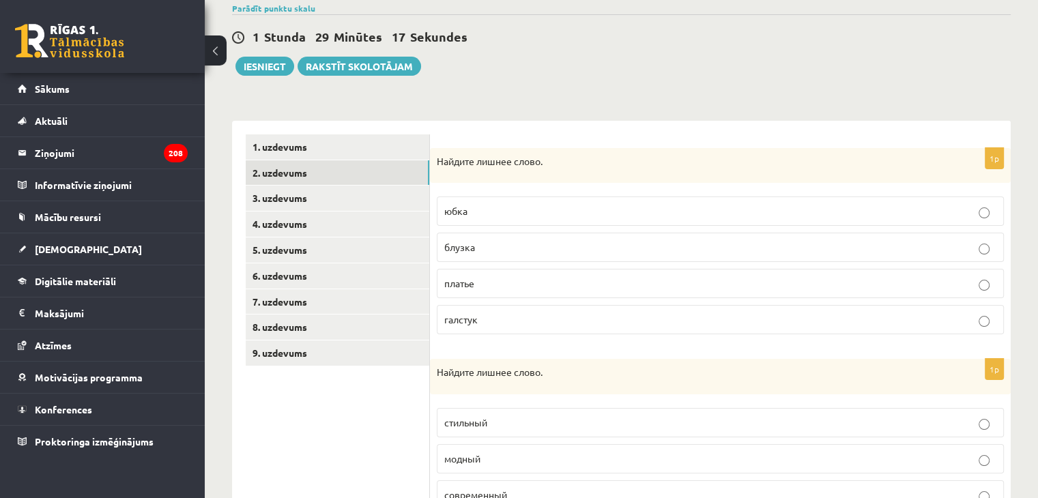
click at [526, 326] on label "галстук" at bounding box center [720, 319] width 567 height 29
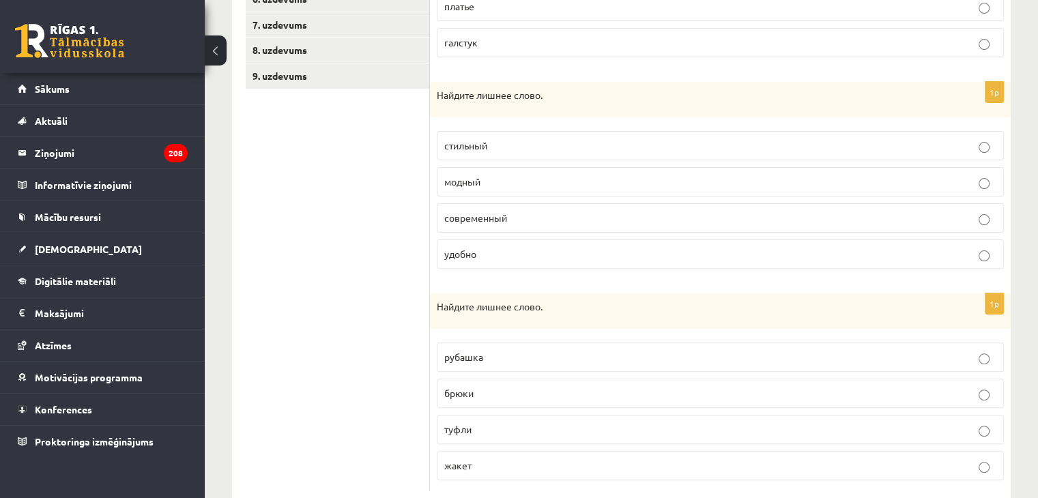
scroll to position [393, 0]
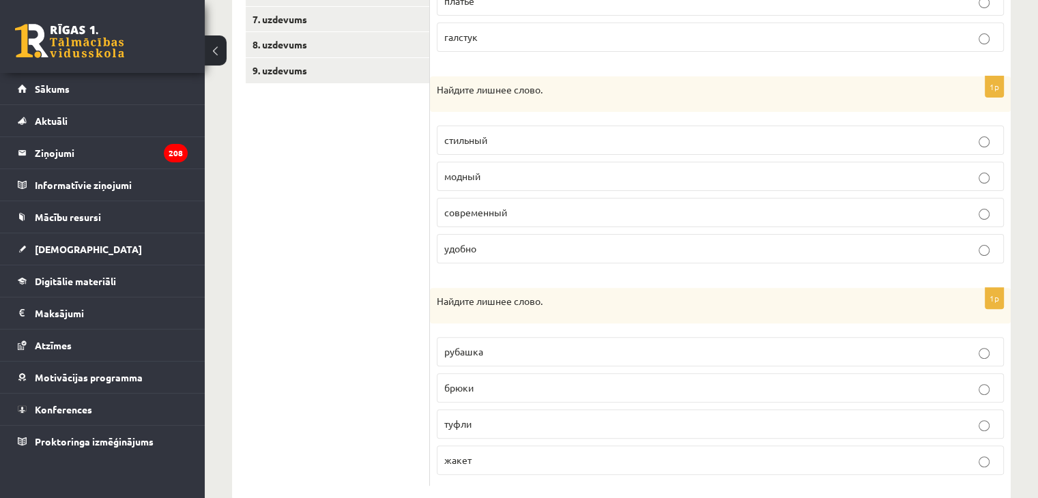
click at [535, 256] on label "удобно" at bounding box center [720, 248] width 567 height 29
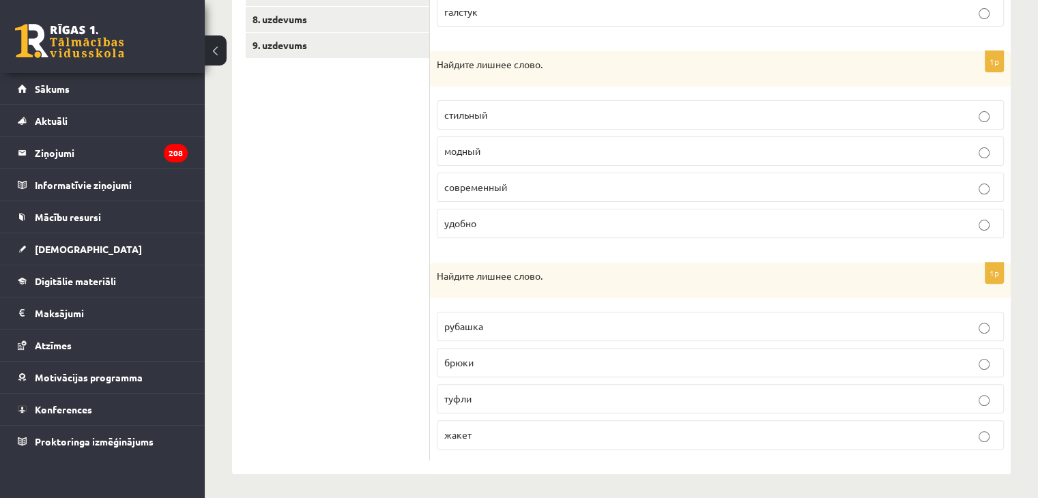
click at [539, 397] on p "туфли" at bounding box center [720, 399] width 552 height 14
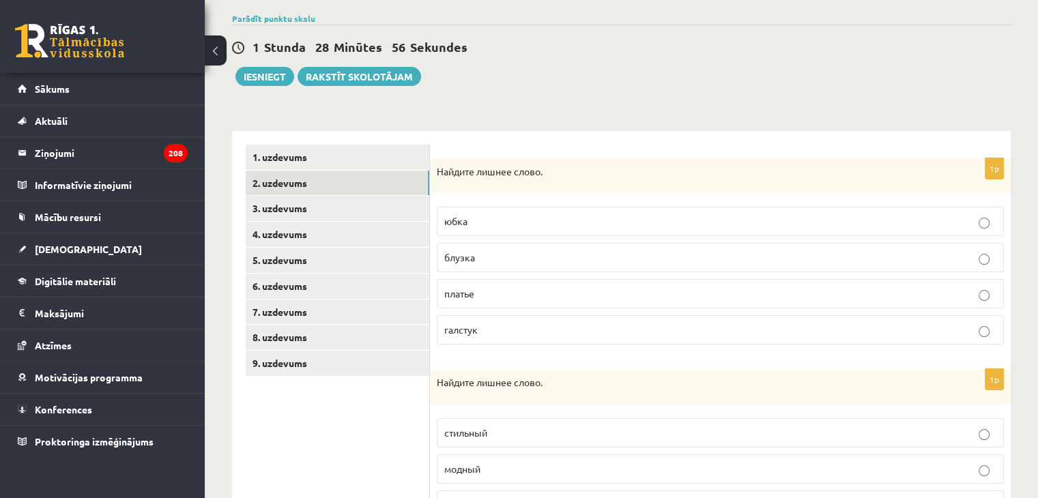
scroll to position [0, 0]
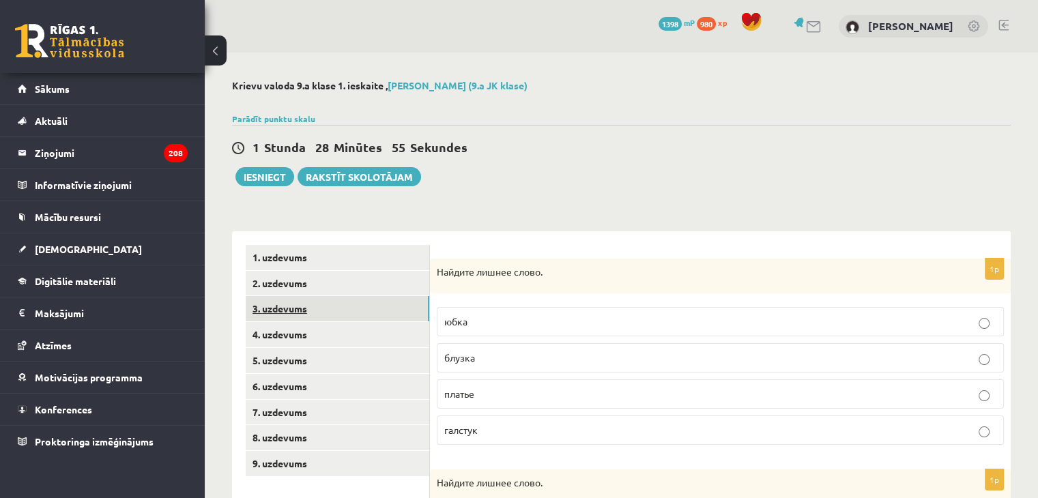
click at [389, 320] on link "3. uzdevums" at bounding box center [337, 308] width 183 height 25
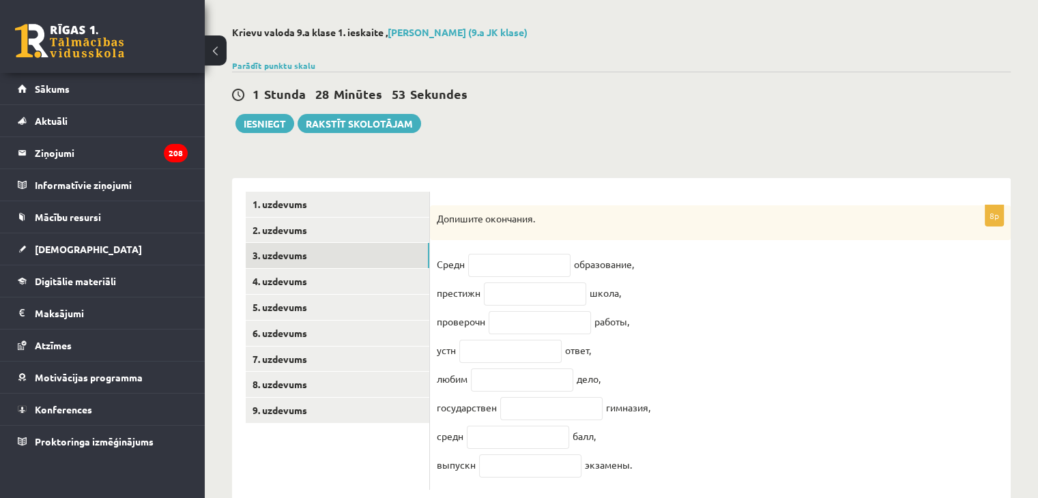
scroll to position [96, 0]
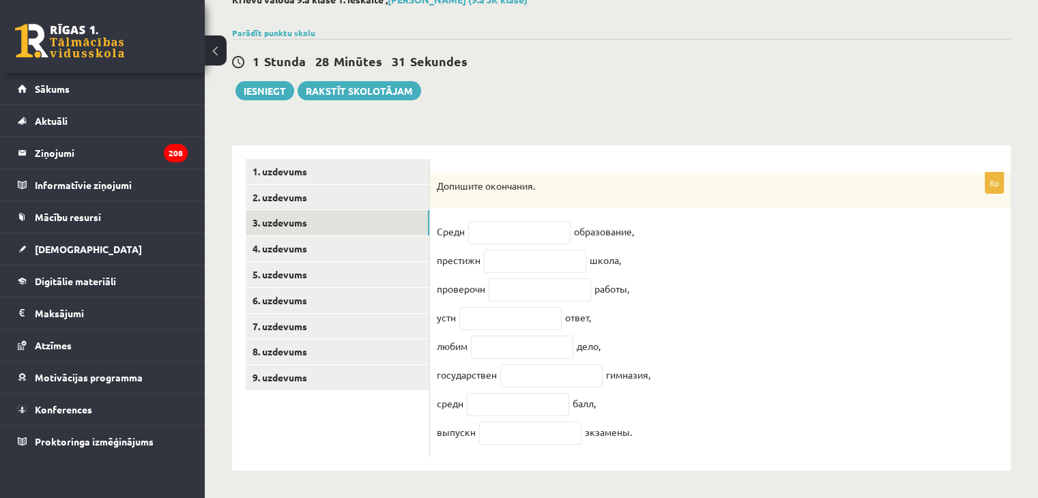
drag, startPoint x: 434, startPoint y: 175, endPoint x: 658, endPoint y: 454, distance: 358.6
click at [658, 454] on div "8p Допишите окончания. Средн образование, престижн школа, проверочн работы, уст…" at bounding box center [720, 315] width 580 height 285
copy div "Допишите окончания. Средн образование, престижн школа, проверочн работы, устн о…"
click at [509, 226] on input "text" at bounding box center [519, 232] width 102 height 23
type input "*"
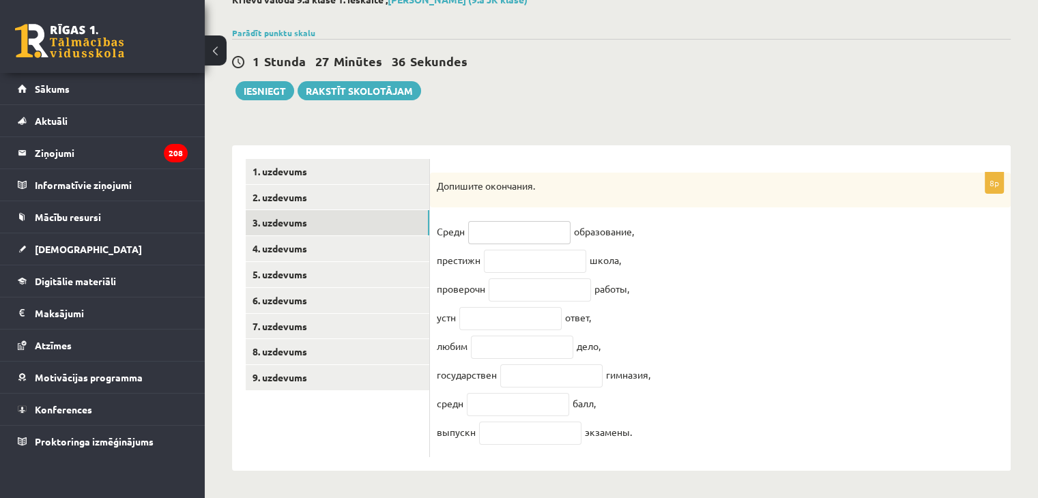
type input "*"
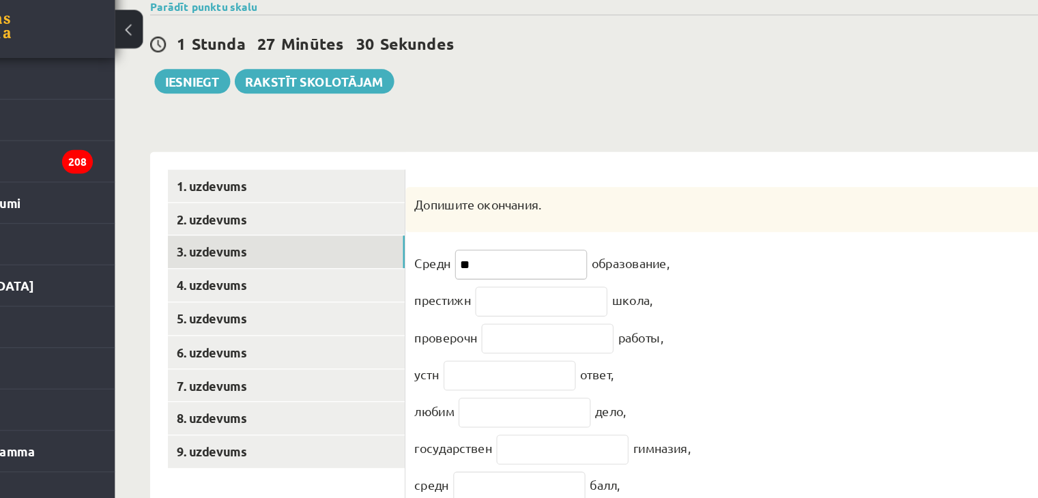
type input "**"
click at [529, 253] on input "text" at bounding box center [535, 261] width 102 height 23
type input "*"
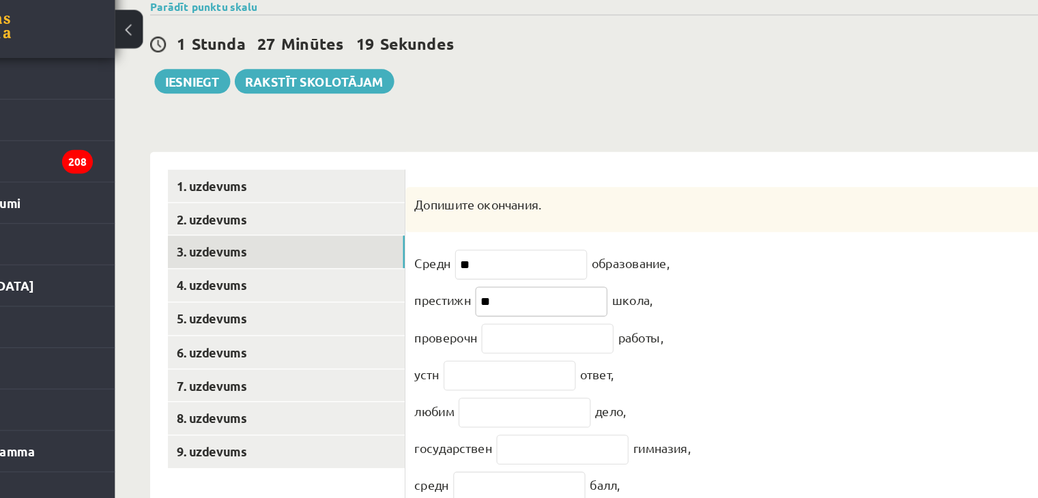
type input "**"
click at [515, 283] on input "text" at bounding box center [539, 289] width 102 height 23
type input "*"
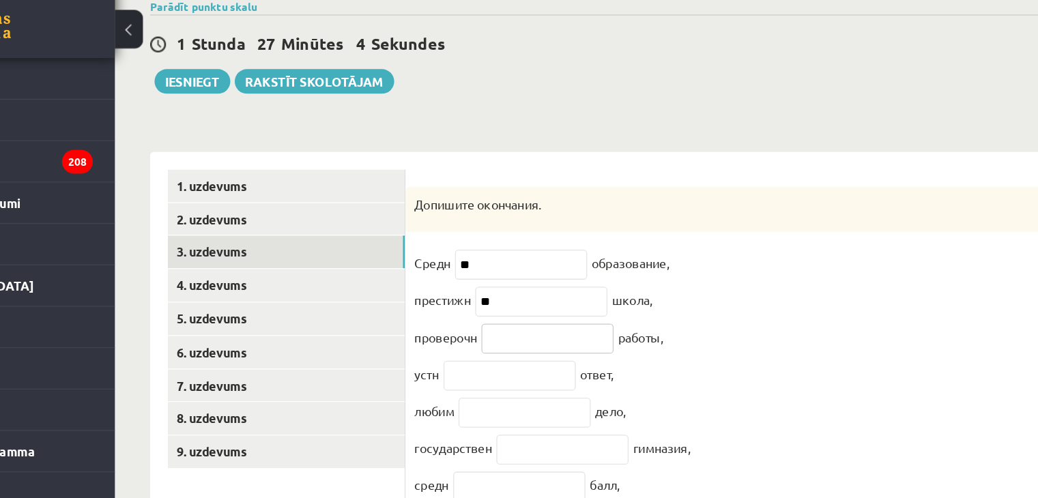
type input "*"
type input "**"
click at [492, 307] on input "text" at bounding box center [510, 318] width 102 height 23
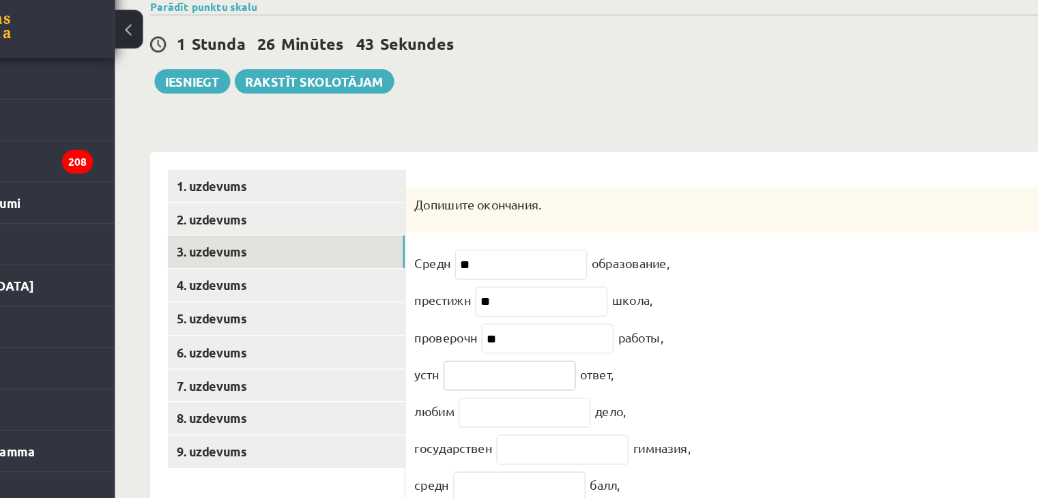
type input "*"
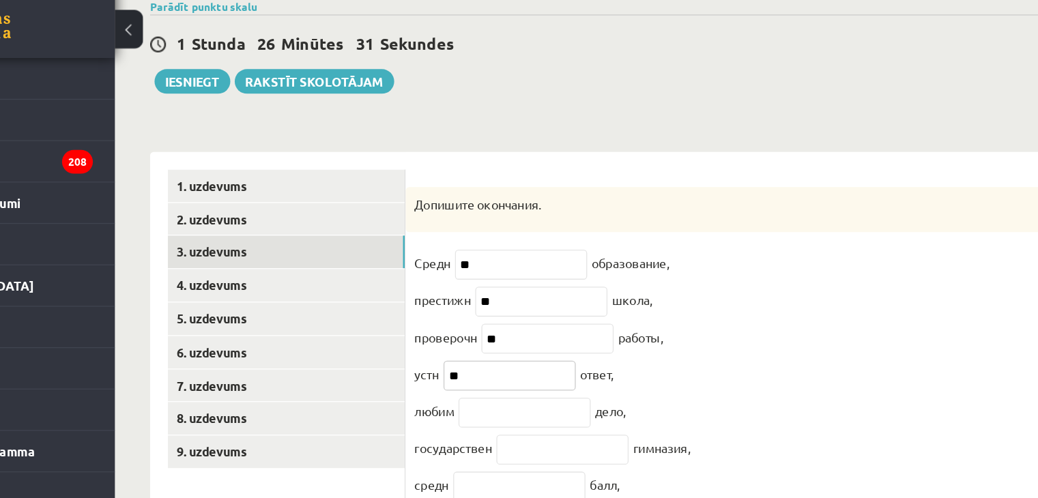
type input "*"
type input "**"
click at [505, 338] on input "text" at bounding box center [522, 347] width 102 height 23
type input "*"
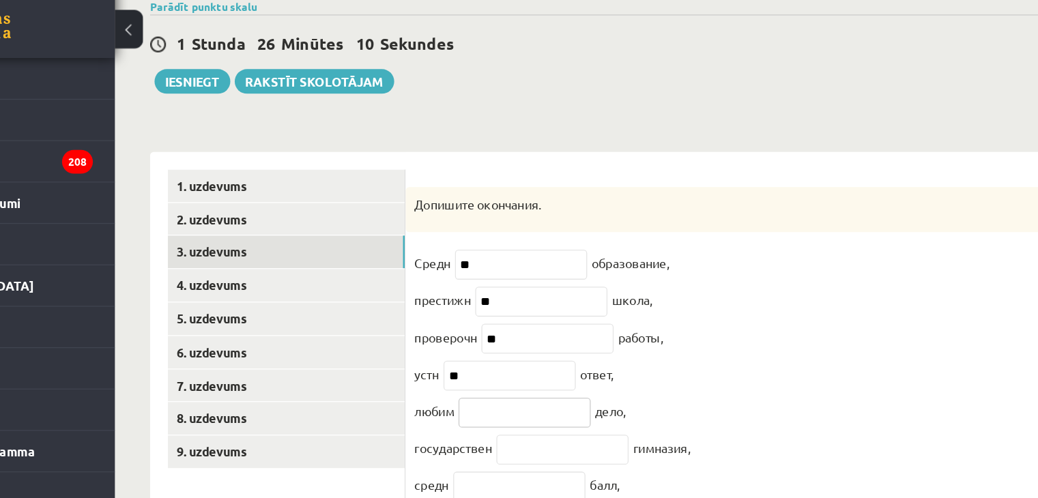
type input "*"
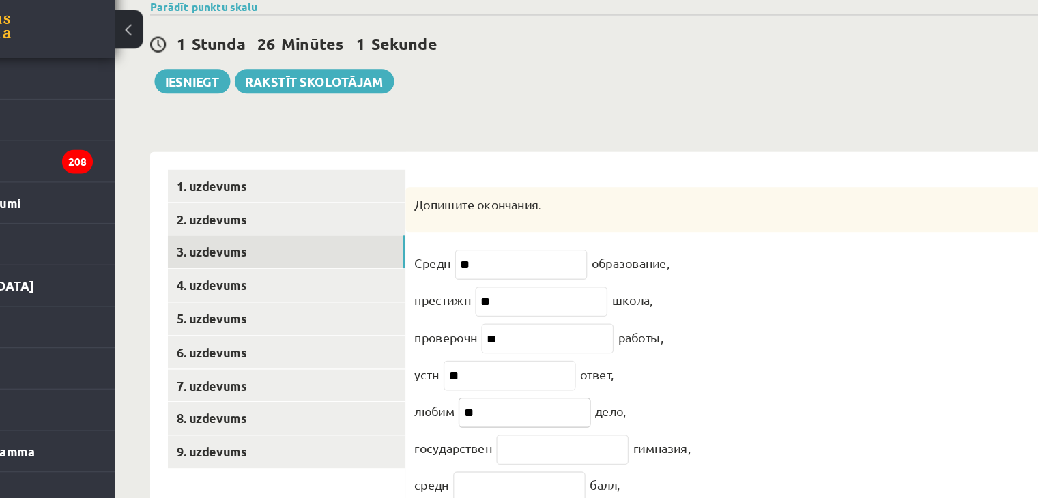
type input "**"
click at [546, 370] on input "text" at bounding box center [551, 375] width 102 height 23
type input "*"
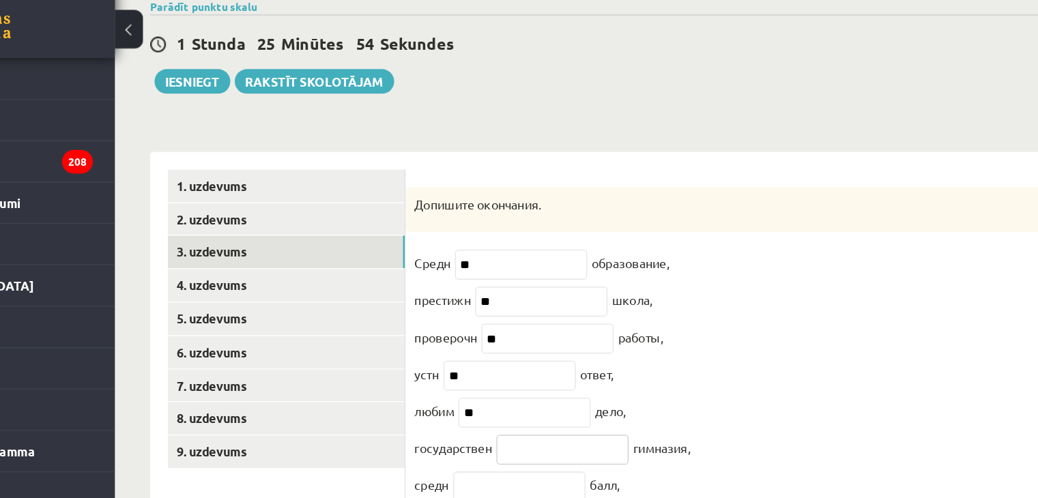
type input "*"
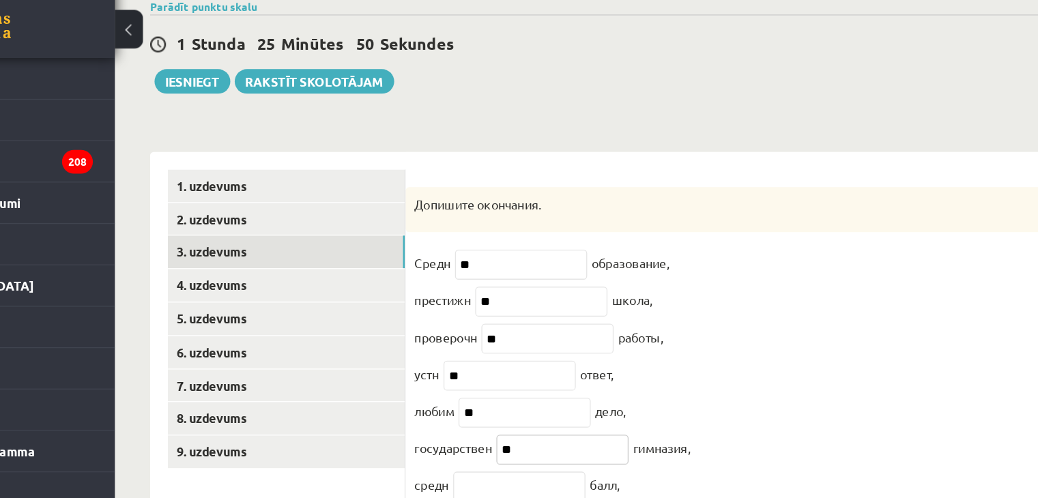
type input "*"
type input "**"
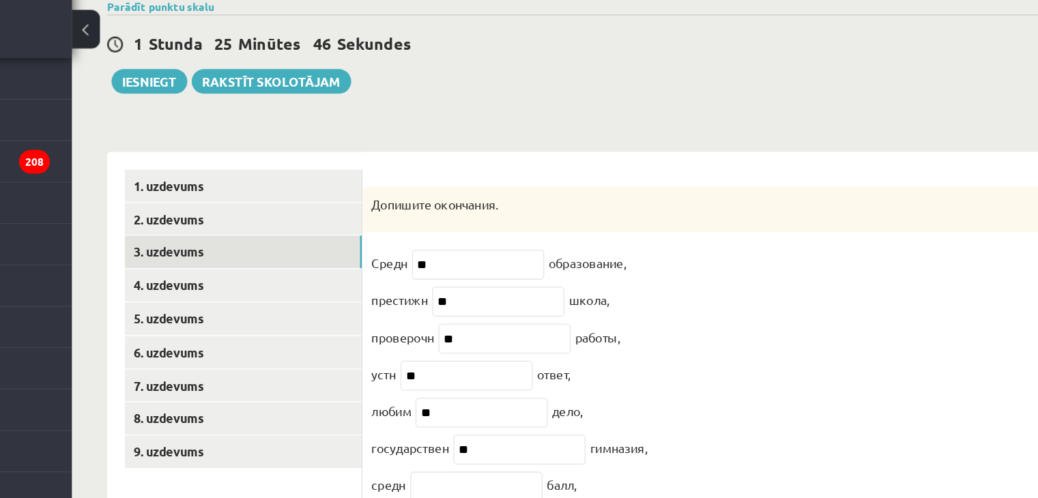
drag, startPoint x: 725, startPoint y: 312, endPoint x: 968, endPoint y: 222, distance: 259.0
click at [968, 222] on html "0 Dāvanas 1398 mP 980 xp Artjoms Kuncevičs Sākums Aktuāli Kā mācīties eSKOLĀ Ko…" at bounding box center [519, 163] width 1038 height 498
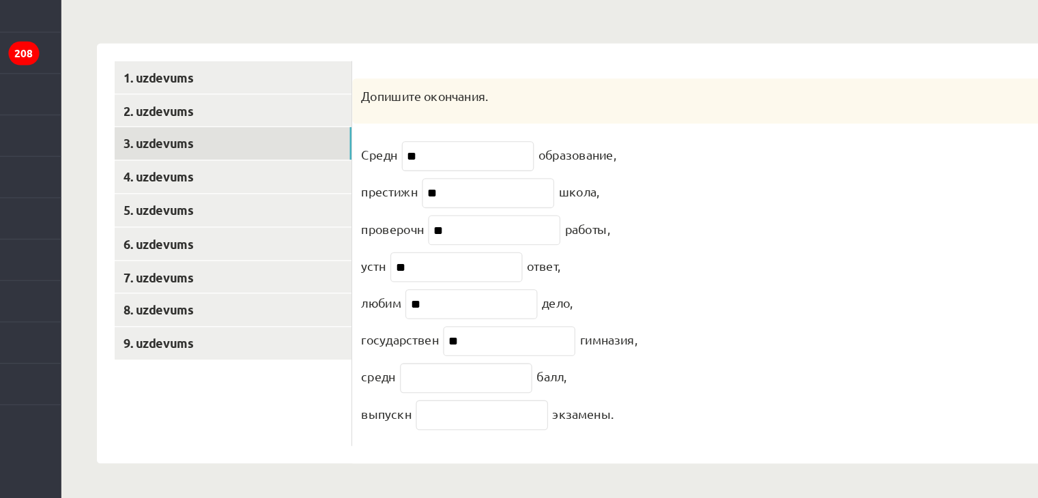
click at [756, 344] on fieldset "Средн ** образование, престижн ** школа, проверочн ** работы, устн ** ответ, лю…" at bounding box center [720, 335] width 567 height 229
click at [494, 393] on input "text" at bounding box center [518, 404] width 102 height 23
type input "*"
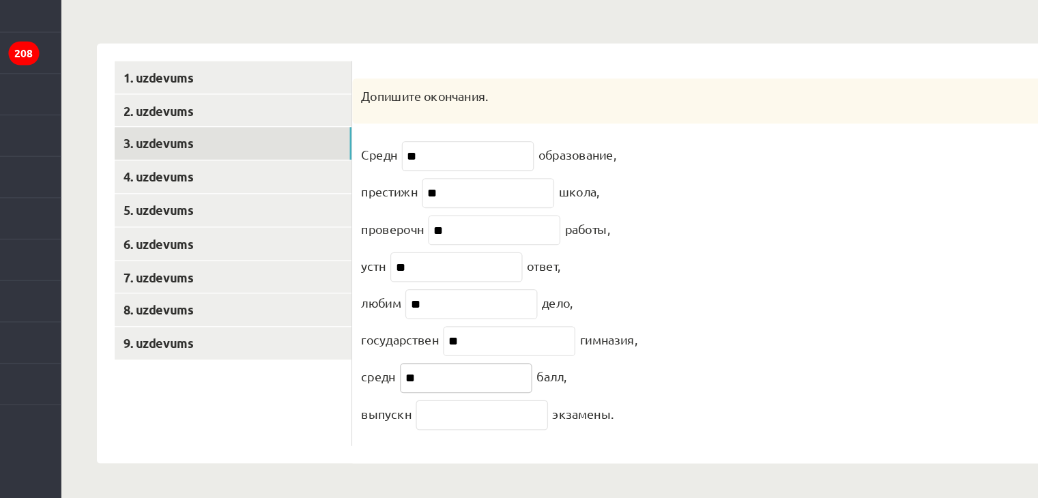
type input "**"
click at [510, 433] on input "text" at bounding box center [530, 433] width 102 height 23
type input "*"
type input "**"
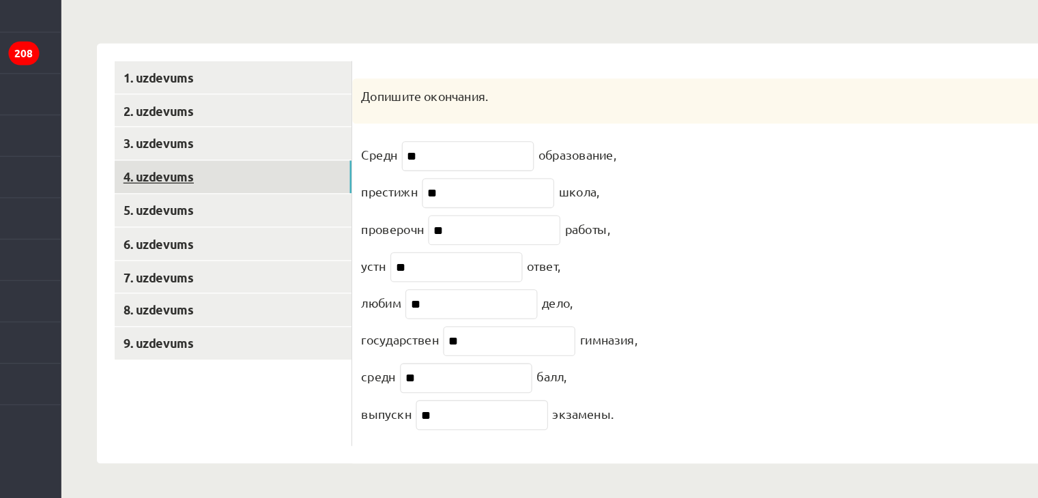
click at [383, 241] on link "4. uzdevums" at bounding box center [337, 248] width 183 height 25
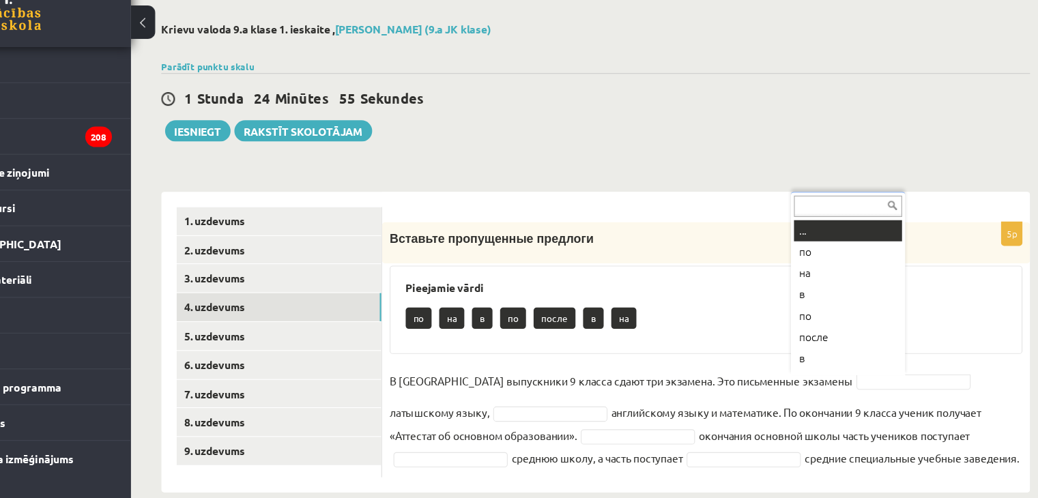
scroll to position [16, 0]
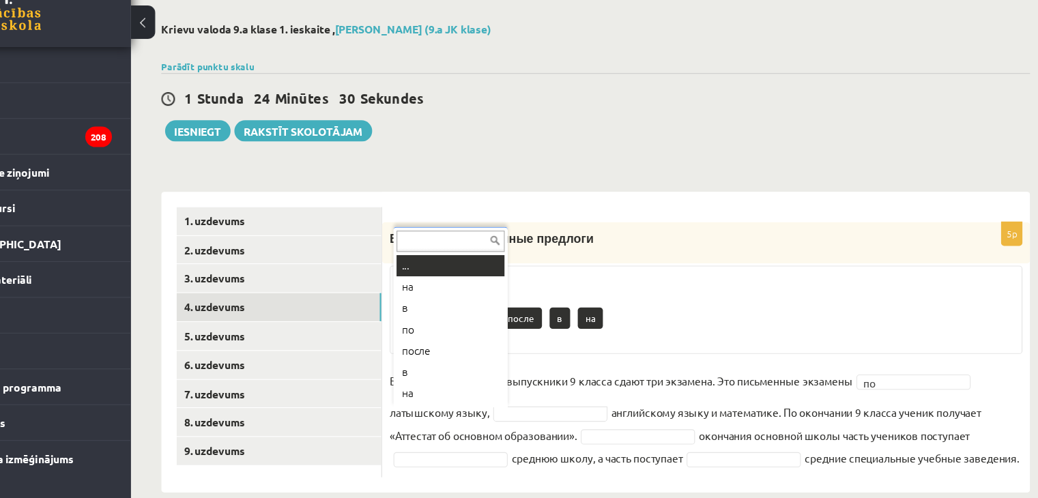
type input "*"
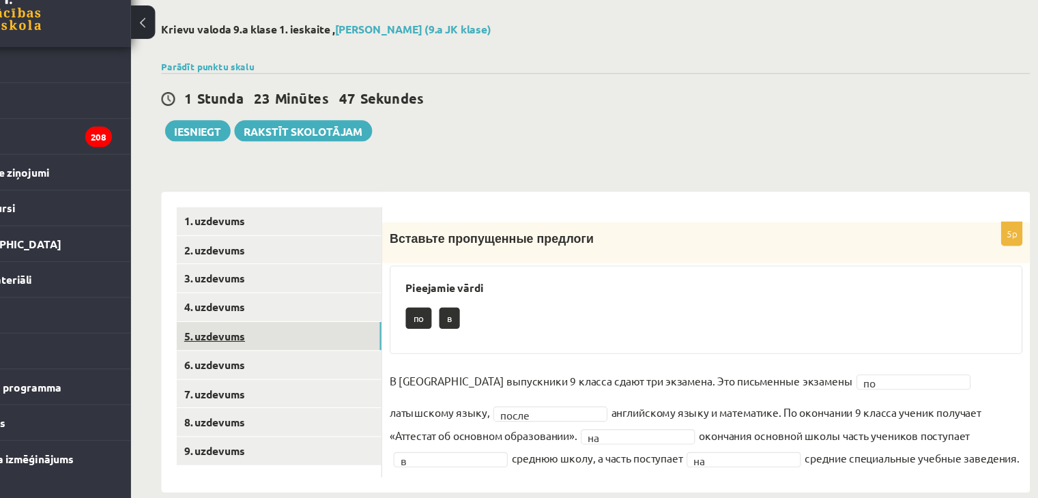
click at [369, 319] on link "5. uzdevums" at bounding box center [337, 331] width 183 height 25
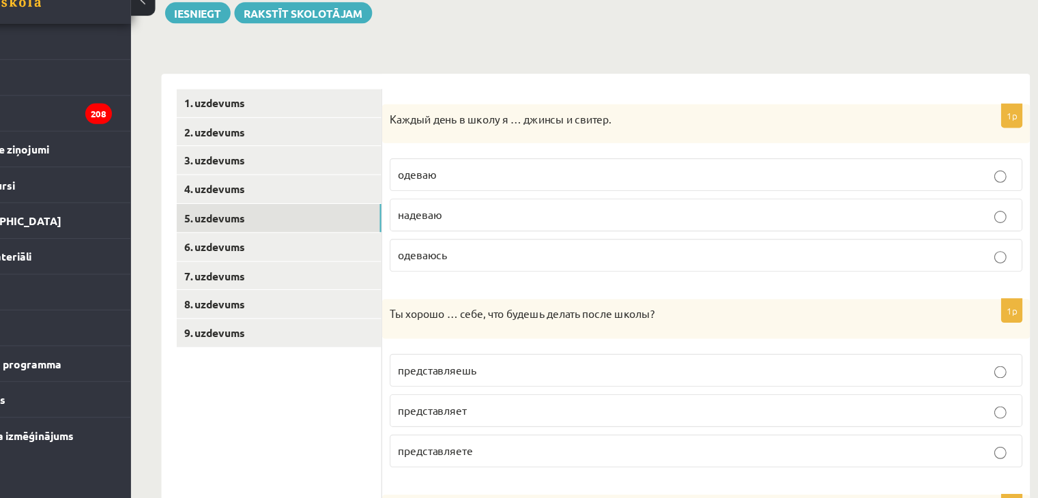
scroll to position [145, 0]
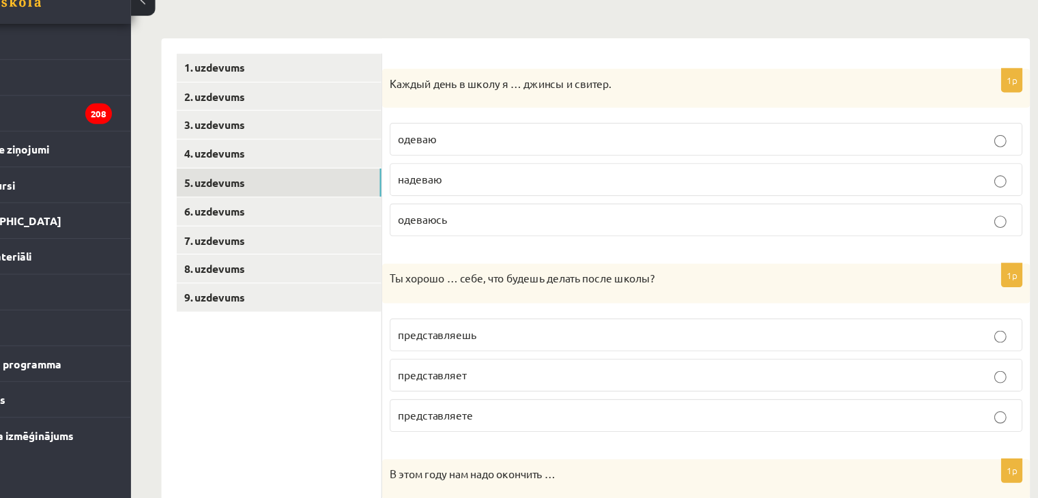
click at [512, 172] on p "одеваю" at bounding box center [720, 176] width 552 height 14
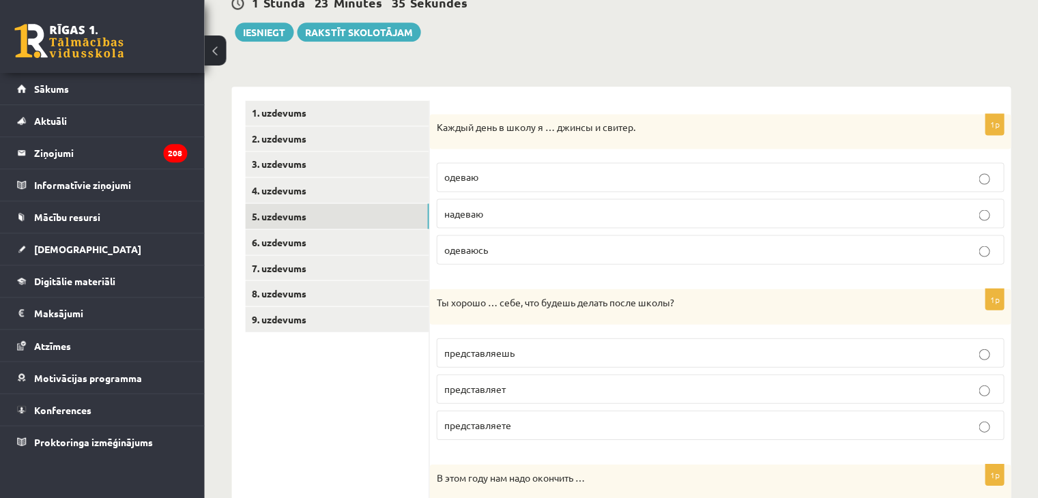
scroll to position [145, 0]
click at [524, 218] on p "надеваю" at bounding box center [720, 213] width 552 height 14
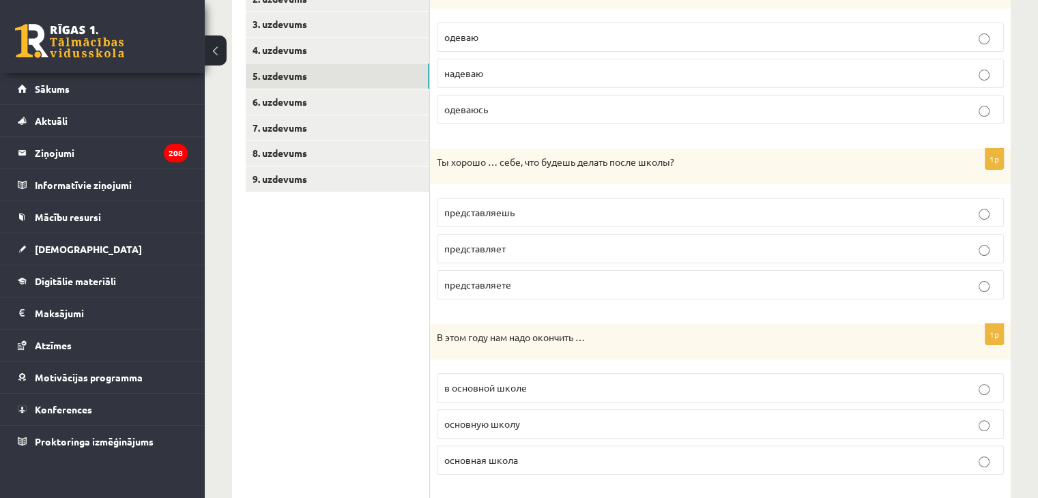
scroll to position [287, 0]
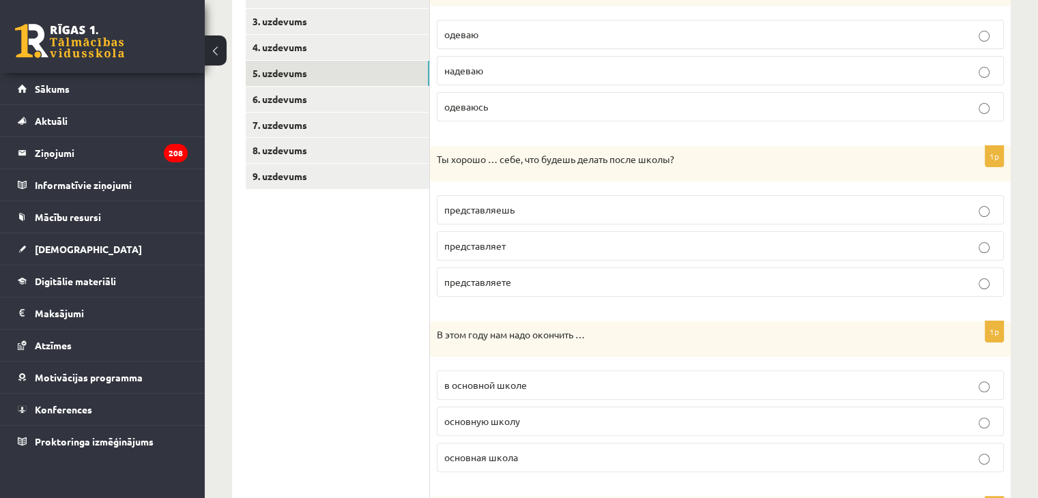
click at [559, 216] on label "представляешь" at bounding box center [720, 209] width 567 height 29
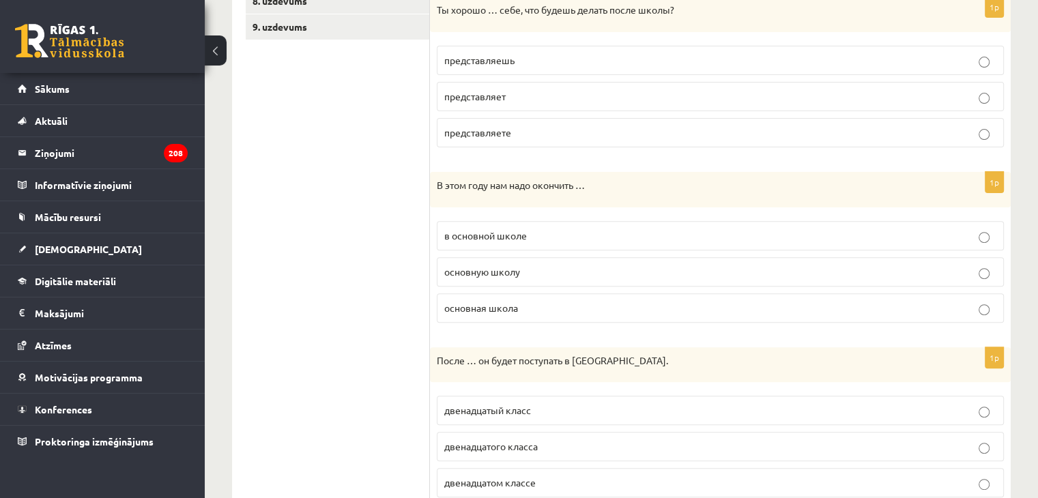
scroll to position [445, 0]
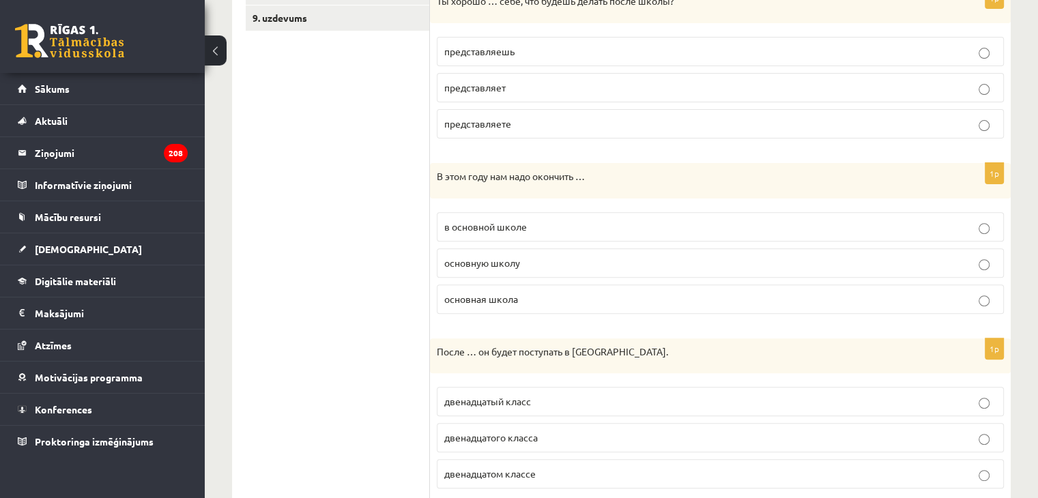
click at [545, 267] on label "основную школу" at bounding box center [720, 262] width 567 height 29
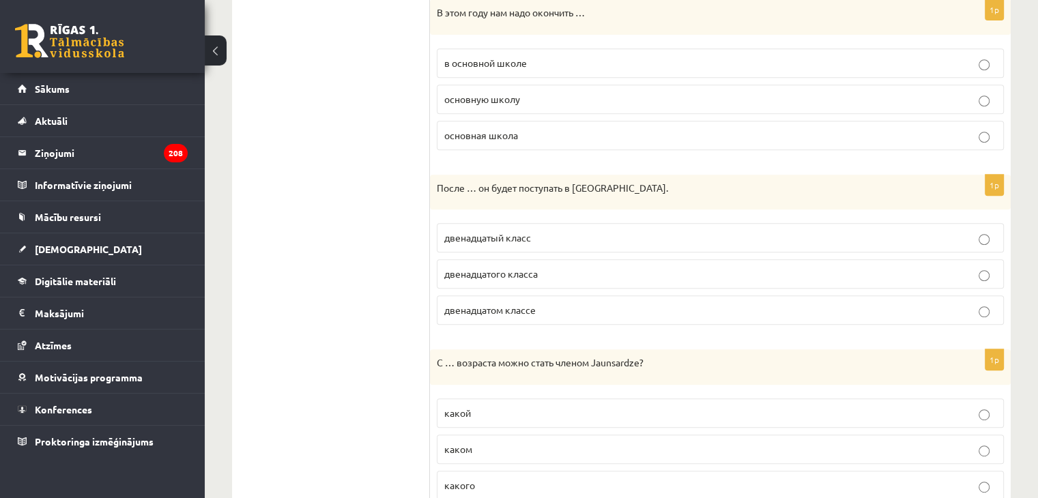
scroll to position [621, 0]
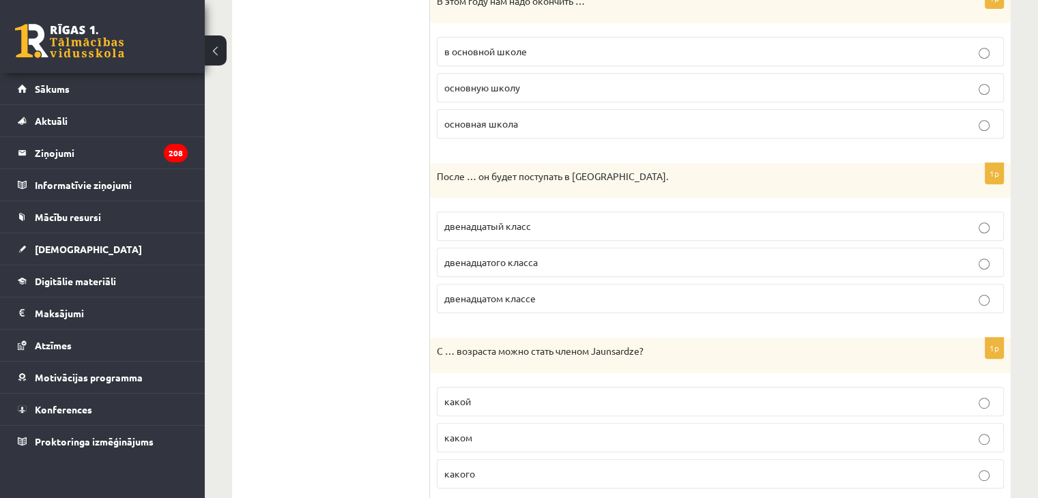
click at [561, 262] on p "двенадцатого класса" at bounding box center [720, 262] width 552 height 14
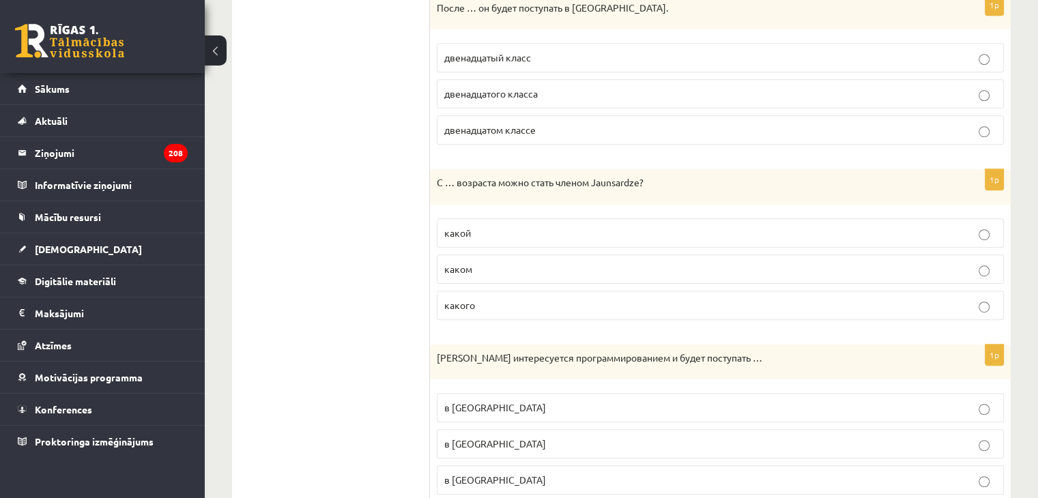
scroll to position [806, 0]
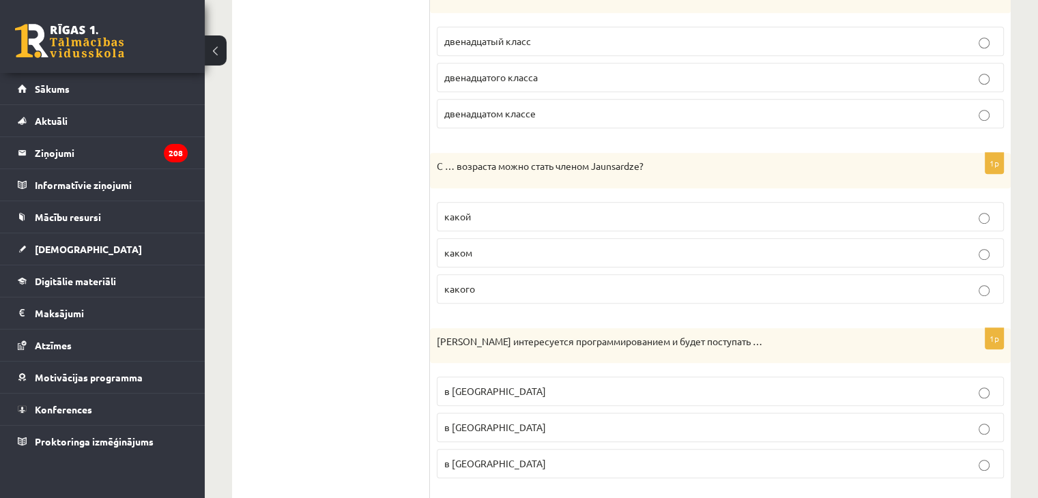
click at [516, 290] on p "какого" at bounding box center [720, 289] width 552 height 14
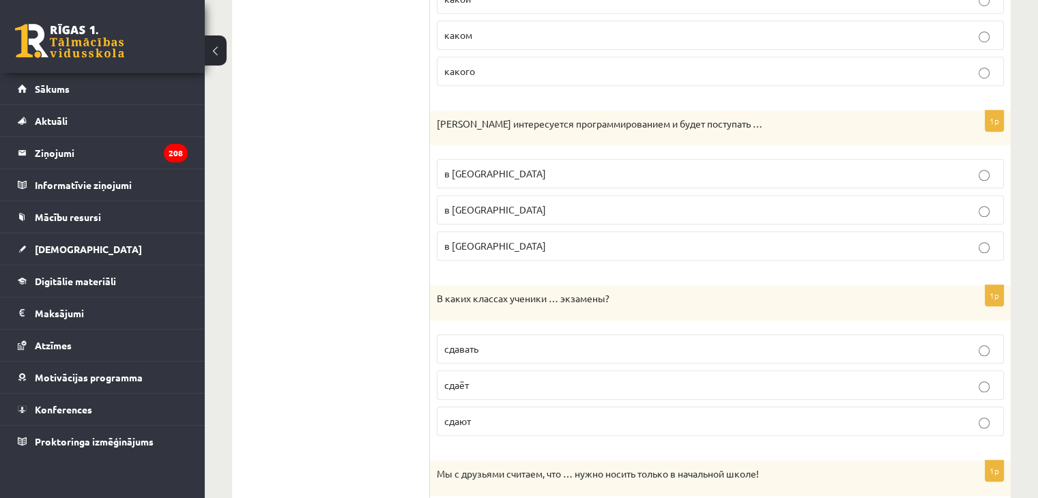
scroll to position [1040, 0]
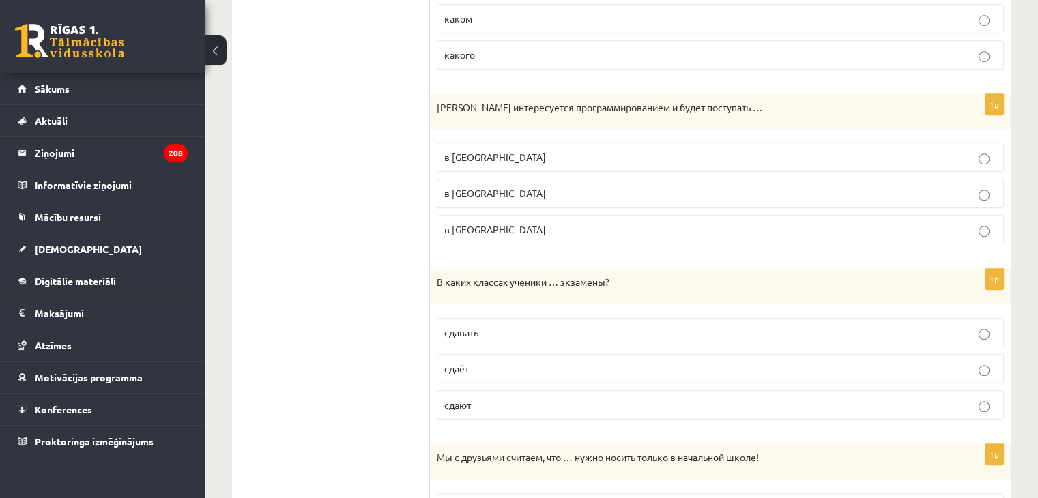
click at [628, 153] on p "в Рижском Техническом университете" at bounding box center [720, 157] width 552 height 14
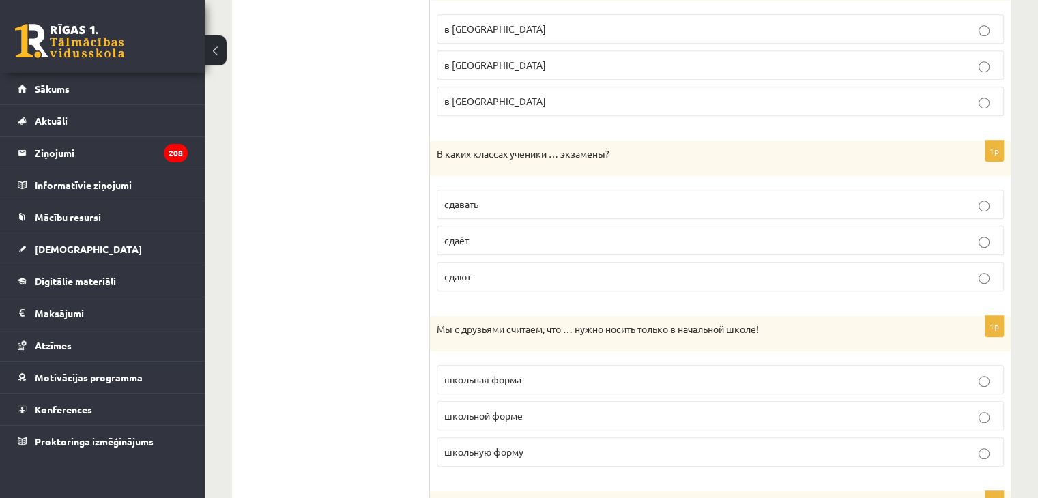
scroll to position [1177, 0]
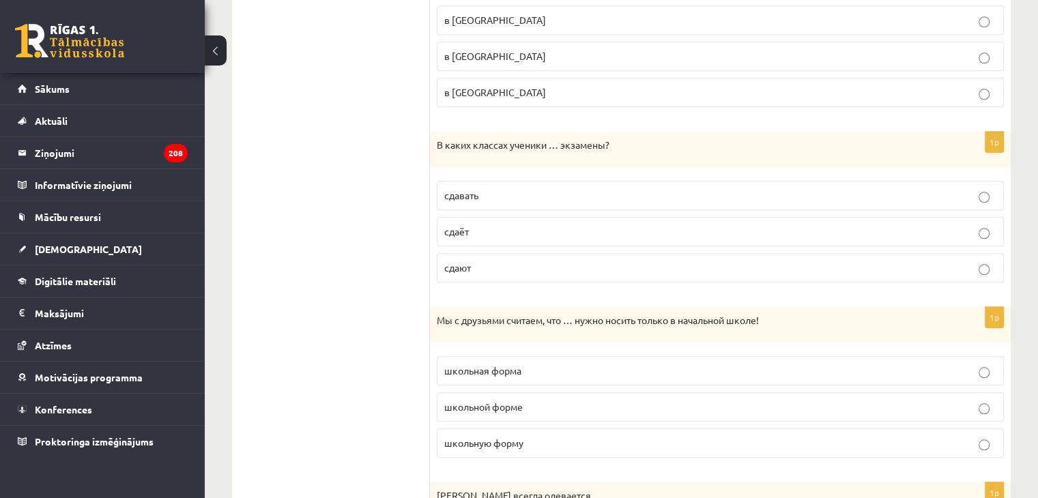
click at [503, 266] on p "сдают" at bounding box center [720, 268] width 552 height 14
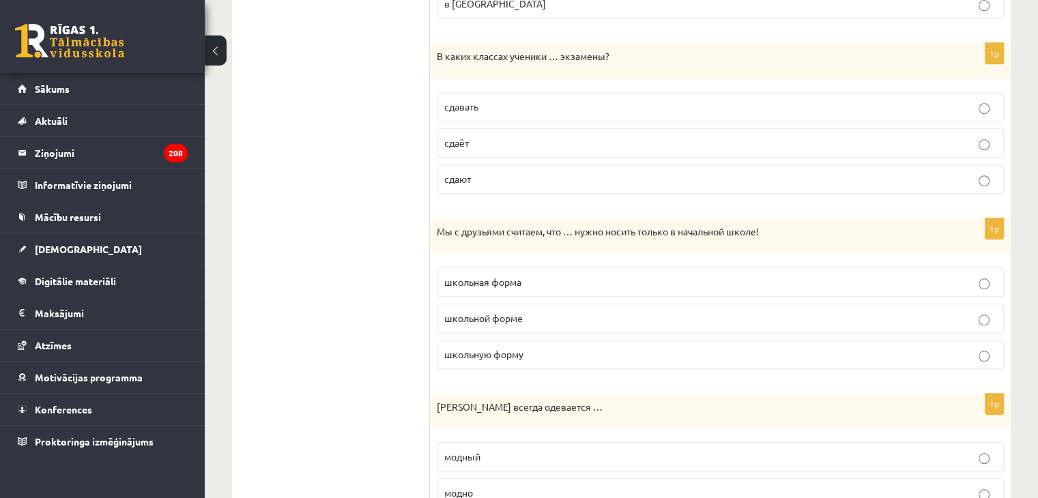
scroll to position [1284, 0]
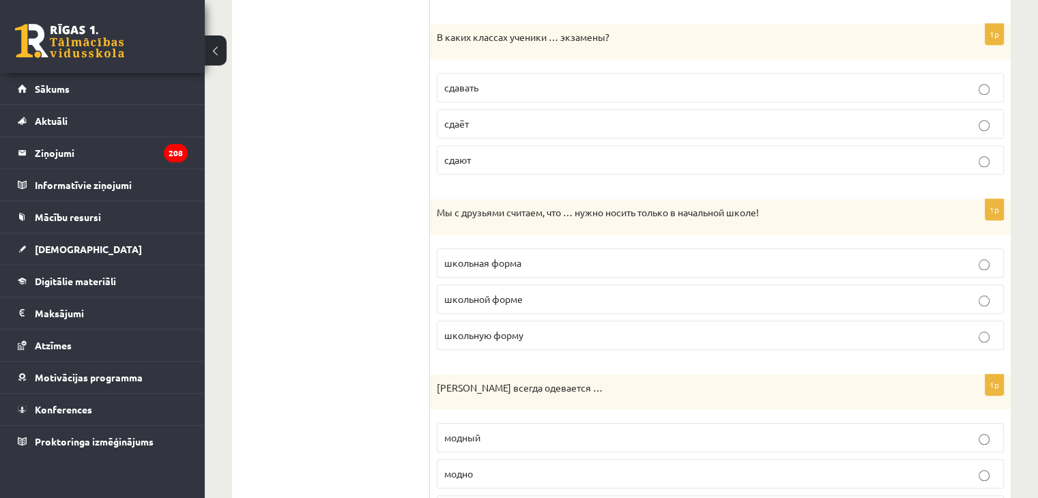
click at [540, 336] on label "школьную форму" at bounding box center [720, 335] width 567 height 29
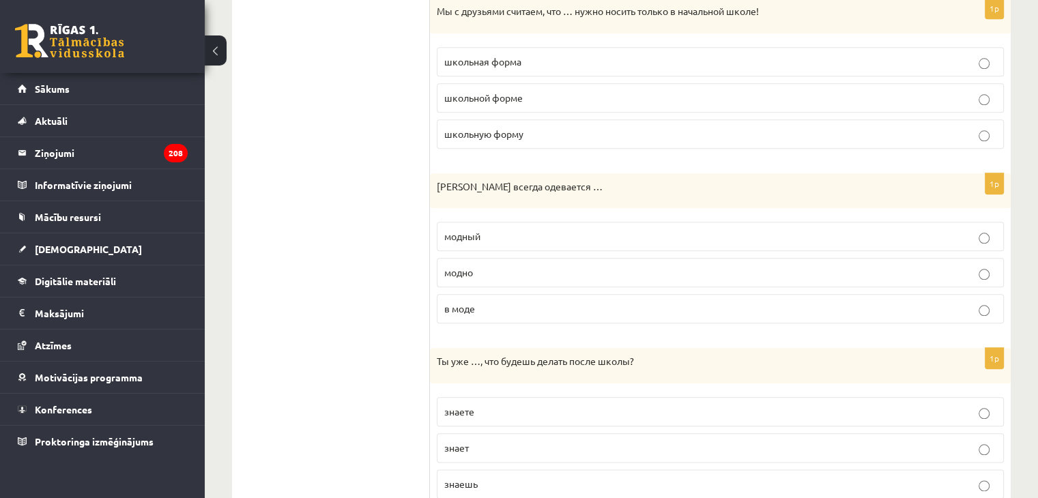
scroll to position [1530, 0]
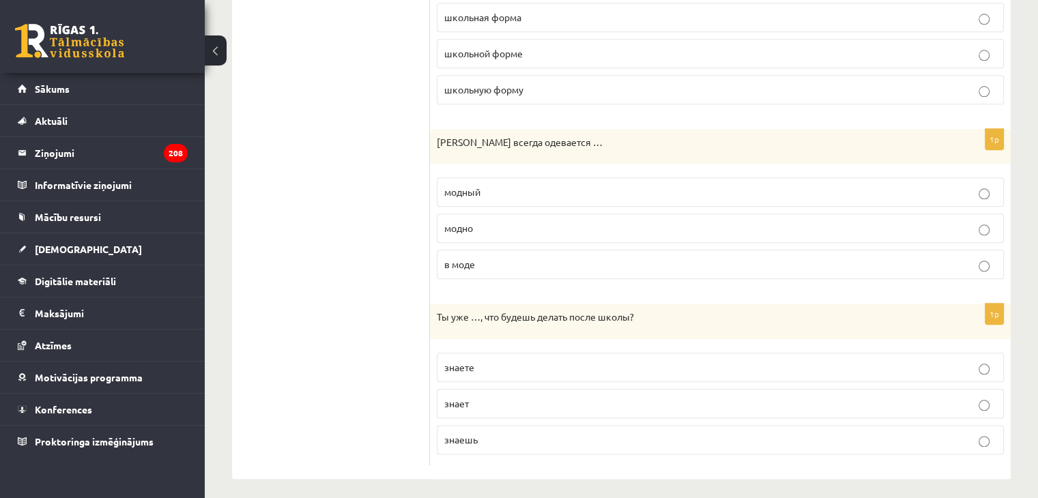
click at [527, 230] on label "модно" at bounding box center [720, 228] width 567 height 29
click at [499, 440] on label "знаешь" at bounding box center [720, 439] width 567 height 29
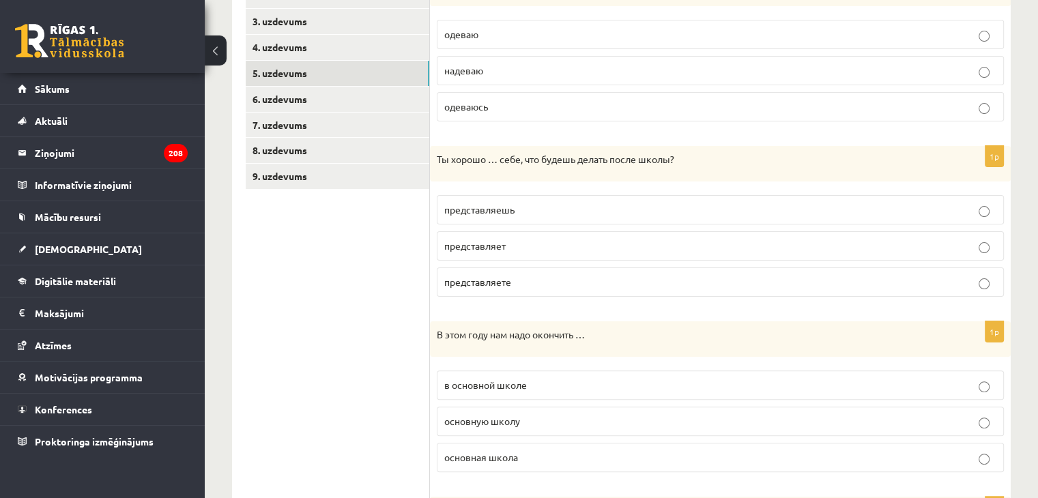
scroll to position [145, 0]
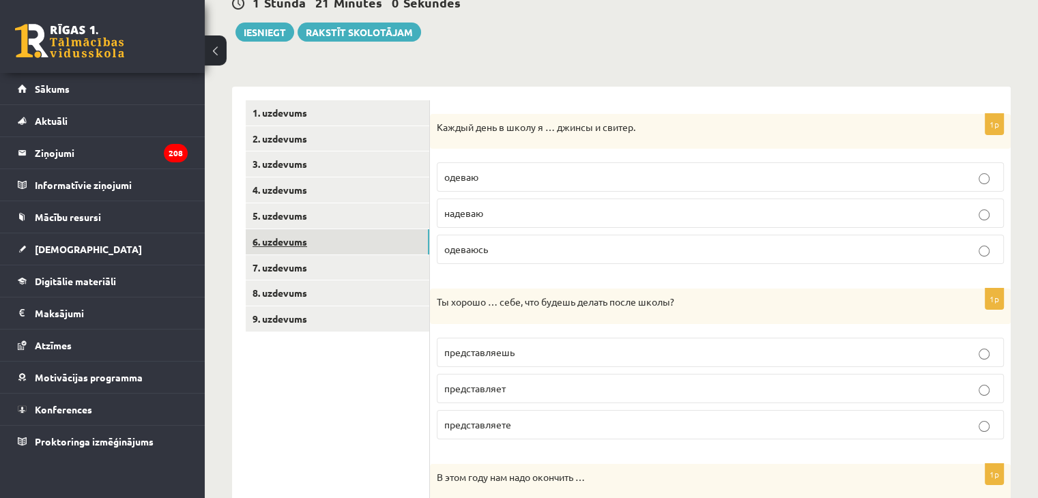
click at [379, 249] on link "6. uzdevums" at bounding box center [337, 241] width 183 height 25
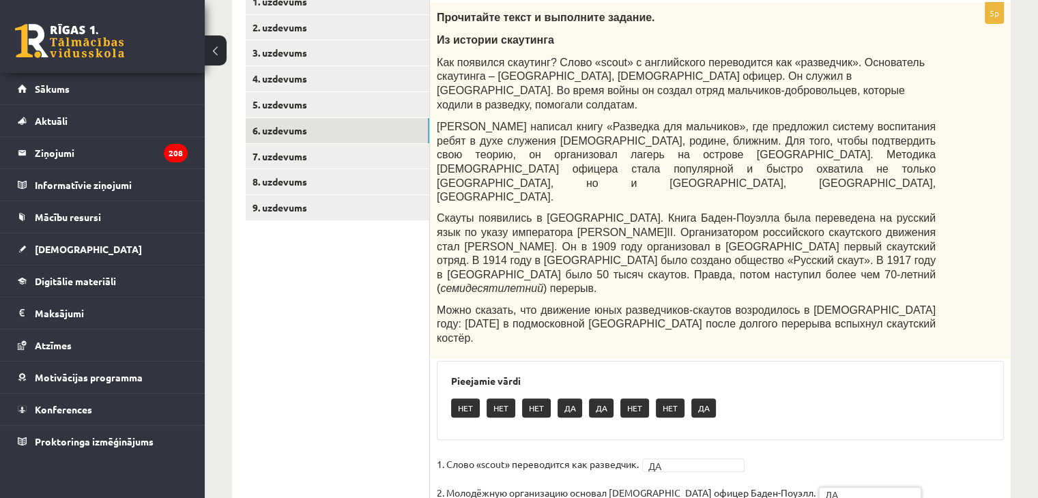
scroll to position [332, 0]
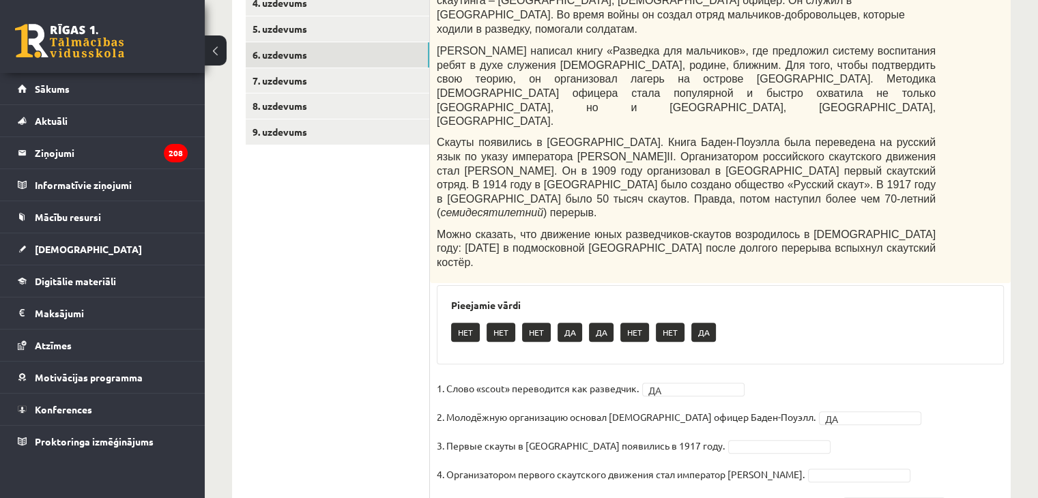
click at [708, 384] on fieldset "1. Слово «scout» переводится как разведчик. ДА ** 2. Молодёжную организацию осн…" at bounding box center [720, 449] width 567 height 143
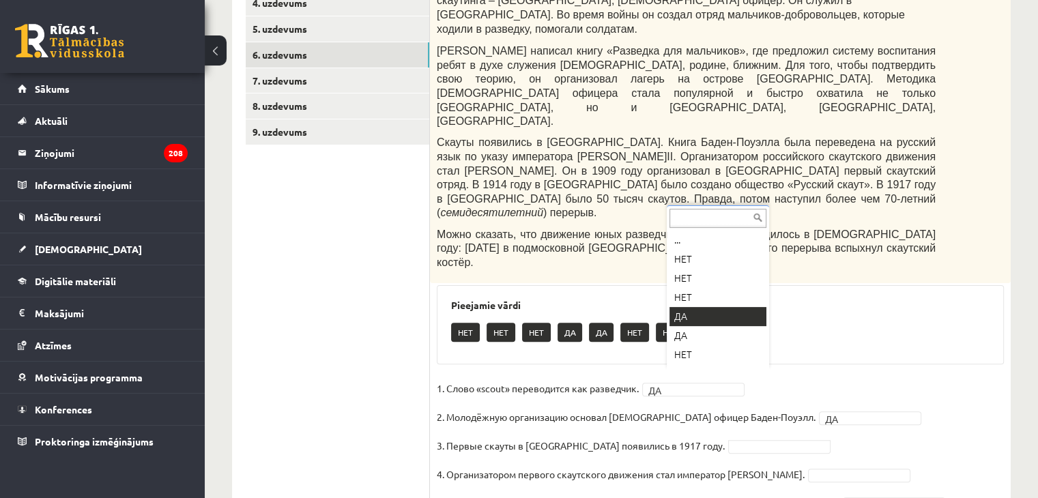
drag, startPoint x: 718, startPoint y: 310, endPoint x: 727, endPoint y: 317, distance: 11.7
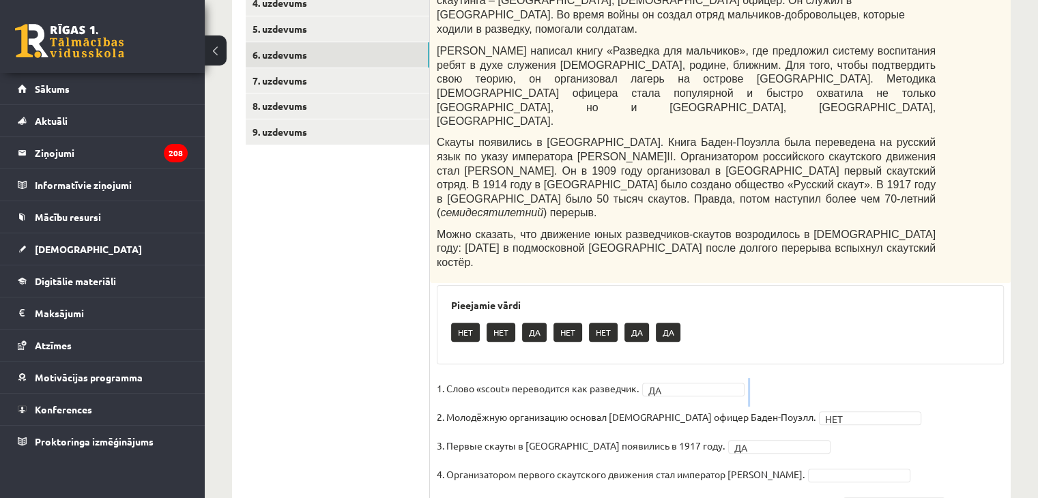
click at [793, 378] on fieldset "1. Слово «scout» переводится как разведчик. ДА ** 2. Молодёжную организацию осн…" at bounding box center [720, 449] width 567 height 143
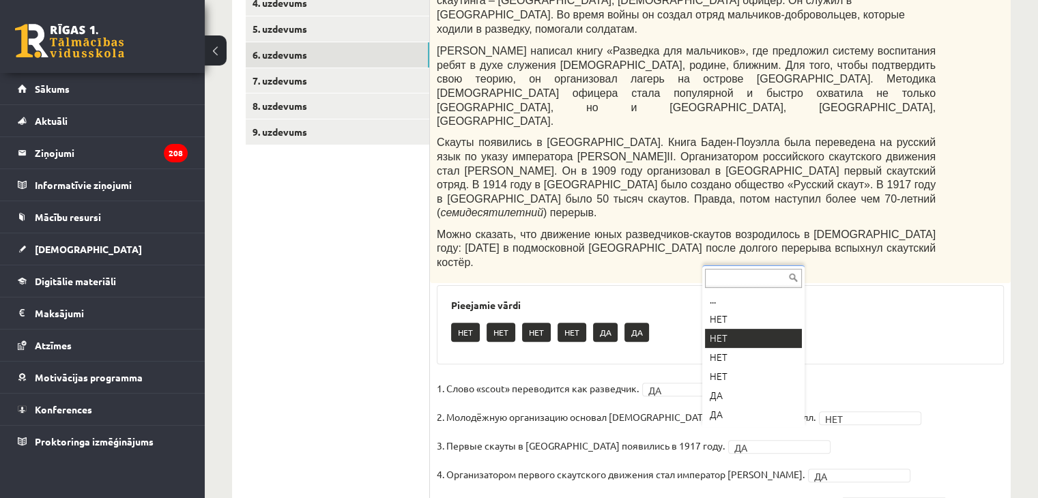
drag, startPoint x: 772, startPoint y: 430, endPoint x: 755, endPoint y: 331, distance: 101.0
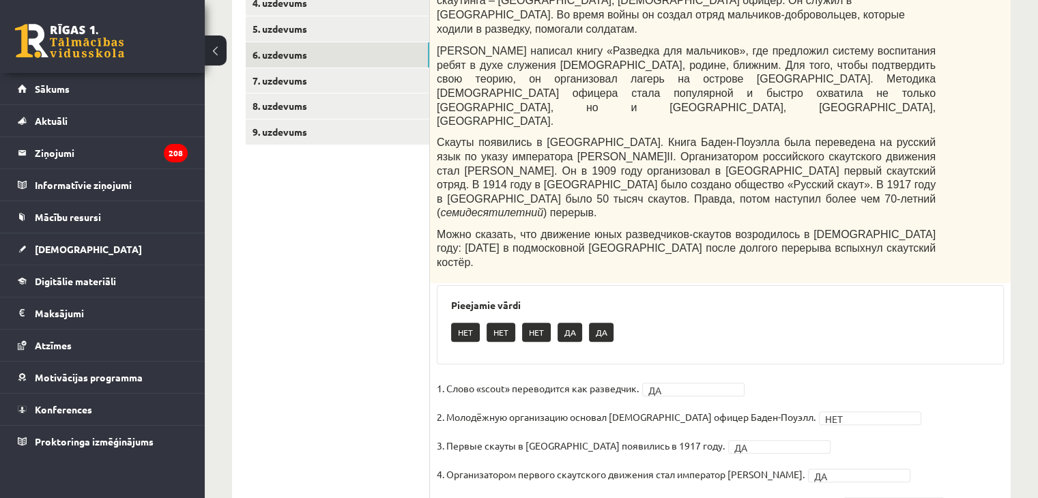
click at [755, 378] on fieldset "1. Слово «scout» переводится как разведчик. ДА ** 2. Молодёжную организацию осн…" at bounding box center [720, 449] width 567 height 143
drag, startPoint x: 722, startPoint y: 430, endPoint x: 726, endPoint y: 394, distance: 37.1
click at [726, 464] on p "4. Организатором первого скаутского движения стал император Николай II." at bounding box center [621, 474] width 368 height 20
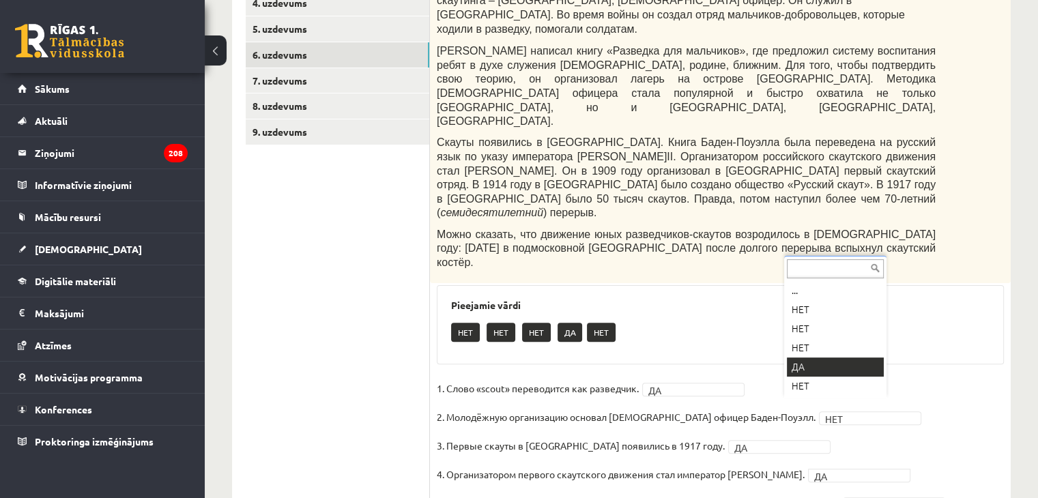
drag, startPoint x: 810, startPoint y: 401, endPoint x: 815, endPoint y: 335, distance: 66.4
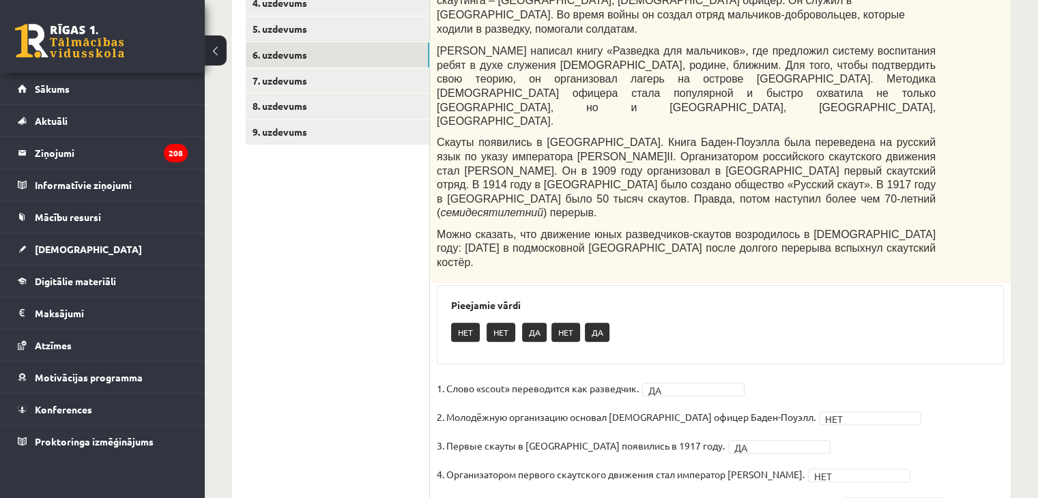
click at [815, 378] on fieldset "1. Слово «scout» переводится как разведчик. ДА ** 2. Молодёжную организацию осн…" at bounding box center [720, 449] width 567 height 143
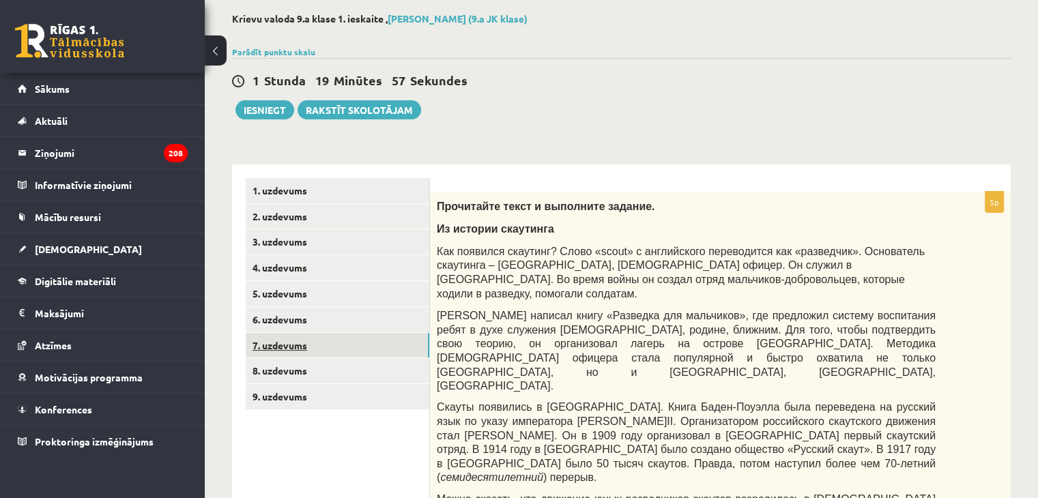
click at [300, 346] on link "7. uzdevums" at bounding box center [337, 345] width 183 height 25
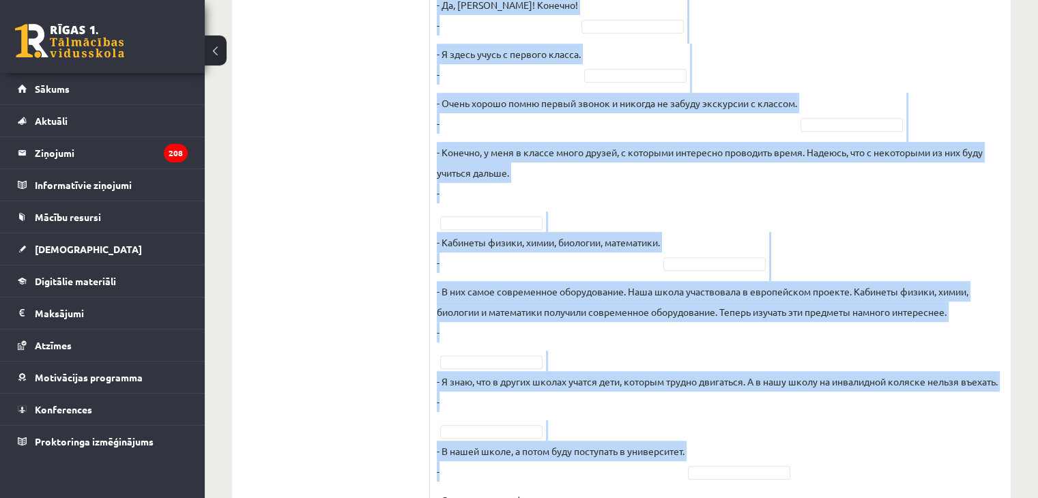
scroll to position [823, 0]
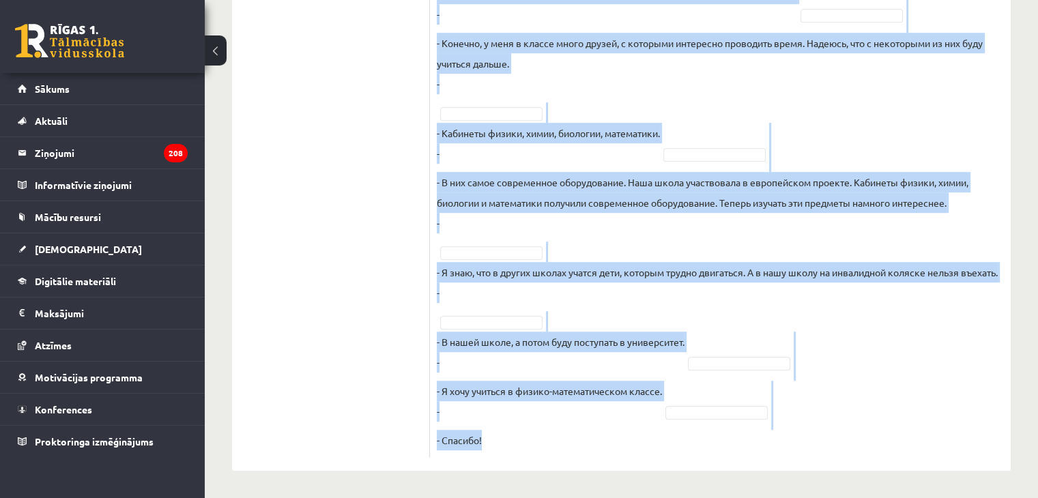
drag, startPoint x: 439, startPoint y: 203, endPoint x: 945, endPoint y: 475, distance: 575.6
copy div "Восстановите интервью. Запишите букву вопроса А Будешь вспоминать своих однокла…"
click at [931, 353] on fieldset "Корреспондент школьной газеты Анна Берзиня беседует с учеником 9 класса Андреем…" at bounding box center [720, 143] width 567 height 614
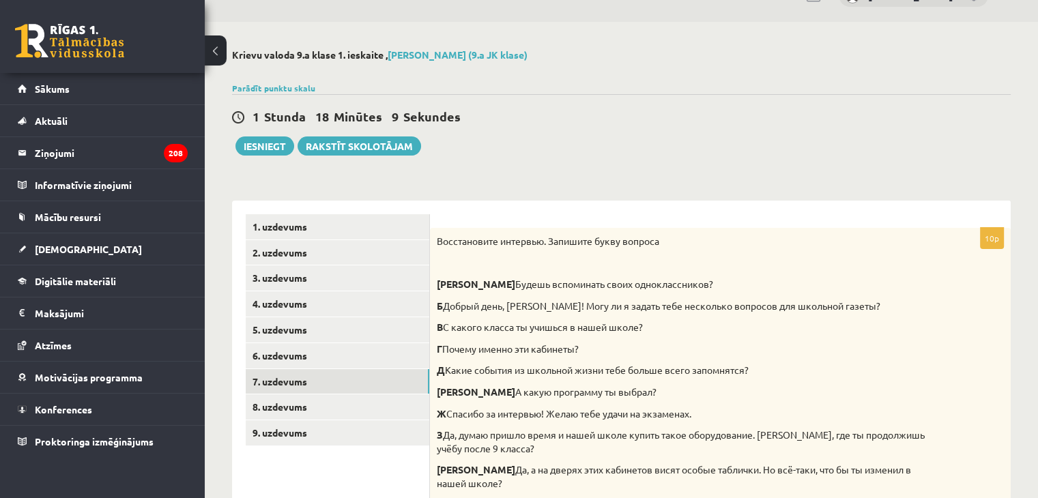
scroll to position [0, 0]
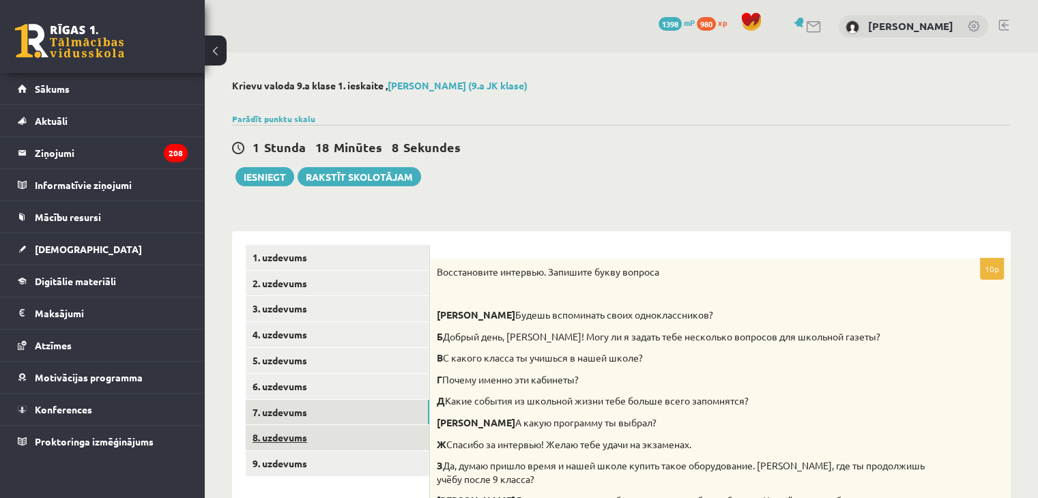
click at [374, 439] on link "8. uzdevums" at bounding box center [337, 437] width 183 height 25
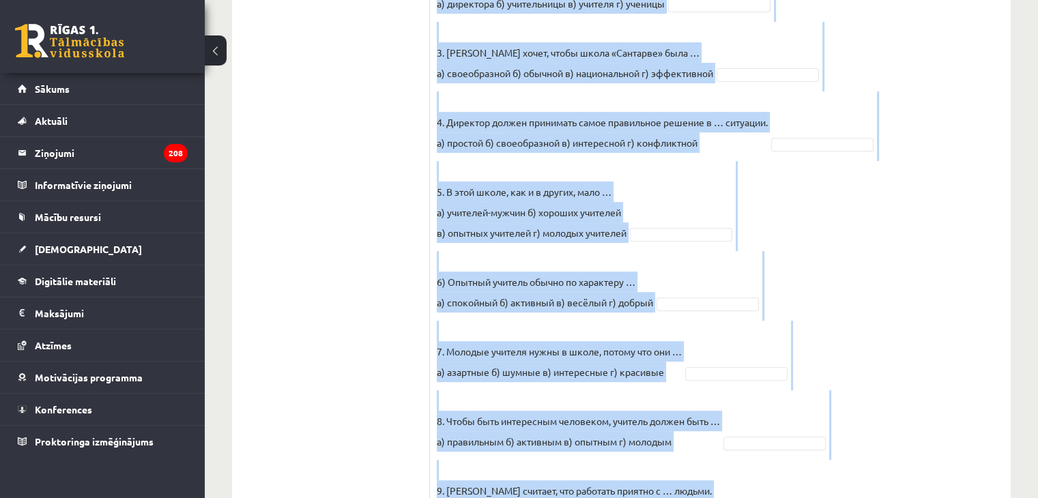
scroll to position [720, 0]
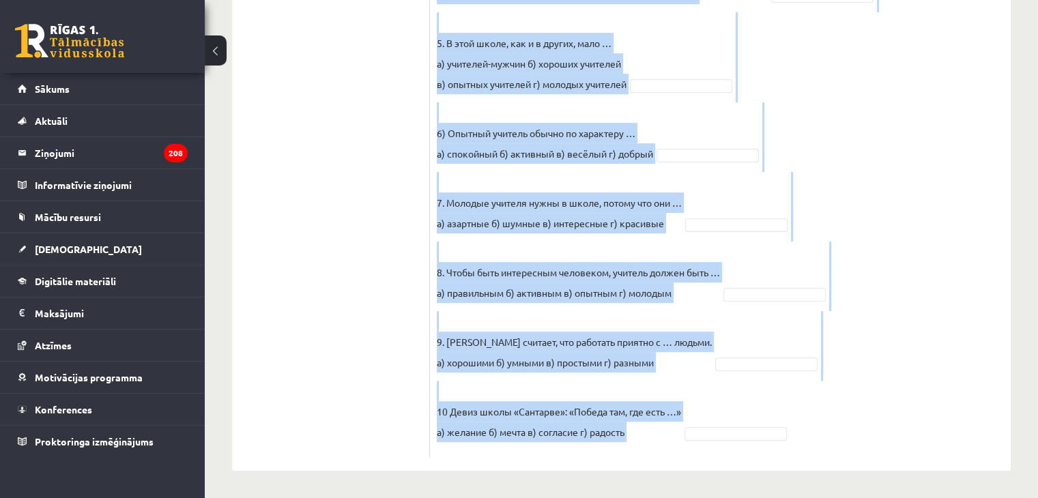
drag, startPoint x: 433, startPoint y: 102, endPoint x: 917, endPoint y: 523, distance: 641.1
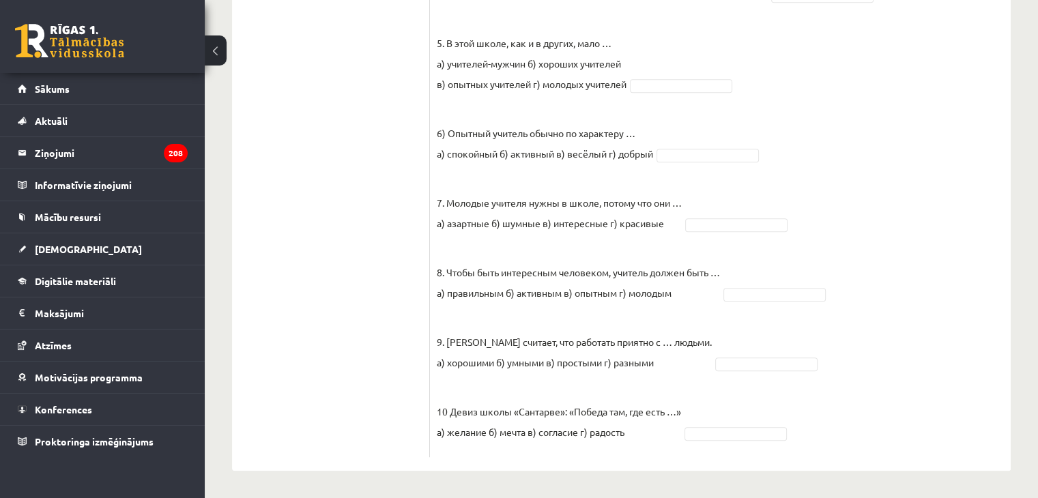
drag, startPoint x: 862, startPoint y: 441, endPoint x: 860, endPoint y: 482, distance: 40.9
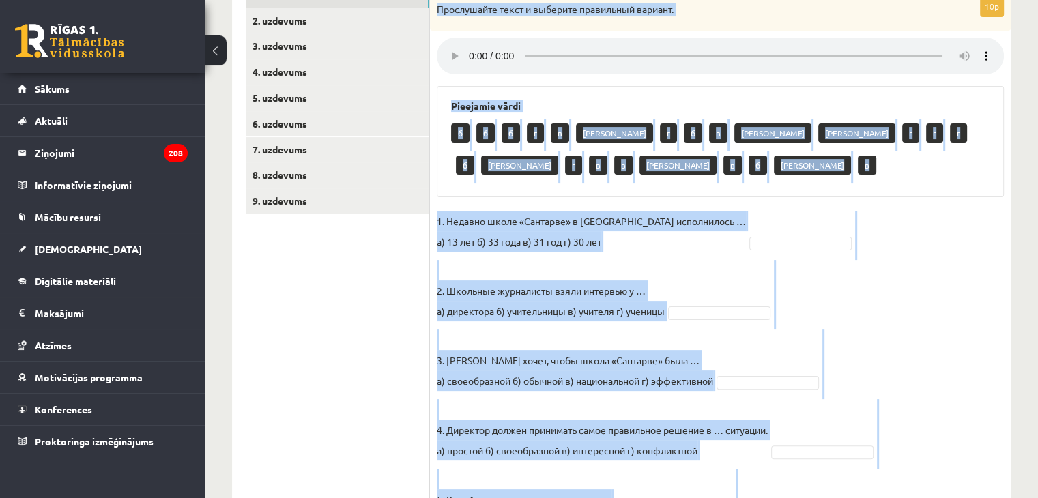
scroll to position [188, 0]
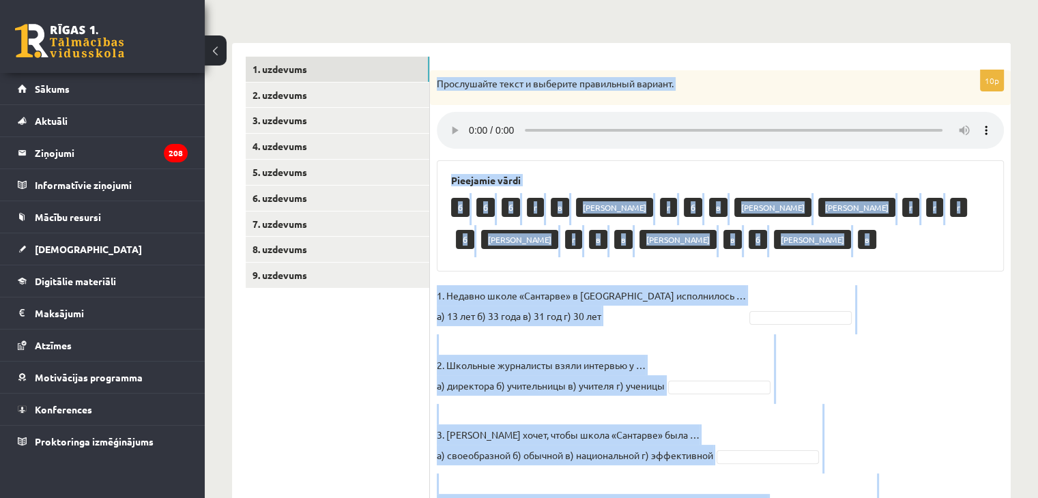
drag, startPoint x: 851, startPoint y: 478, endPoint x: 452, endPoint y: 74, distance: 568.7
click at [452, 74] on div "**********" at bounding box center [621, 446] width 833 height 1164
copy div "Прослушайте текст и выберите правильный вариант. Pieejamie vārdi б б б г в а г …"
click at [516, 87] on p "Прослушайте текст и выберите правильный вариант." at bounding box center [686, 84] width 499 height 14
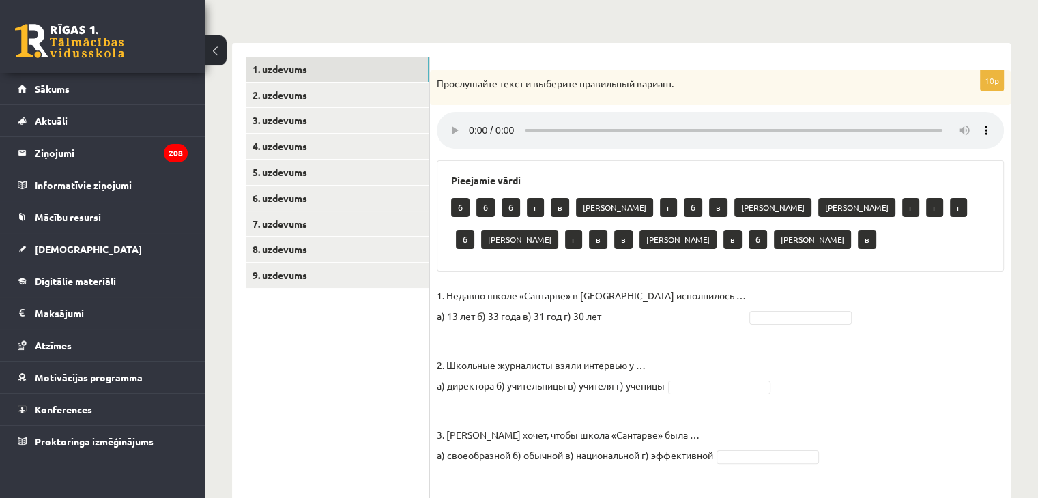
click at [516, 87] on p "Прослушайте текст и выберите правильный вариант." at bounding box center [686, 84] width 499 height 14
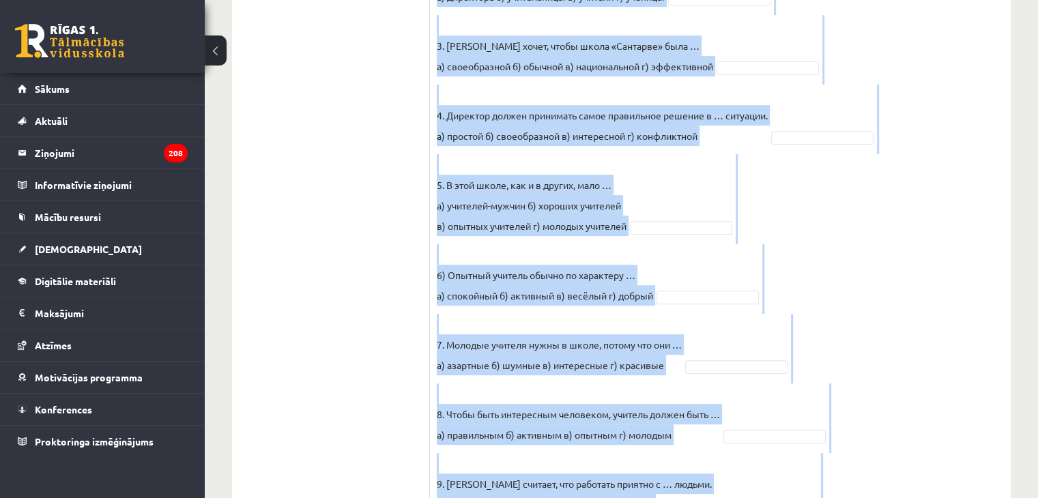
scroll to position [0, 0]
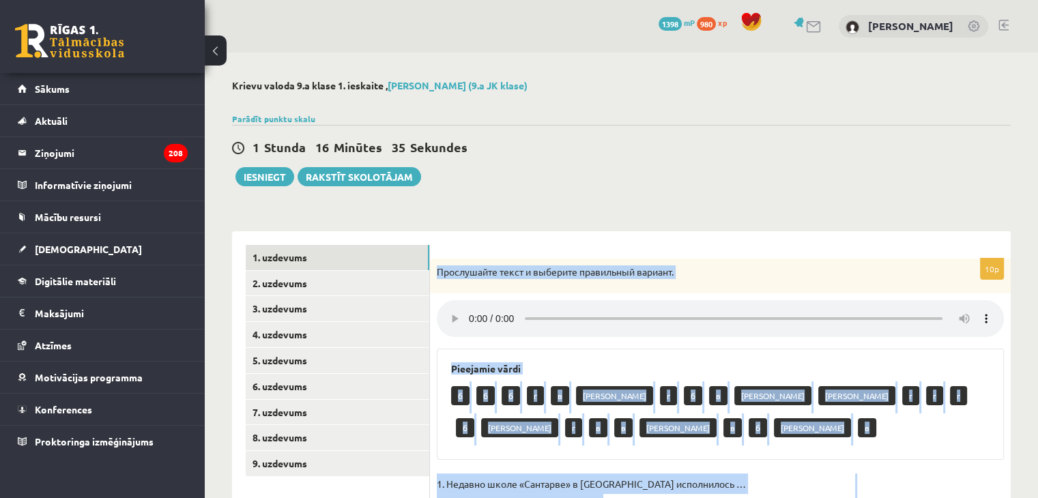
drag, startPoint x: 775, startPoint y: 456, endPoint x: 433, endPoint y: 249, distance: 399.4
copy div "Прослушайте текст и выберите правильный вариант. Pieejamie vārdi б б б г в а г …"
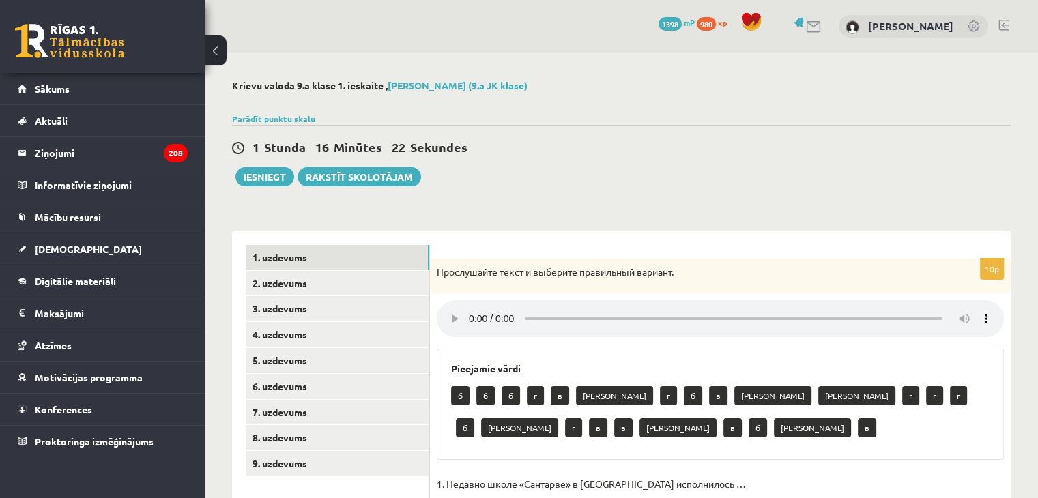
click at [838, 162] on div "1 Stunda 16 Minūtes 22 Sekundes Ieskaite saglabāta! Iesniegt Rakstīt skolotājam" at bounding box center [621, 155] width 778 height 61
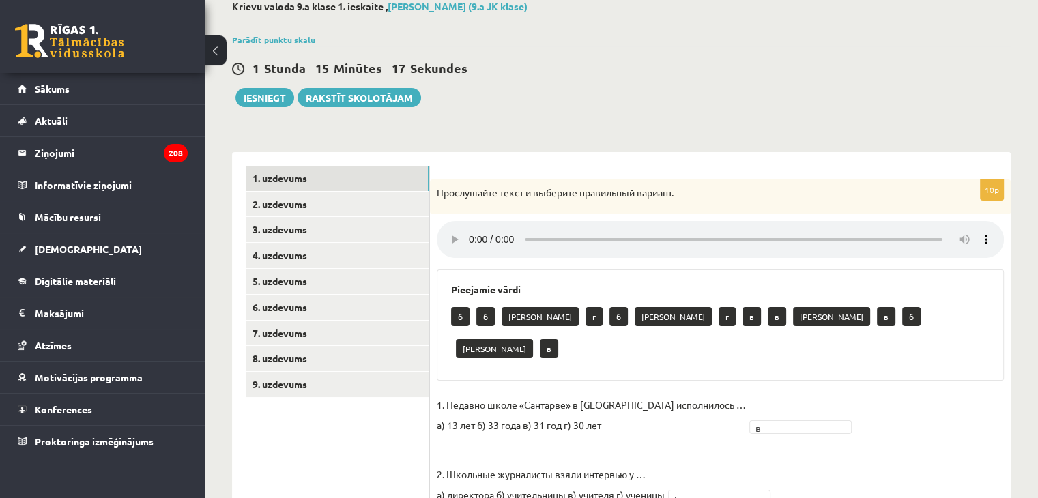
scroll to position [10, 0]
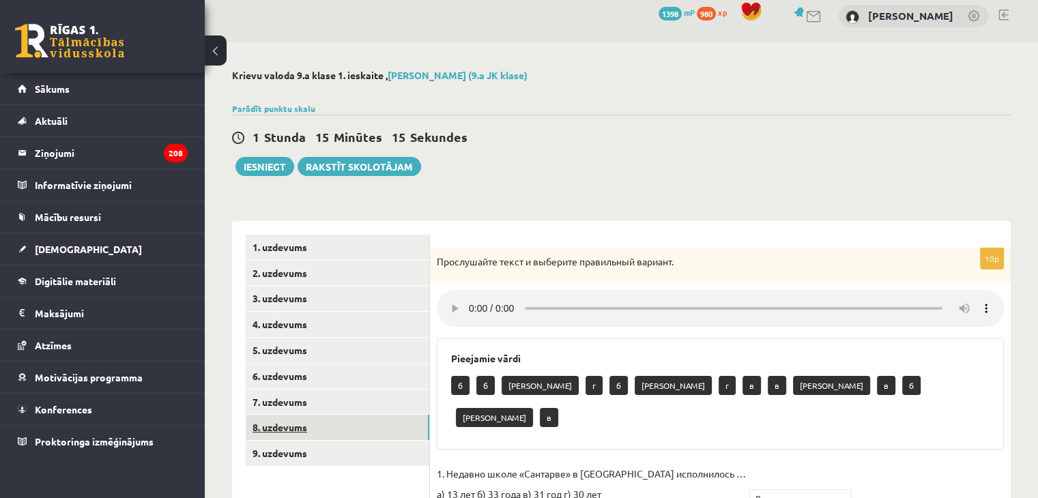
click at [342, 433] on link "8. uzdevums" at bounding box center [337, 427] width 183 height 25
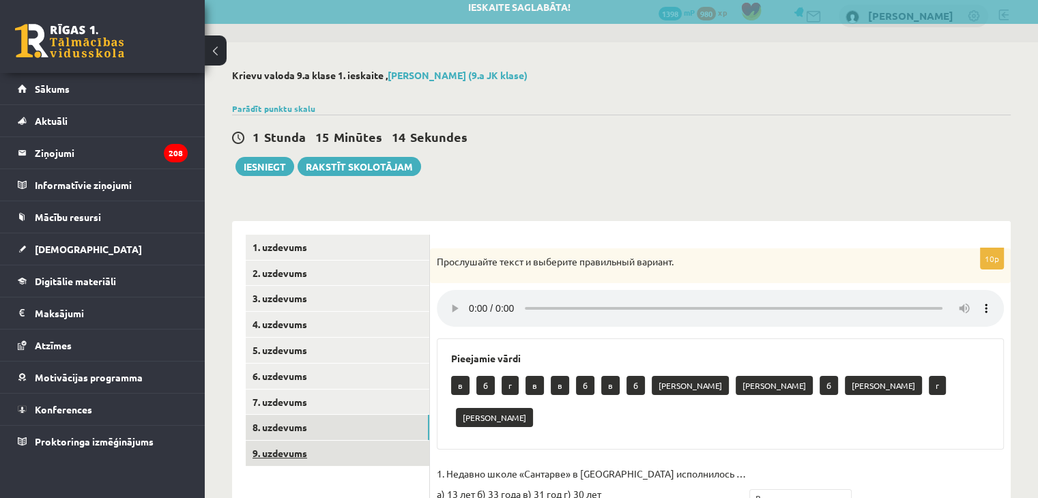
click at [342, 441] on link "9. uzdevums" at bounding box center [337, 453] width 183 height 25
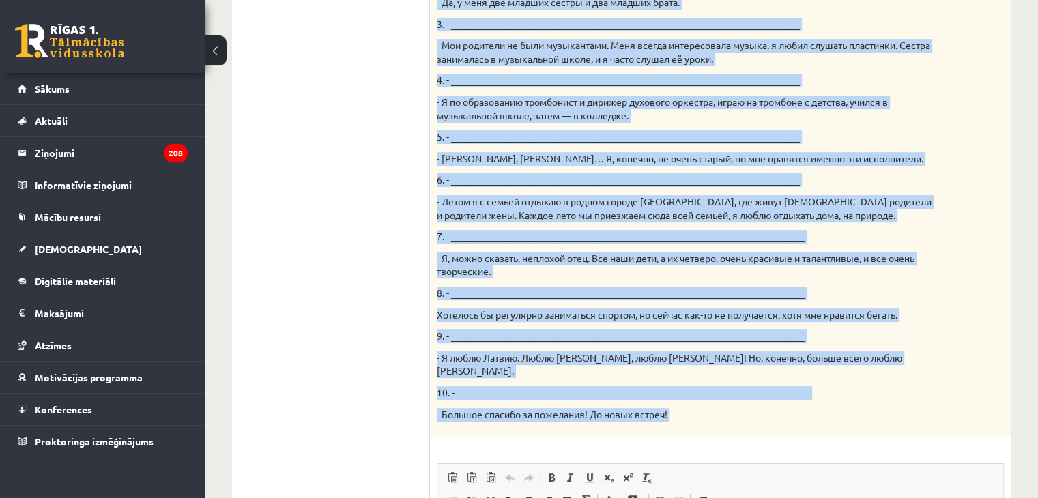
scroll to position [840, 0]
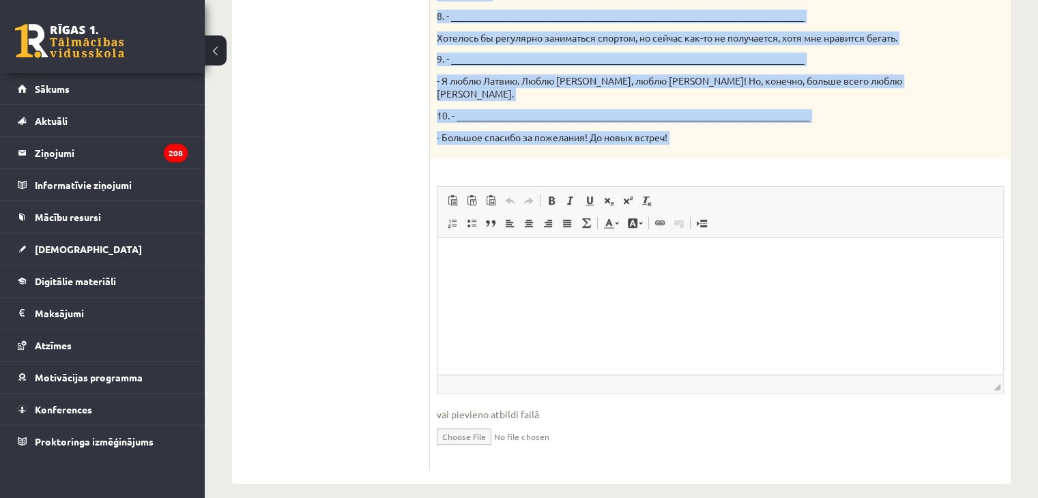
drag, startPoint x: 434, startPoint y: 160, endPoint x: 935, endPoint y: 158, distance: 500.7
copy div "Твой собеседник – известный латвийский музыкант Интарс Бусулис. К данным ответа…"
click at [898, 191] on span "Вставить Комбинация клавиш Ctrl+V Вставить только текст Комбинация клавиш Ctrl+…" at bounding box center [720, 202] width 555 height 23
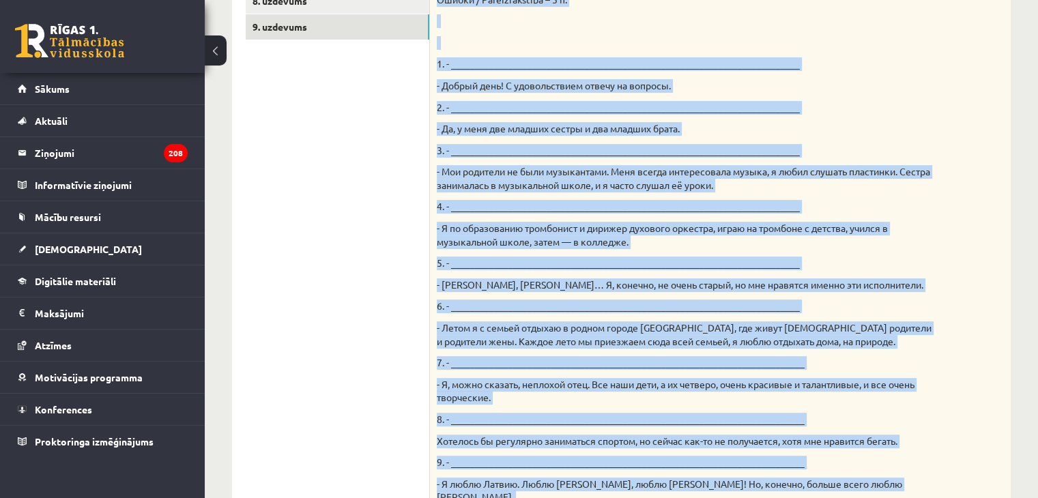
scroll to position [439, 0]
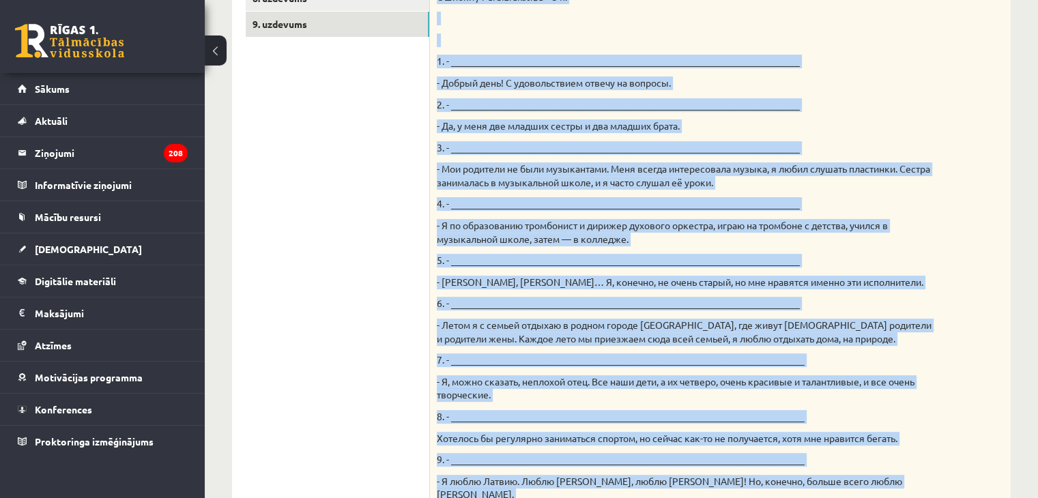
click at [1016, 197] on div "**********" at bounding box center [621, 262] width 833 height 1298
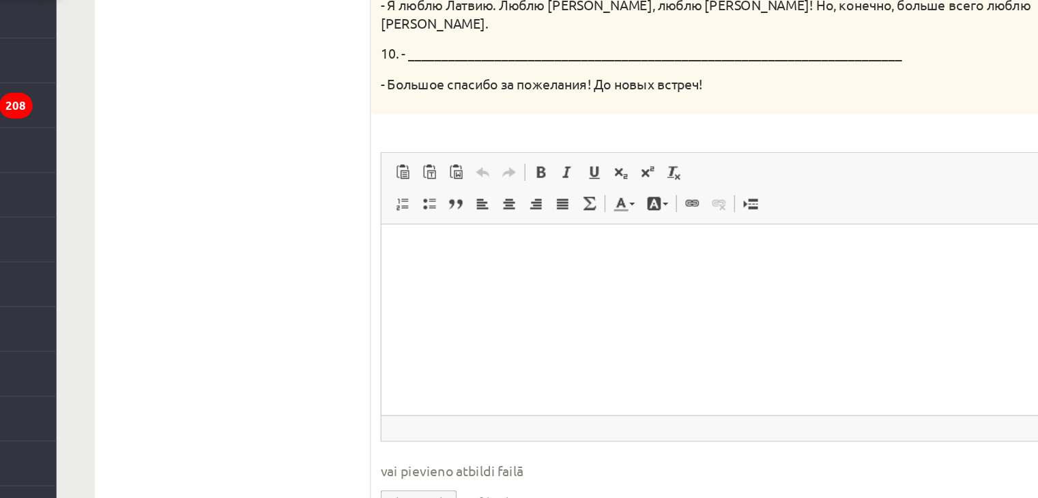
scroll to position [840, 0]
click at [487, 249] on p "Визуальный текстовый редактор, wiswyg-editor-user-answer-47433874657700" at bounding box center [663, 244] width 538 height 14
click at [492, 255] on html at bounding box center [663, 245] width 565 height 42
click at [529, 248] on p "**********" at bounding box center [663, 244] width 539 height 14
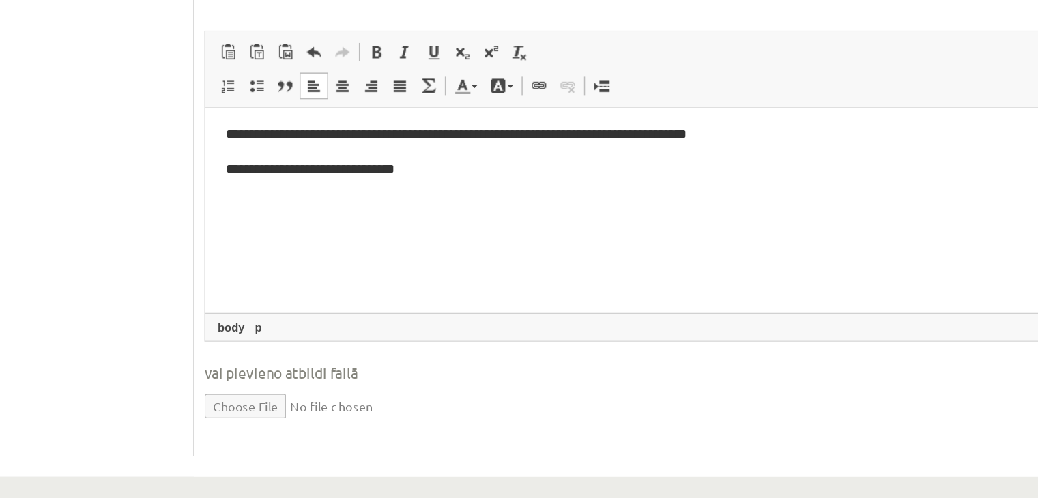
click at [891, 445] on fieldset "**********" at bounding box center [720, 324] width 567 height 277
click at [475, 156] on html "**********" at bounding box center [487, 136] width 565 height 64
click at [490, 184] on html "**********" at bounding box center [487, 147] width 565 height 87
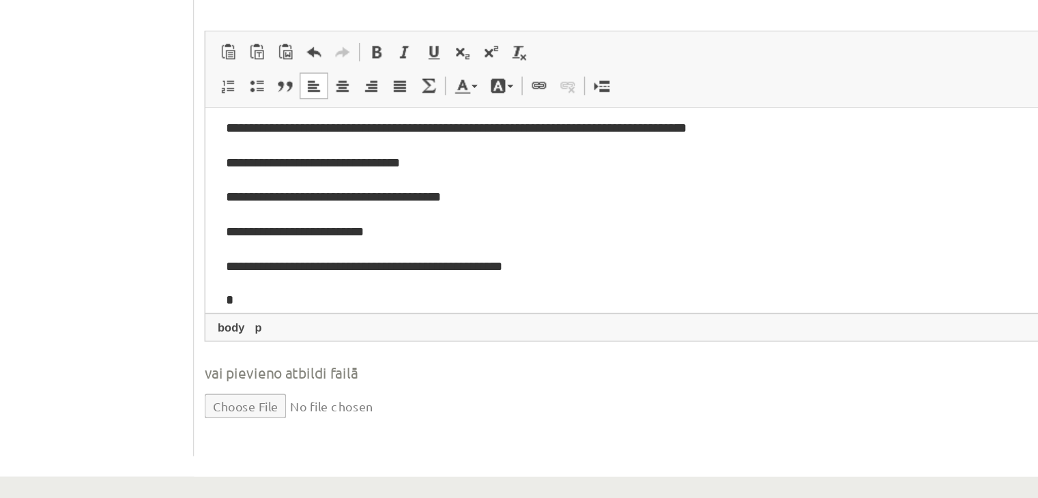
scroll to position [5, 0]
click at [227, 210] on p "**********" at bounding box center [483, 212] width 528 height 14
click at [491, 357] on div "Нажмите ALT-0 для открытия справки" at bounding box center [719, 306] width 565 height 136
click at [259, 237] on p "****" at bounding box center [483, 235] width 528 height 14
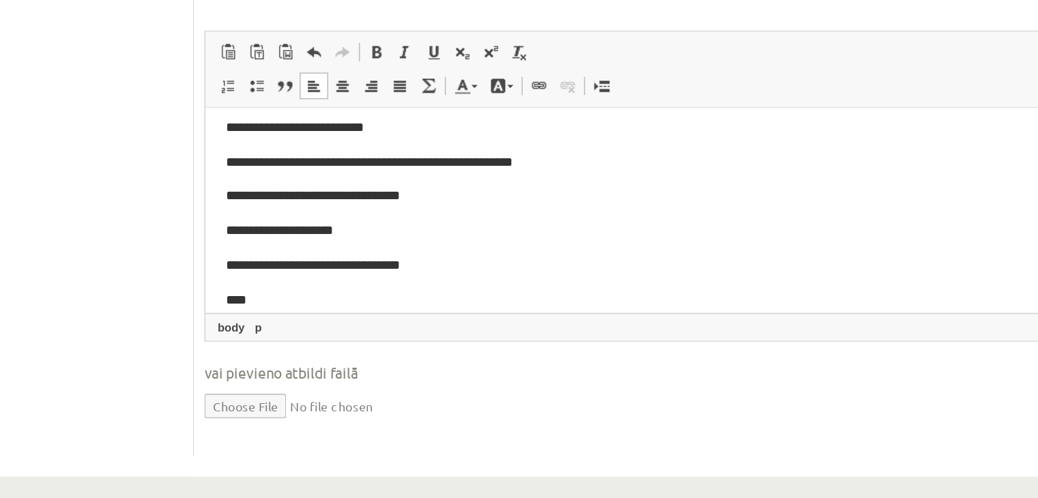
scroll to position [66, 0]
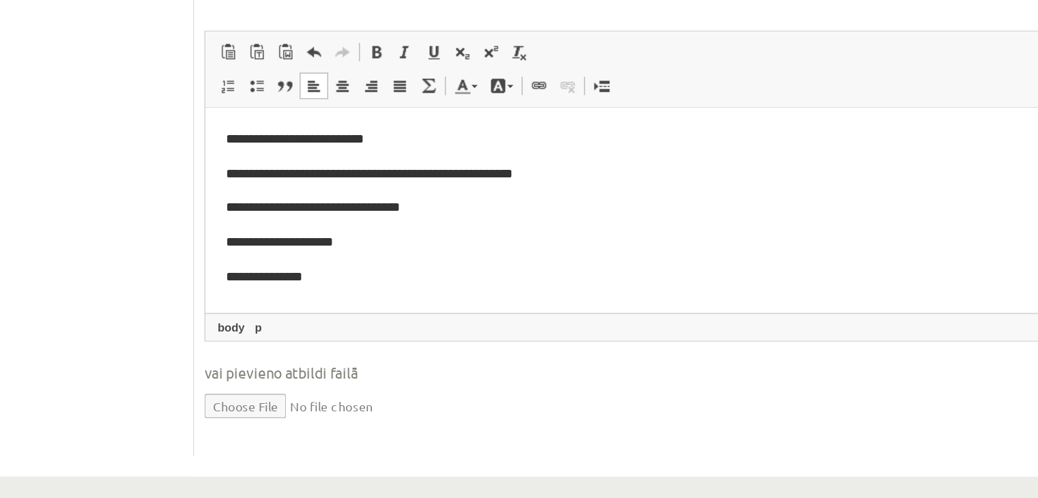
drag, startPoint x: 1030, startPoint y: 496, endPoint x: 346, endPoint y: 209, distance: 742.0
click at [346, 209] on body "**********" at bounding box center [488, 139] width 538 height 175
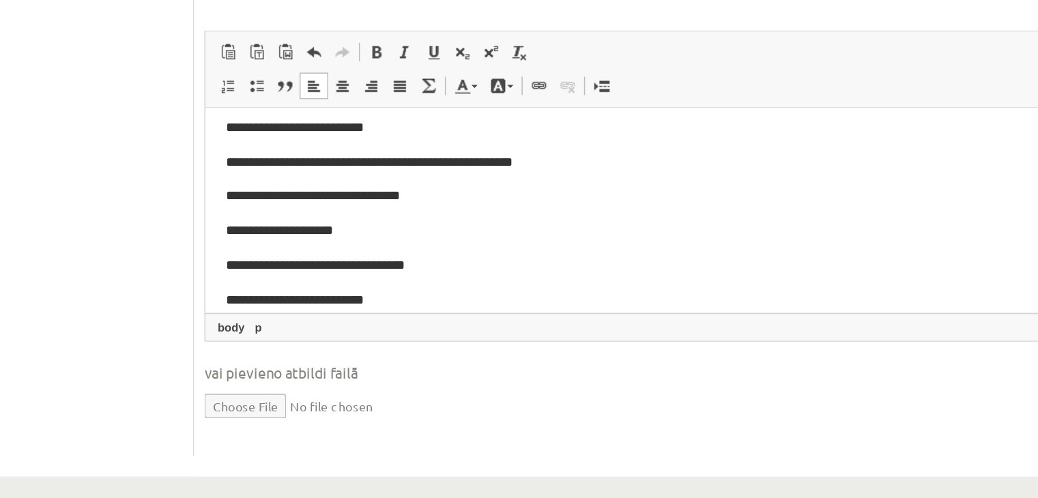
click at [497, 234] on p "**********" at bounding box center [483, 236] width 528 height 14
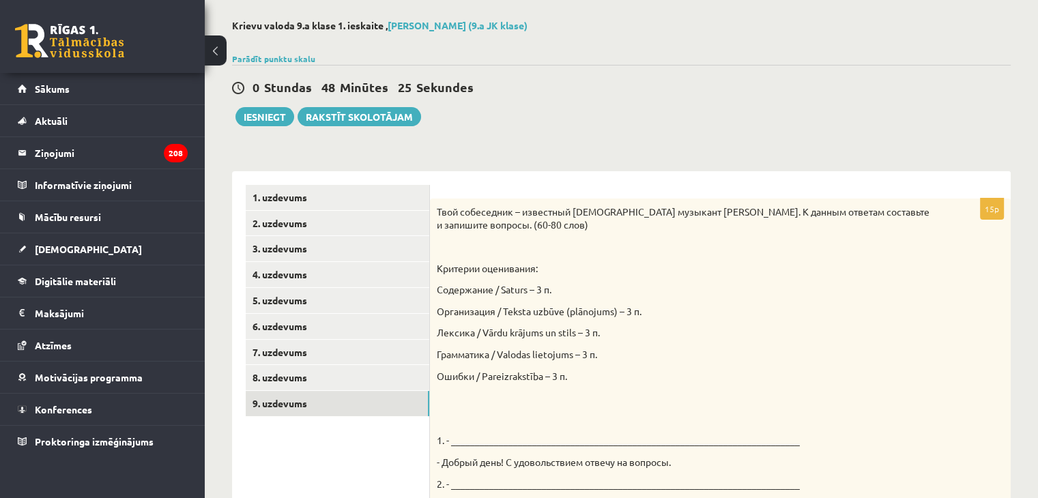
scroll to position [0, 0]
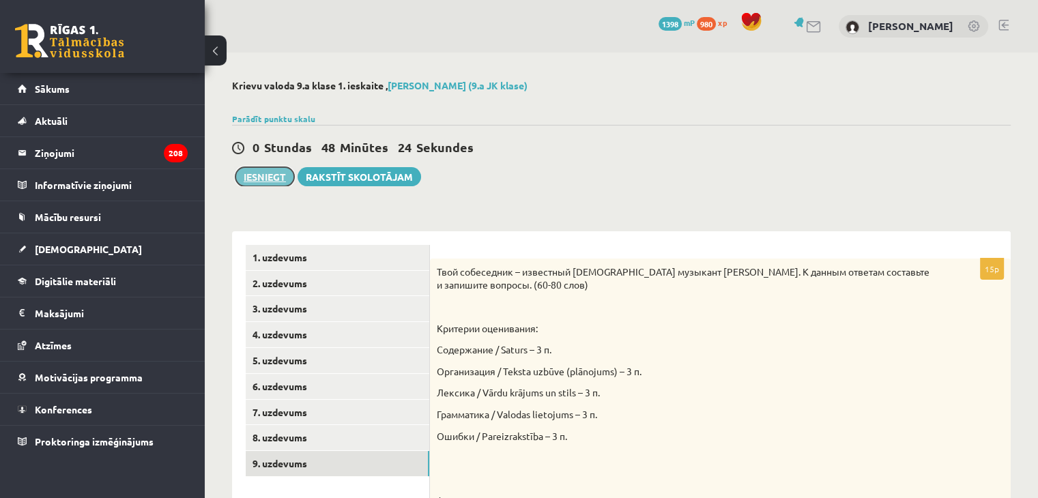
click at [262, 173] on button "Iesniegt" at bounding box center [264, 176] width 59 height 19
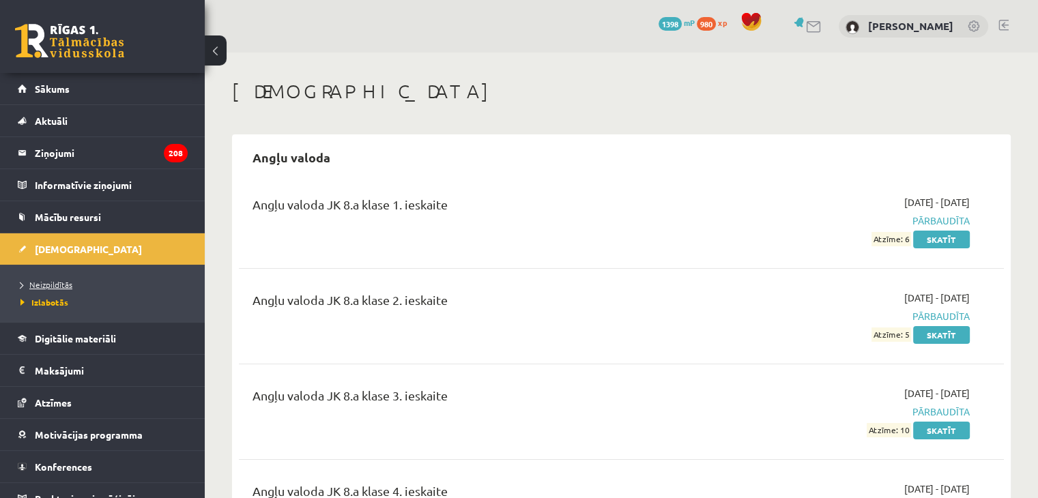
click at [38, 279] on span "Neizpildītās" at bounding box center [46, 284] width 52 height 11
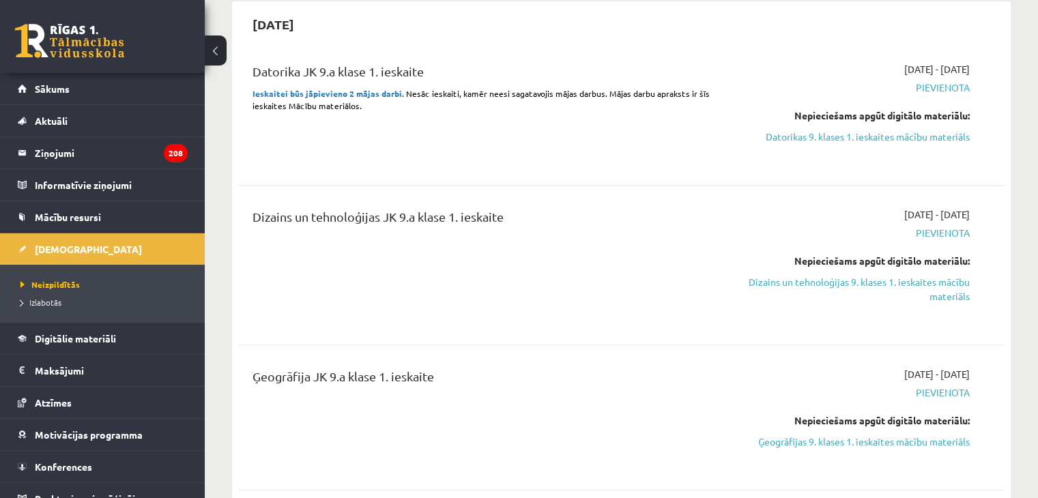
scroll to position [668, 0]
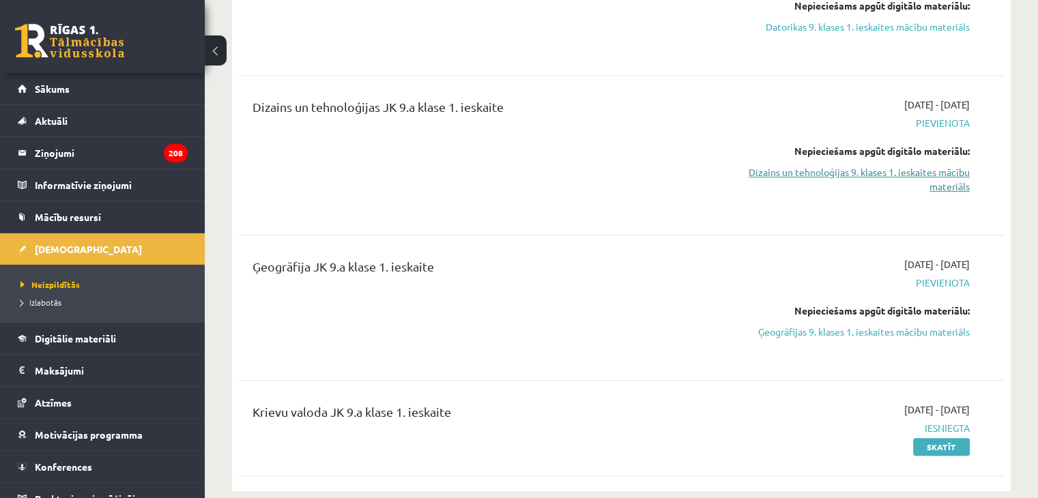
drag, startPoint x: 938, startPoint y: 162, endPoint x: 937, endPoint y: 170, distance: 7.6
click at [937, 170] on div "Nepieciešams apgūt digitālo materiālu: Dizains un tehnoloģijas 9. klases 1. ies…" at bounding box center [856, 169] width 225 height 50
click at [937, 170] on link "Dizains un tehnoloģijas 9. klases 1. ieskaites mācību materiāls" at bounding box center [856, 179] width 225 height 29
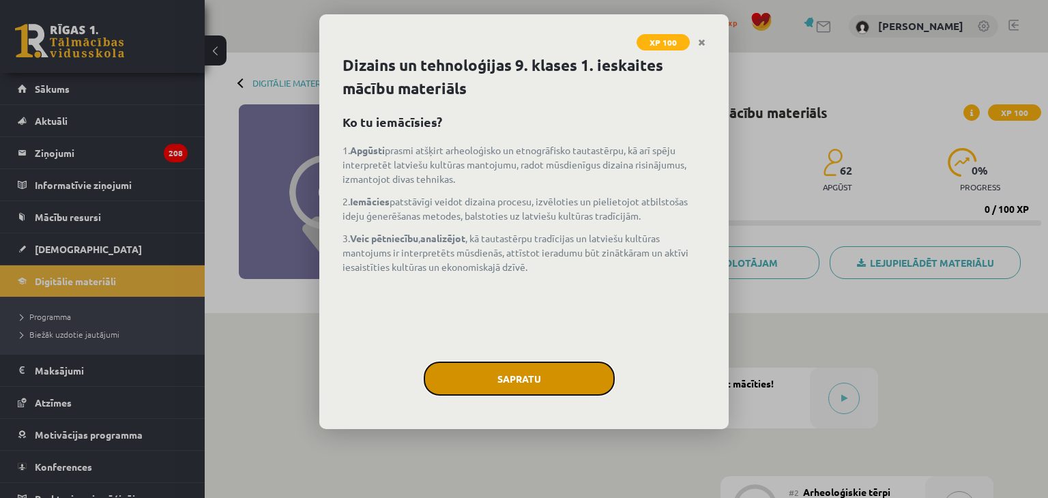
click at [542, 368] on button "Sapratu" at bounding box center [519, 379] width 191 height 34
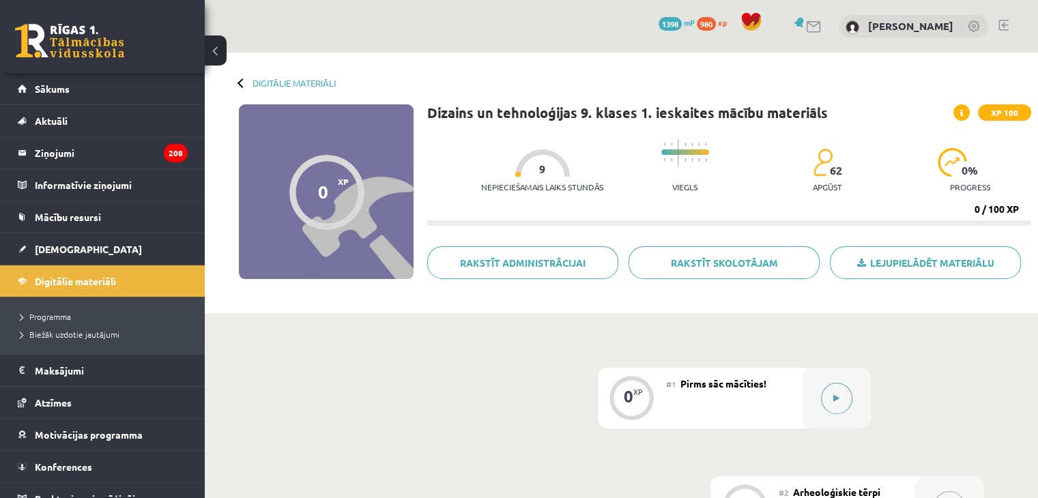
click at [838, 390] on button at bounding box center [836, 398] width 31 height 31
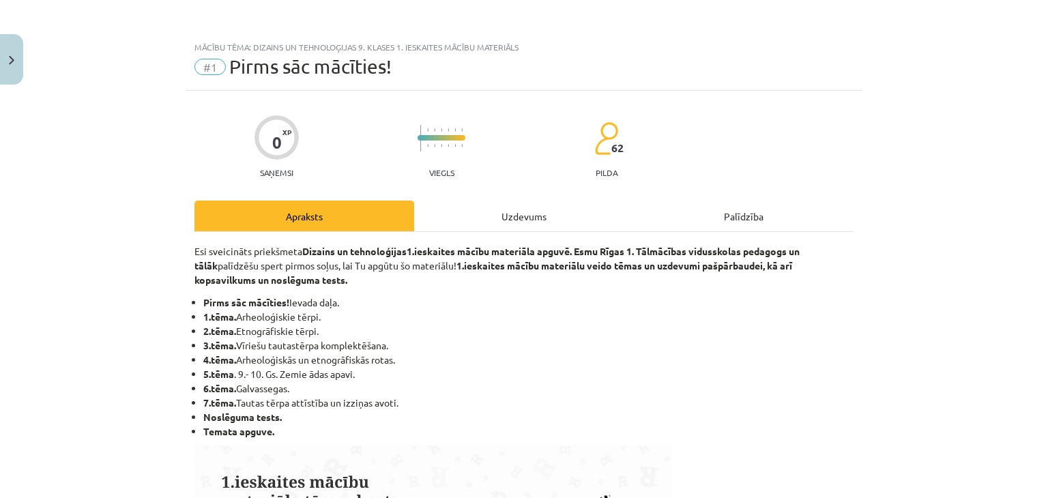
click at [529, 212] on div "Uzdevums" at bounding box center [524, 216] width 220 height 31
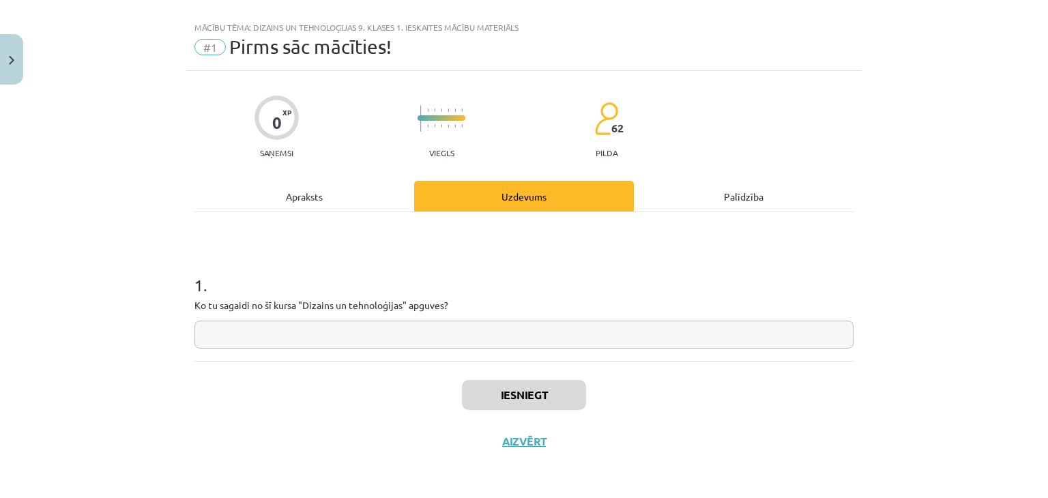
click at [573, 314] on div "1 . Ko tu sagaidi no šī kursa "Dizains un tehnoloģijas" apguves?" at bounding box center [523, 300] width 659 height 97
click at [711, 334] on input "text" at bounding box center [523, 335] width 659 height 28
type input "*"
click at [510, 394] on button "Iesniegt" at bounding box center [524, 395] width 124 height 30
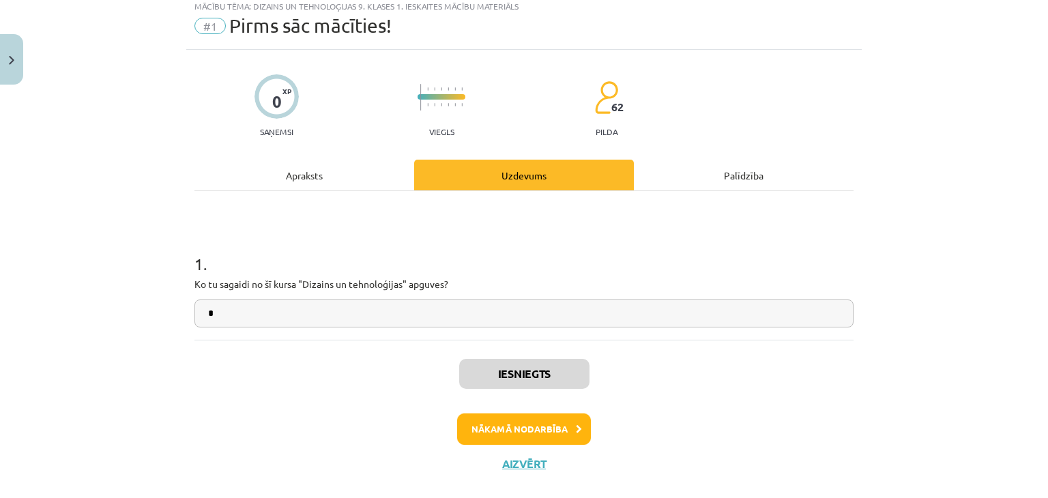
scroll to position [42, 0]
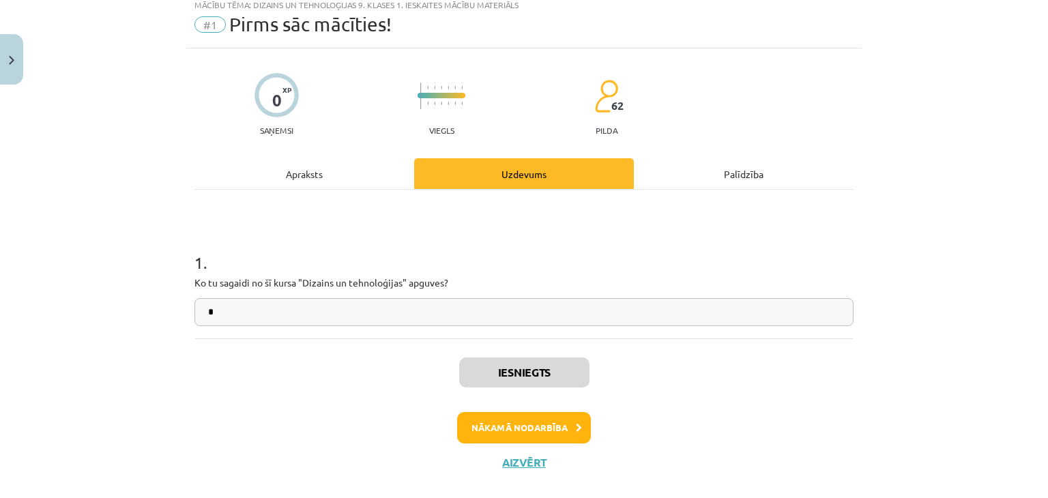
click at [573, 409] on div "Iesniegts Nākamā nodarbība Aizvērt" at bounding box center [523, 407] width 659 height 139
click at [570, 416] on button "Nākamā nodarbība" at bounding box center [524, 427] width 134 height 31
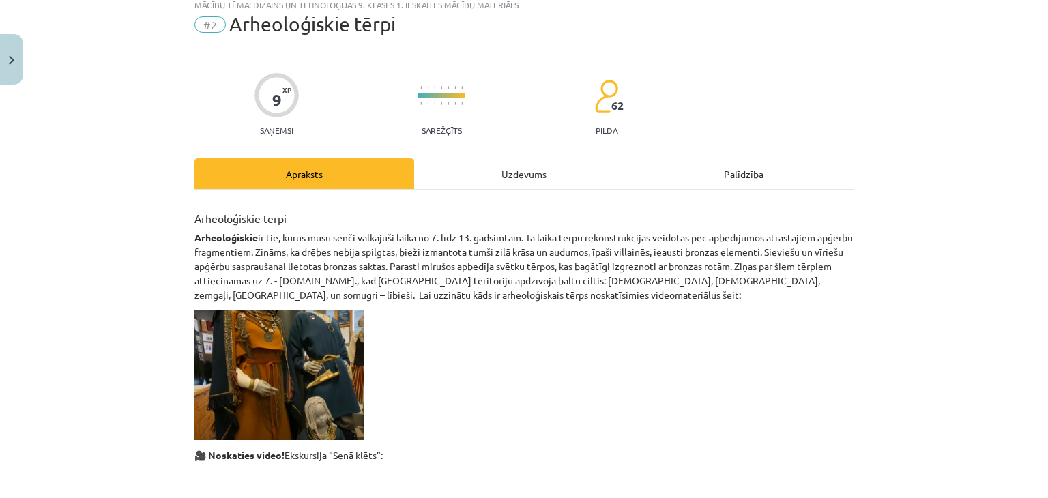
scroll to position [34, 0]
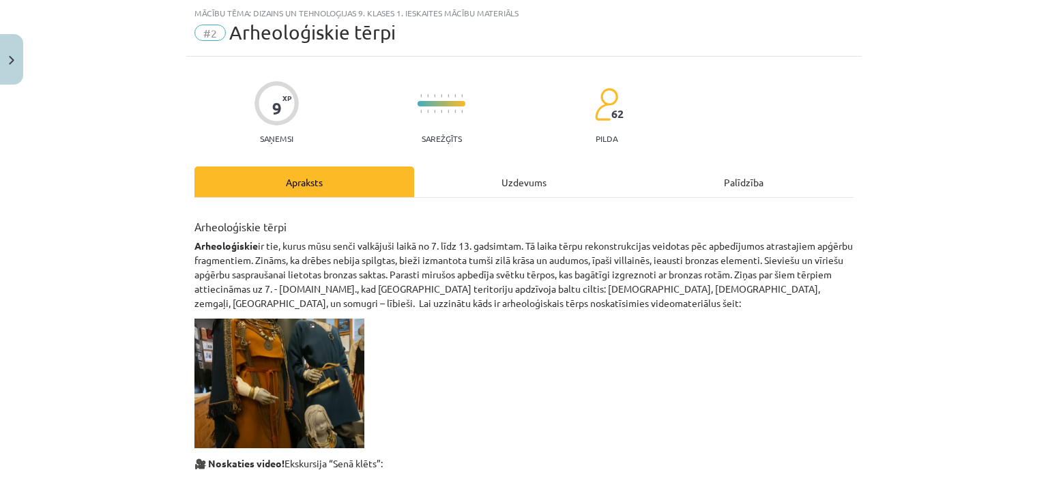
click at [516, 176] on div "Uzdevums" at bounding box center [524, 181] width 220 height 31
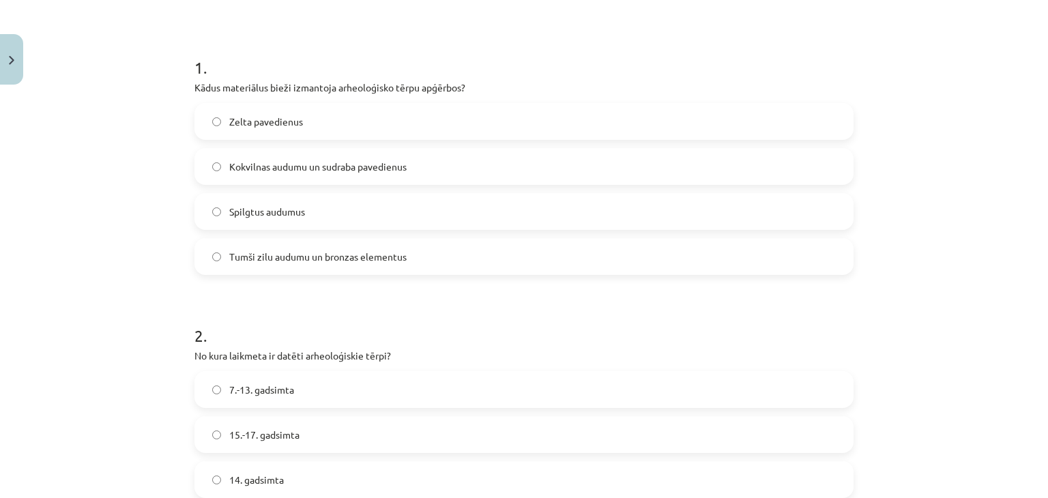
scroll to position [256, 0]
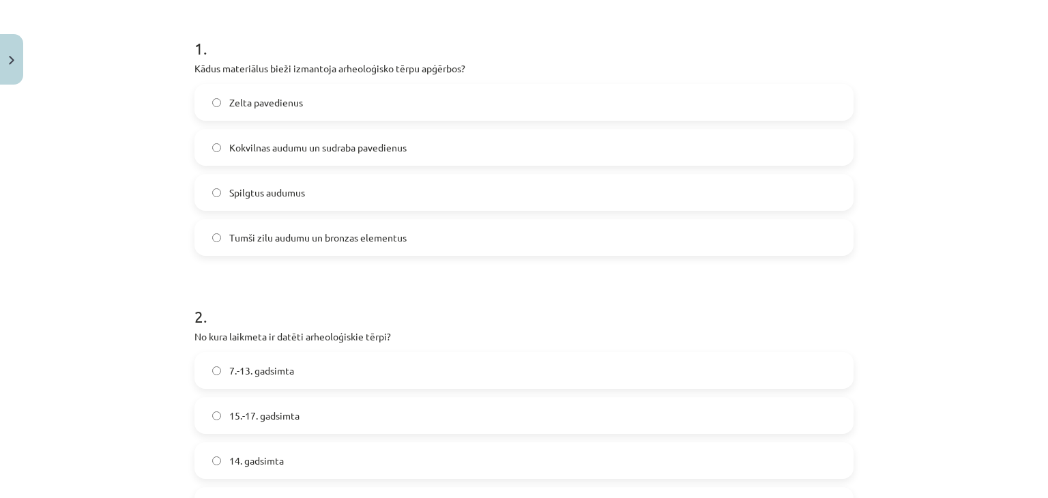
click at [398, 108] on label "Zelta pavedienus" at bounding box center [524, 102] width 656 height 34
click at [492, 397] on div "15.-17. gadsimta" at bounding box center [523, 415] width 659 height 37
click at [497, 414] on label "15.-17. gadsimta" at bounding box center [524, 415] width 656 height 34
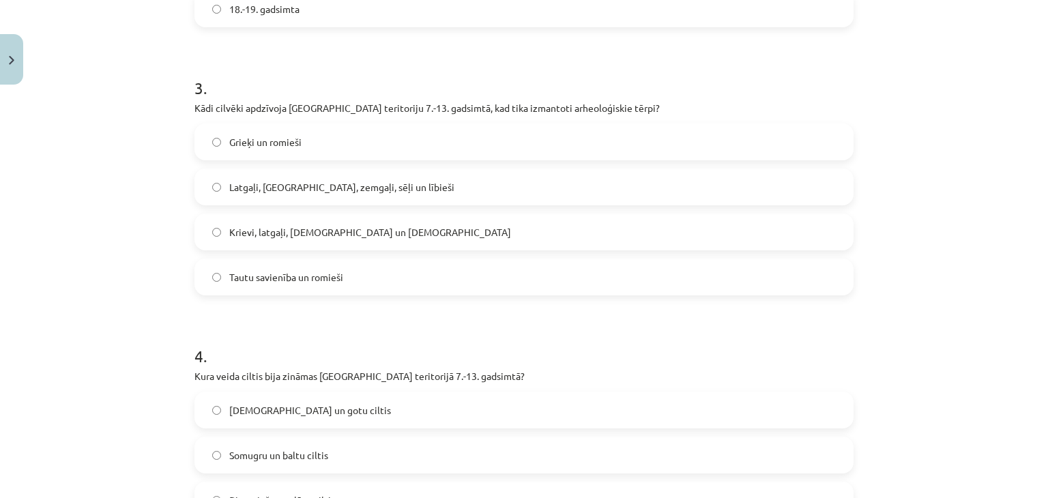
scroll to position [744, 0]
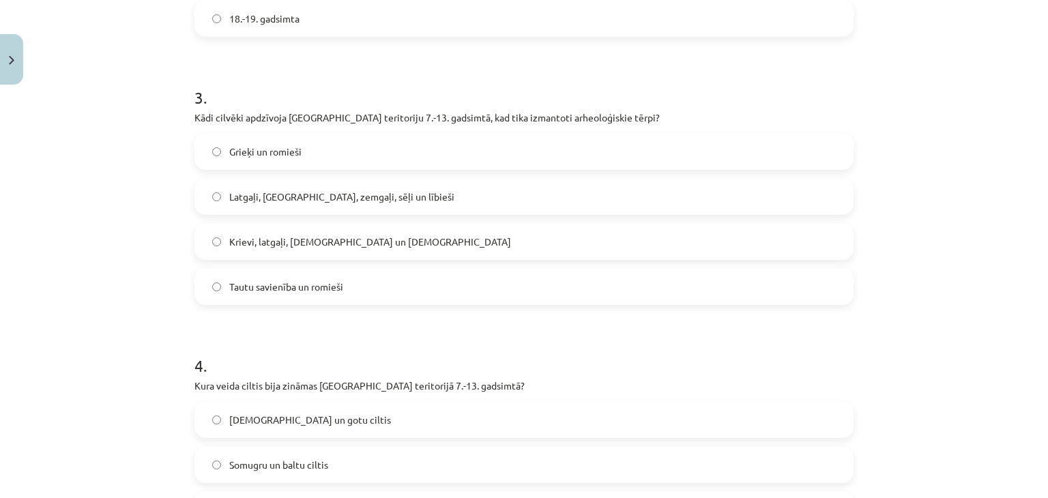
click at [366, 190] on span "Latgaļi, [GEOGRAPHIC_DATA], zemgaļi, sēļi un lībieši" at bounding box center [341, 197] width 225 height 14
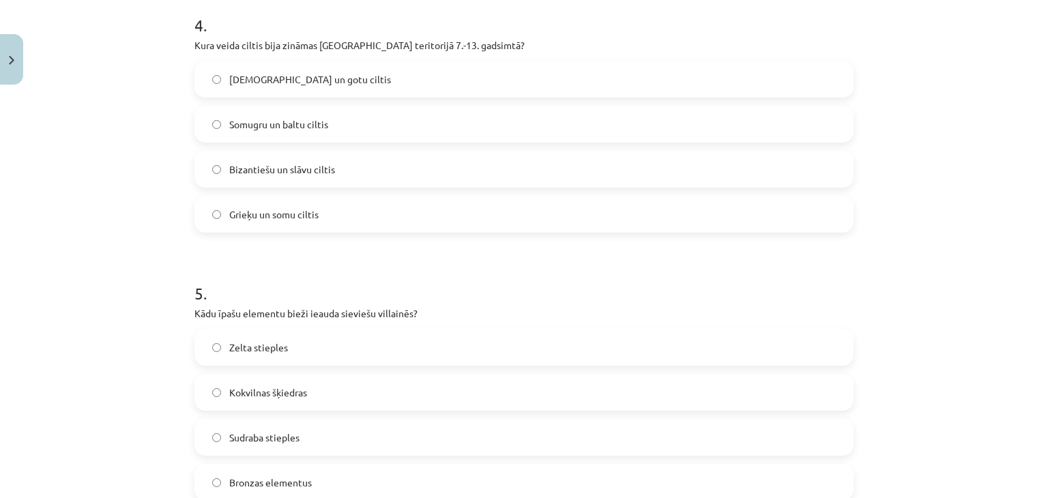
scroll to position [1103, 0]
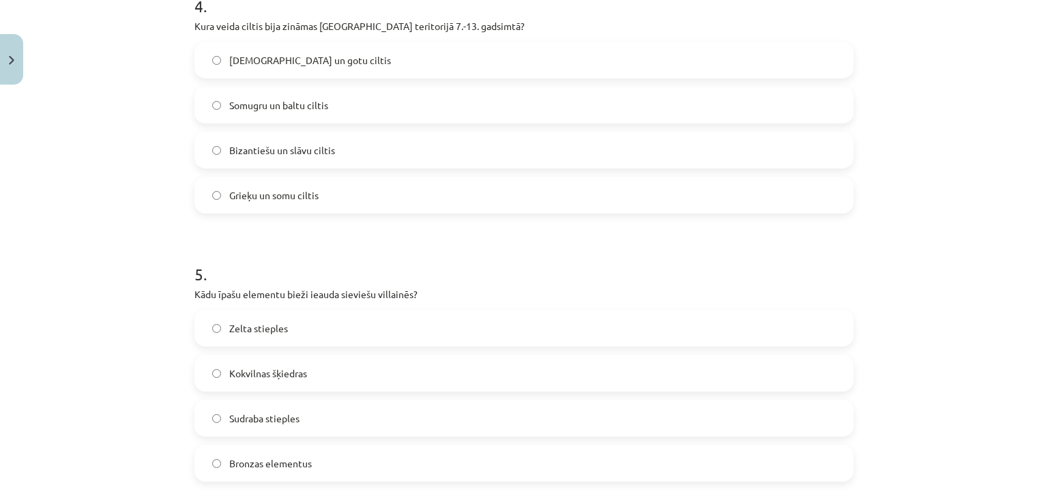
click at [333, 156] on label "Bizantiešu un slāvu ciltis" at bounding box center [524, 150] width 656 height 34
click at [301, 377] on span "Kokvilnas šķiedras" at bounding box center [268, 373] width 78 height 14
drag, startPoint x: 1036, startPoint y: 229, endPoint x: 1047, endPoint y: 284, distance: 56.3
click at [1047, 284] on div "Mācību tēma: Dizains un tehnoloģijas 9. klases 1. ieskaites mācību materiāls #2…" at bounding box center [524, 249] width 1048 height 498
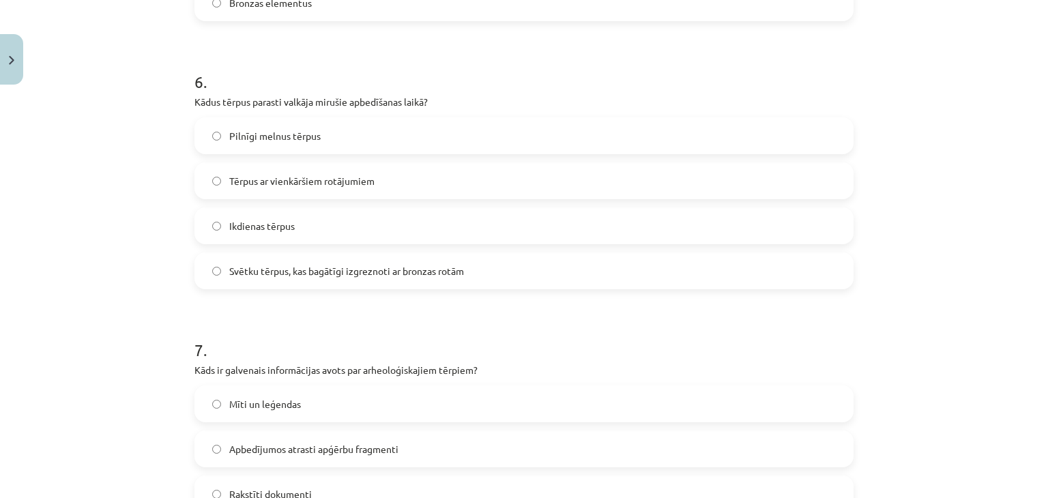
scroll to position [1580, 0]
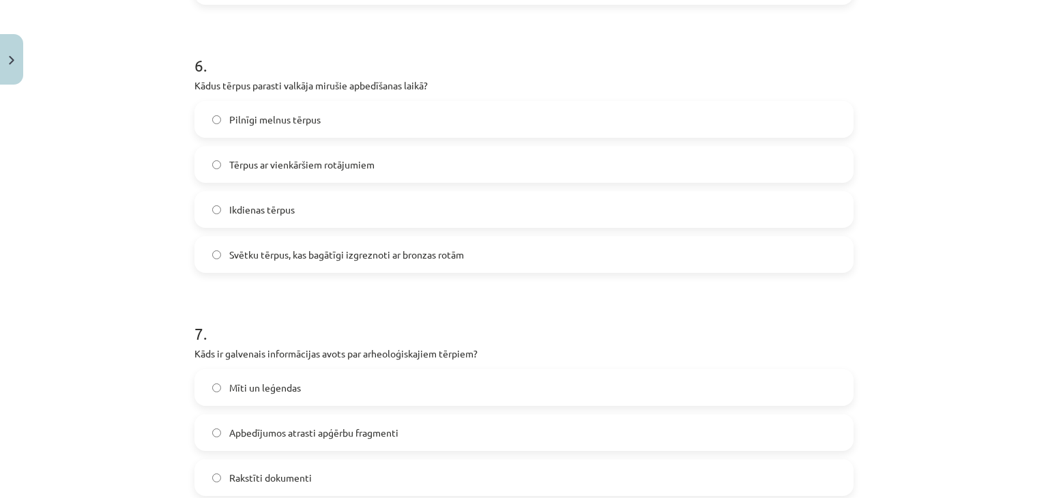
click at [325, 214] on label "Ikdienas tērpus" at bounding box center [524, 209] width 656 height 34
click at [366, 263] on label "Svētku tērpus, kas bagātīgi izgreznoti ar bronzas rotām" at bounding box center [524, 254] width 656 height 34
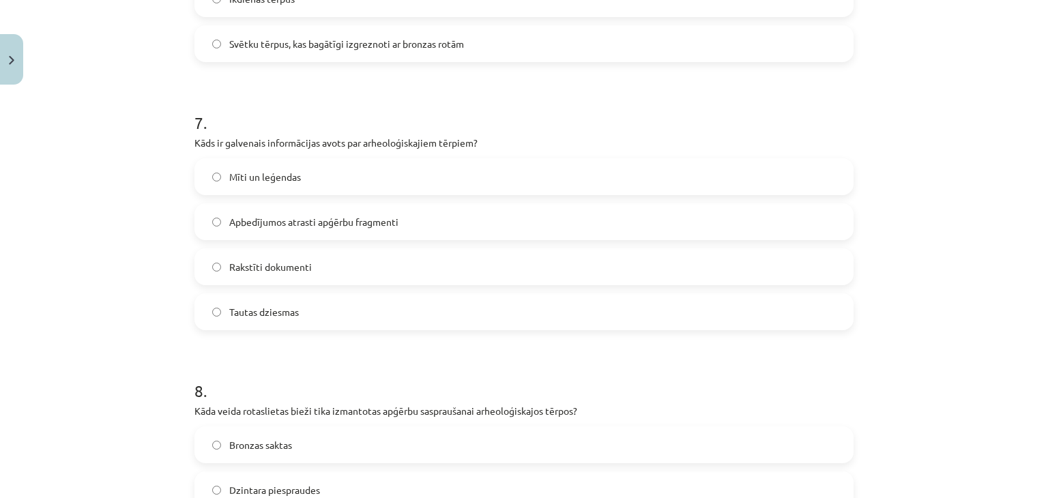
scroll to position [1881, 0]
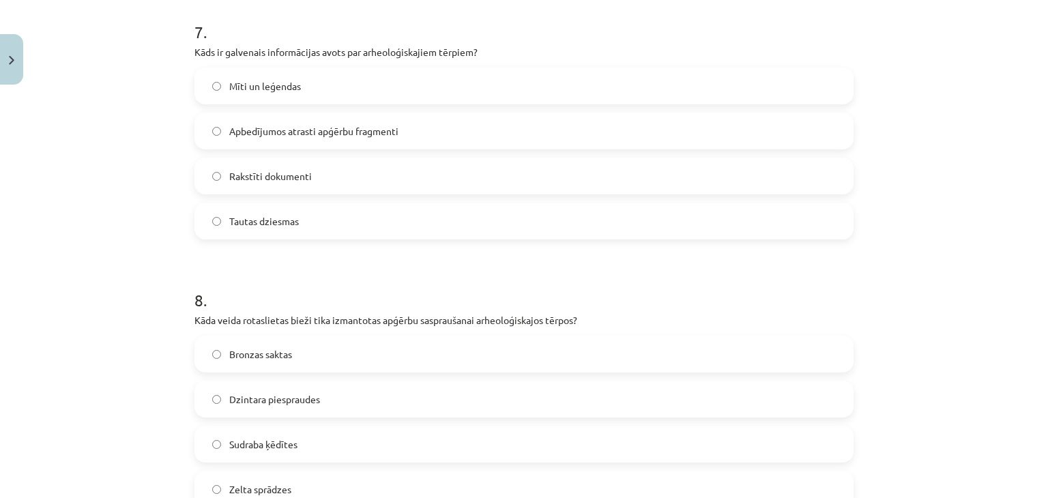
click at [366, 170] on label "Rakstīti dokumenti" at bounding box center [524, 176] width 656 height 34
click at [308, 398] on span "Dzintara piespraudes" at bounding box center [274, 399] width 91 height 14
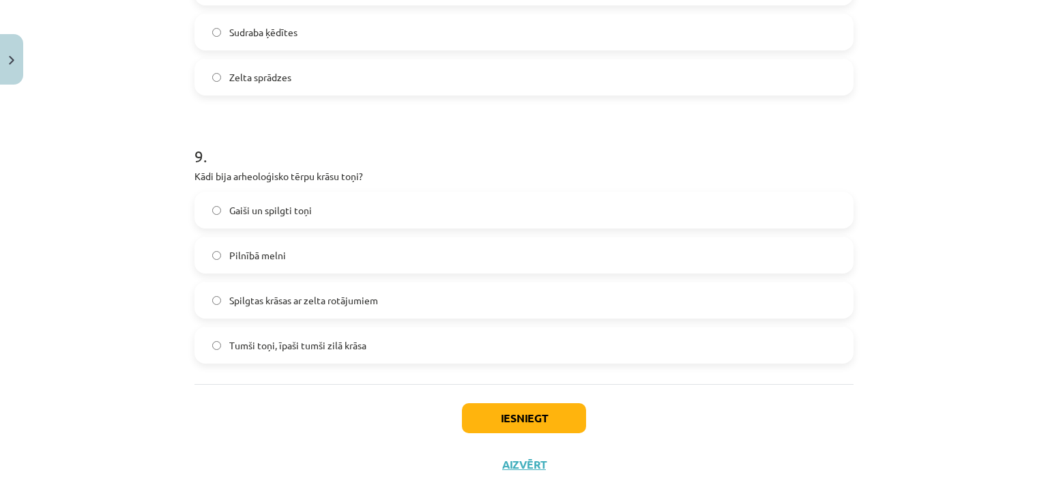
scroll to position [2316, 0]
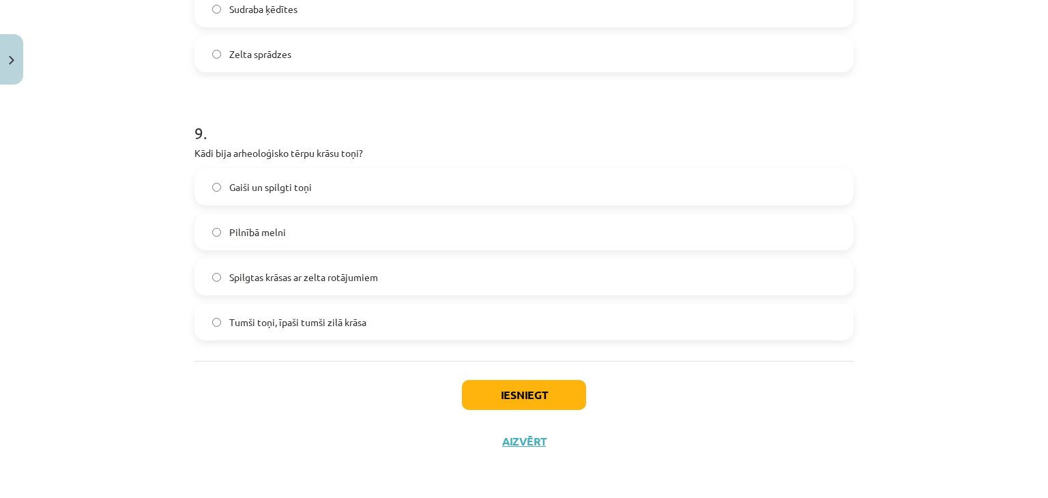
click at [507, 276] on label "Spilgtas krāsas ar zelta rotājumiem" at bounding box center [524, 277] width 656 height 34
click at [532, 389] on button "Iesniegt" at bounding box center [524, 395] width 124 height 30
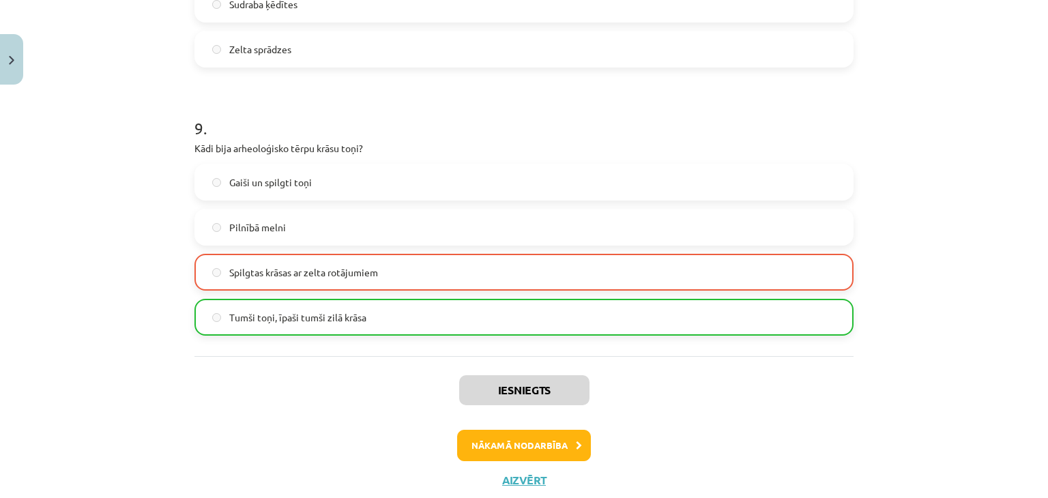
scroll to position [2360, 0]
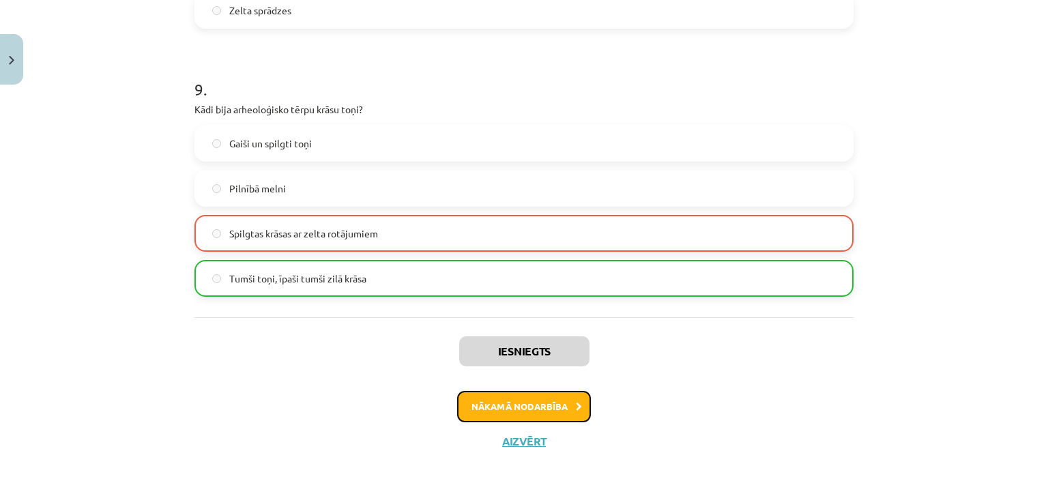
click at [561, 397] on button "Nākamā nodarbība" at bounding box center [524, 406] width 134 height 31
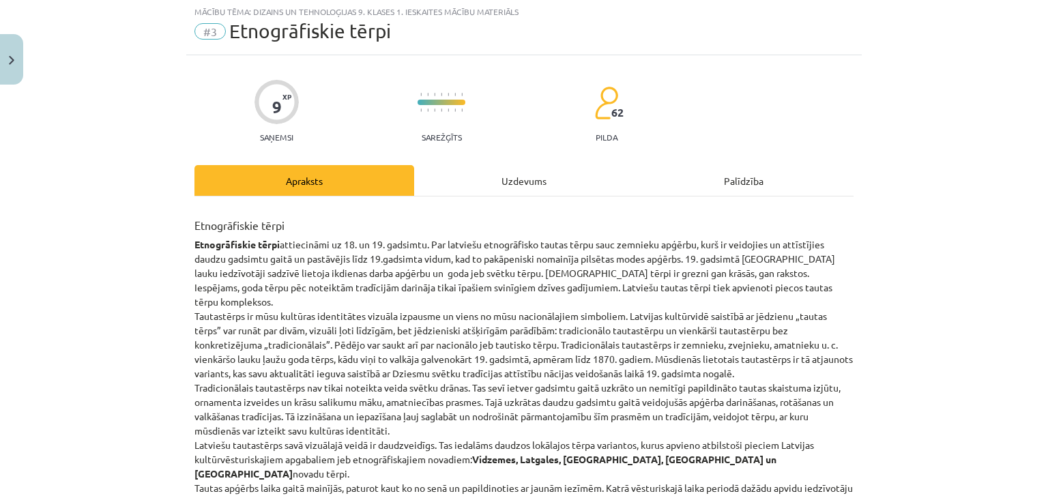
scroll to position [34, 0]
click at [507, 171] on div "Uzdevums" at bounding box center [524, 181] width 220 height 31
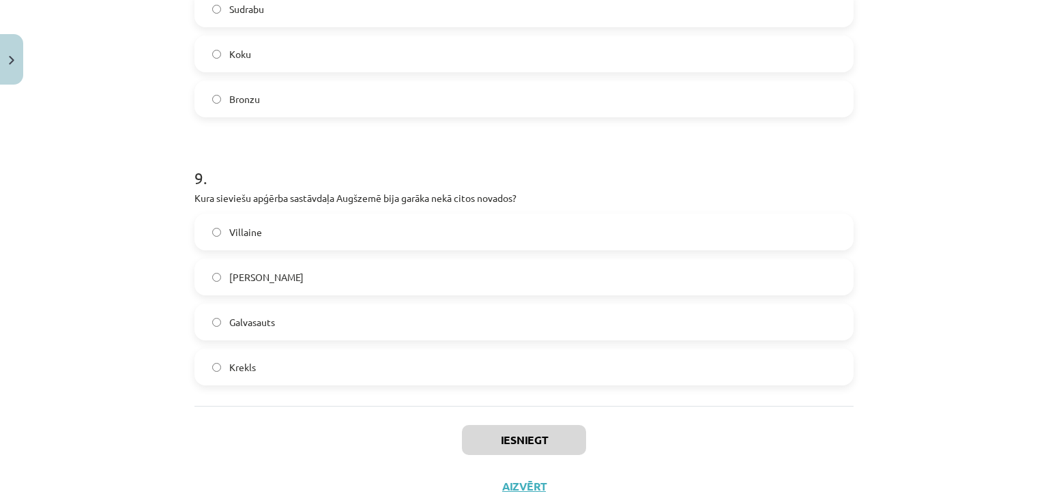
scroll to position [2316, 0]
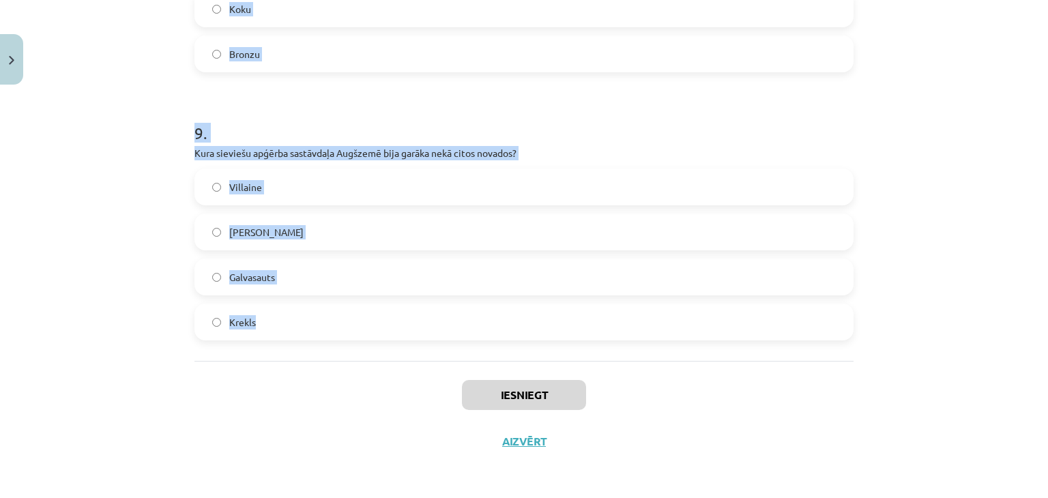
drag, startPoint x: 173, startPoint y: 259, endPoint x: 509, endPoint y: 344, distance: 346.3
click at [509, 344] on div "Mācību tēma: Dizains un tehnoloģijas 9. klases 1. ieskaites mācību materiāls #3…" at bounding box center [524, 249] width 1048 height 498
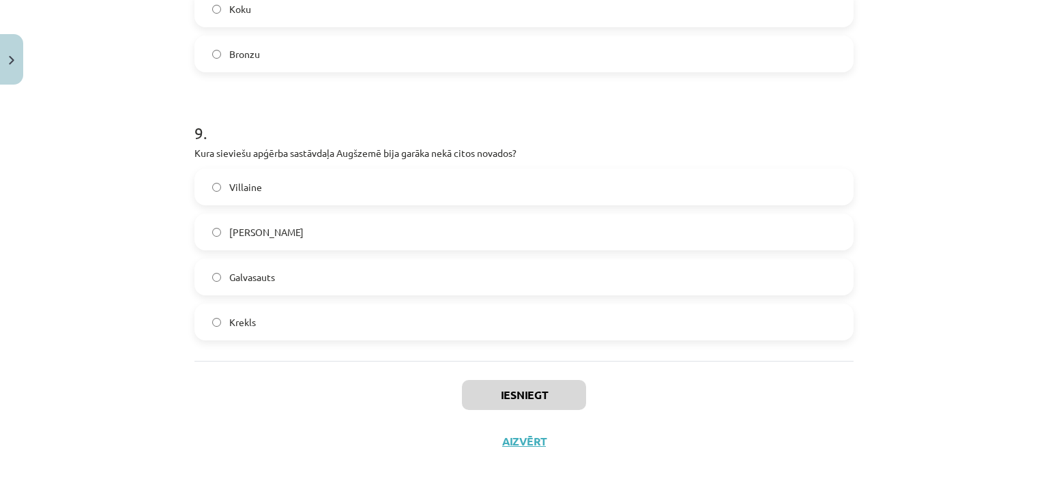
click at [322, 383] on div "Iesniegt Aizvērt" at bounding box center [523, 408] width 659 height 95
click at [389, 193] on label "Villaine" at bounding box center [524, 187] width 656 height 34
click at [420, 320] on label "Krekls" at bounding box center [524, 322] width 656 height 34
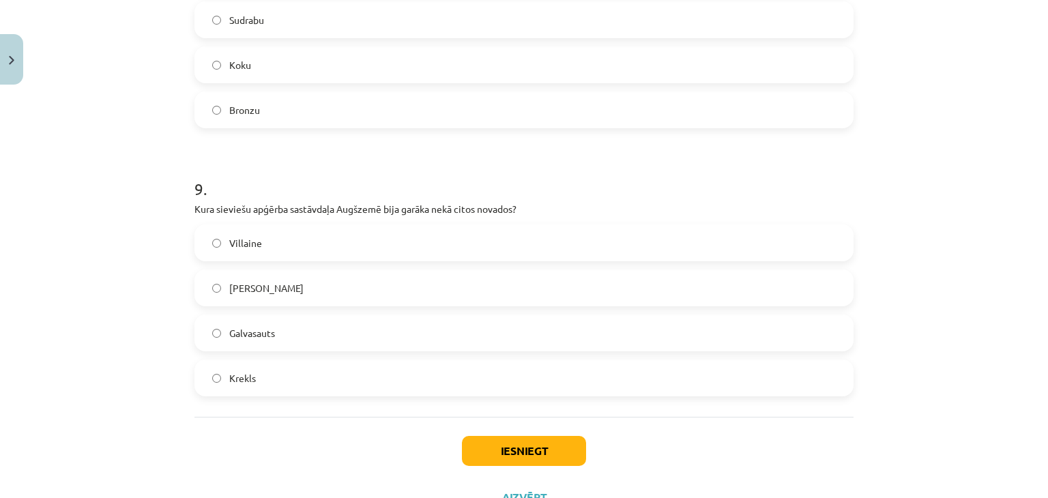
click at [800, 253] on label "Villaine" at bounding box center [524, 243] width 656 height 34
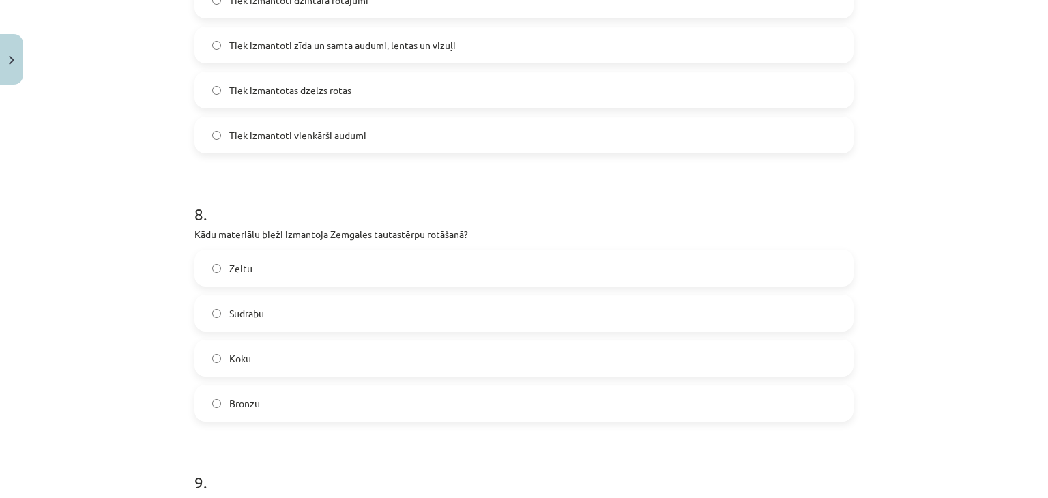
scroll to position [1997, 0]
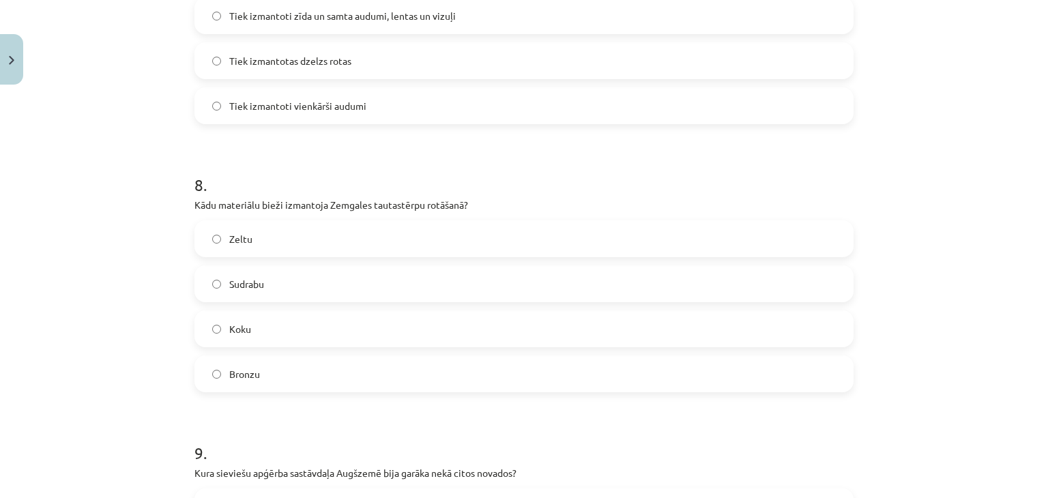
click at [403, 297] on label "Sudrabu" at bounding box center [524, 284] width 656 height 34
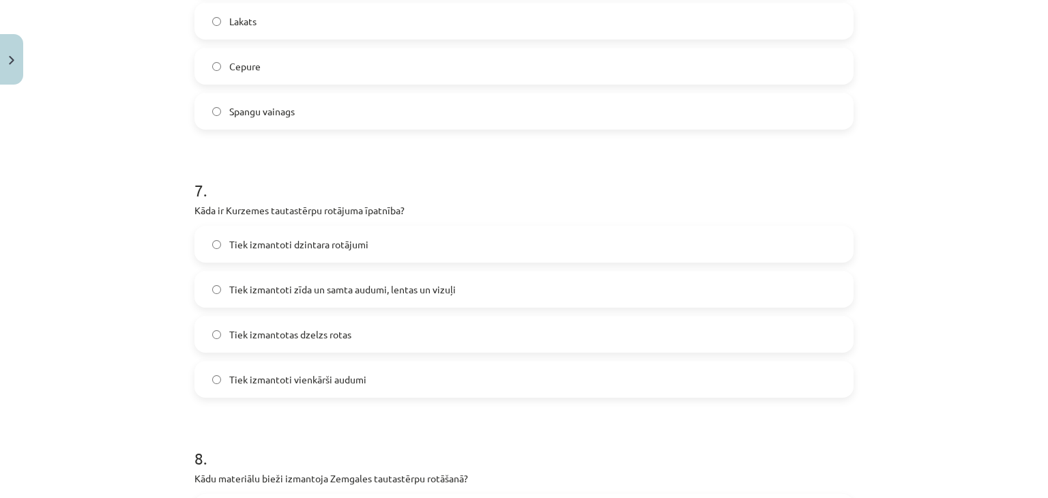
scroll to position [1697, 0]
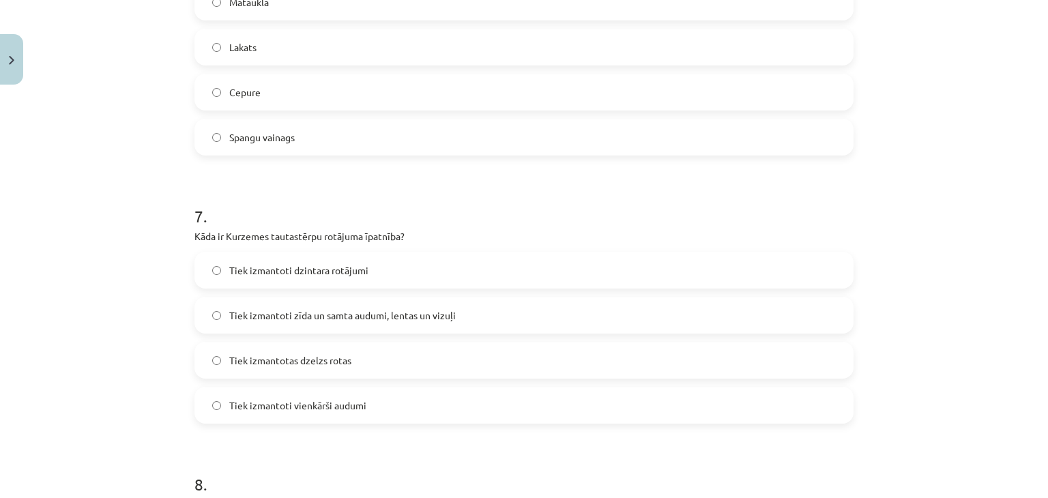
click at [467, 370] on label "Tiek izmantotas dzelzs rotas" at bounding box center [524, 360] width 656 height 34
click at [575, 61] on label "Lakats" at bounding box center [524, 47] width 656 height 34
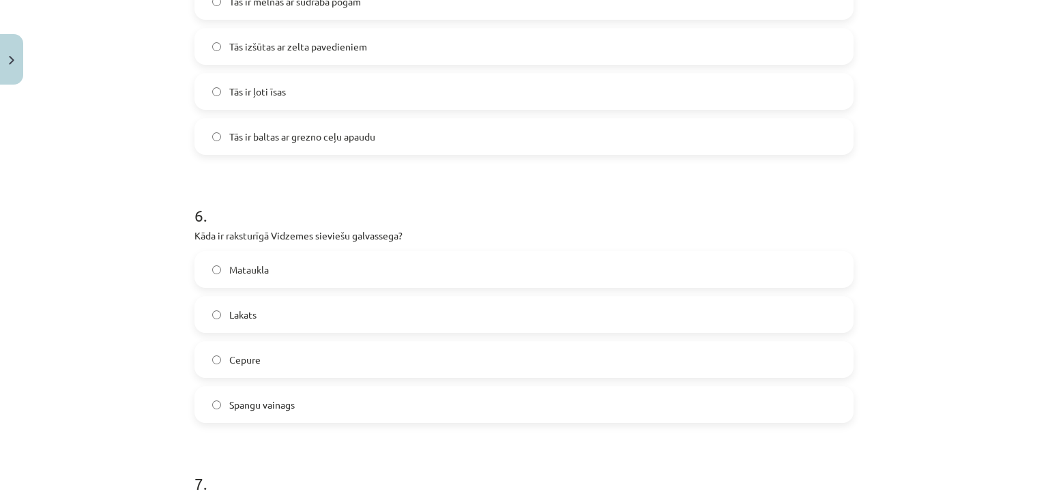
scroll to position [1423, 0]
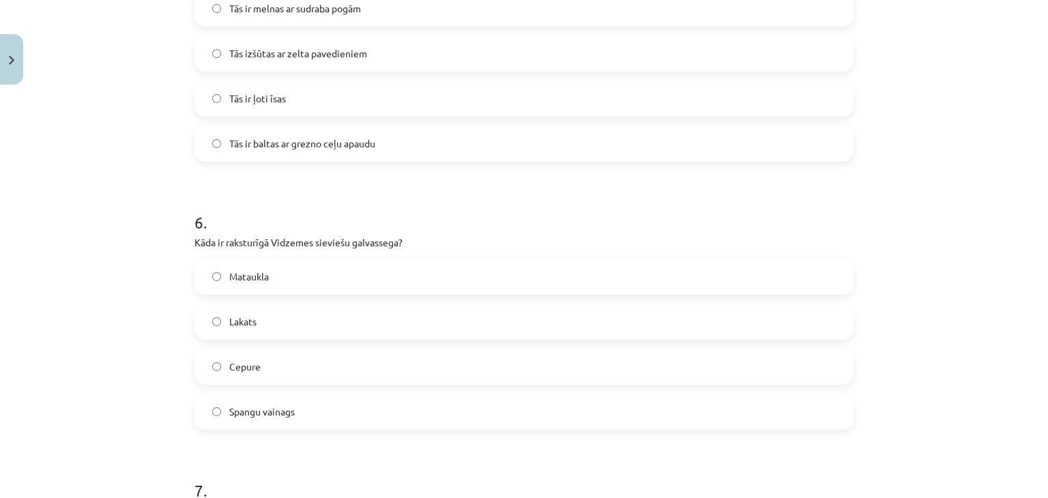
click at [359, 371] on label "Cepure" at bounding box center [524, 366] width 656 height 34
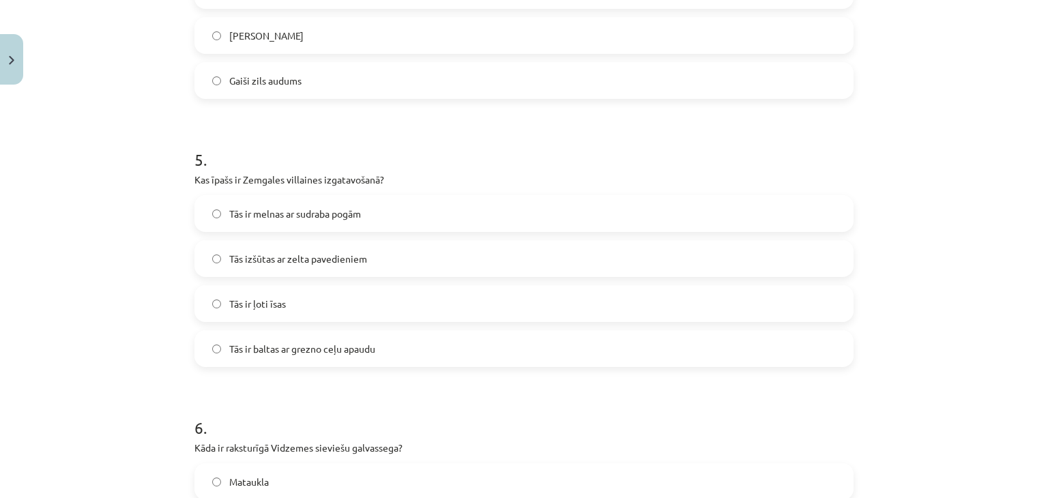
scroll to position [1214, 0]
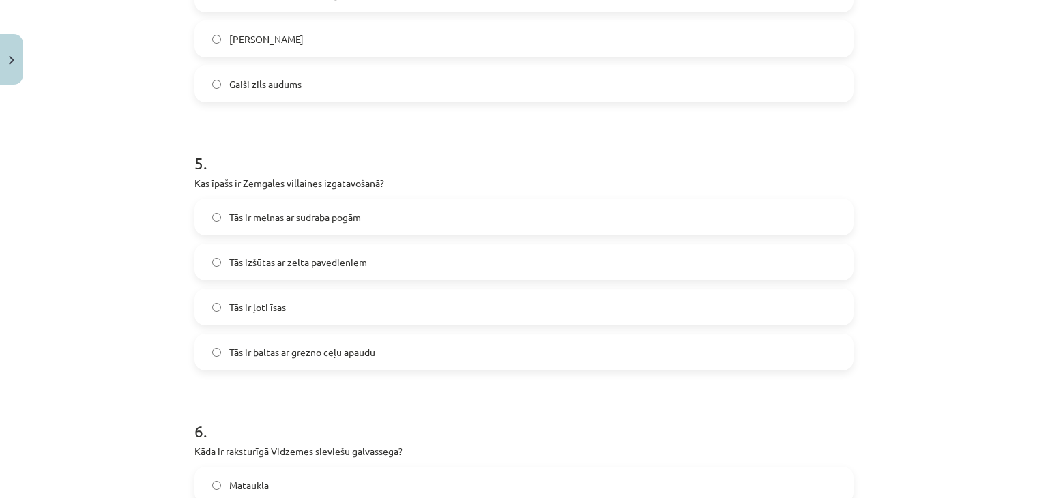
click at [542, 254] on label "Tās izšūtas ar zelta pavedieniem" at bounding box center [524, 262] width 656 height 34
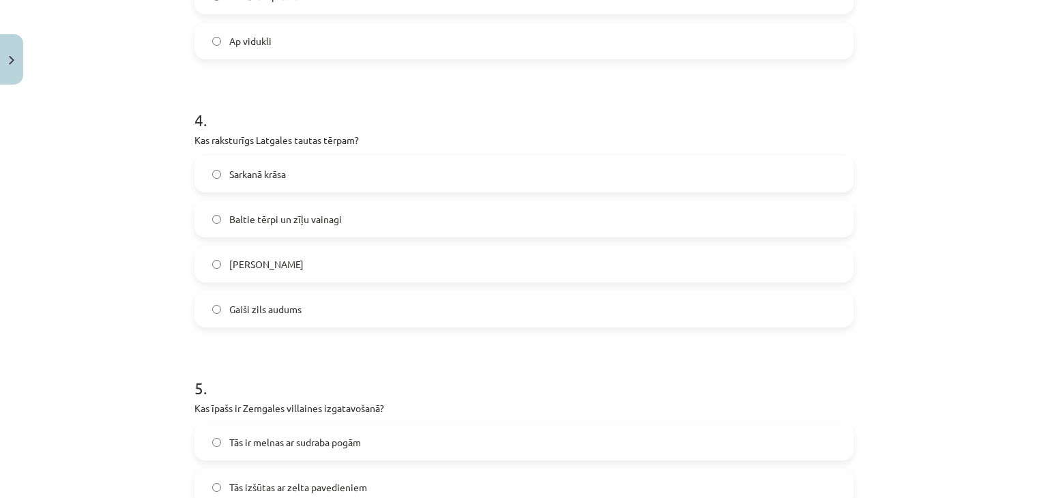
scroll to position [960, 0]
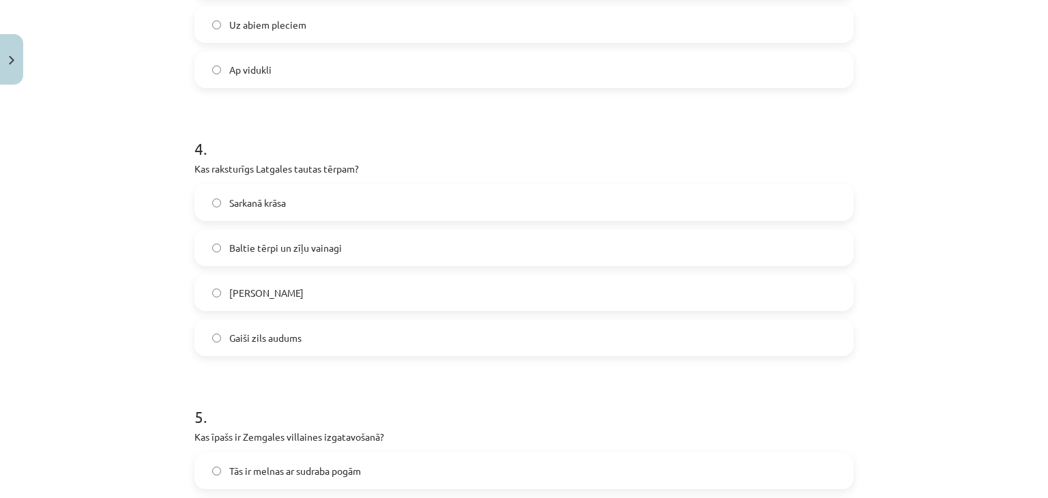
click at [407, 210] on label "Sarkanā krāsa" at bounding box center [524, 203] width 656 height 34
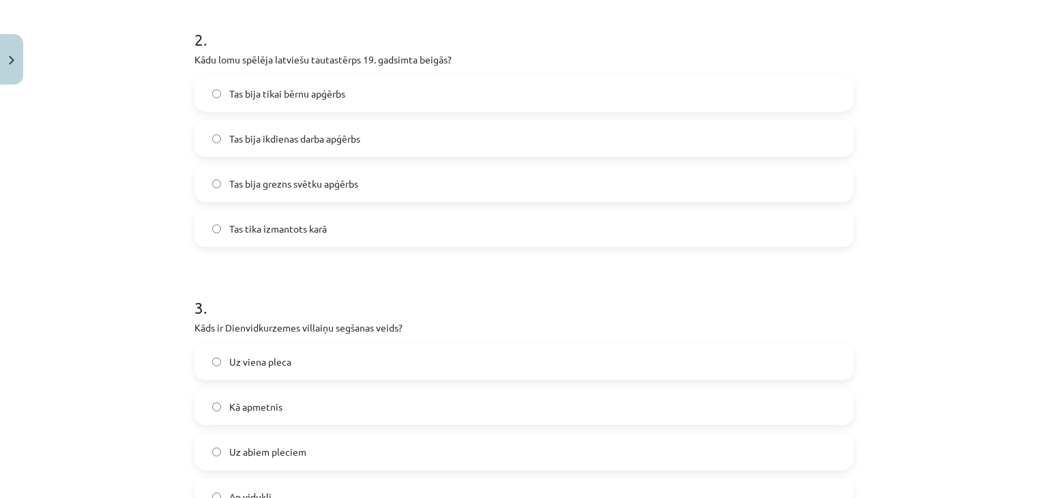
scroll to position [478, 0]
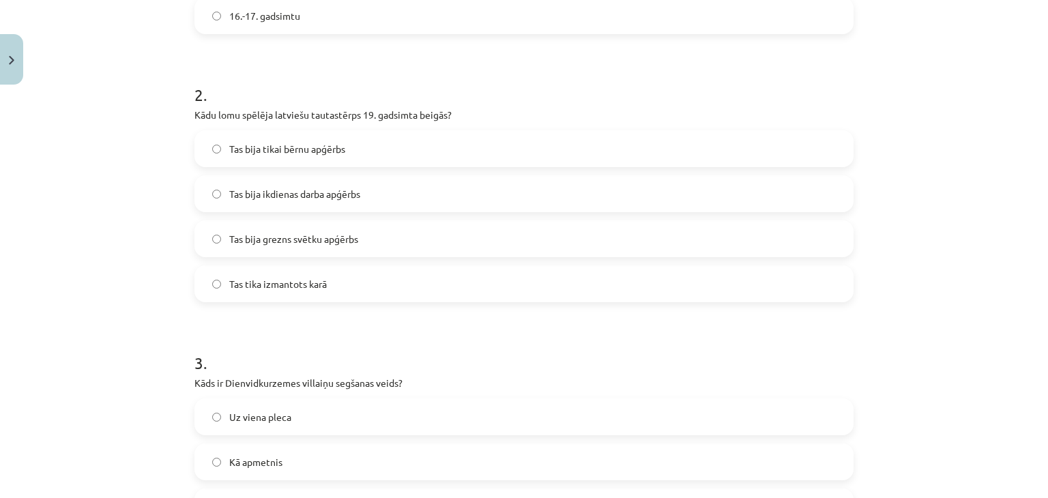
click at [406, 415] on label "Uz viena pleca" at bounding box center [524, 417] width 656 height 34
click at [458, 231] on label "Tas bija grezns svētku apģērbs" at bounding box center [524, 239] width 656 height 34
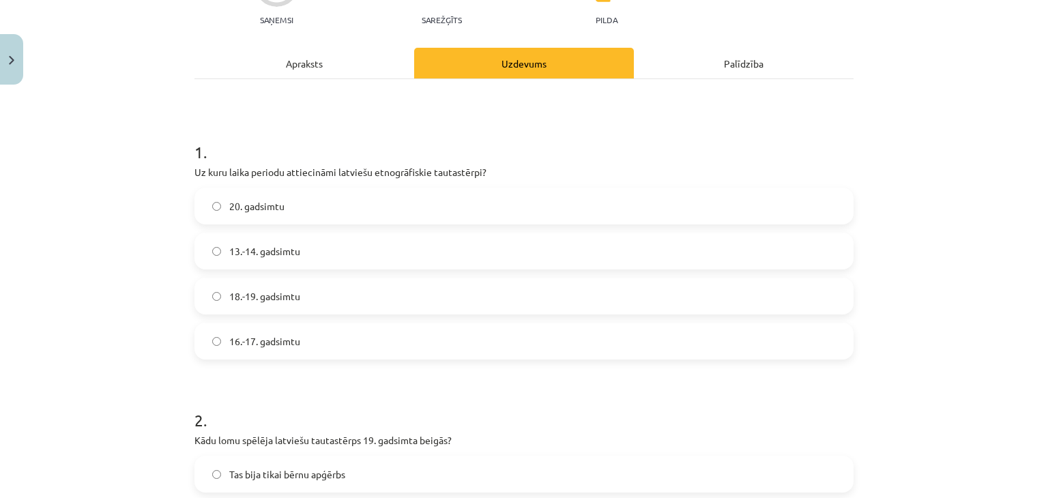
scroll to position [71, 0]
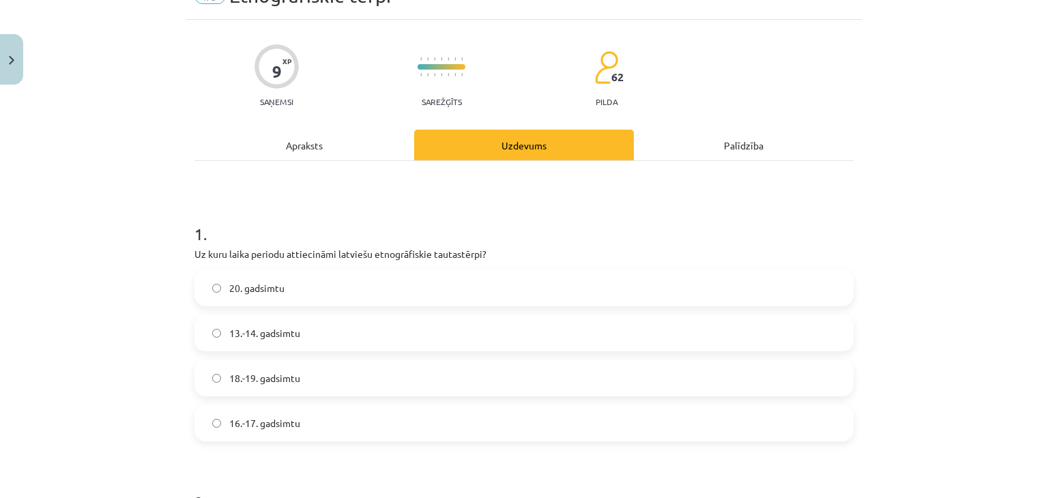
click at [461, 325] on label "13.-14. gadsimtu" at bounding box center [524, 333] width 656 height 34
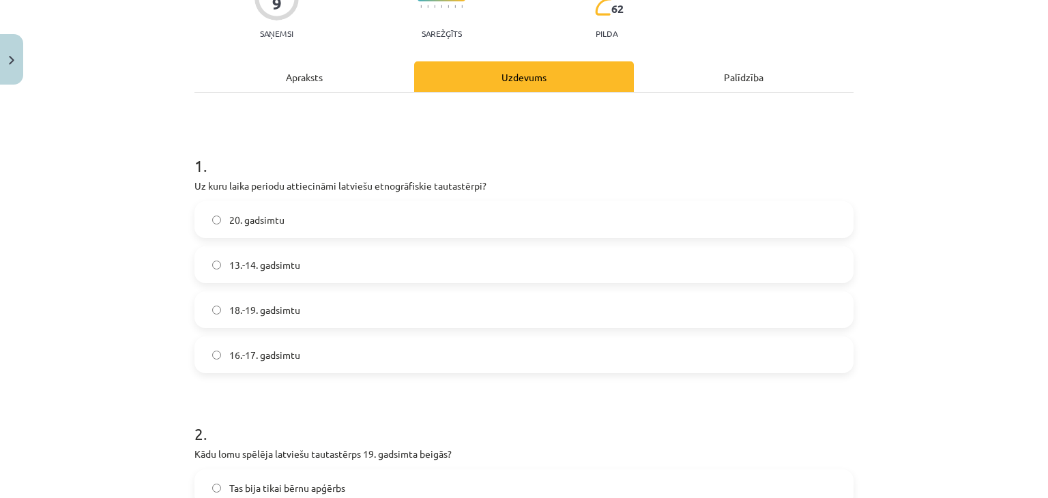
click at [538, 312] on label "18.-19. gadsimtu" at bounding box center [524, 310] width 656 height 34
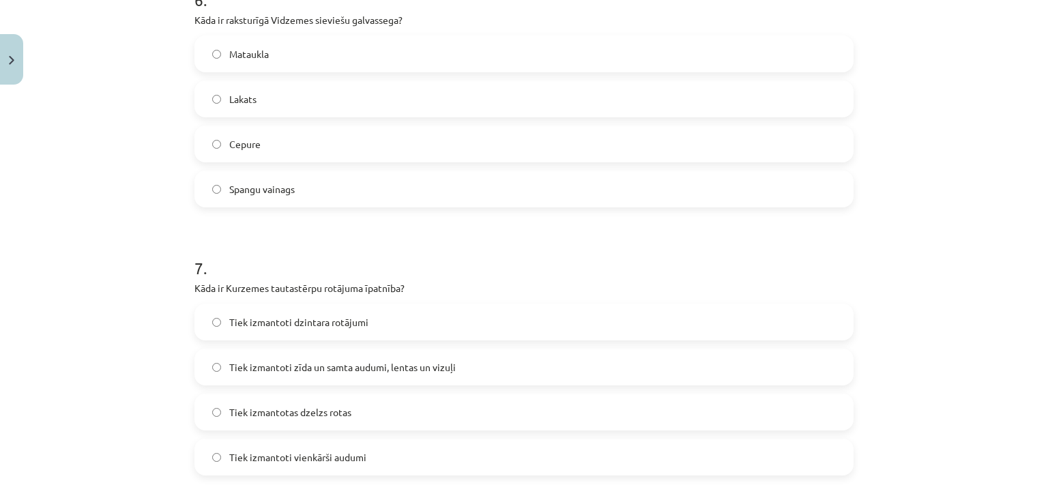
scroll to position [2316, 0]
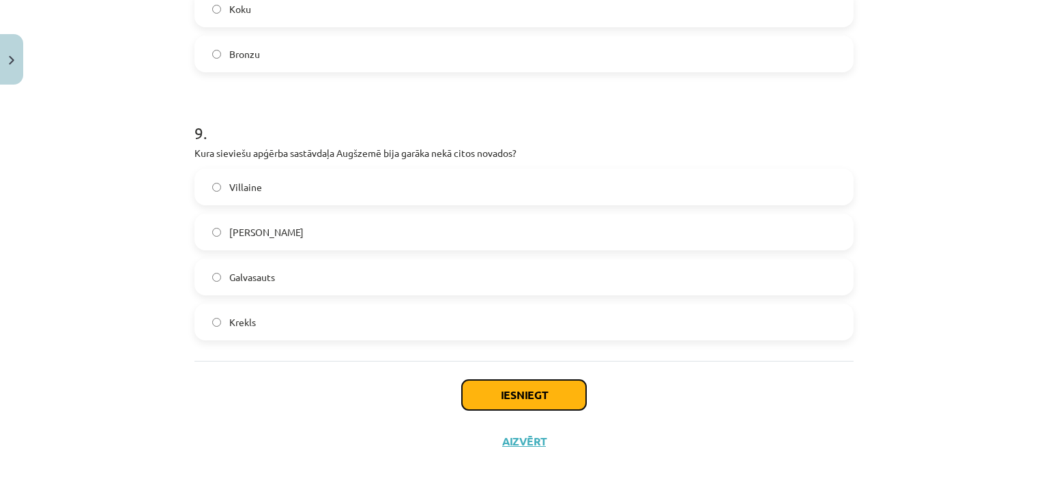
click at [545, 391] on button "Iesniegt" at bounding box center [524, 395] width 124 height 30
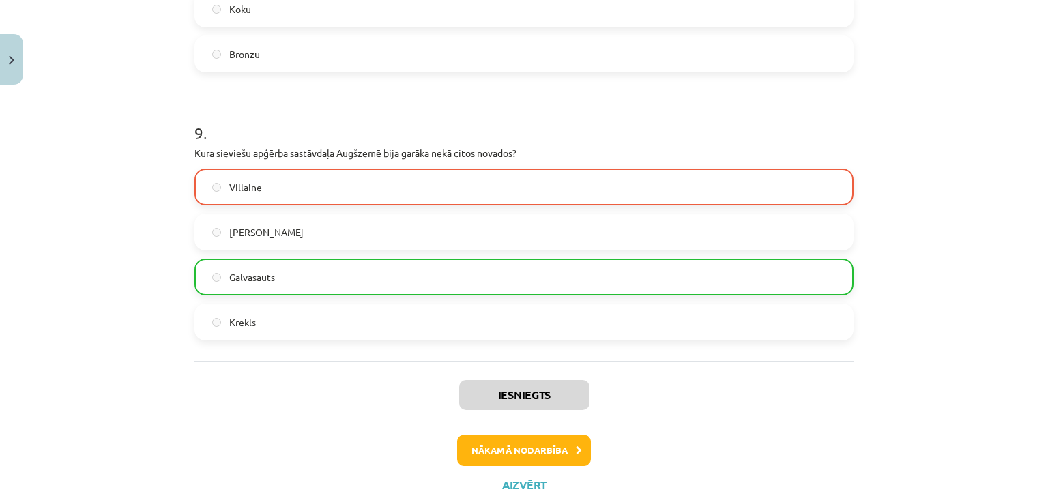
click at [518, 432] on div "Iesniegts Nākamā nodarbība Aizvērt" at bounding box center [523, 430] width 659 height 139
click at [535, 450] on button "Nākamā nodarbība" at bounding box center [524, 450] width 134 height 31
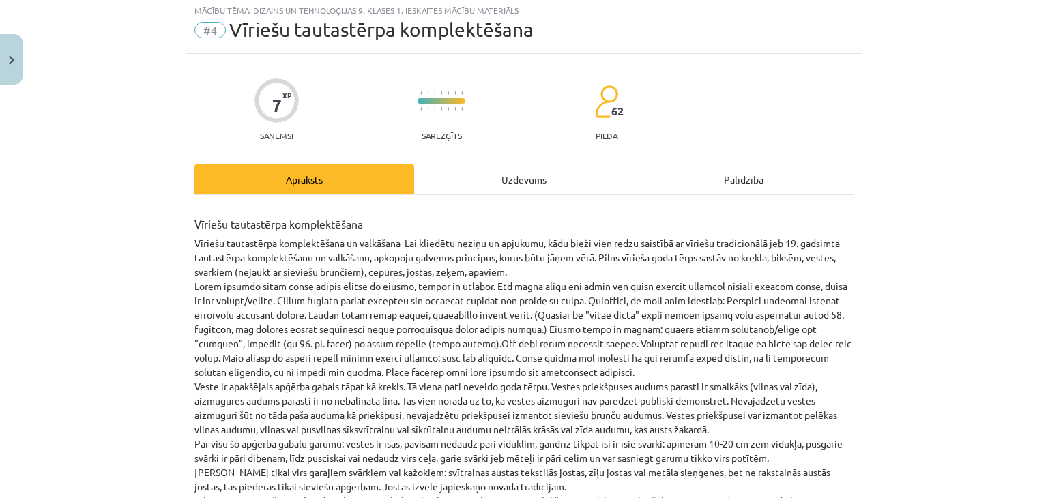
scroll to position [34, 0]
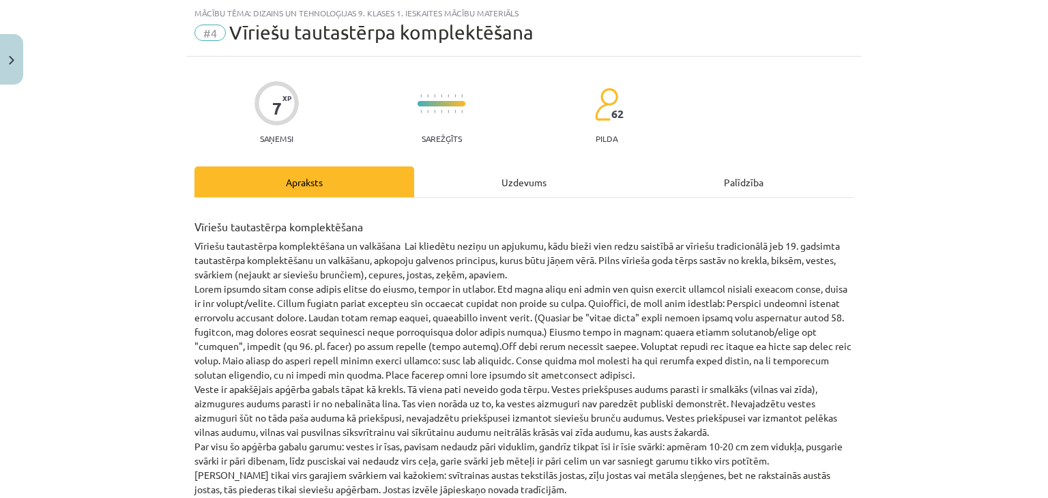
click at [501, 192] on div "Uzdevums" at bounding box center [524, 181] width 220 height 31
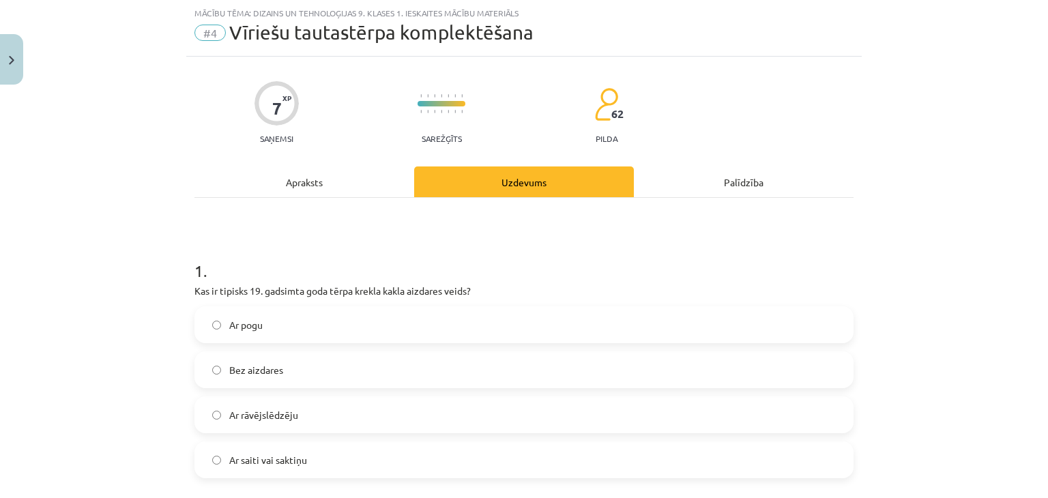
click at [363, 332] on label "Ar pogu" at bounding box center [524, 325] width 656 height 34
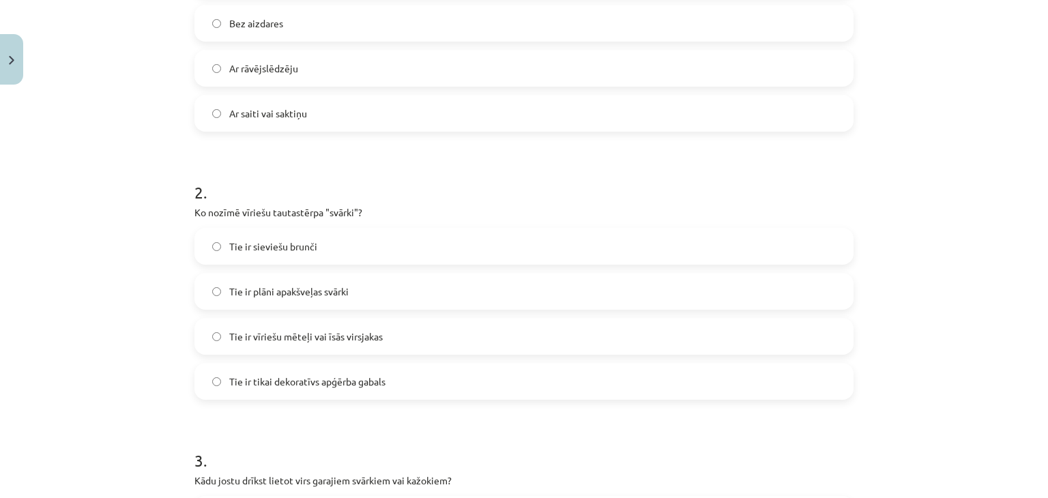
scroll to position [434, 0]
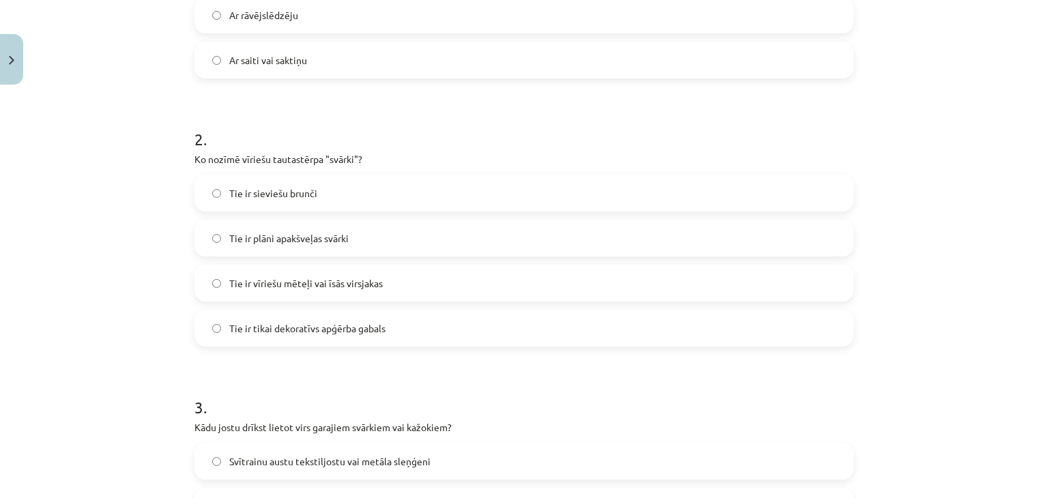
click at [415, 196] on label "Tie ir sieviešu brunči" at bounding box center [524, 193] width 656 height 34
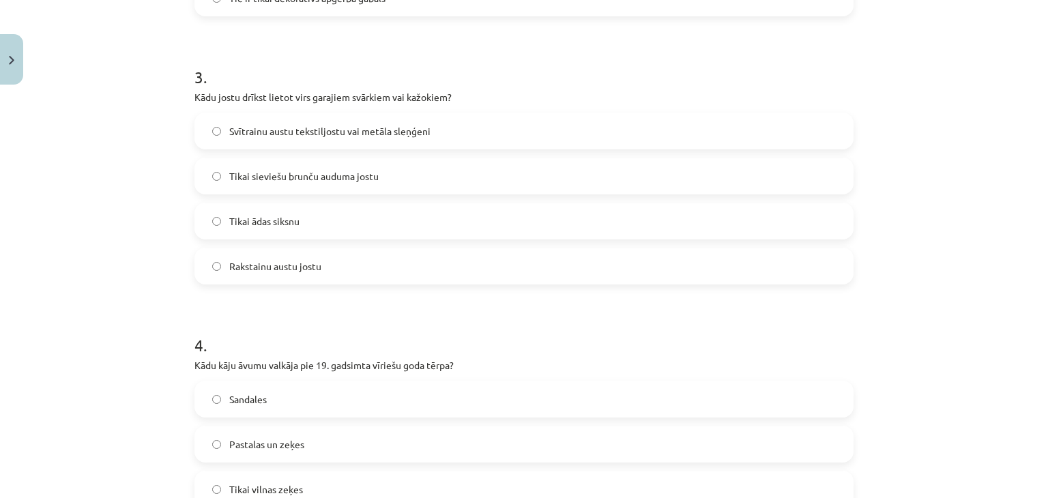
scroll to position [767, 0]
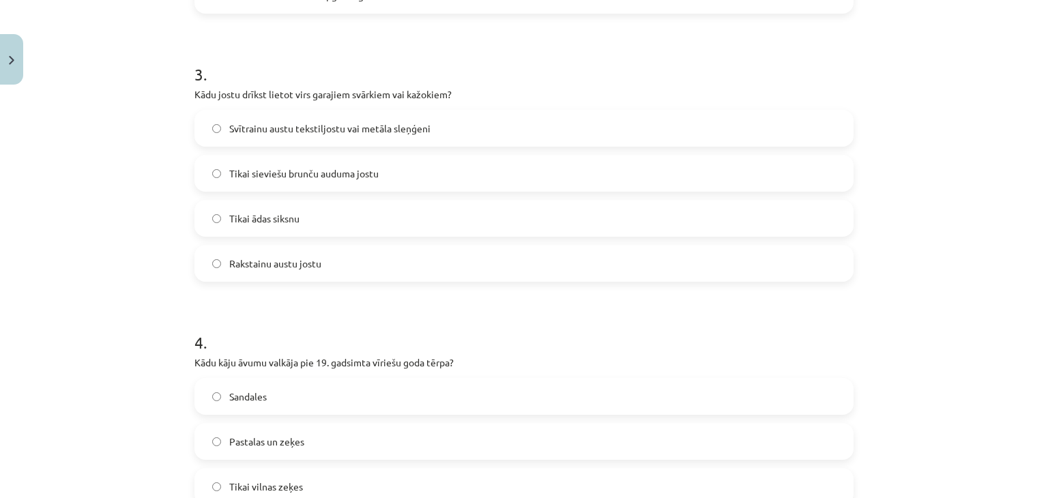
click at [396, 162] on label "Tikai sieviešu brunču auduma jostu" at bounding box center [524, 173] width 656 height 34
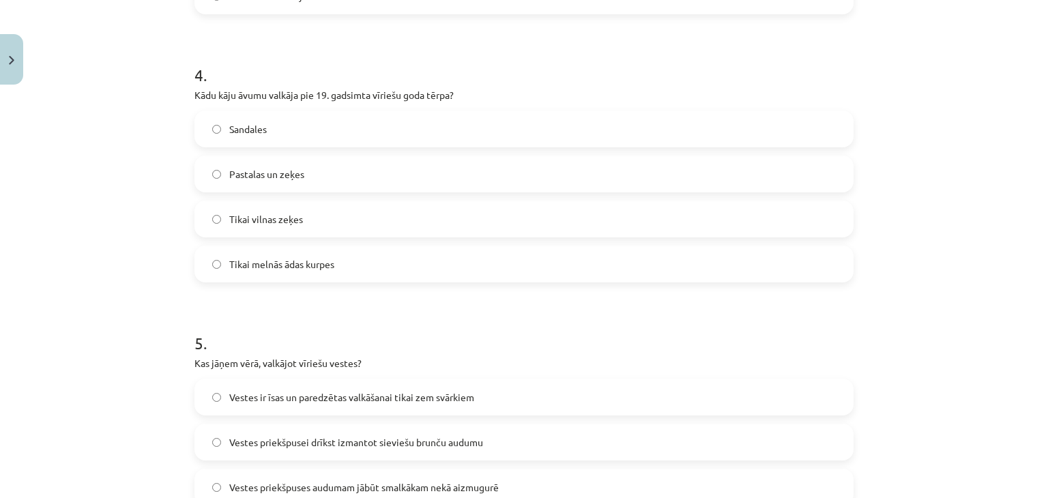
scroll to position [1042, 0]
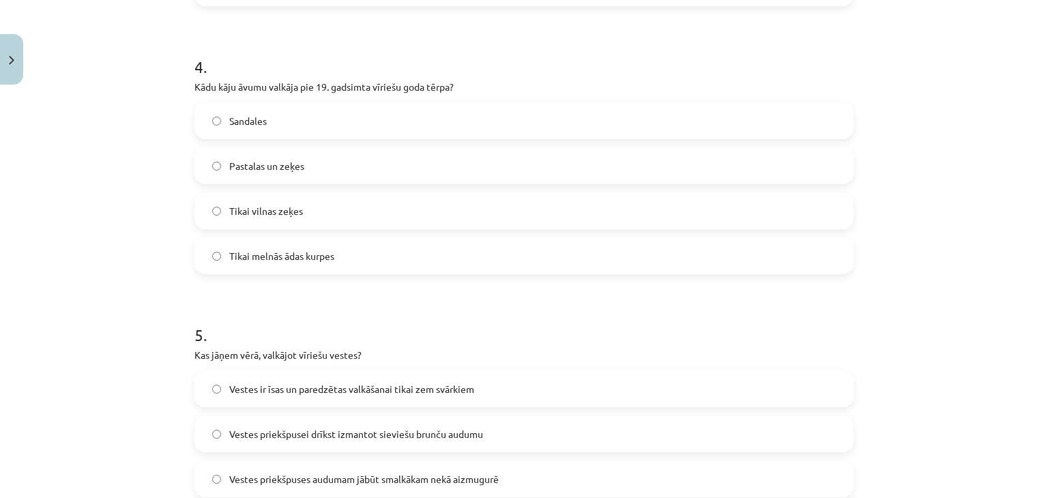
click at [467, 166] on label "Pastalas un zeķes" at bounding box center [524, 166] width 656 height 34
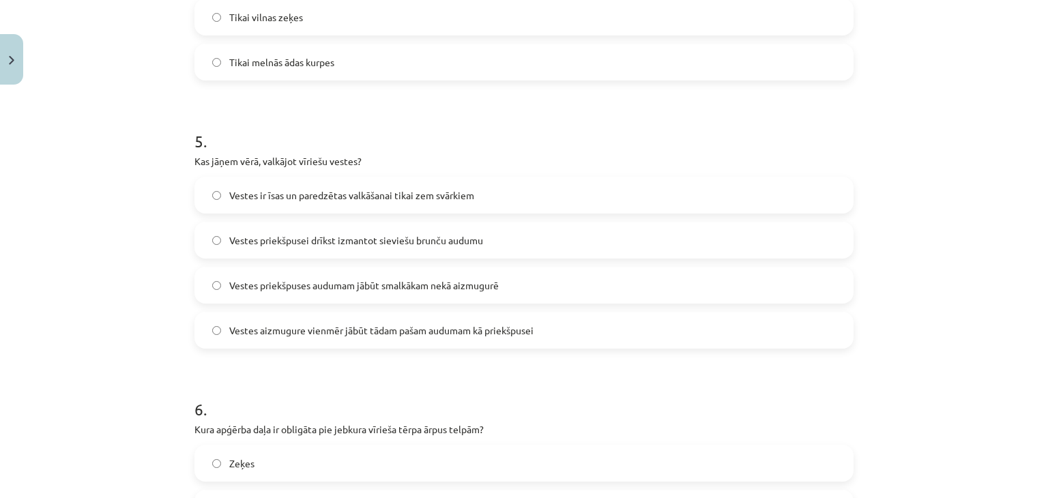
scroll to position [1197, 0]
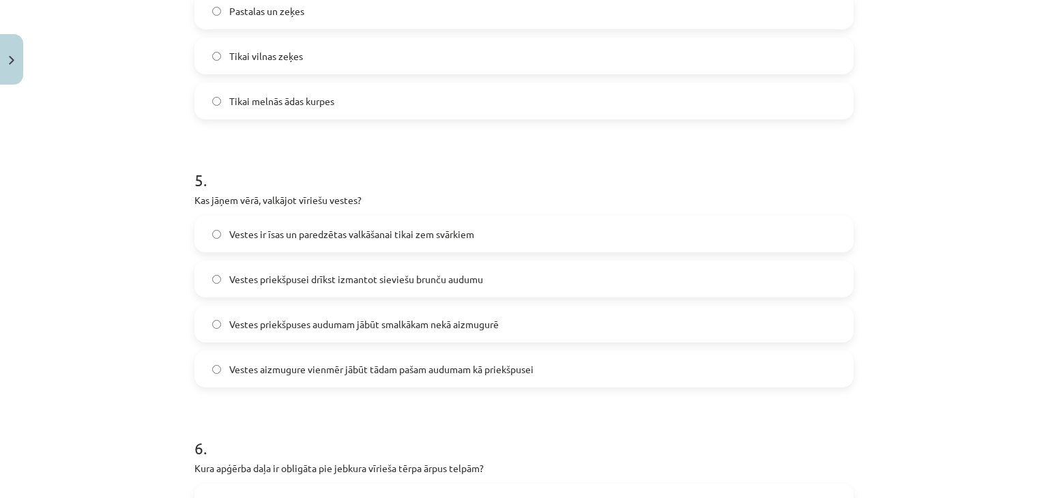
click at [426, 291] on label "Vestes priekšpusei drīkst izmantot sieviešu brunču audumu" at bounding box center [524, 279] width 656 height 34
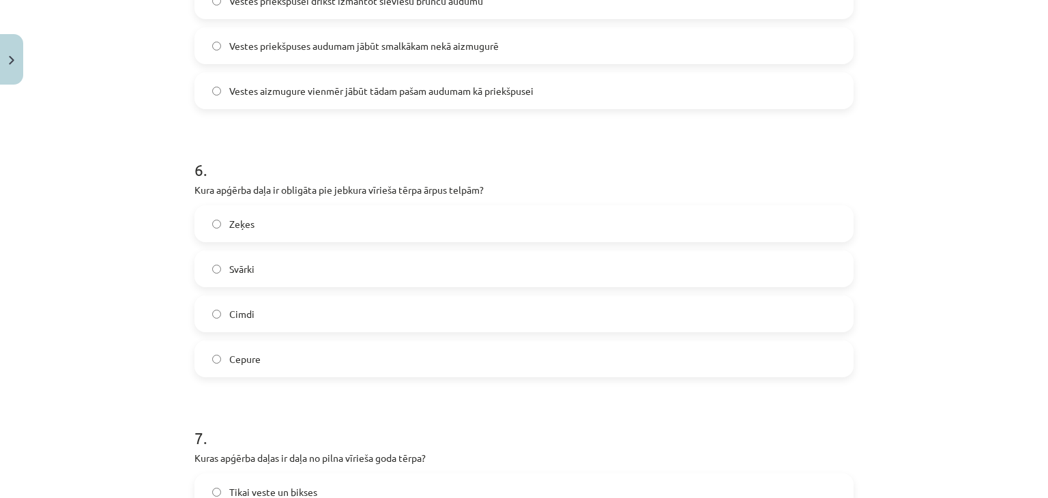
scroll to position [1491, 0]
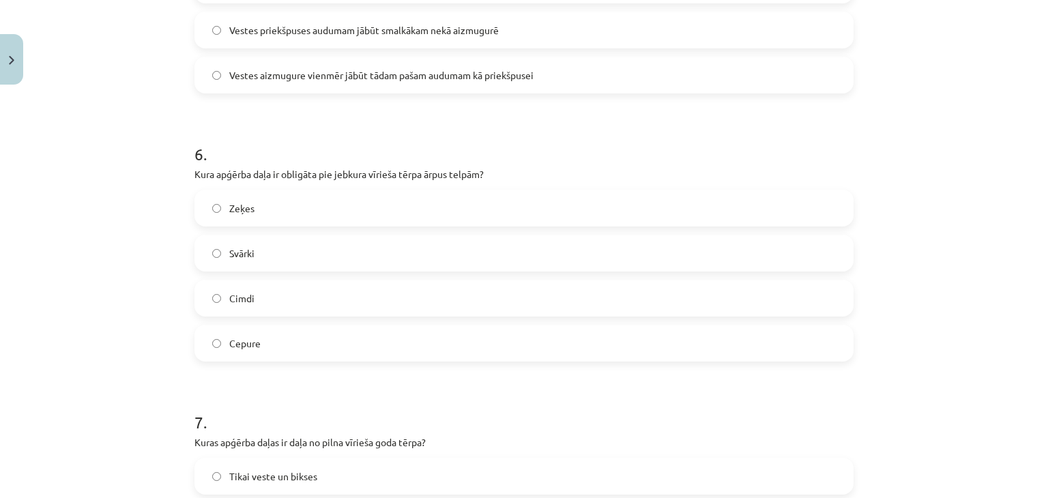
click at [382, 275] on div "Zeķes Svārki Cimdi [GEOGRAPHIC_DATA]" at bounding box center [523, 276] width 659 height 172
click at [403, 258] on label "Svārki" at bounding box center [524, 253] width 656 height 34
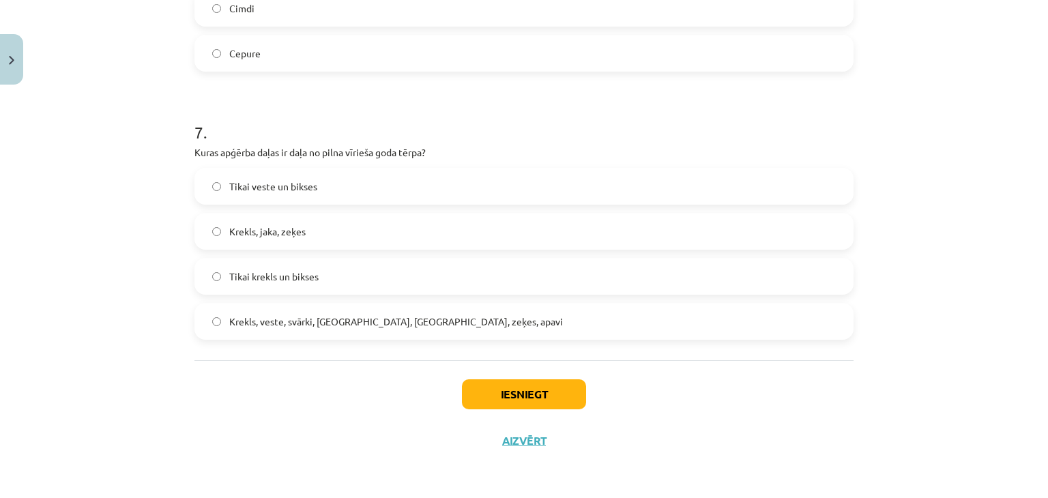
click at [382, 282] on label "Tikai krekls un bikses" at bounding box center [524, 276] width 656 height 34
click at [417, 244] on label "Krekls, jaka, zeķes" at bounding box center [524, 231] width 656 height 34
click at [464, 319] on label "Krekls, veste, svārki, [GEOGRAPHIC_DATA], [GEOGRAPHIC_DATA], zeķes, apavi" at bounding box center [524, 321] width 656 height 34
click at [510, 393] on button "Iesniegt" at bounding box center [524, 394] width 124 height 30
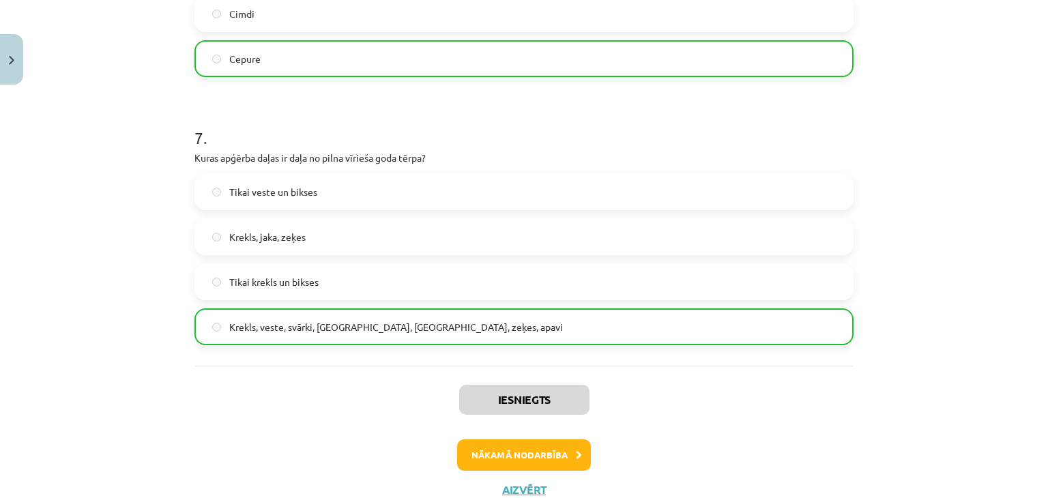
scroll to position [1823, 0]
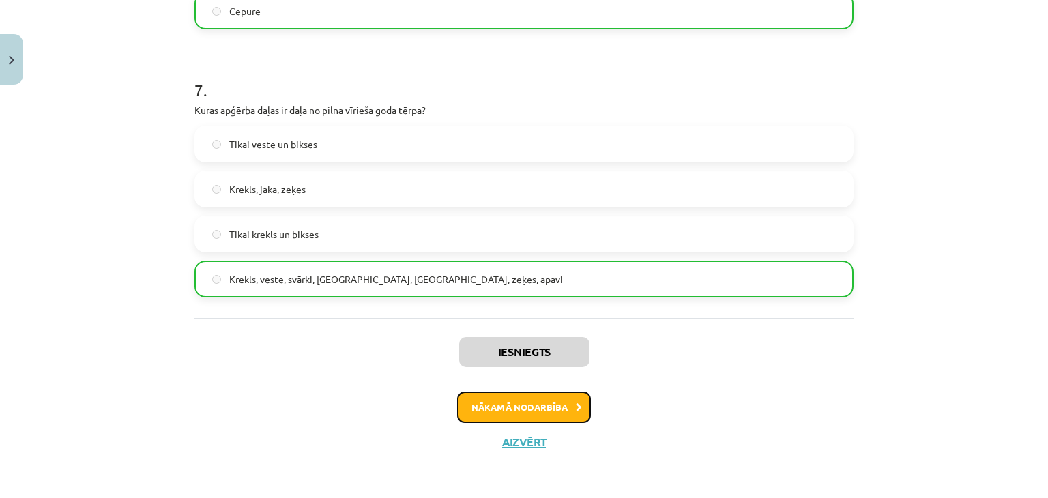
click at [528, 411] on button "Nākamā nodarbība" at bounding box center [524, 407] width 134 height 31
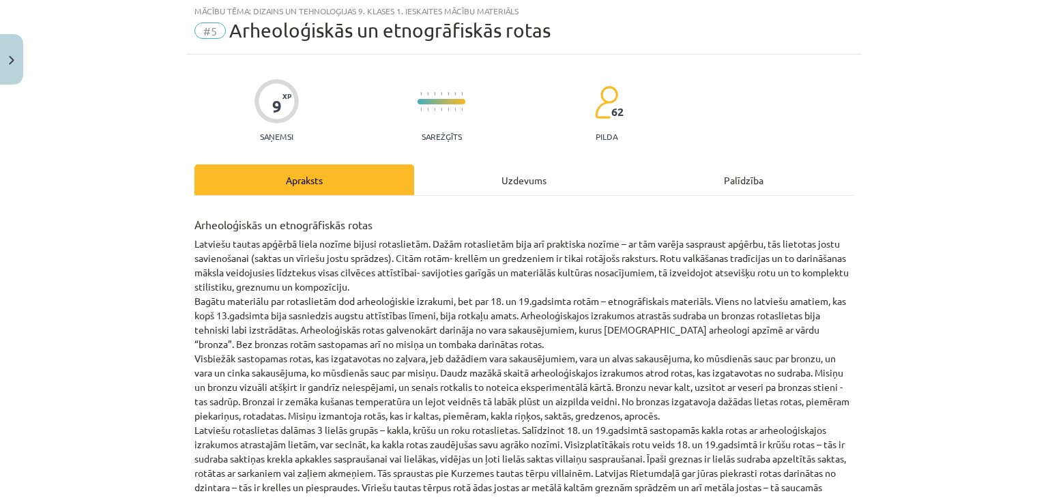
scroll to position [34, 0]
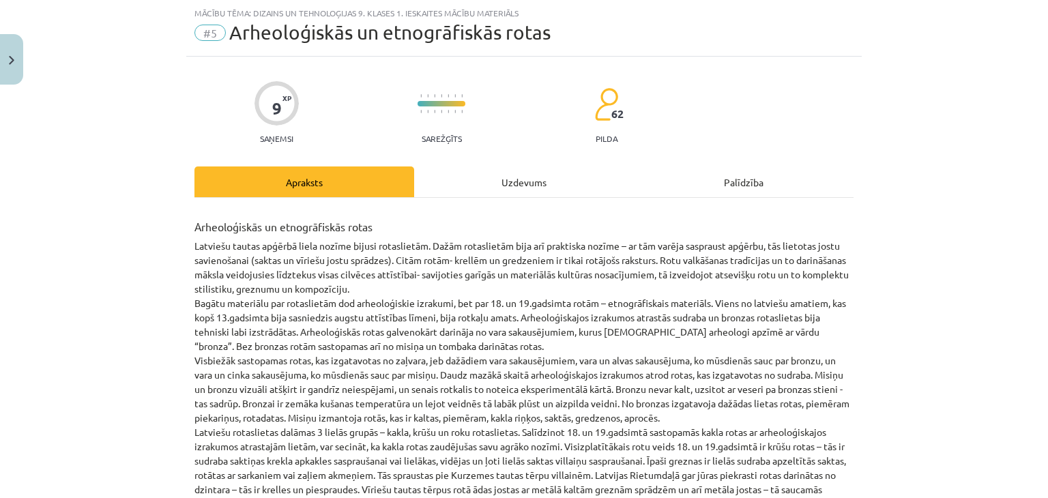
click at [519, 183] on div "Uzdevums" at bounding box center [524, 181] width 220 height 31
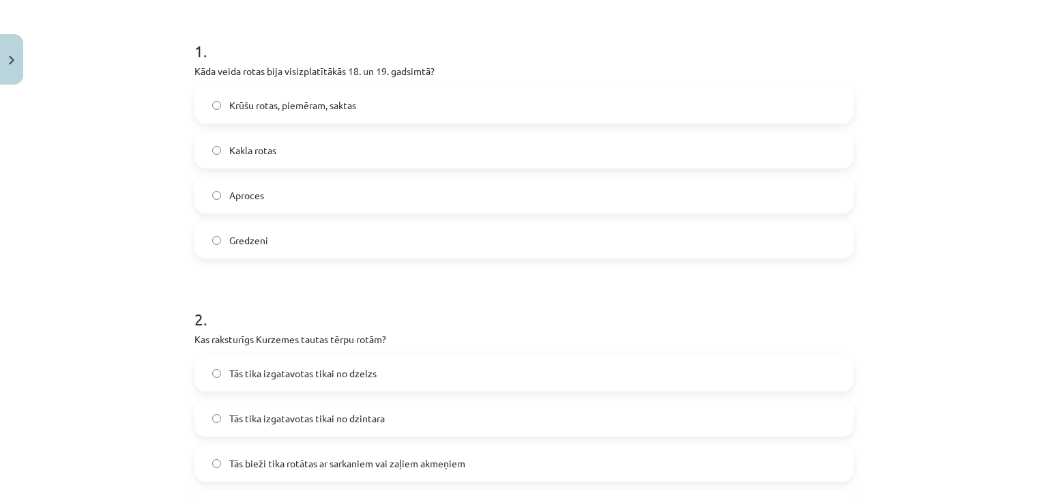
scroll to position [280, 0]
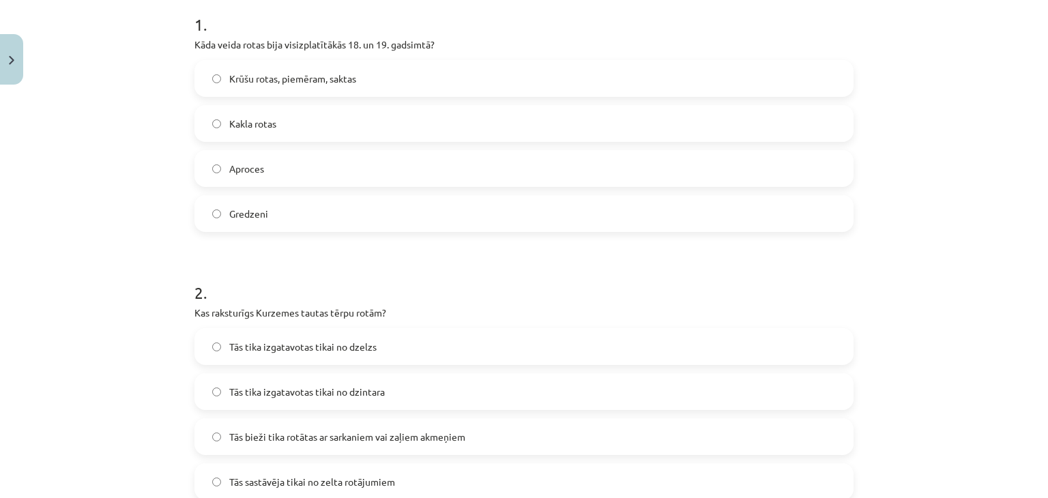
click at [325, 80] on span "Krūšu rotas, piemēram, saktas" at bounding box center [292, 79] width 127 height 14
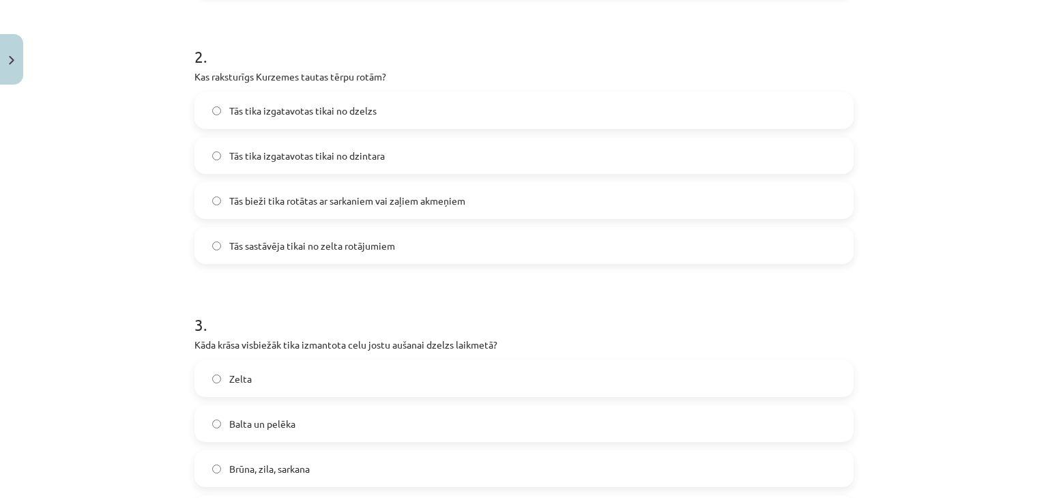
scroll to position [513, 0]
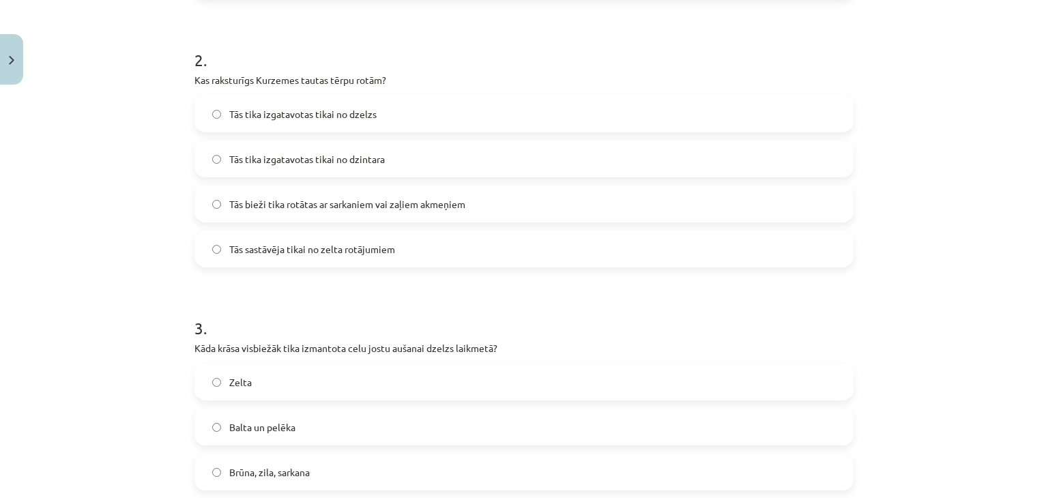
click at [454, 158] on label "Tās tika izgatavotas tikai no dzintara" at bounding box center [524, 159] width 656 height 34
click at [505, 192] on label "Tās bieži tika rotātas ar sarkaniem vai zaļiem akmeņiem" at bounding box center [524, 204] width 656 height 34
click at [540, 166] on label "Tās tika izgatavotas tikai no dzintara" at bounding box center [524, 159] width 656 height 34
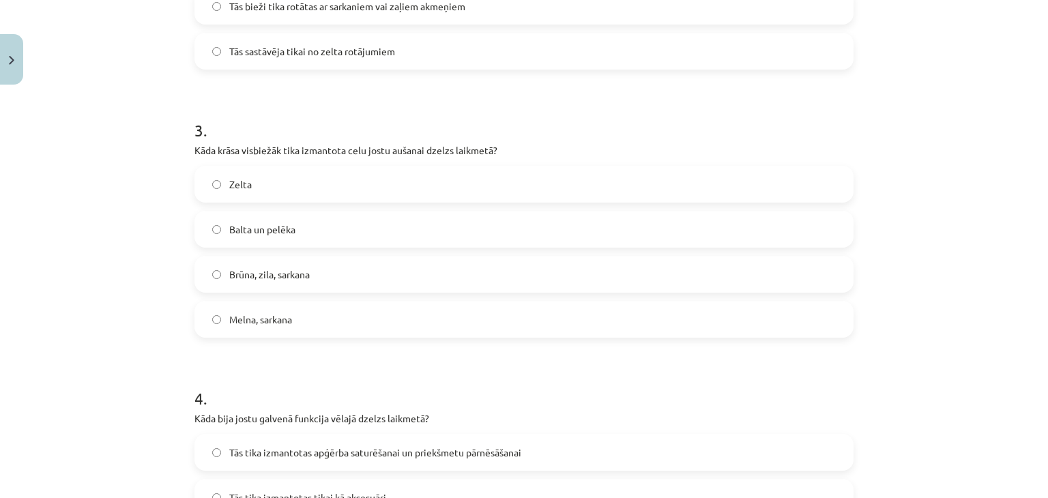
scroll to position [734, 0]
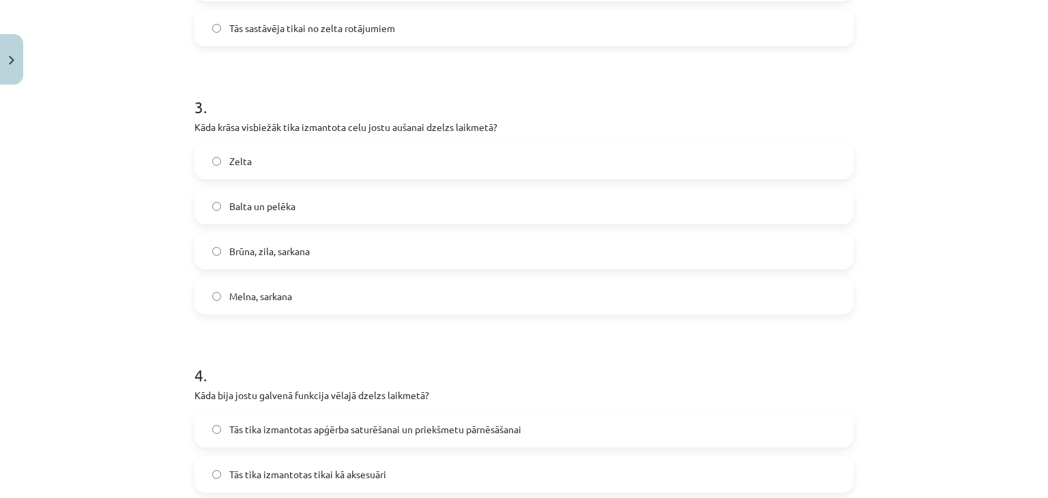
click at [334, 199] on label "Balta un pelēka" at bounding box center [524, 206] width 656 height 34
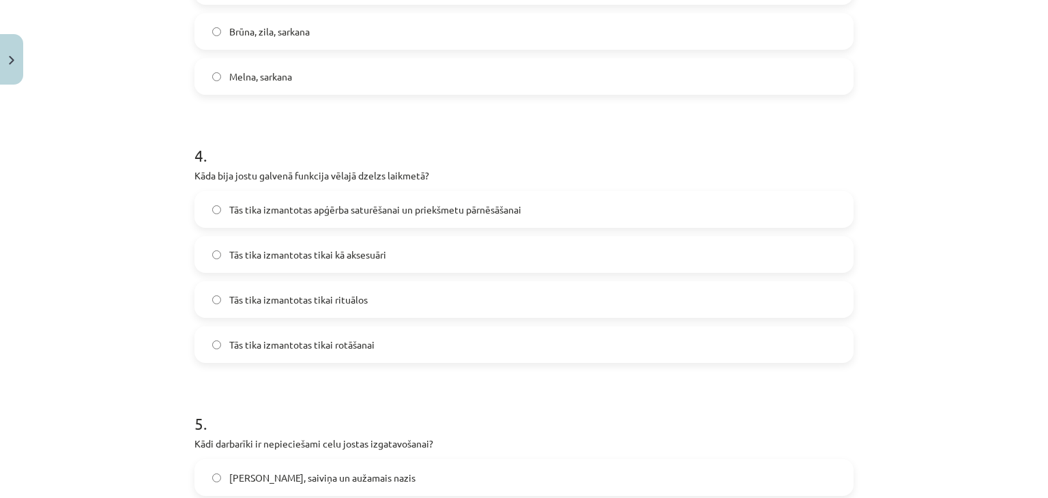
scroll to position [957, 0]
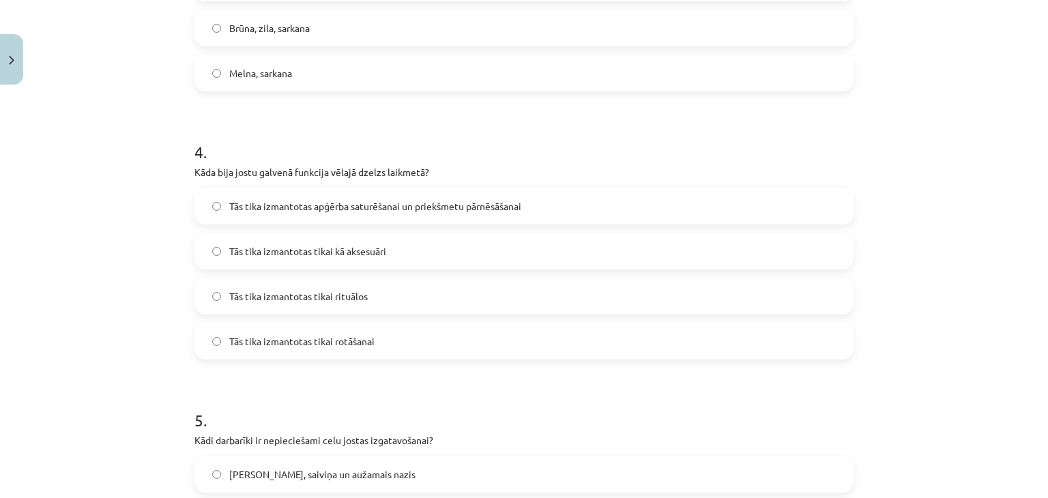
click at [407, 294] on label "Tās tika izmantotas tikai rituālos" at bounding box center [524, 296] width 656 height 34
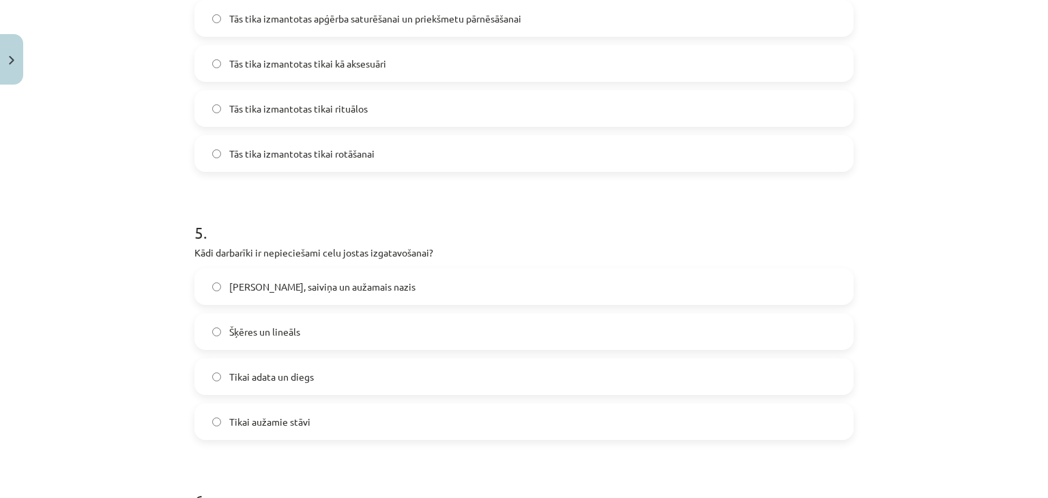
scroll to position [1138, 0]
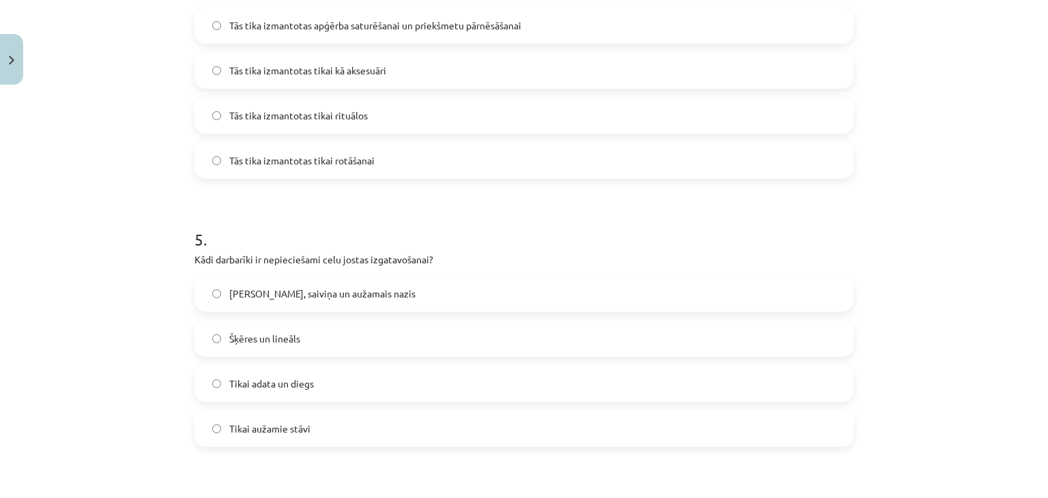
click at [507, 20] on span "Tās tika izmantotas apģērba saturēšanai un priekšmetu pārnēsāšanai" at bounding box center [375, 25] width 292 height 14
click at [344, 381] on label "Tikai adata un diegs" at bounding box center [524, 383] width 656 height 34
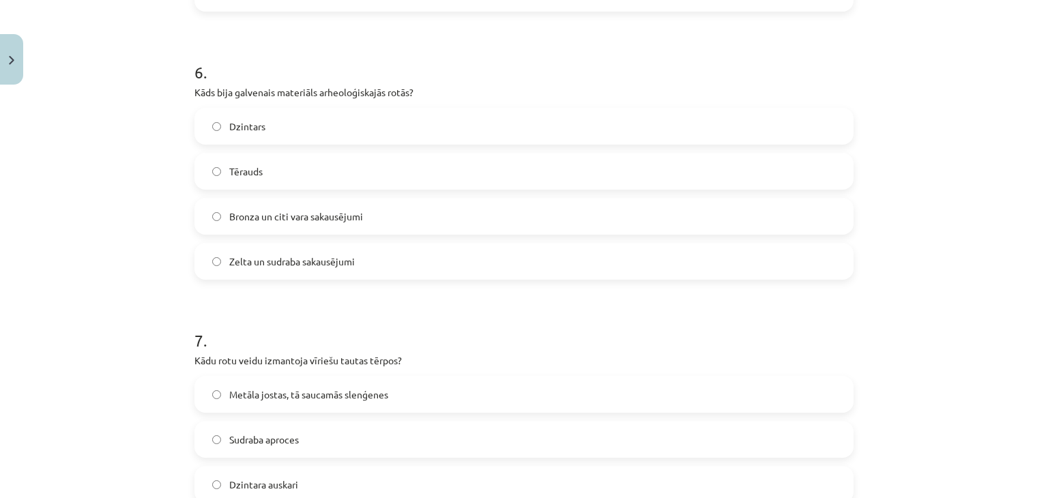
scroll to position [1576, 0]
click at [336, 211] on span "Bronza un citi vara sakausējumi" at bounding box center [296, 213] width 134 height 14
click at [378, 268] on label "Zelta un sudraba sakausējumi" at bounding box center [524, 258] width 656 height 34
click at [299, 439] on label "Sudraba aproces" at bounding box center [524, 436] width 656 height 34
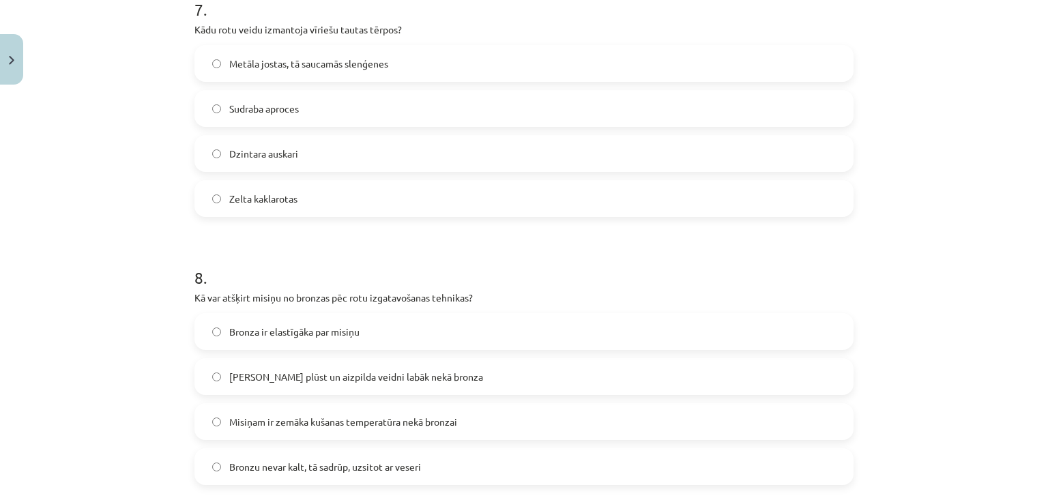
scroll to position [1900, 0]
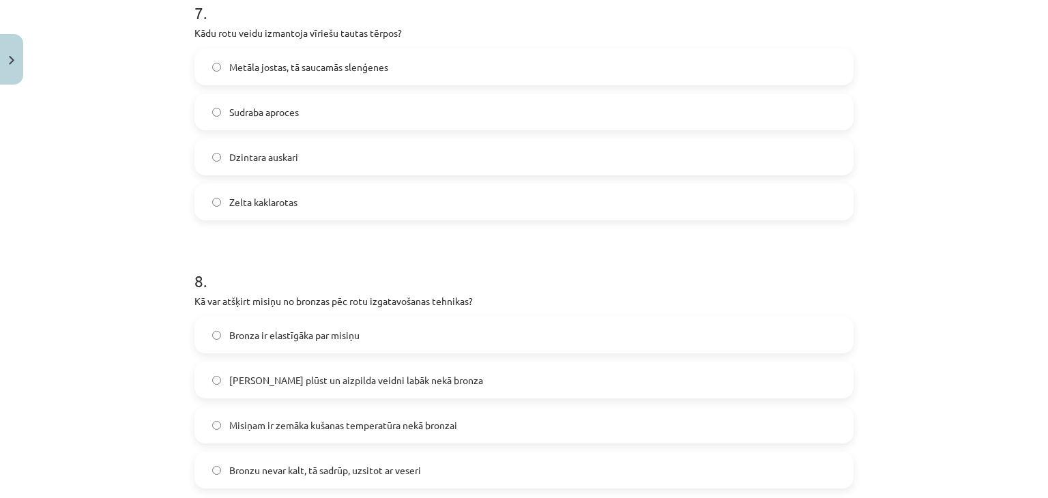
click at [711, 78] on label "Metāla jostas, tā saucamās slenģenes" at bounding box center [524, 67] width 656 height 34
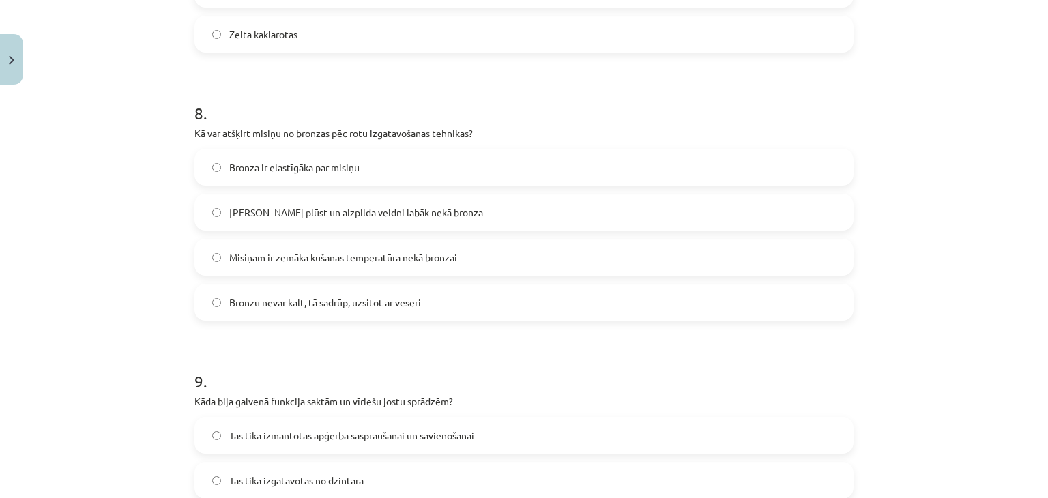
scroll to position [2110, 0]
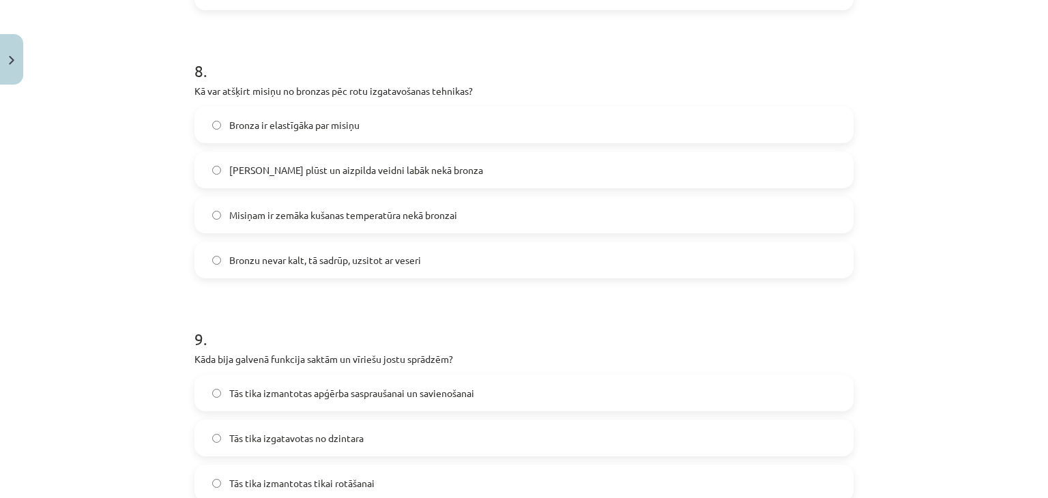
click at [516, 218] on label "Misiņam ir zemāka kušanas temperatūra nekā bronzai" at bounding box center [524, 215] width 656 height 34
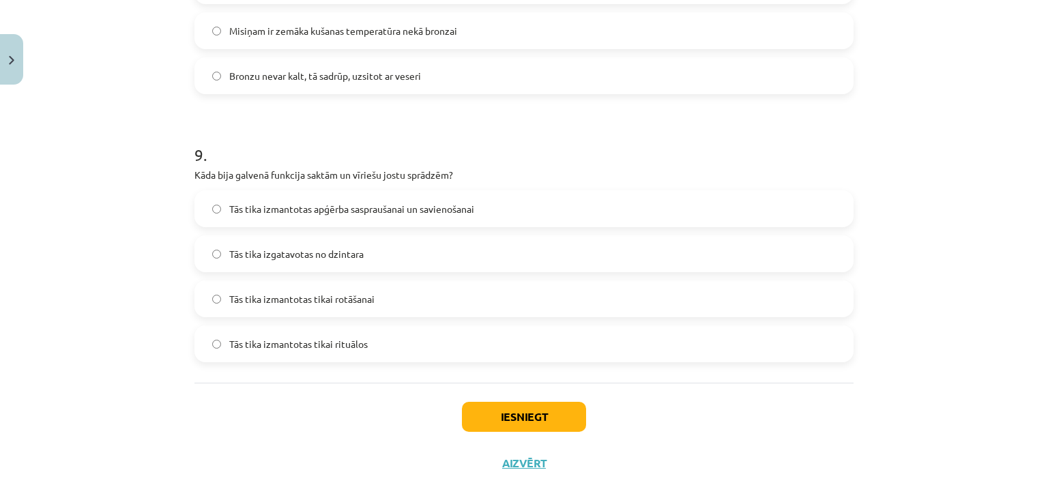
scroll to position [2316, 0]
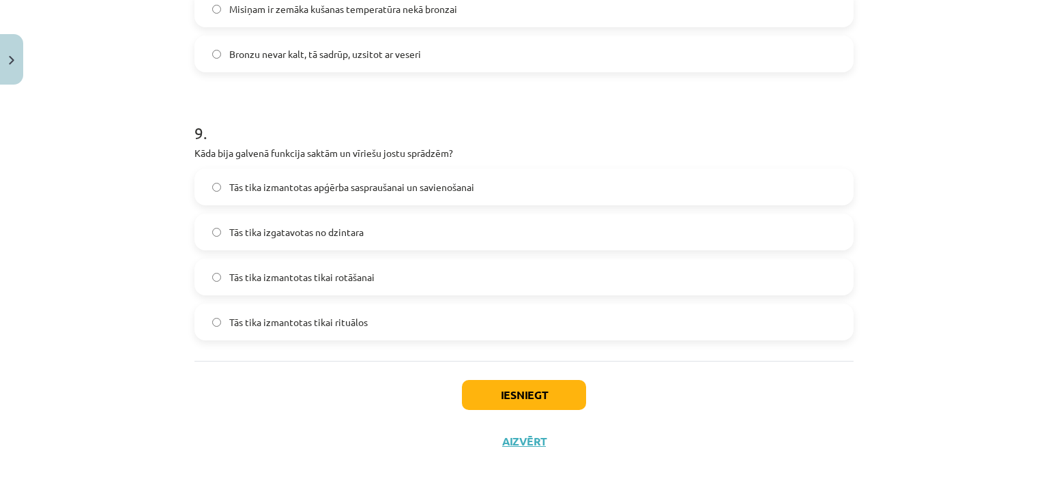
click at [415, 314] on label "Tās tika izmantotas tikai rituālos" at bounding box center [524, 322] width 656 height 34
click at [539, 389] on button "Iesniegt" at bounding box center [524, 395] width 124 height 30
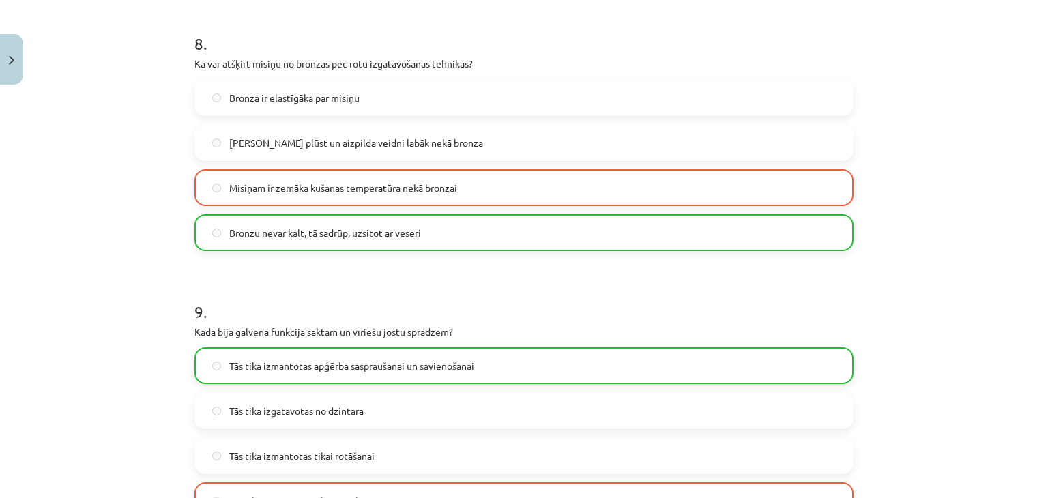
scroll to position [2360, 0]
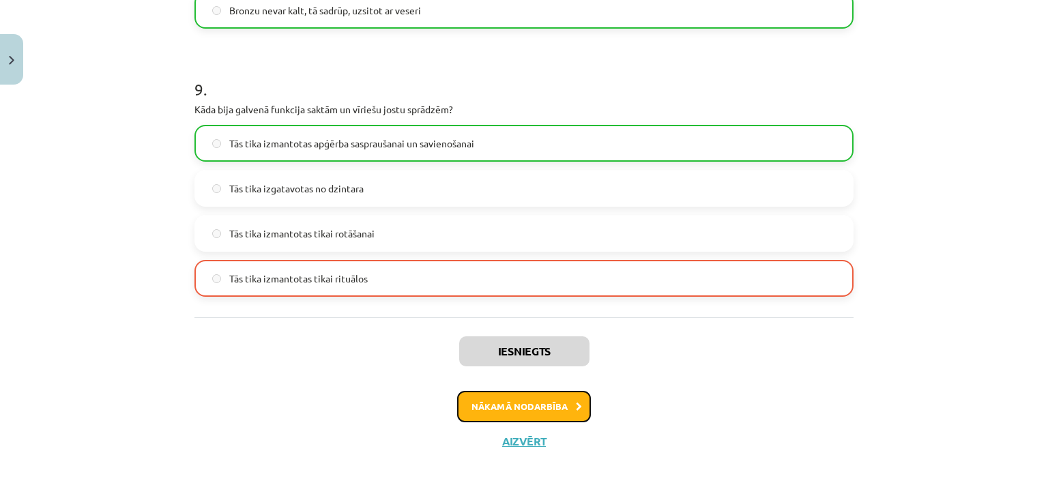
click at [535, 402] on button "Nākamā nodarbība" at bounding box center [524, 406] width 134 height 31
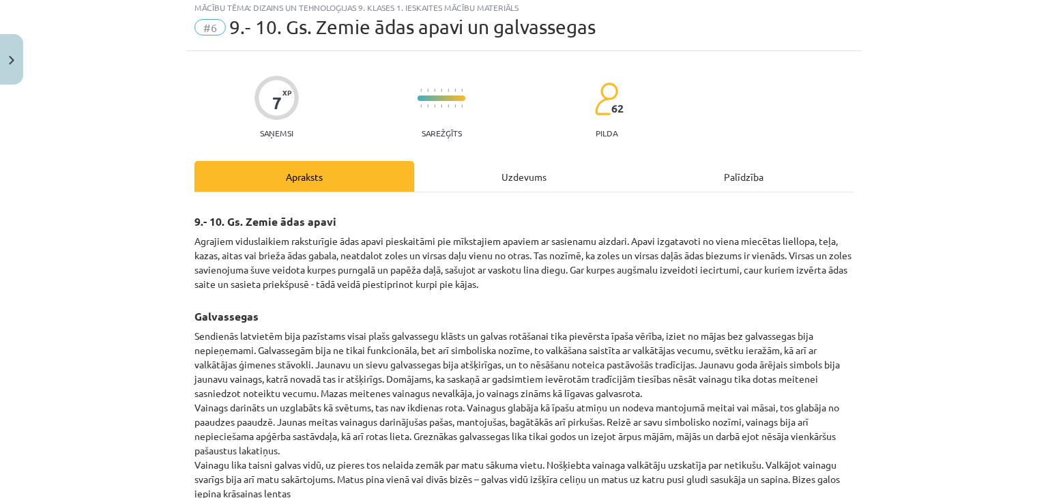
scroll to position [34, 0]
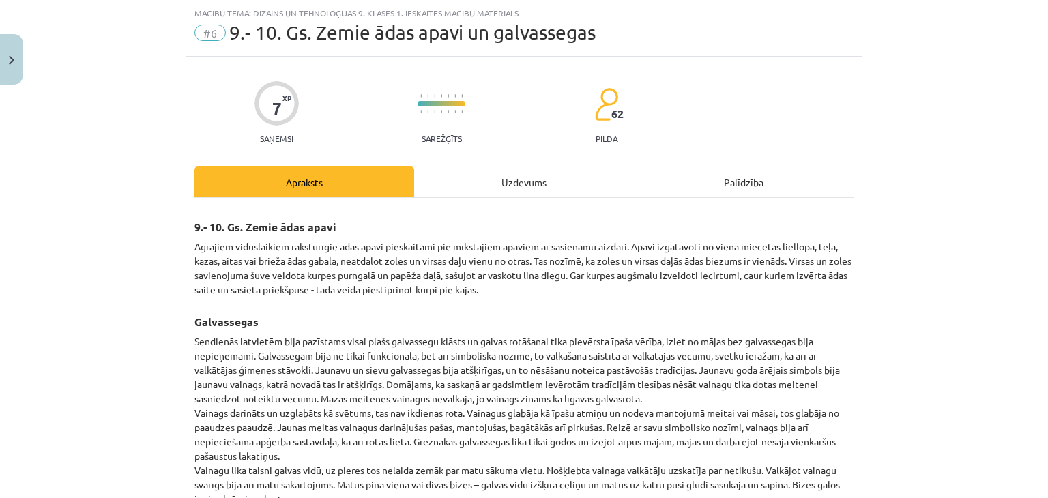
click at [499, 184] on div "Uzdevums" at bounding box center [524, 181] width 220 height 31
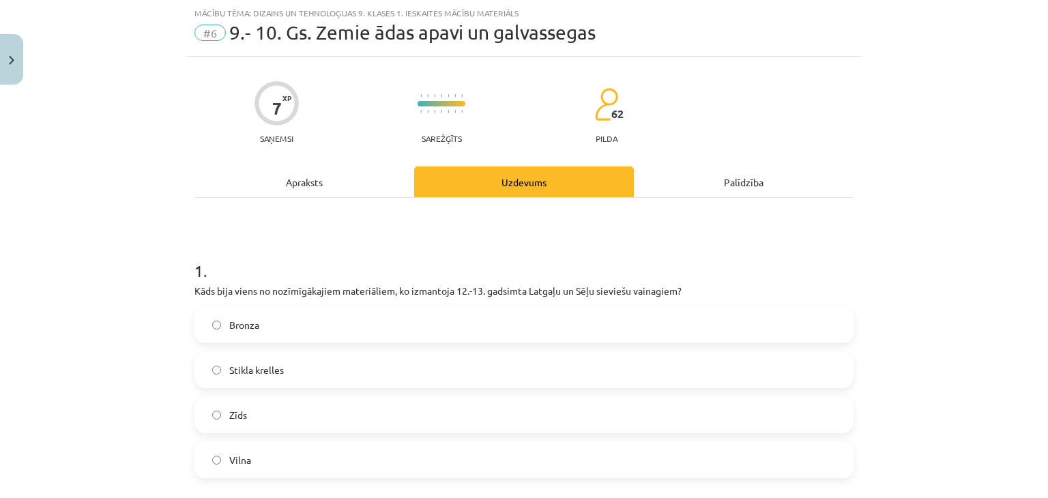
click at [308, 369] on label "Stikla krelles" at bounding box center [524, 370] width 656 height 34
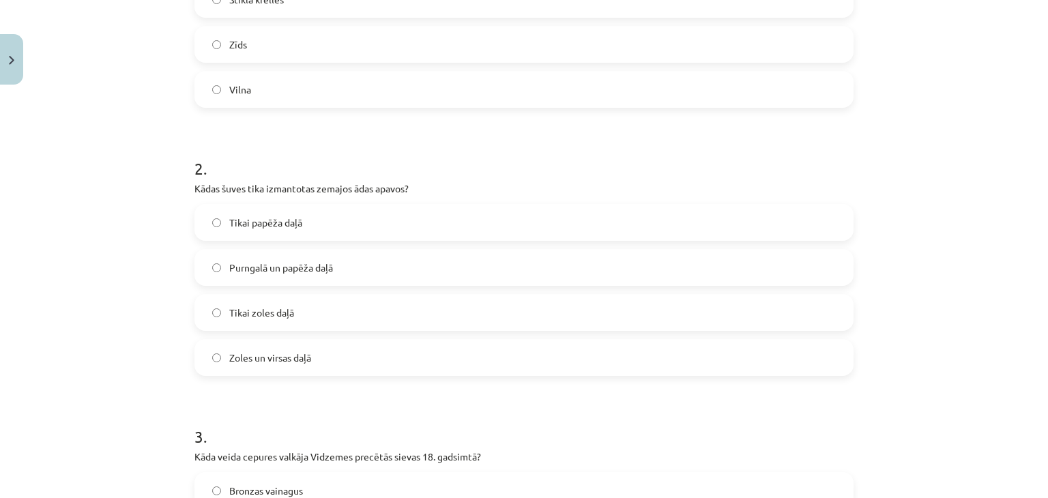
scroll to position [426, 0]
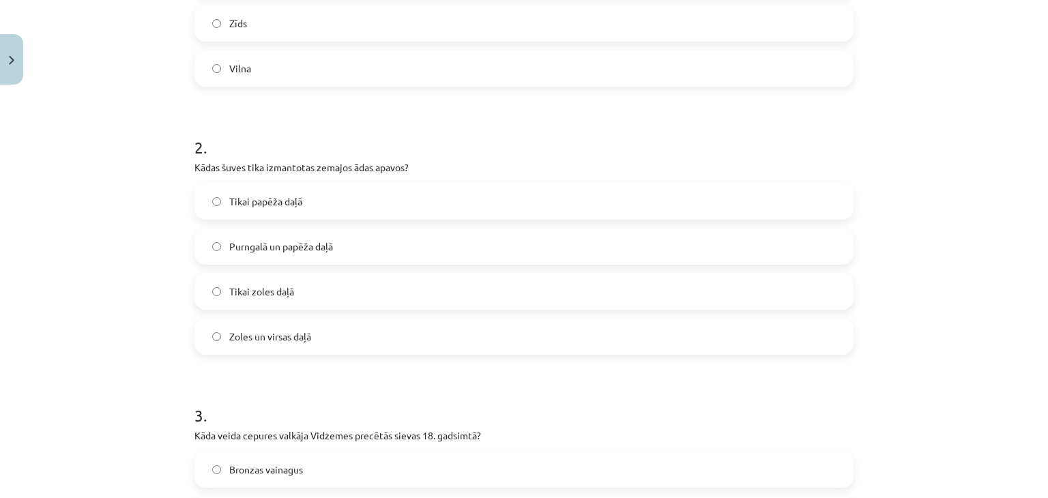
click at [516, 41] on div "Zīds" at bounding box center [523, 23] width 659 height 37
click at [470, 72] on label "Vilna" at bounding box center [524, 68] width 656 height 34
click at [336, 333] on label "Zoles un virsas daļā" at bounding box center [524, 336] width 656 height 34
click at [370, 286] on label "Tikai zoles daļā" at bounding box center [524, 291] width 656 height 34
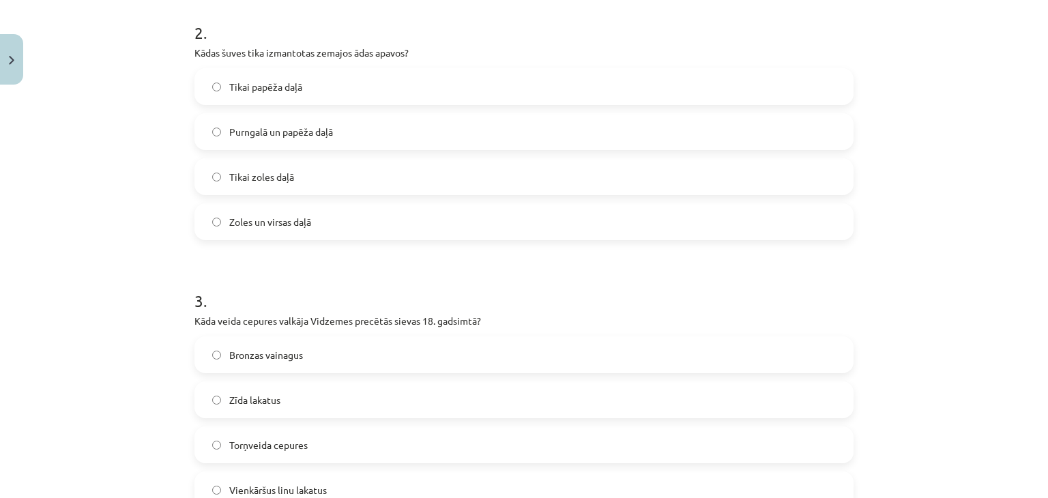
click at [728, 120] on label "Purngalā un papēža daļā" at bounding box center [524, 132] width 656 height 34
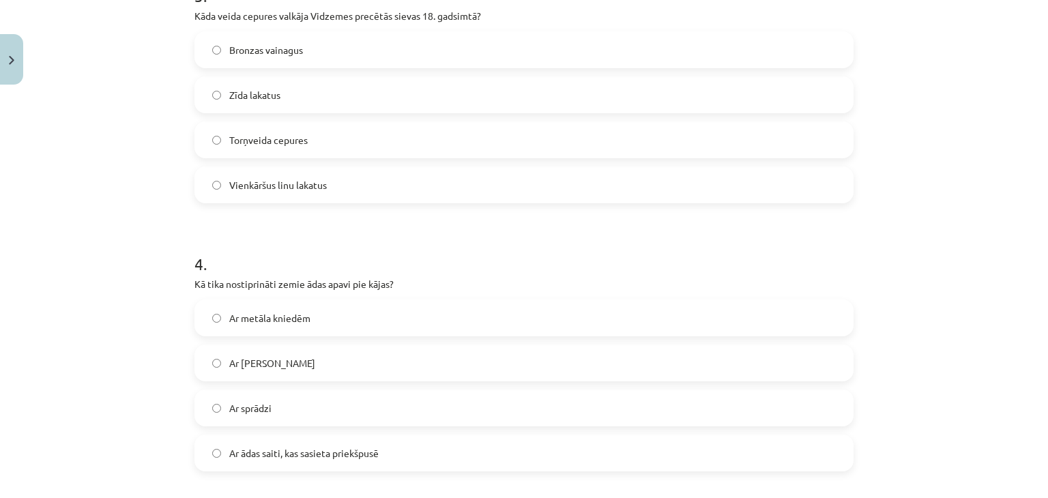
scroll to position [803, 0]
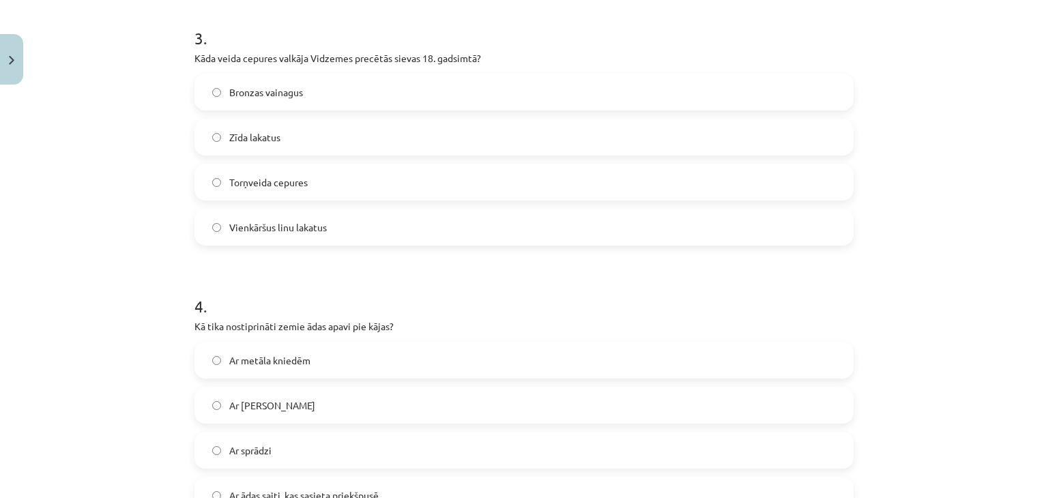
click at [346, 145] on label "Zīda lakatus" at bounding box center [524, 137] width 656 height 34
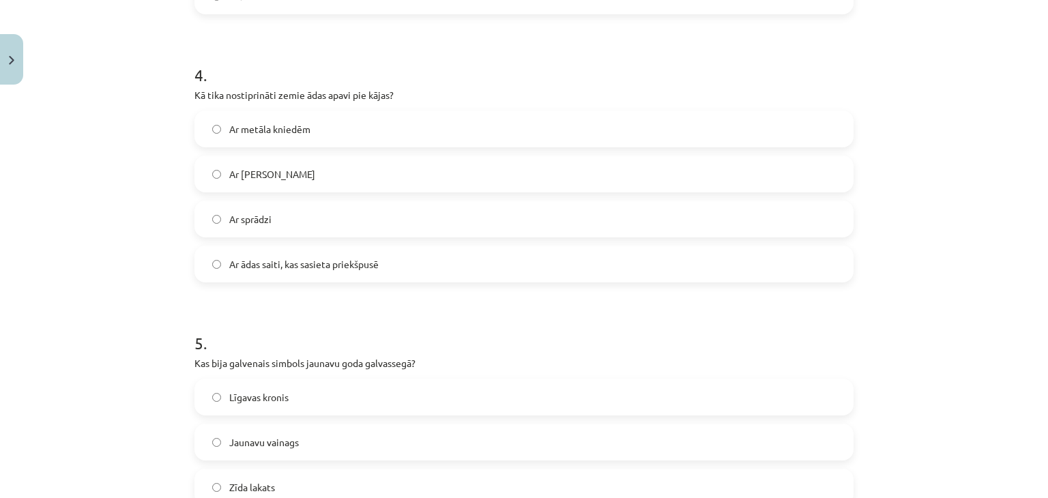
scroll to position [1037, 0]
click at [342, 173] on label "Ar [PERSON_NAME]" at bounding box center [524, 171] width 656 height 34
click at [518, 226] on label "Ar sprādzi" at bounding box center [524, 216] width 656 height 34
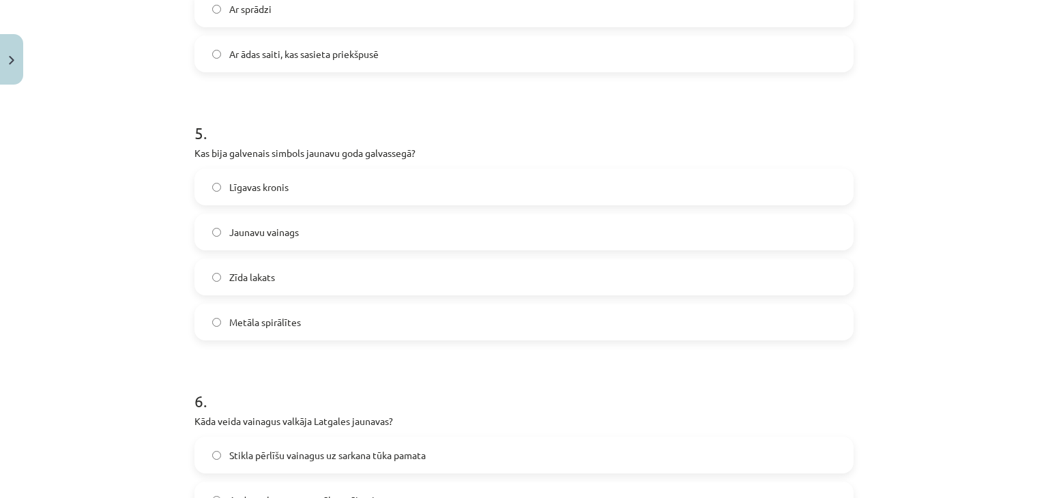
scroll to position [1301, 0]
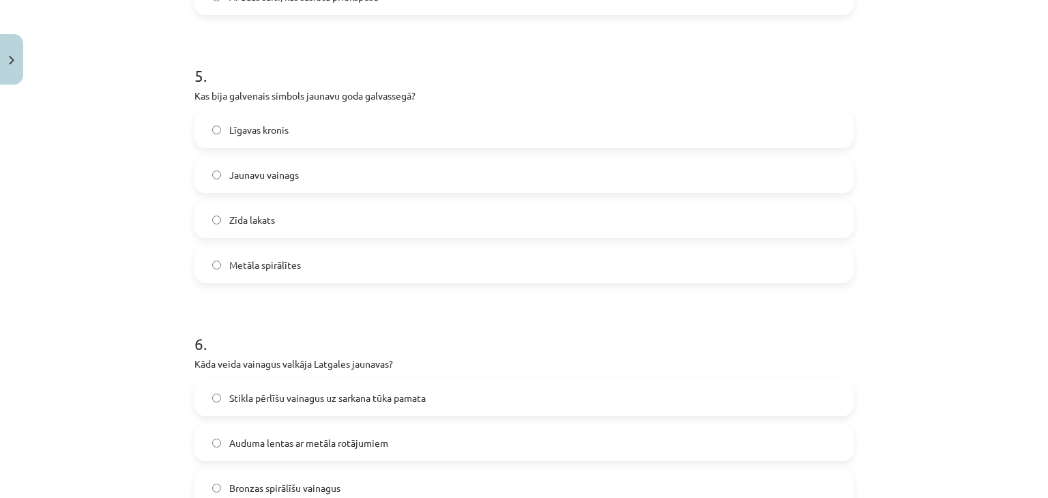
click at [319, 176] on label "Jaunavu vainags" at bounding box center [524, 175] width 656 height 34
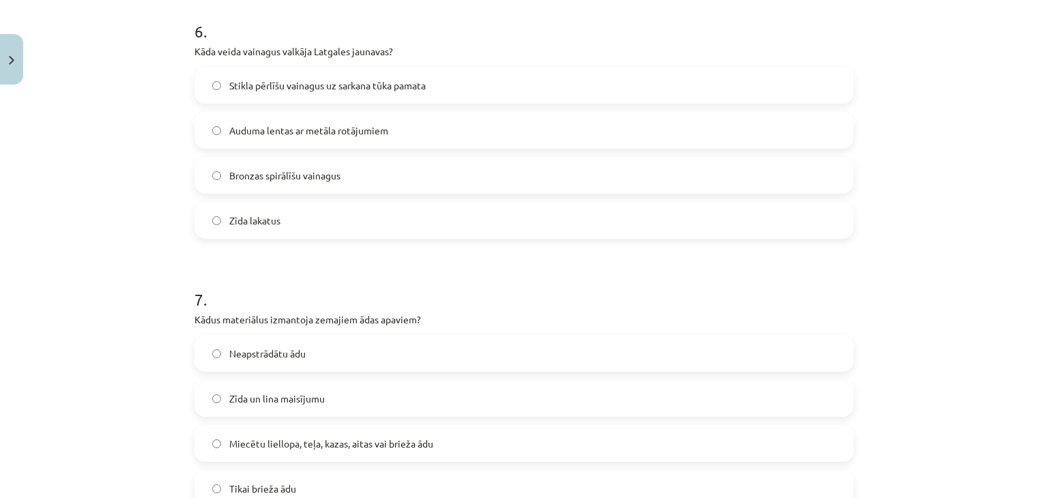
scroll to position [1643, 0]
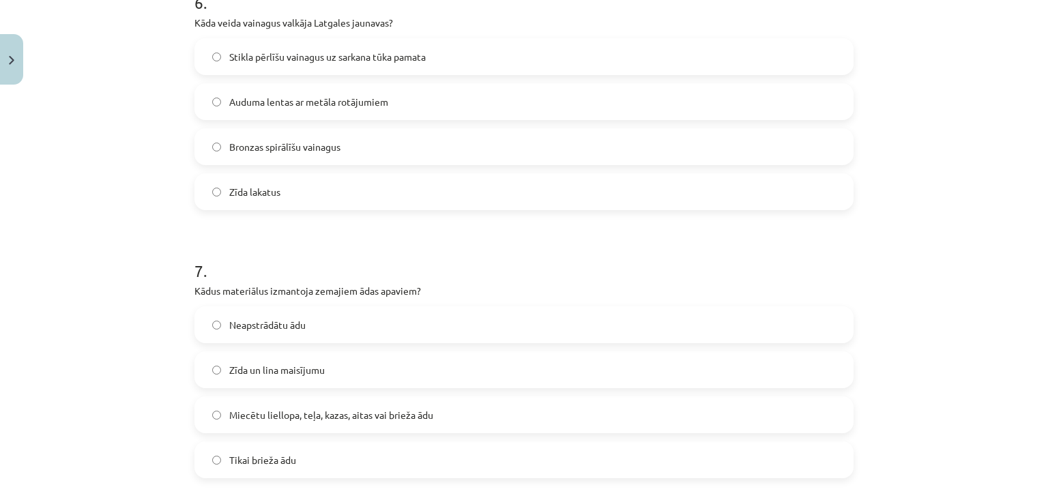
click at [368, 158] on label "Bronzas spirālīšu vainagus" at bounding box center [524, 147] width 656 height 34
click at [302, 413] on span "Miecētu liellopa, teļa, kazas, aitas vai brieža ādu" at bounding box center [331, 415] width 204 height 14
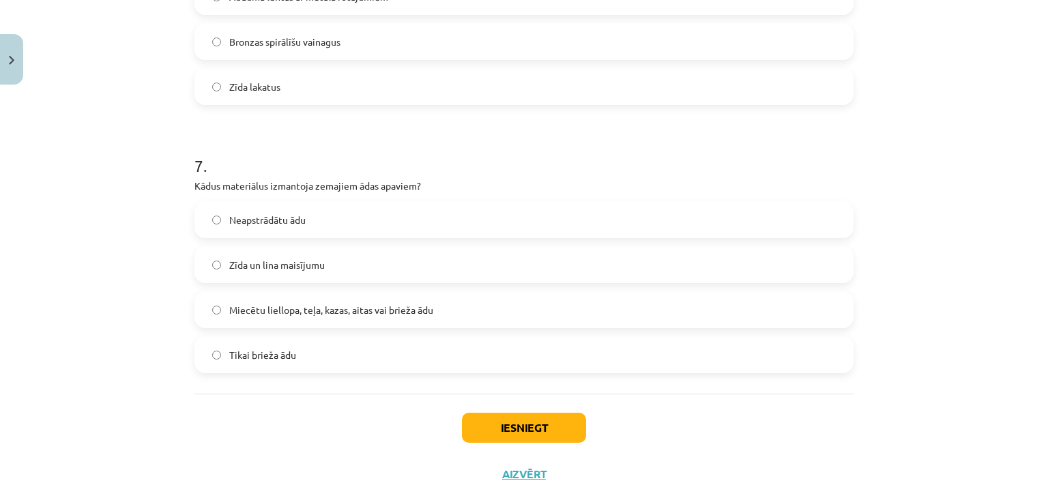
scroll to position [1781, 0]
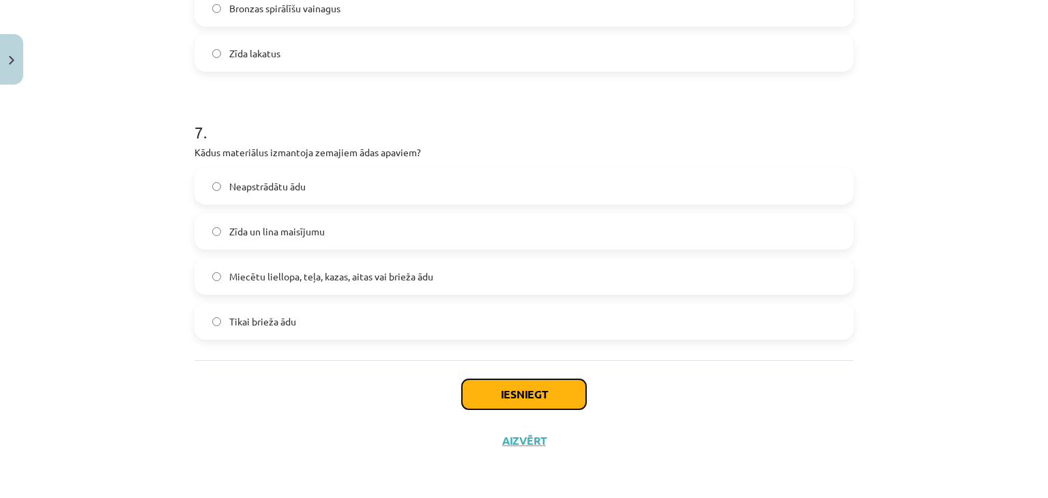
click at [514, 387] on button "Iesniegt" at bounding box center [524, 394] width 124 height 30
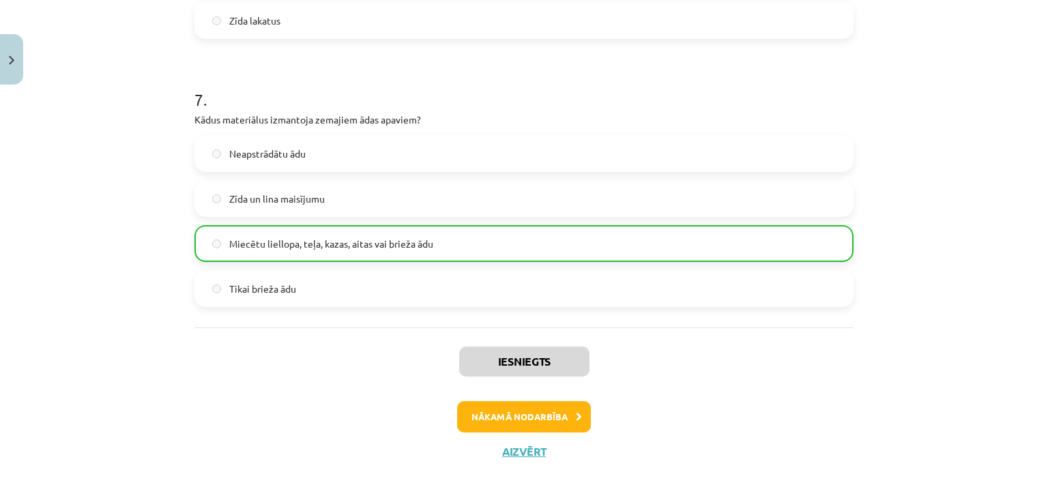
scroll to position [1823, 0]
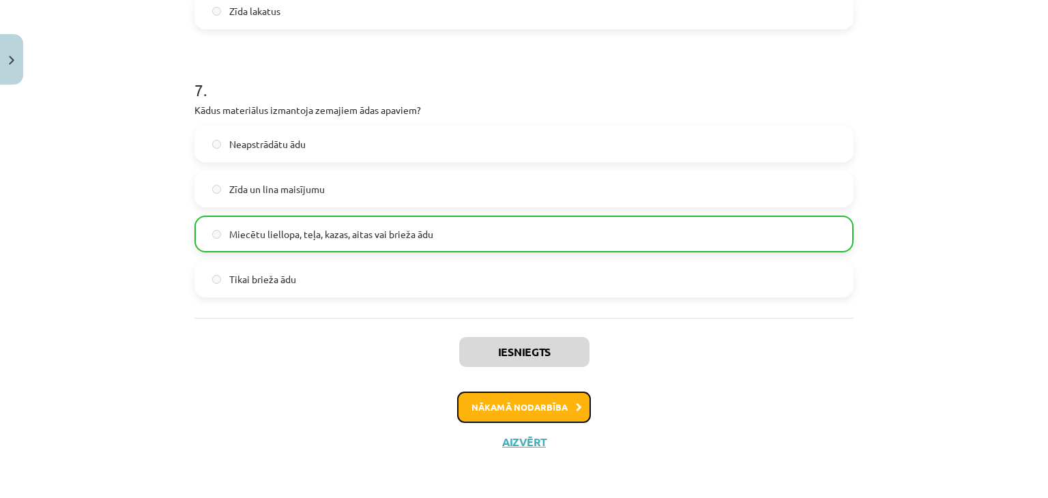
click at [538, 402] on button "Nākamā nodarbība" at bounding box center [524, 407] width 134 height 31
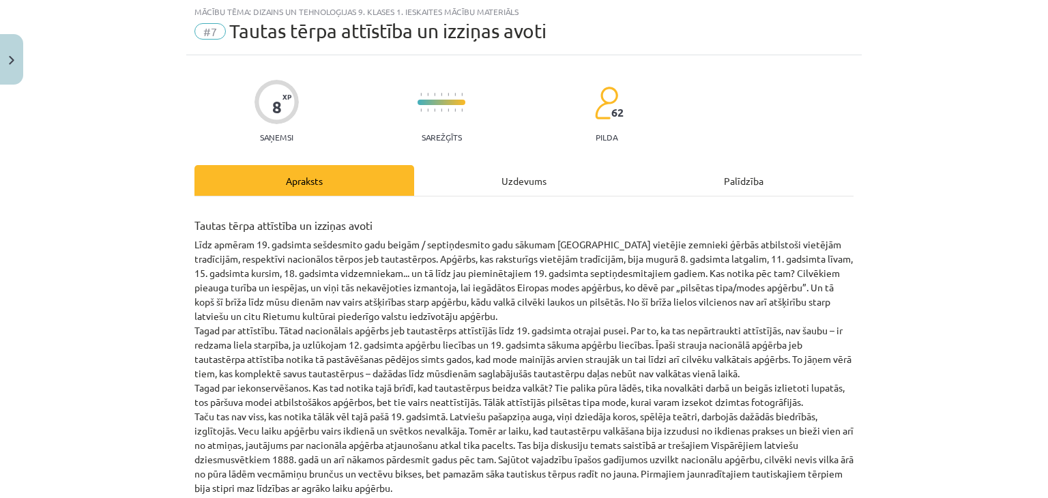
scroll to position [34, 0]
click at [506, 188] on div "Uzdevums" at bounding box center [524, 181] width 220 height 31
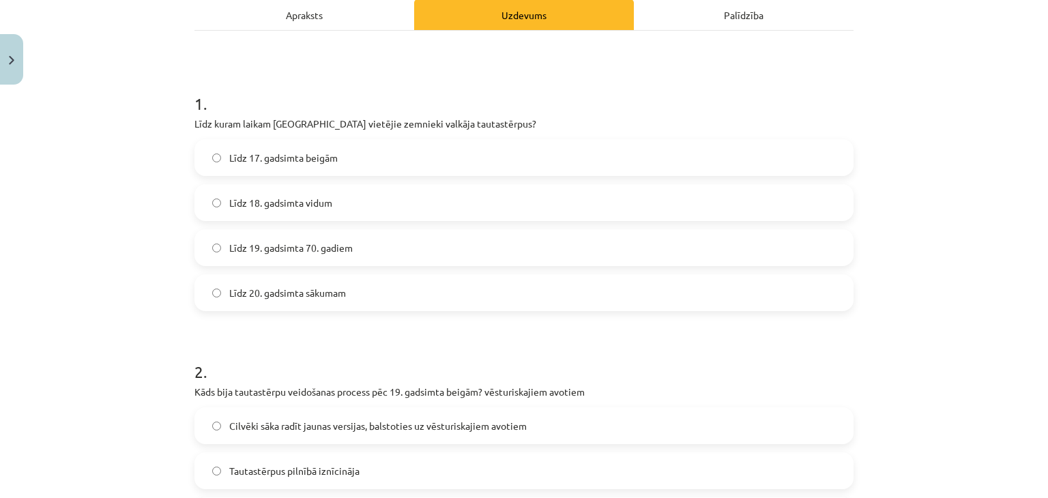
scroll to position [213, 0]
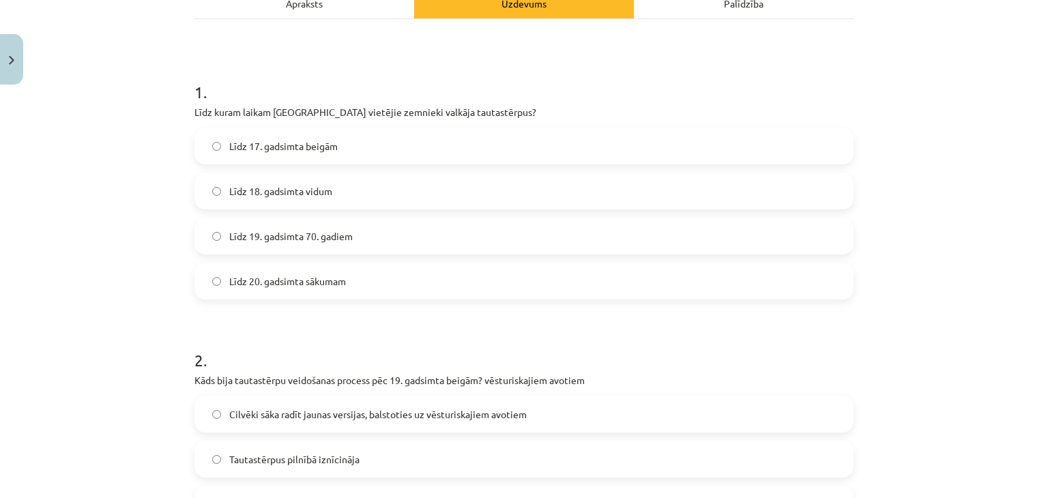
click at [320, 184] on span "Līdz 18. gadsimta vidum" at bounding box center [280, 191] width 103 height 14
click at [373, 287] on label "Līdz 20. gadsimta sākumam" at bounding box center [524, 281] width 656 height 34
click at [420, 210] on div "Līdz 17. gadsimta beigām Līdz 18. gadsimta vidum Līdz 19. gadsimta 70. gadiem L…" at bounding box center [523, 214] width 659 height 172
click at [420, 211] on div "Līdz 17. gadsimta beigām Līdz 18. gadsimta vidum Līdz 19. gadsimta 70. gadiem L…" at bounding box center [523, 214] width 659 height 172
click at [446, 178] on label "Līdz 18. gadsimta vidum" at bounding box center [524, 191] width 656 height 34
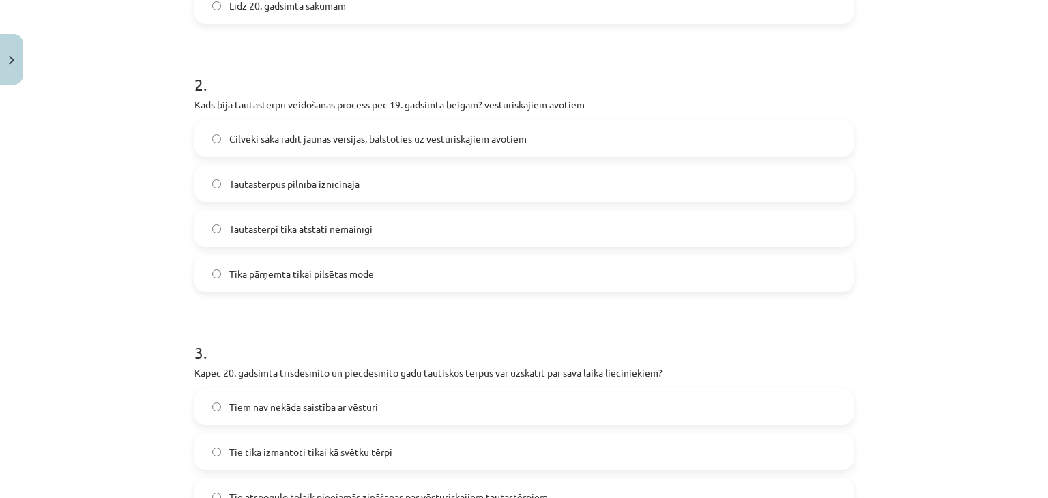
scroll to position [503, 0]
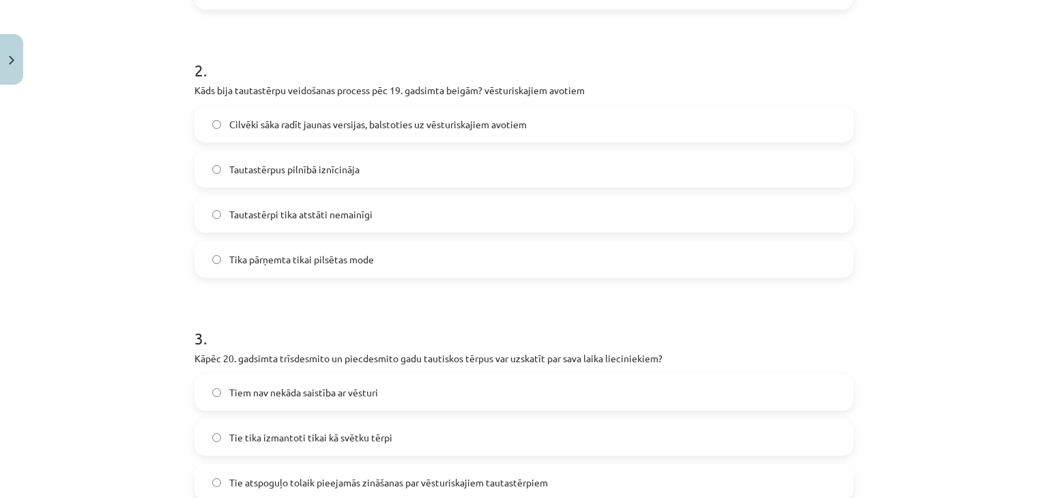
click at [388, 224] on label "Tautastērpi tika atstāti nemainīgi" at bounding box center [524, 214] width 656 height 34
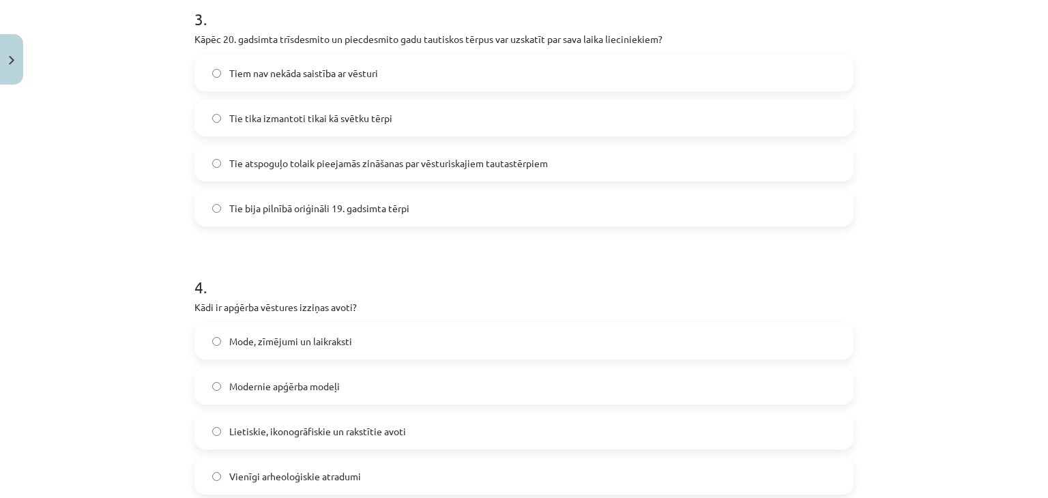
scroll to position [632, 0]
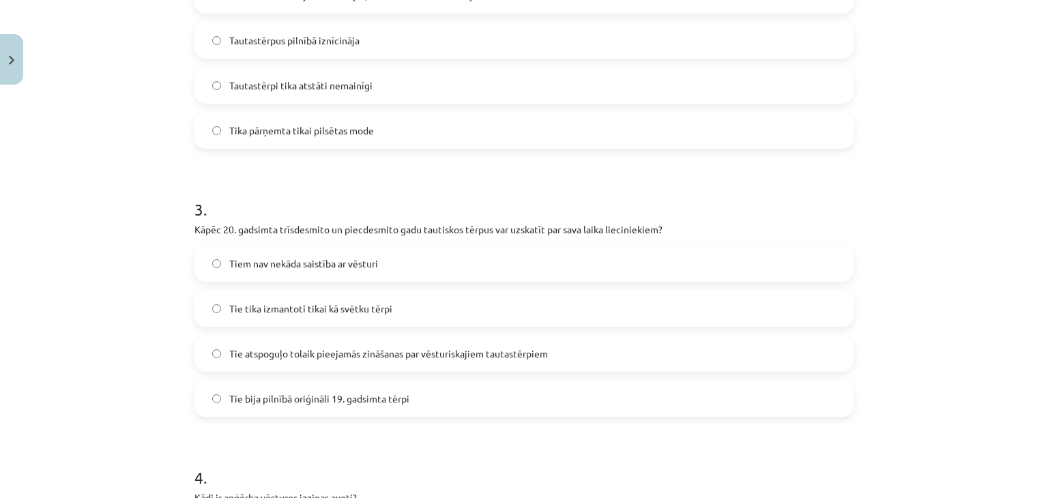
click at [474, 364] on label "Tie atspoguļo tolaik pieejamās zināšanas par vēsturiskajiem tautastērpiem" at bounding box center [524, 353] width 656 height 34
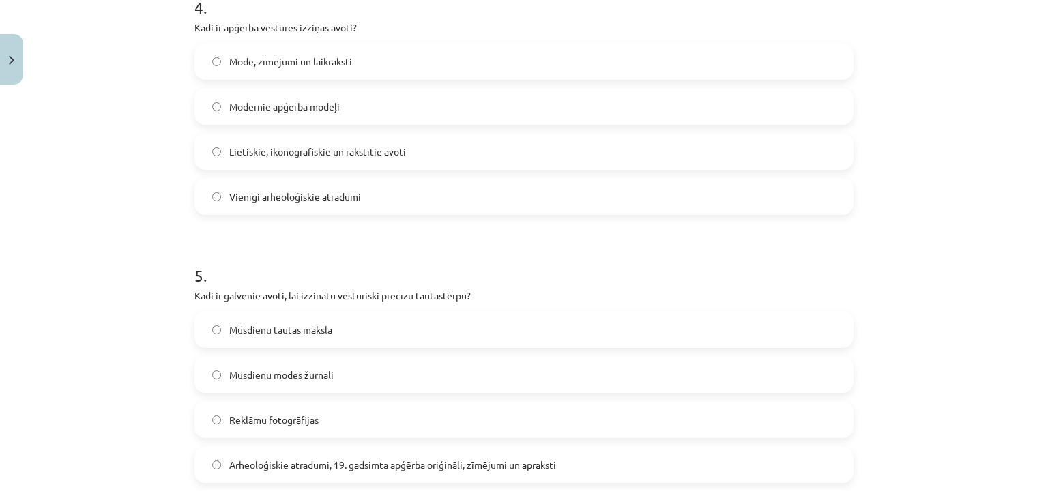
scroll to position [1072, 0]
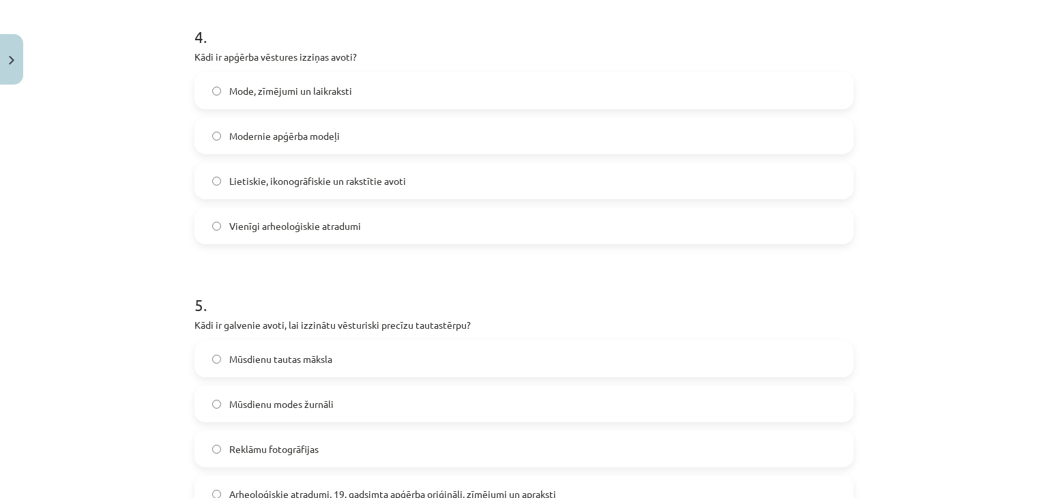
click at [524, 179] on label "Lietiskie, ikonogrāfiskie un rakstītie avoti" at bounding box center [524, 181] width 656 height 34
click at [370, 366] on label "Mūsdienu tautas māksla" at bounding box center [524, 359] width 656 height 34
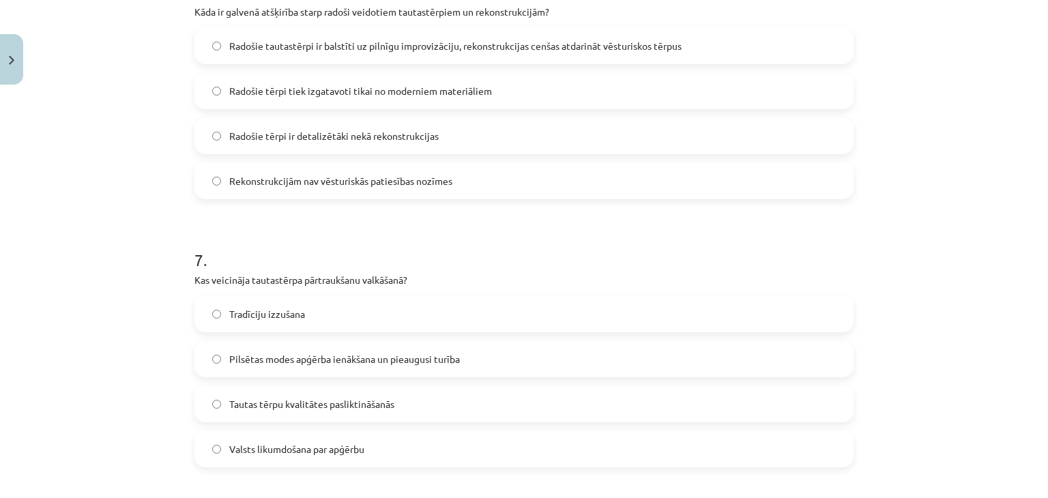
scroll to position [1680, 0]
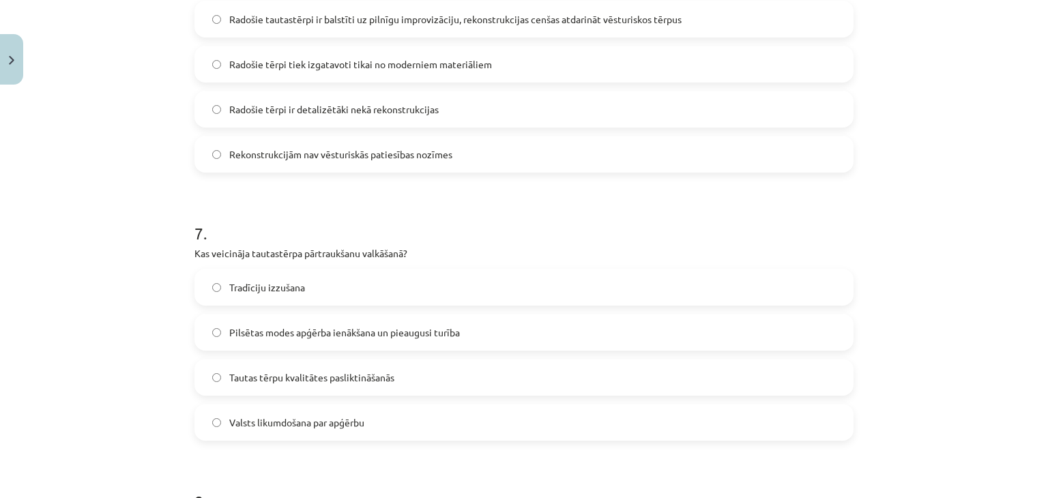
click at [513, 131] on div "Radošie tautastērpi ir balstīti uz pilnīgu improvizāciju, rekonstrukcijas cenša…" at bounding box center [523, 87] width 659 height 172
click at [488, 113] on label "Radošie tērpi ir detalizētāki nekā rekonstrukcijas" at bounding box center [524, 109] width 656 height 34
click at [366, 336] on span "Pilsētas modes apģērba ienākšana un pieaugusi turība" at bounding box center [344, 332] width 231 height 14
click at [360, 395] on div "Tradīciju izzušana Pilsētas modes apģērba ienākšana un pieaugusi turība Tautas …" at bounding box center [523, 355] width 659 height 172
click at [370, 380] on span "Tautas tērpu kvalitātes pasliktināšanās" at bounding box center [311, 377] width 165 height 14
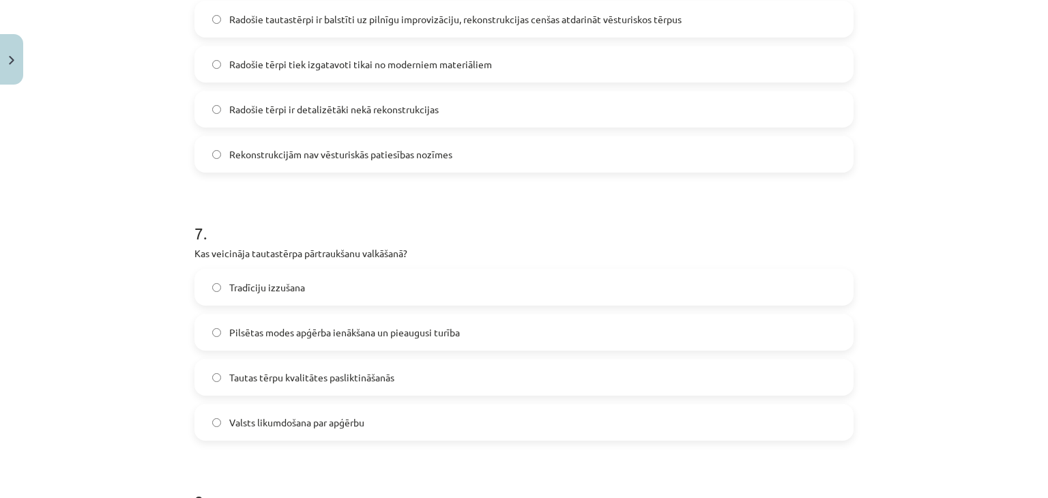
scroll to position [2049, 0]
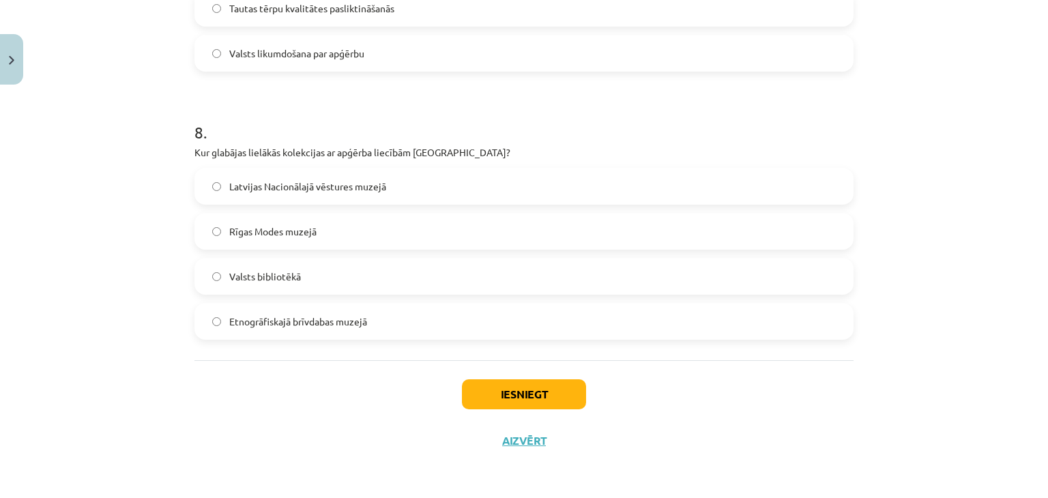
click at [327, 277] on label "Valsts bibliotēkā" at bounding box center [524, 276] width 656 height 34
click at [371, 230] on label "Rīgas Modes muzejā" at bounding box center [524, 231] width 656 height 34
click at [410, 181] on label "Latvijas Nacionālajā vēstures muzejā" at bounding box center [524, 186] width 656 height 34
click at [498, 396] on button "Iesniegt" at bounding box center [524, 394] width 124 height 30
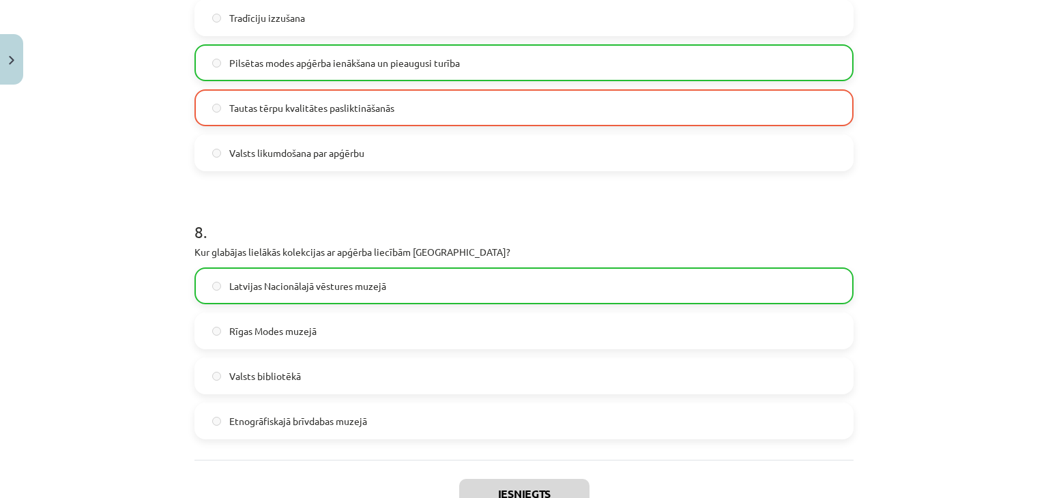
scroll to position [2092, 0]
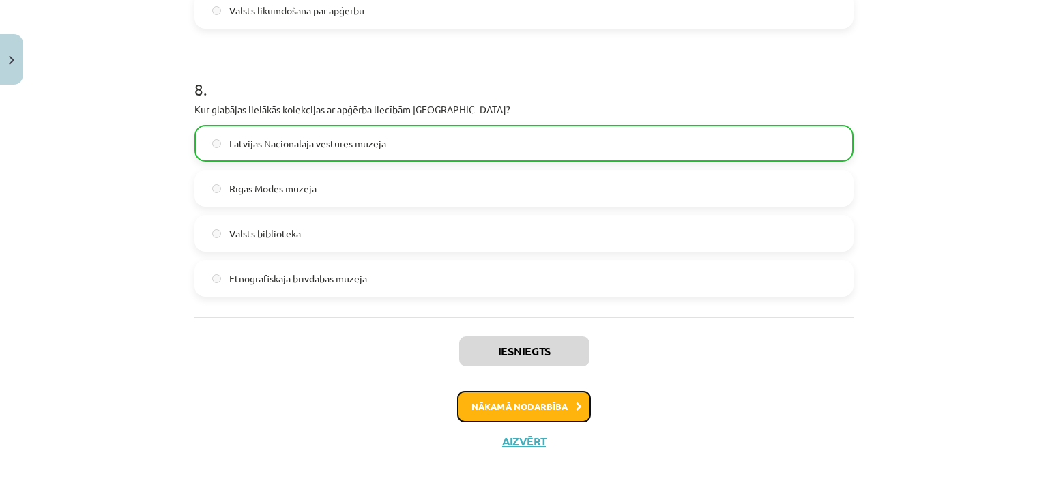
click at [563, 396] on button "Nākamā nodarbība" at bounding box center [524, 406] width 134 height 31
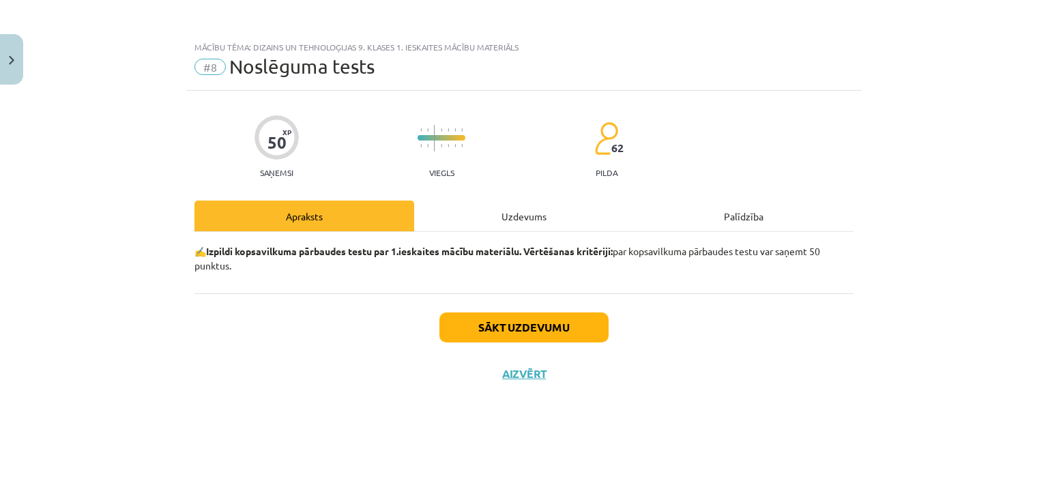
click at [534, 217] on div "Uzdevums" at bounding box center [524, 216] width 220 height 31
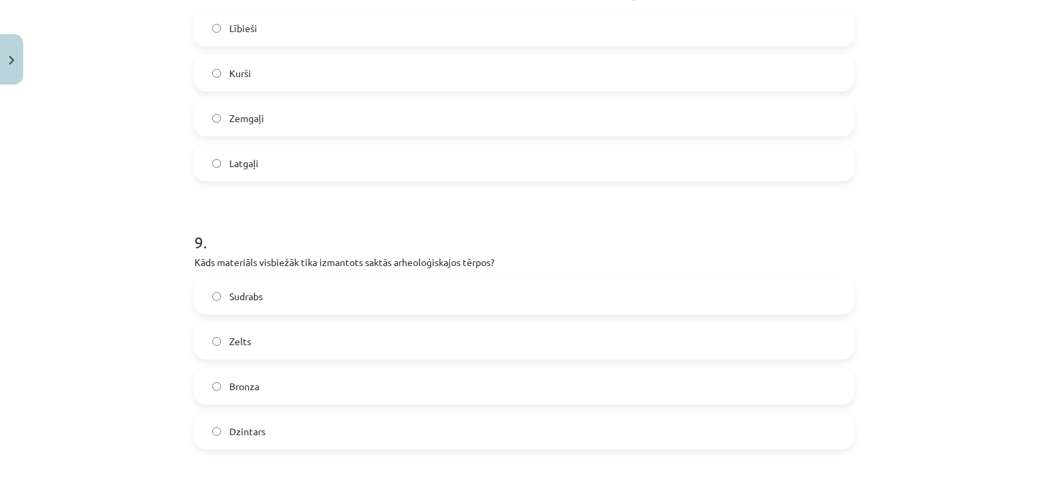
scroll to position [2585, 0]
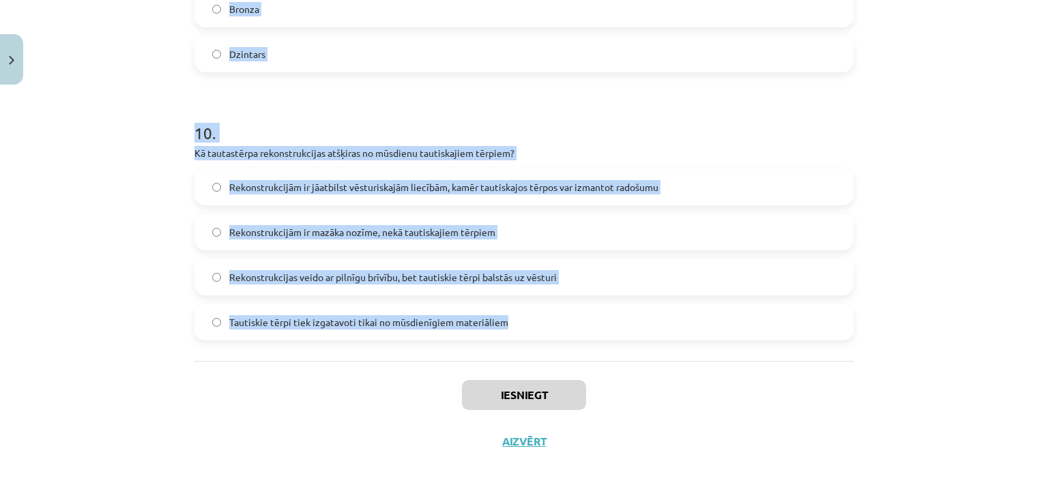
drag, startPoint x: 175, startPoint y: 178, endPoint x: 555, endPoint y: 339, distance: 412.6
click at [555, 339] on div "Mācību tēma: Dizains un tehnoloģijas 9. klases 1. ieskaites mācību materiāls #8…" at bounding box center [524, 249] width 1048 height 498
copy form "4 . Lo ipsumdo sitametc Adipiscingeli? Seddoeiu tempori utlabor Etdolore magnaa…"
click at [841, 197] on label "Rekonstrukcijām ir jāatbilst vēsturiskajām liecībām, kamēr tautiskajos tērpos v…" at bounding box center [524, 187] width 656 height 34
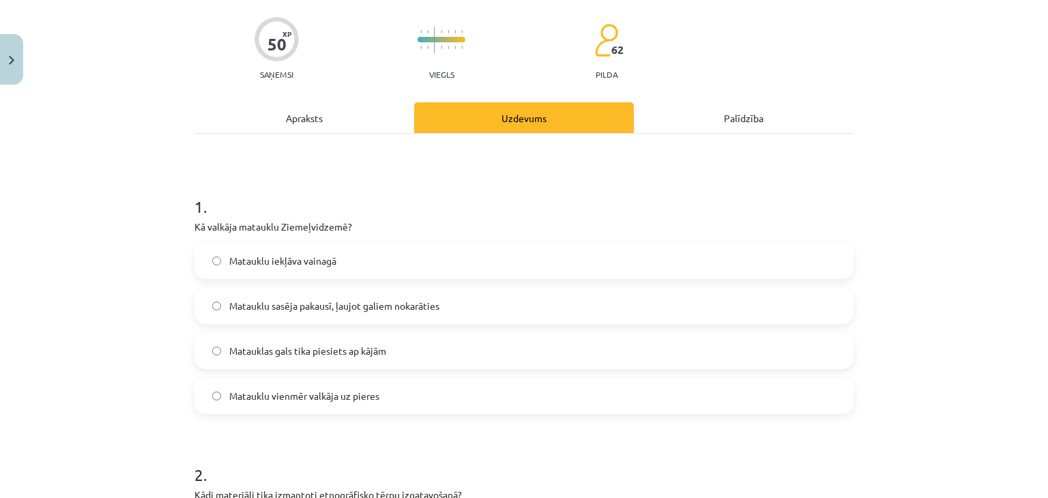
scroll to position [138, 0]
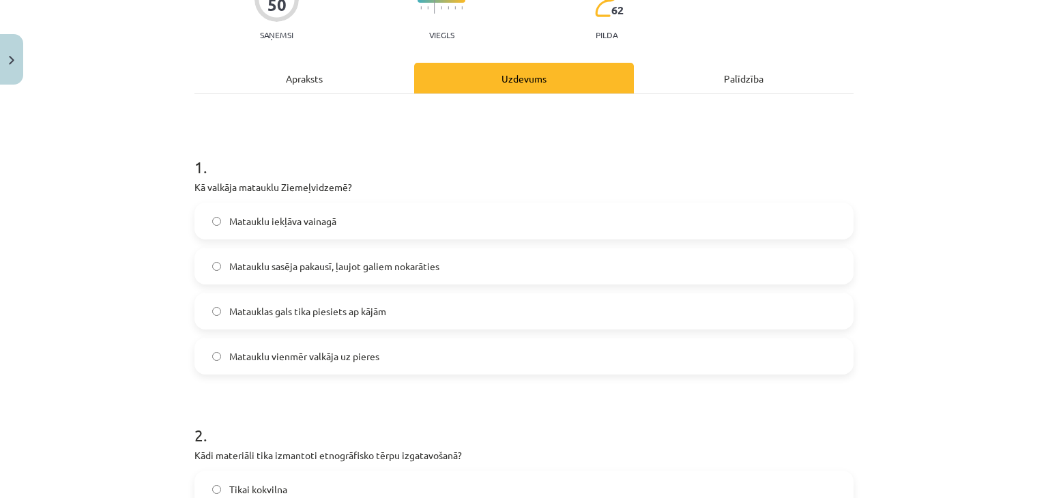
click at [564, 260] on label "Matauklu sasēja pakausī, ļaujot galiem nokarāties" at bounding box center [524, 266] width 656 height 34
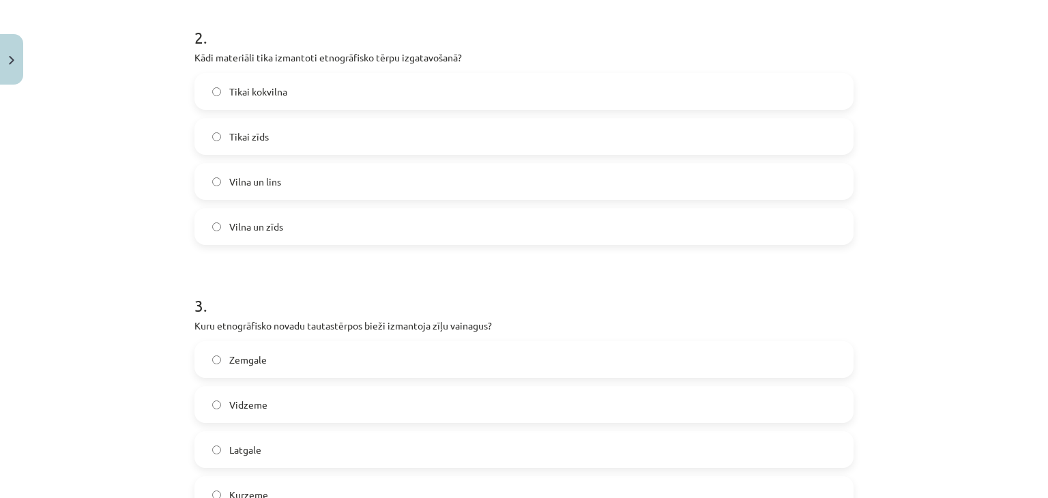
scroll to position [539, 0]
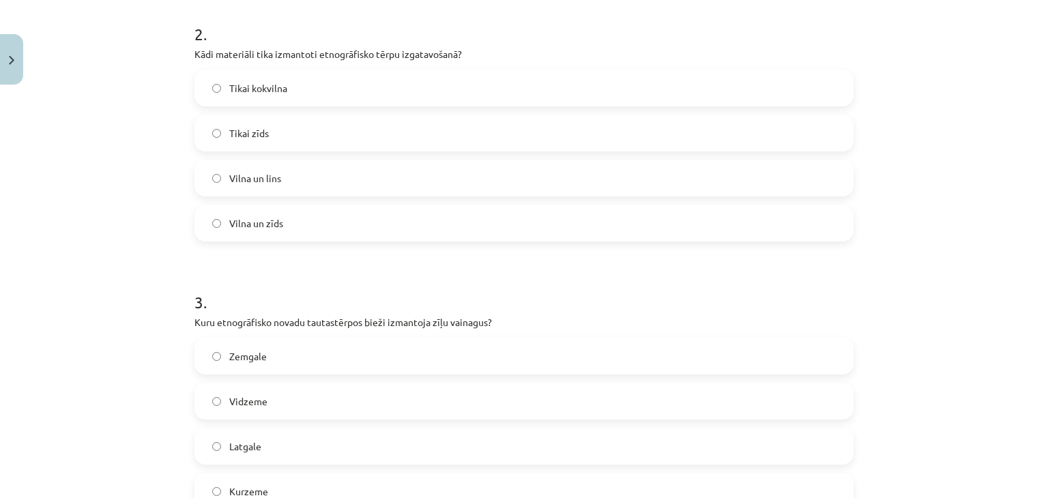
click at [317, 177] on label "Vilna un lins" at bounding box center [524, 178] width 656 height 34
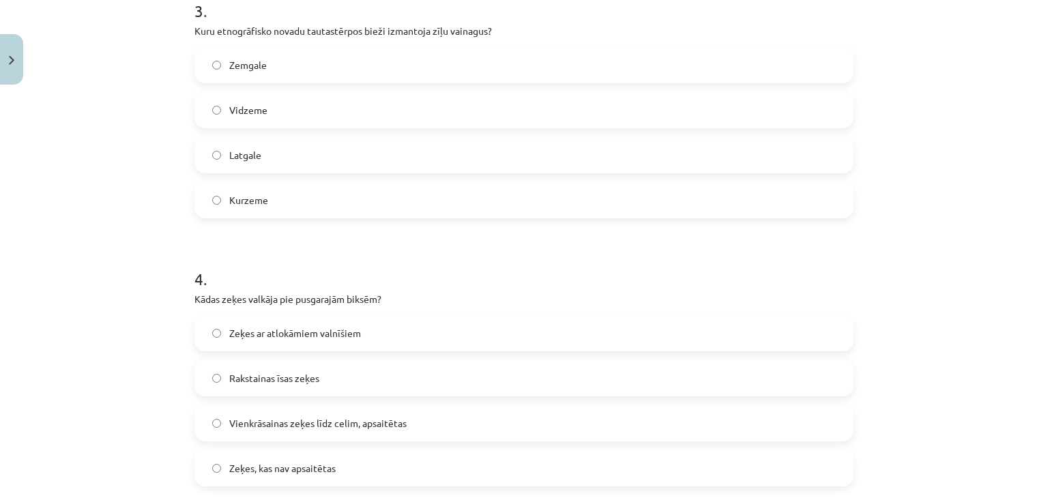
scroll to position [834, 0]
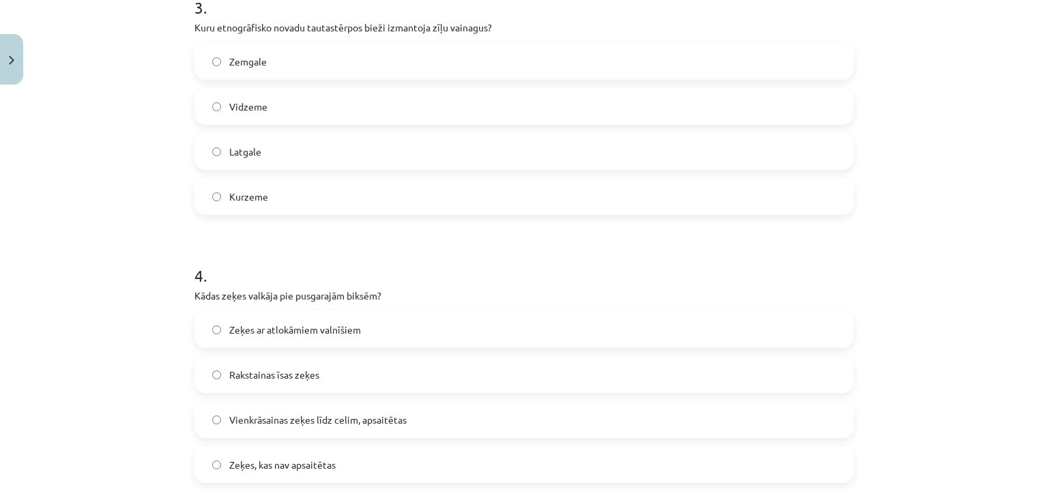
click at [273, 153] on label "Latgale" at bounding box center [524, 151] width 656 height 34
click at [429, 423] on label "Vienkrāsainas zeķes līdz celim, apsaitētas" at bounding box center [524, 419] width 656 height 34
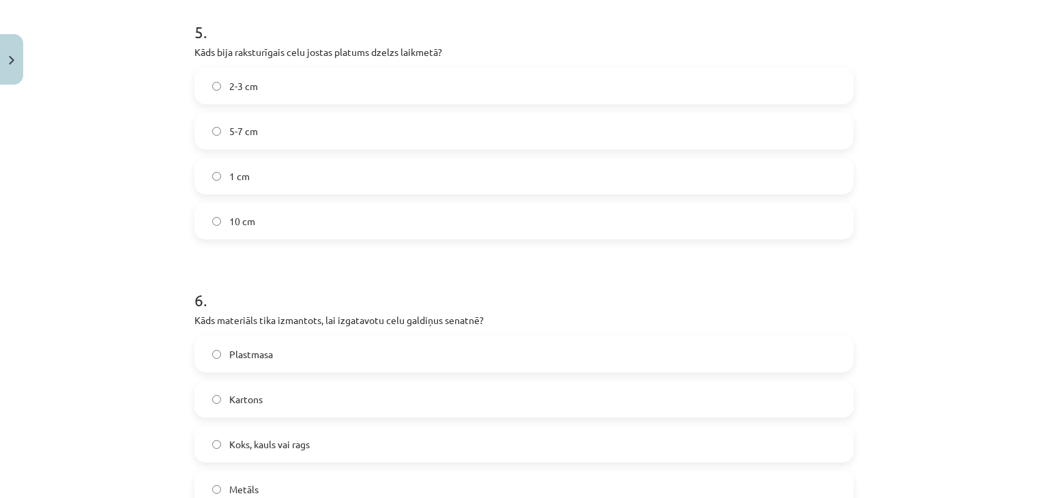
scroll to position [1359, 0]
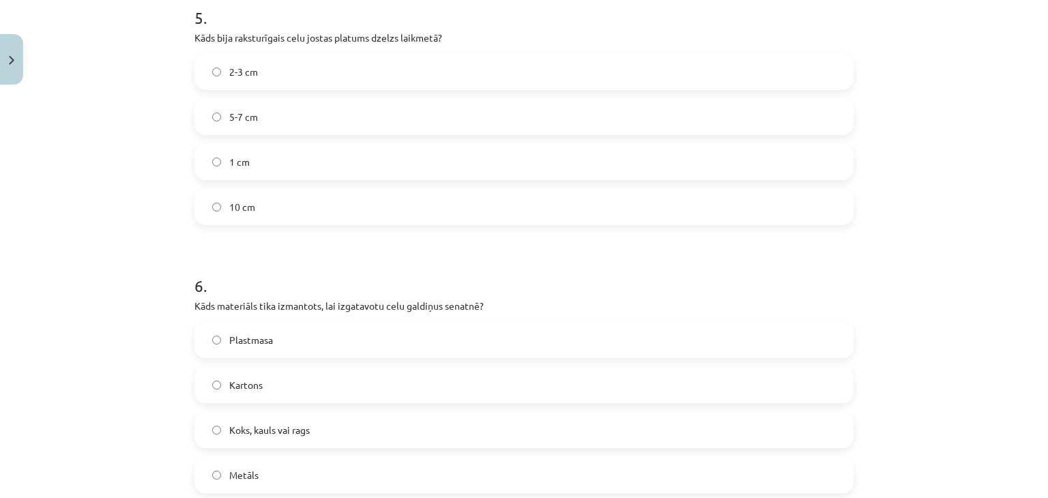
click at [265, 111] on label "5-7 cm" at bounding box center [524, 117] width 656 height 34
click at [323, 428] on label "Koks, kauls vai rags" at bounding box center [524, 430] width 656 height 34
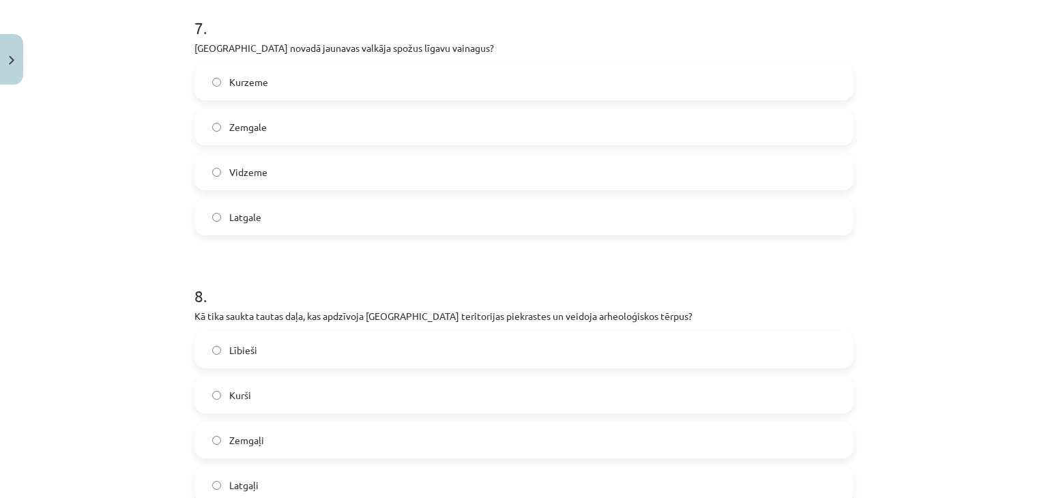
scroll to position [1893, 0]
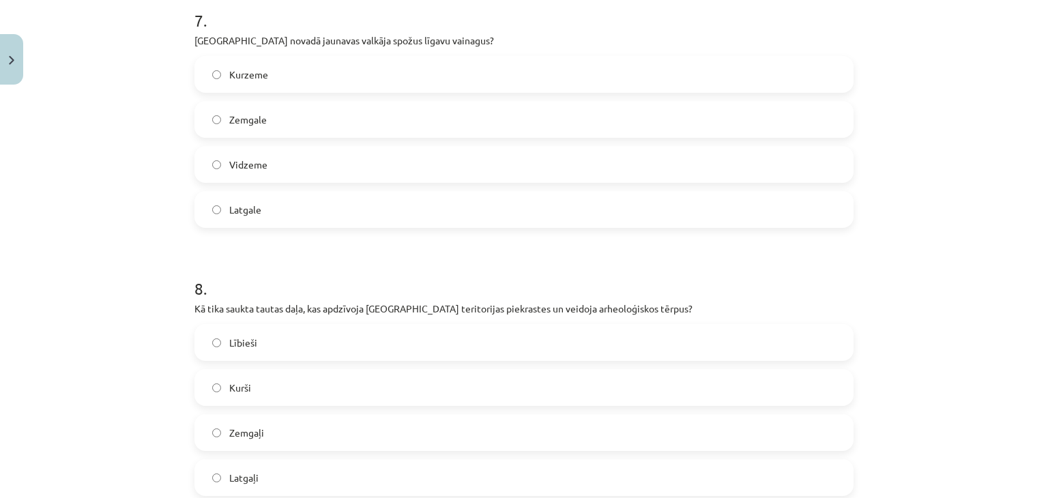
click at [262, 334] on label "Lībieši" at bounding box center [524, 342] width 656 height 34
click at [293, 76] on label "Kurzeme" at bounding box center [524, 74] width 656 height 34
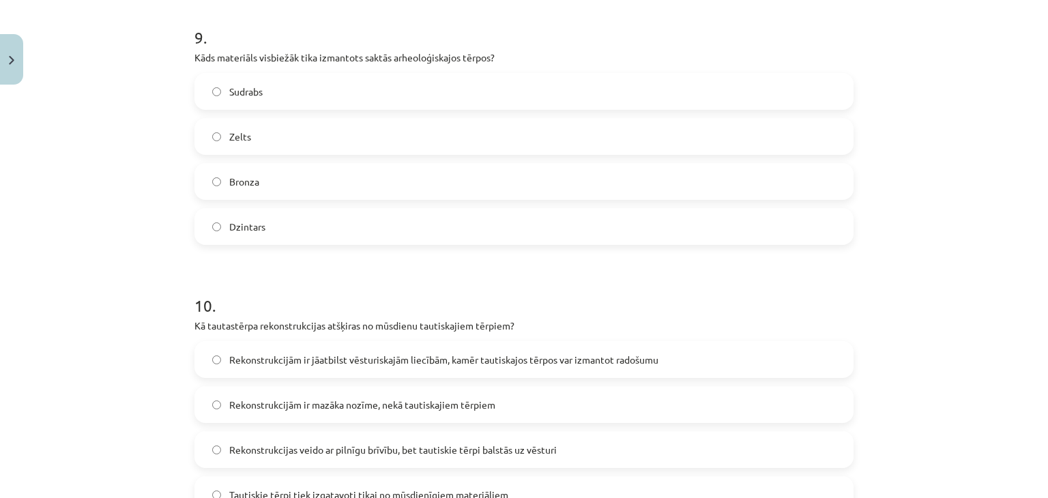
scroll to position [2440, 0]
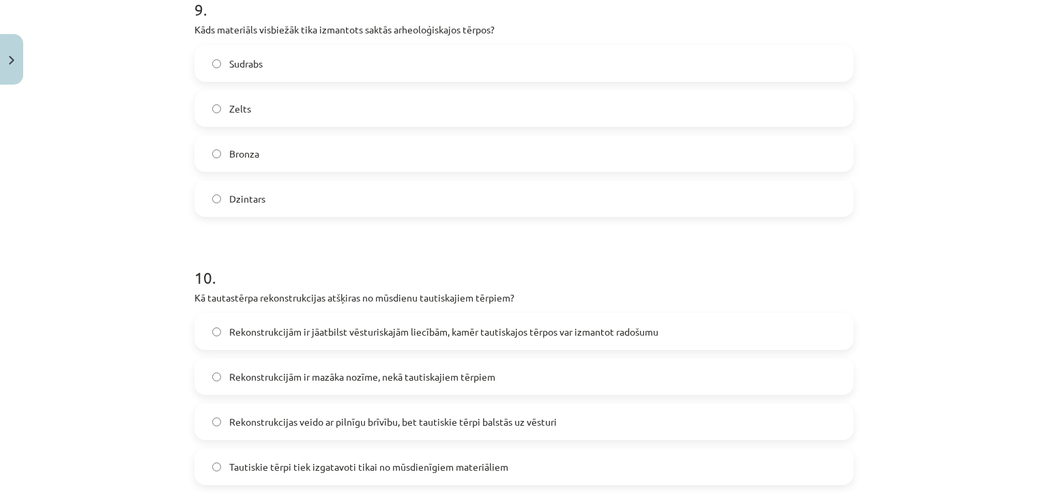
click at [289, 153] on label "Bronza" at bounding box center [524, 153] width 656 height 34
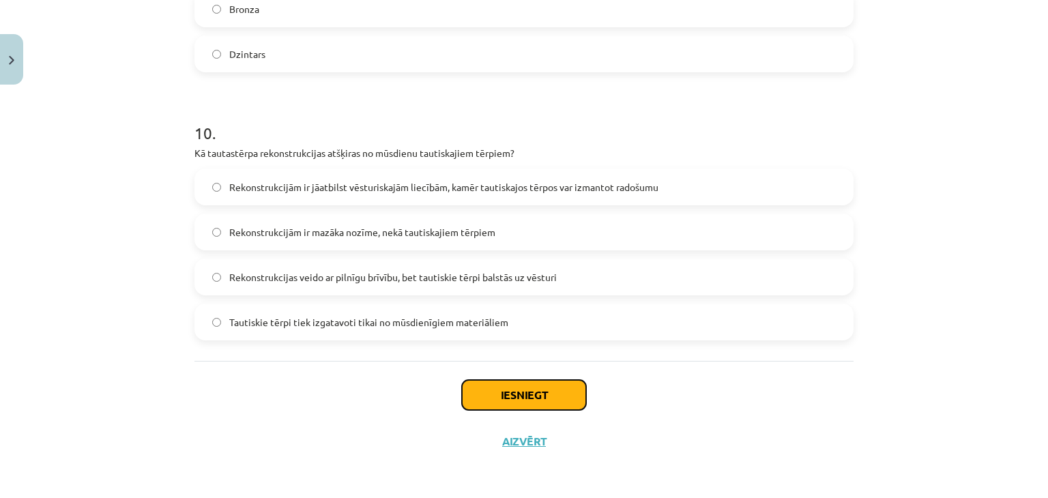
click at [571, 387] on button "Iesniegt" at bounding box center [524, 395] width 124 height 30
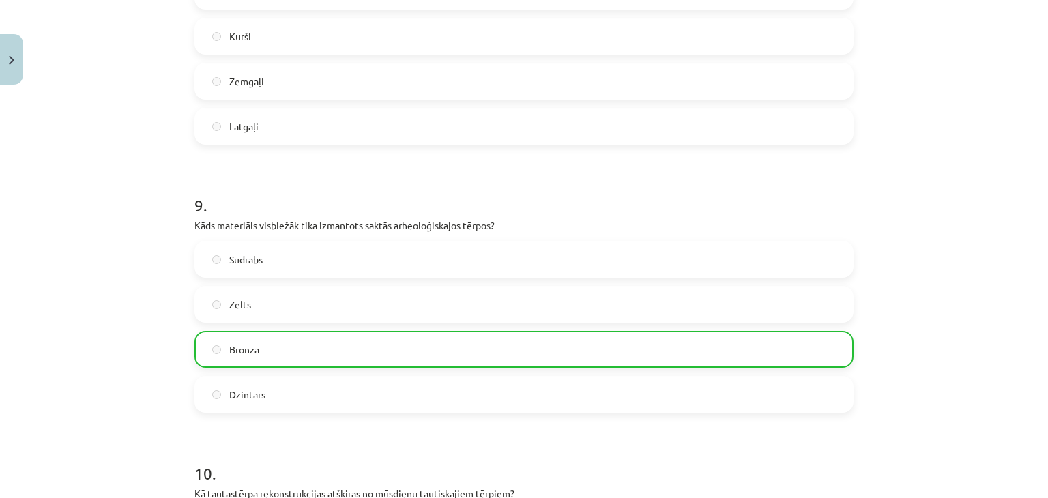
scroll to position [2628, 0]
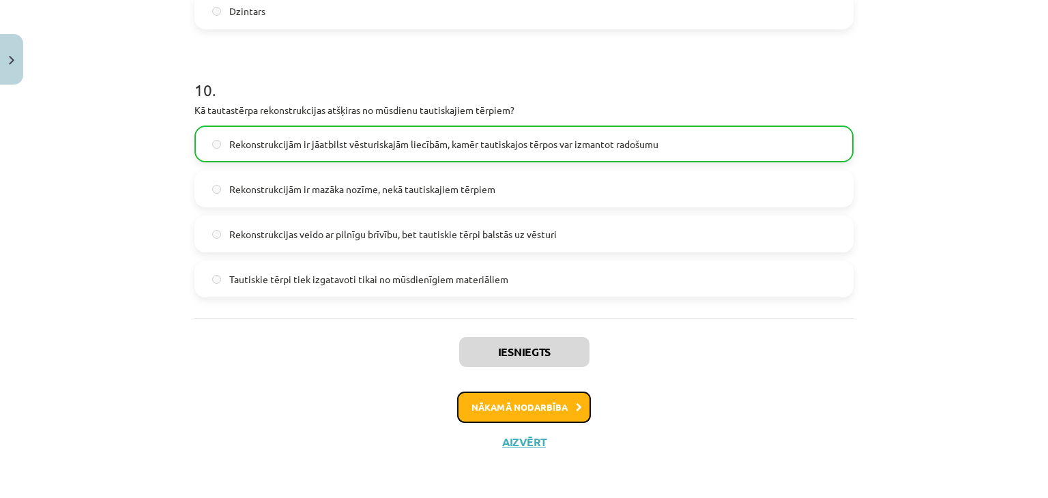
click at [540, 407] on button "Nākamā nodarbība" at bounding box center [524, 407] width 134 height 31
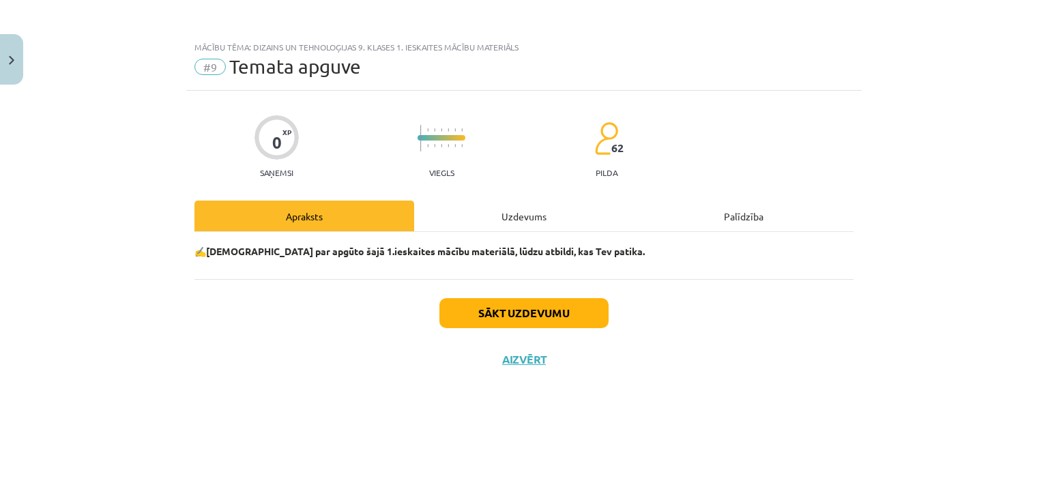
click at [505, 218] on div "Uzdevums" at bounding box center [524, 216] width 220 height 31
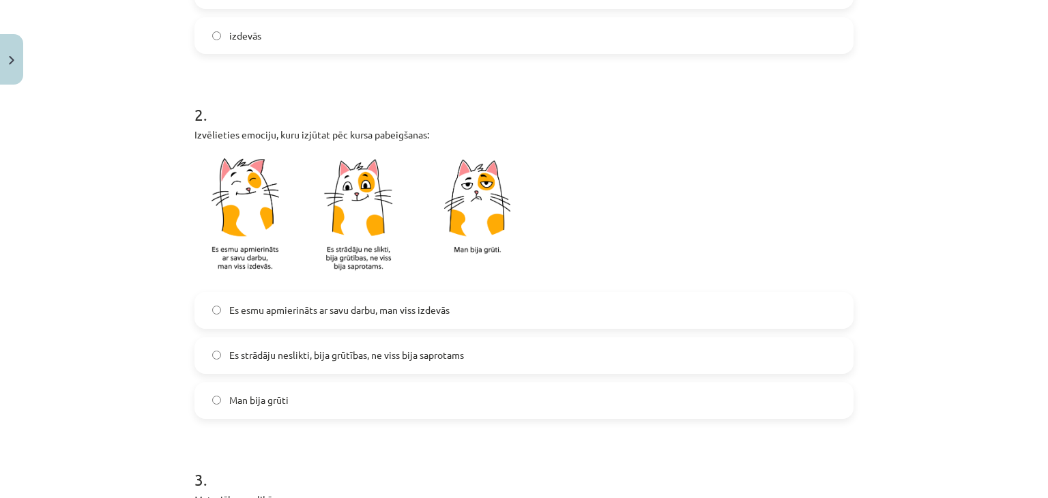
scroll to position [378, 0]
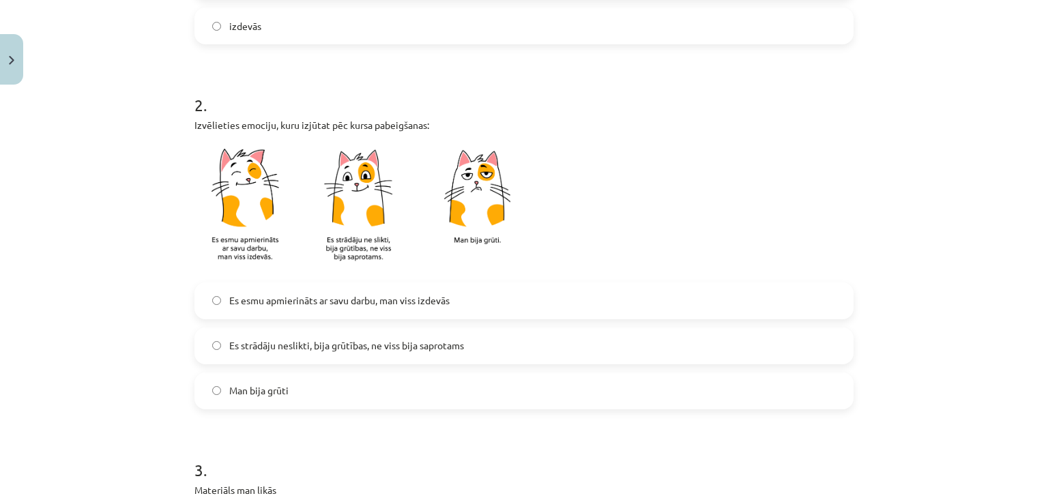
click at [583, 44] on form "1 . Vai [PERSON_NAME] izdevās atbildēt uz visiem uzdotajiem jautājumiem? vēl jā…" at bounding box center [523, 508] width 659 height 1228
click at [607, 9] on label "izdevās" at bounding box center [524, 26] width 656 height 34
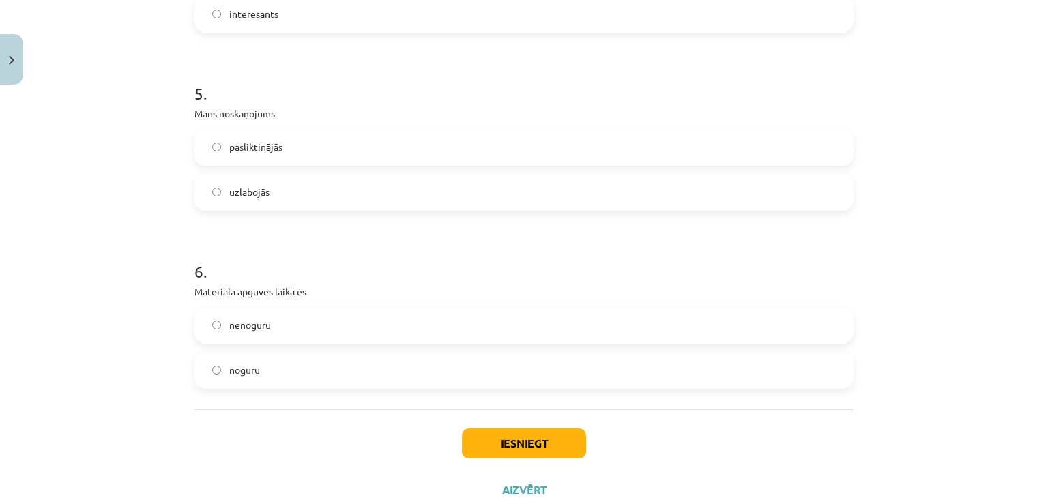
scroll to position [1159, 0]
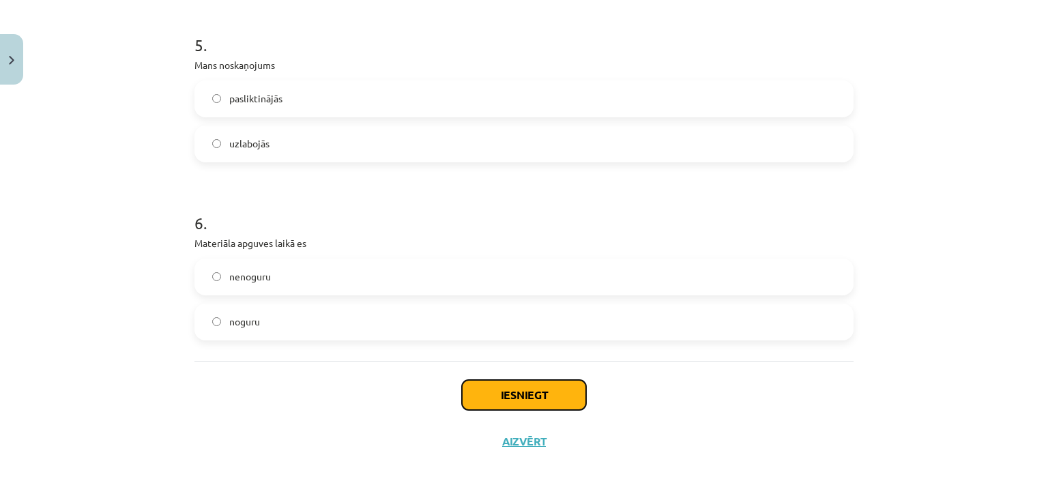
click at [529, 388] on button "Iesniegt" at bounding box center [524, 395] width 124 height 30
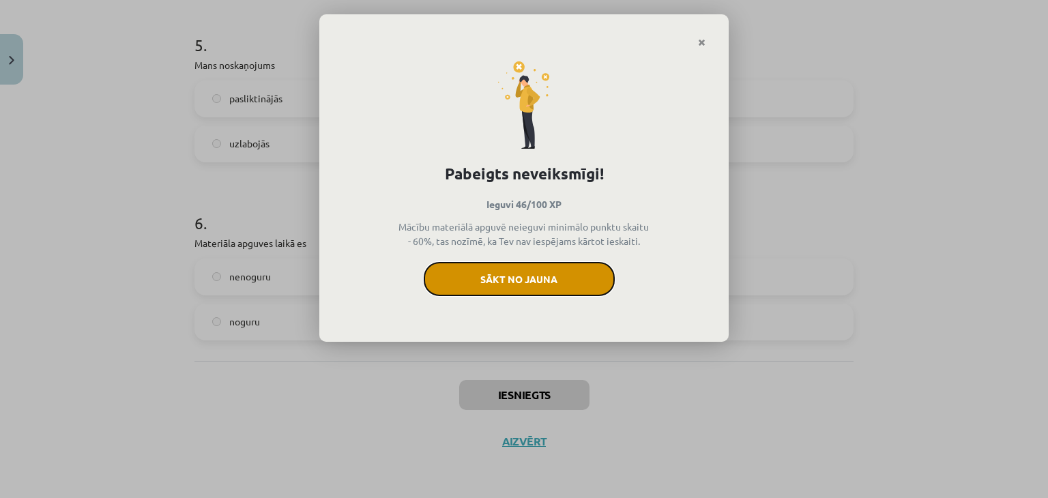
click at [587, 275] on button "Sākt no jauna" at bounding box center [519, 279] width 191 height 34
